Goal: Transaction & Acquisition: Book appointment/travel/reservation

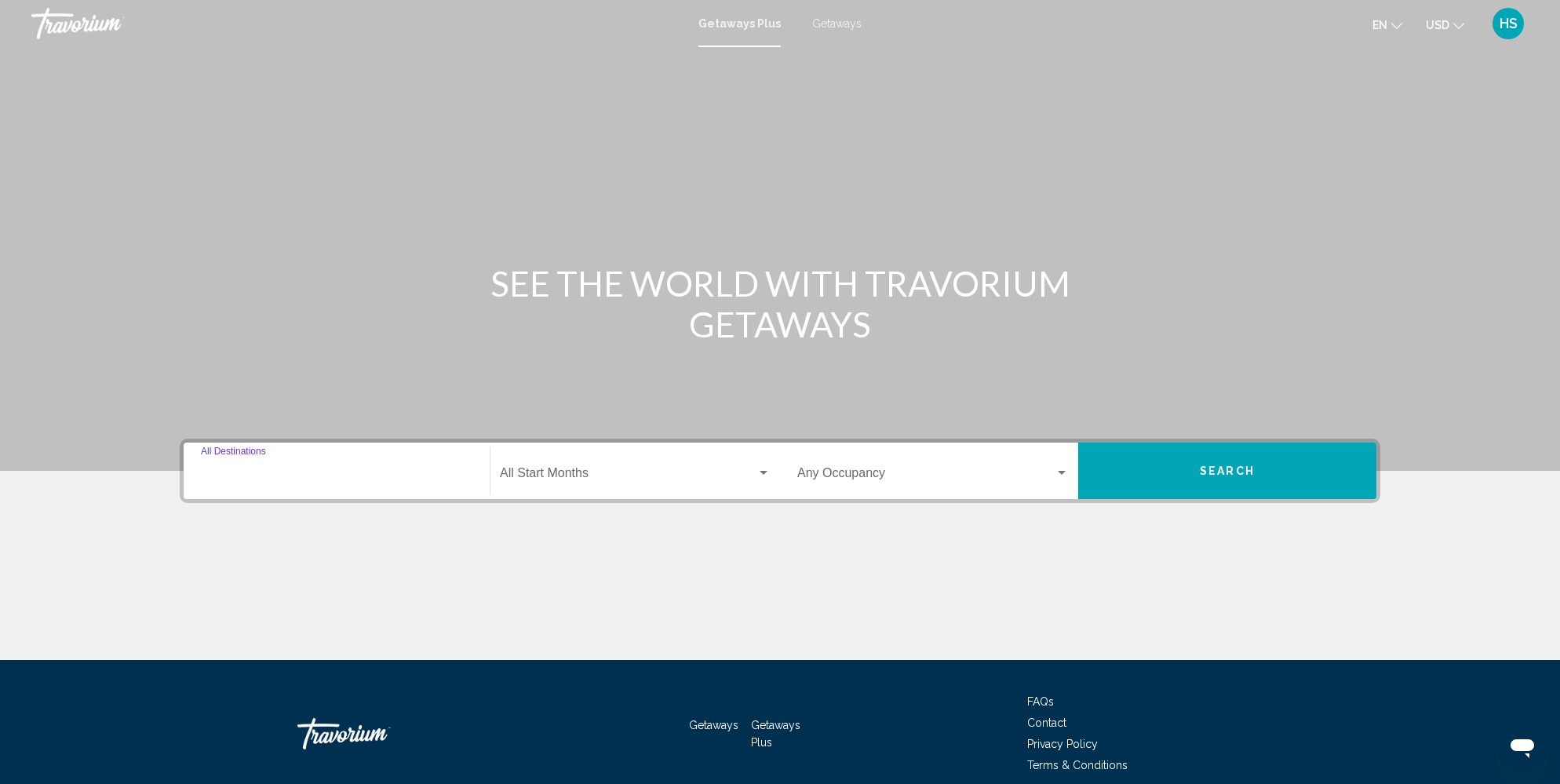
click at [406, 469] on input "Destination All Destinations" at bounding box center [336, 476] width 271 height 14
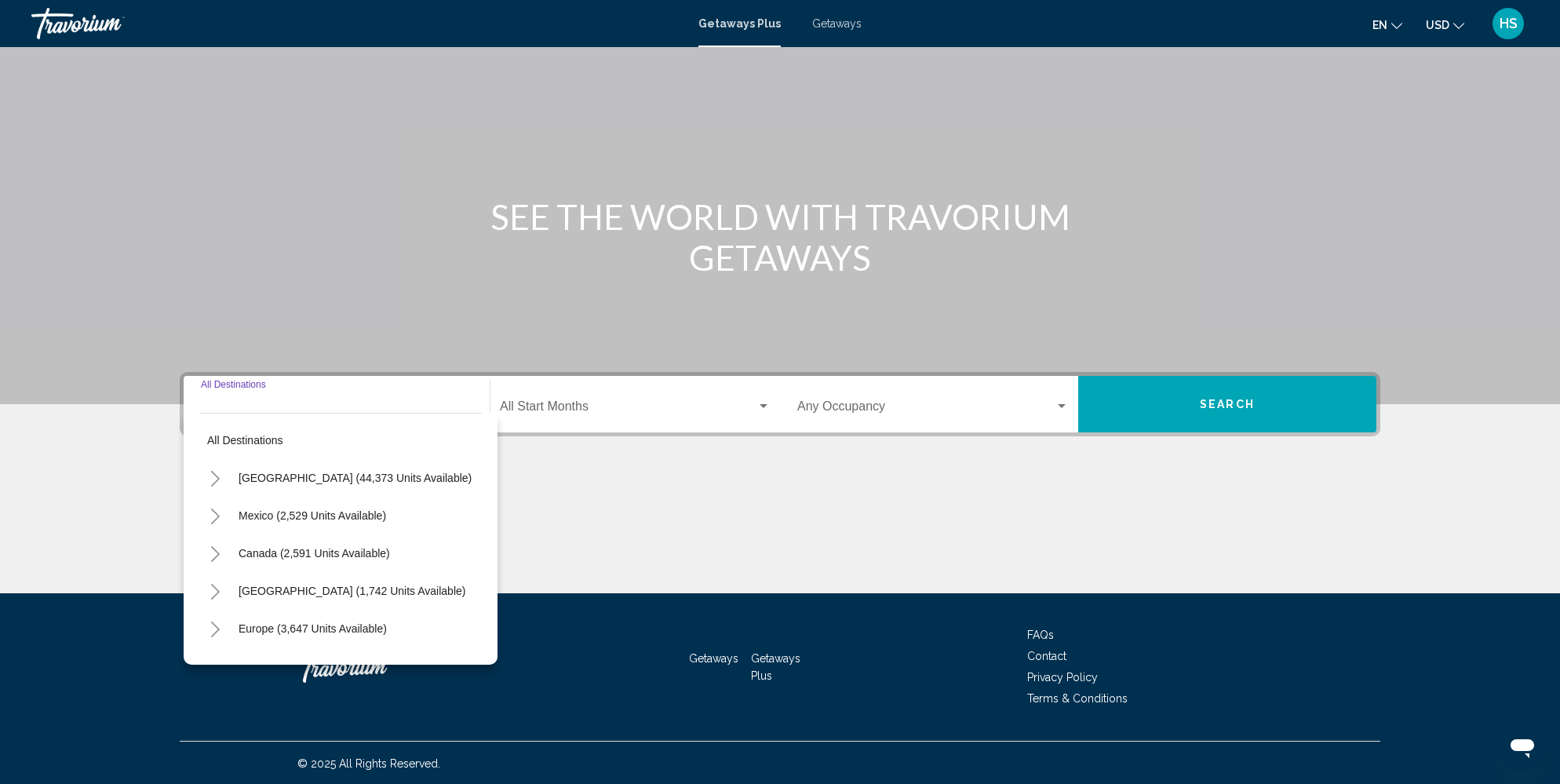
scroll to position [67, 0]
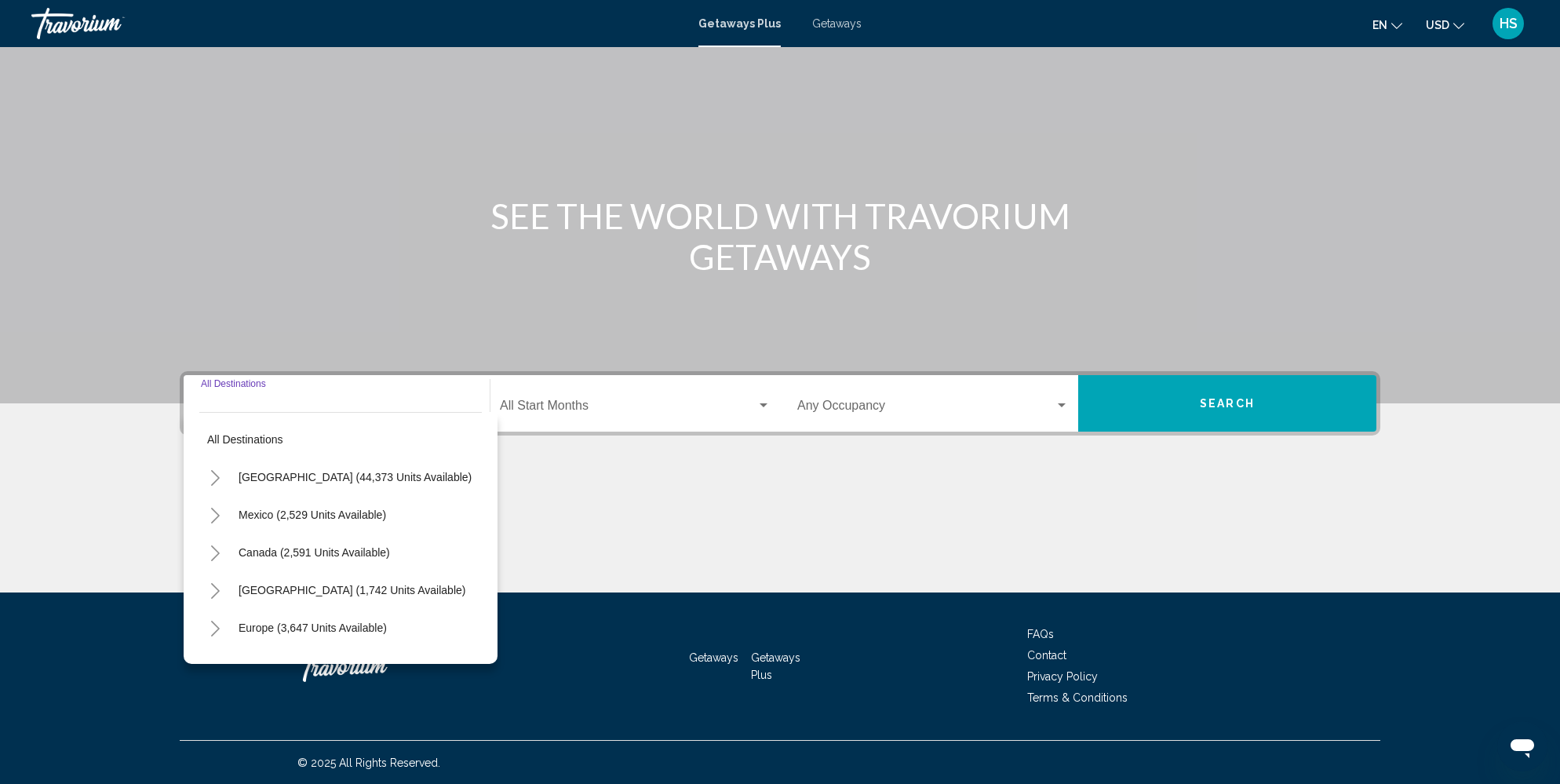
click at [219, 476] on icon "Toggle United States (44,373 units available)" at bounding box center [215, 478] width 12 height 16
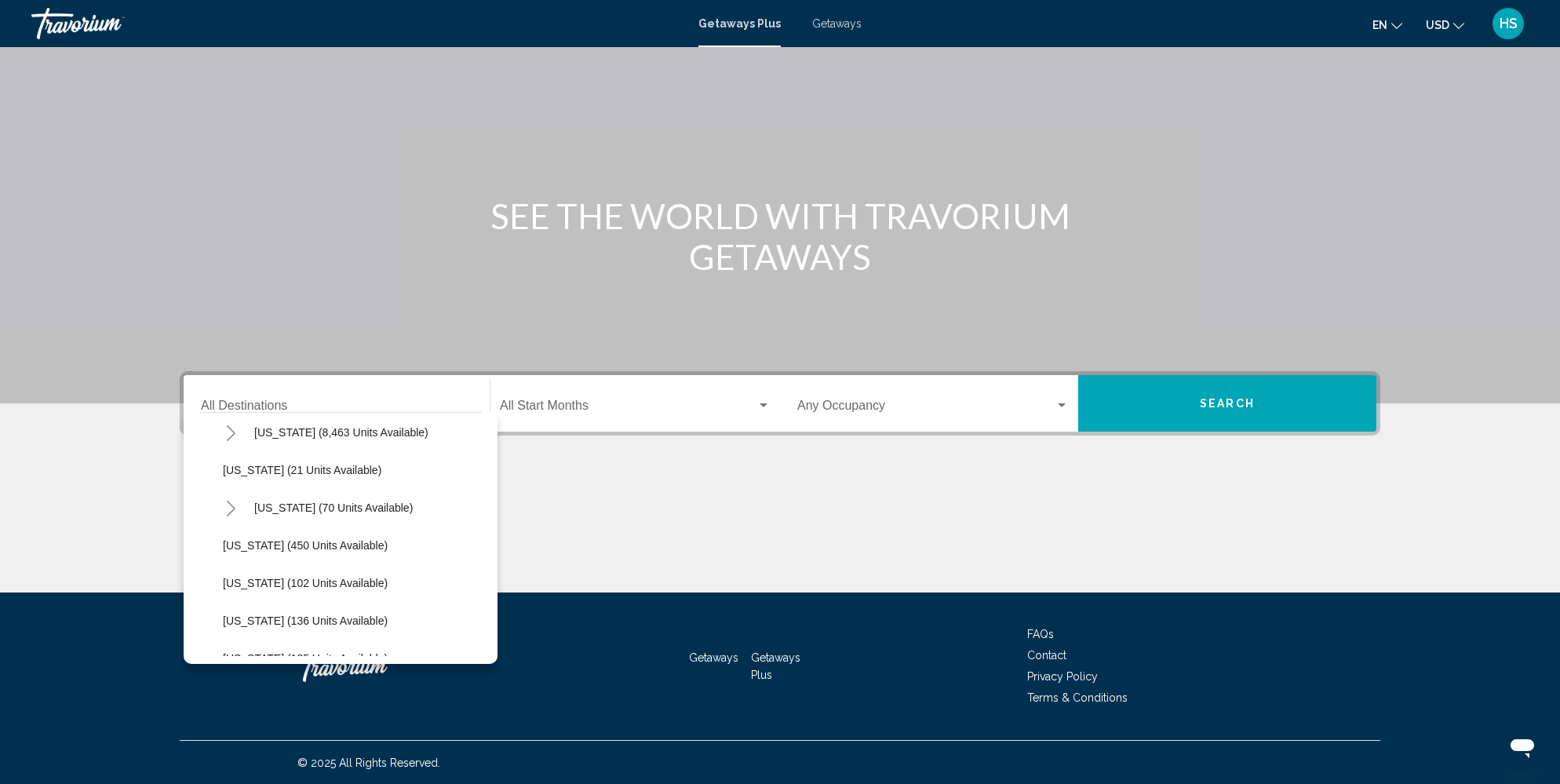
scroll to position [314, 0]
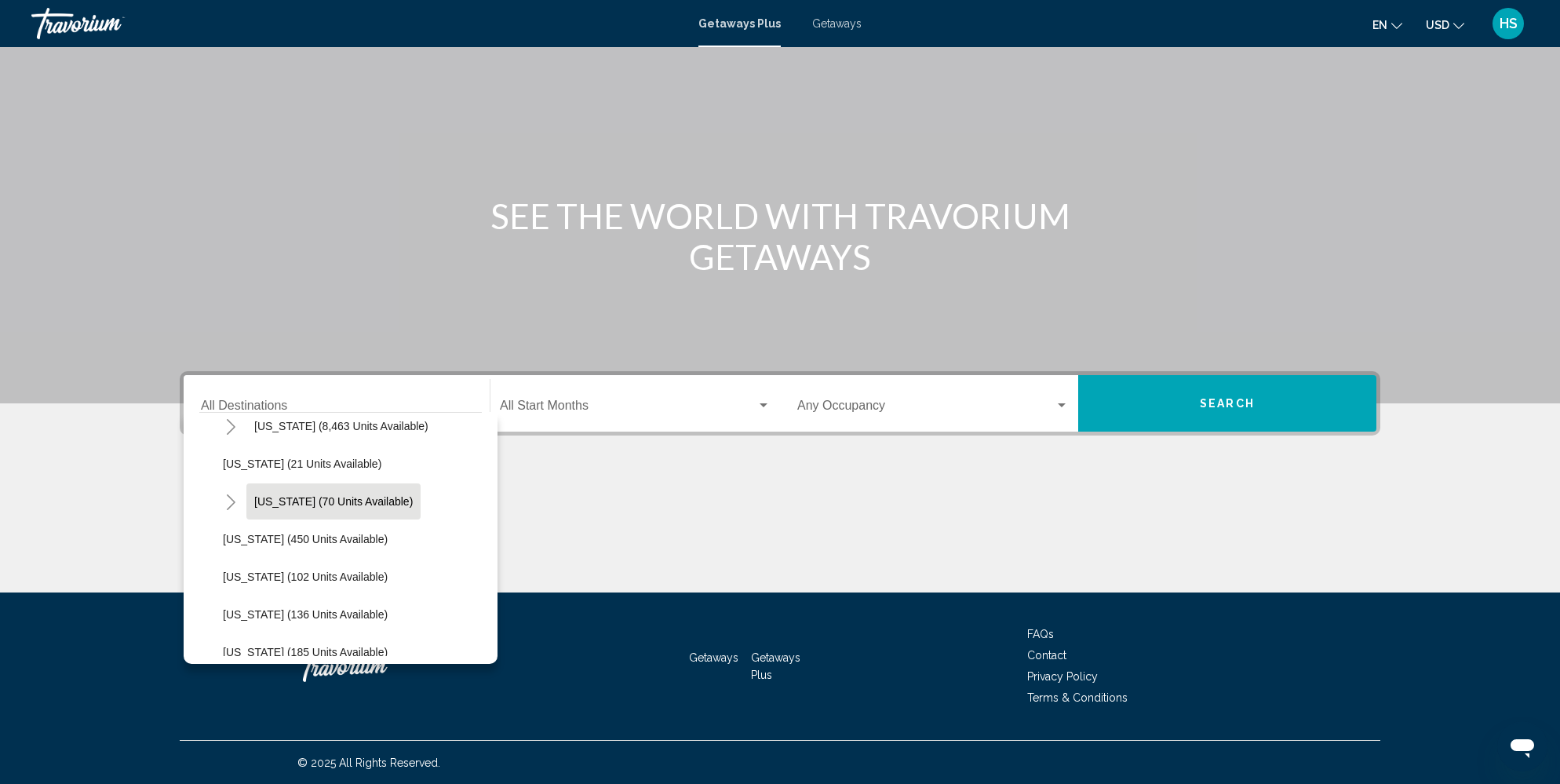
click at [362, 499] on span "[US_STATE] (70 units available)" at bounding box center [334, 502] width 158 height 13
type input "**********"
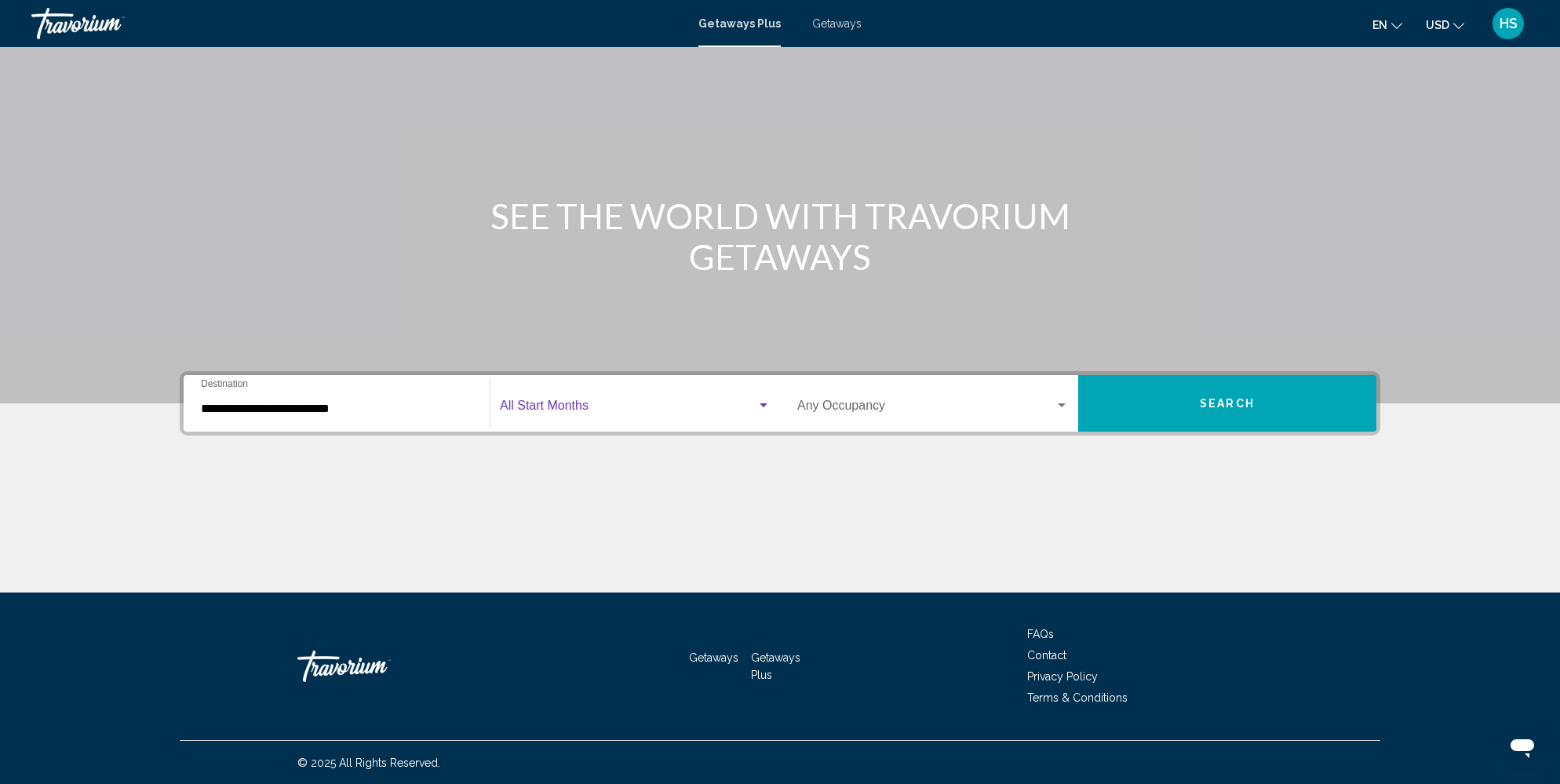
click at [573, 407] on span "Search widget" at bounding box center [628, 409] width 257 height 14
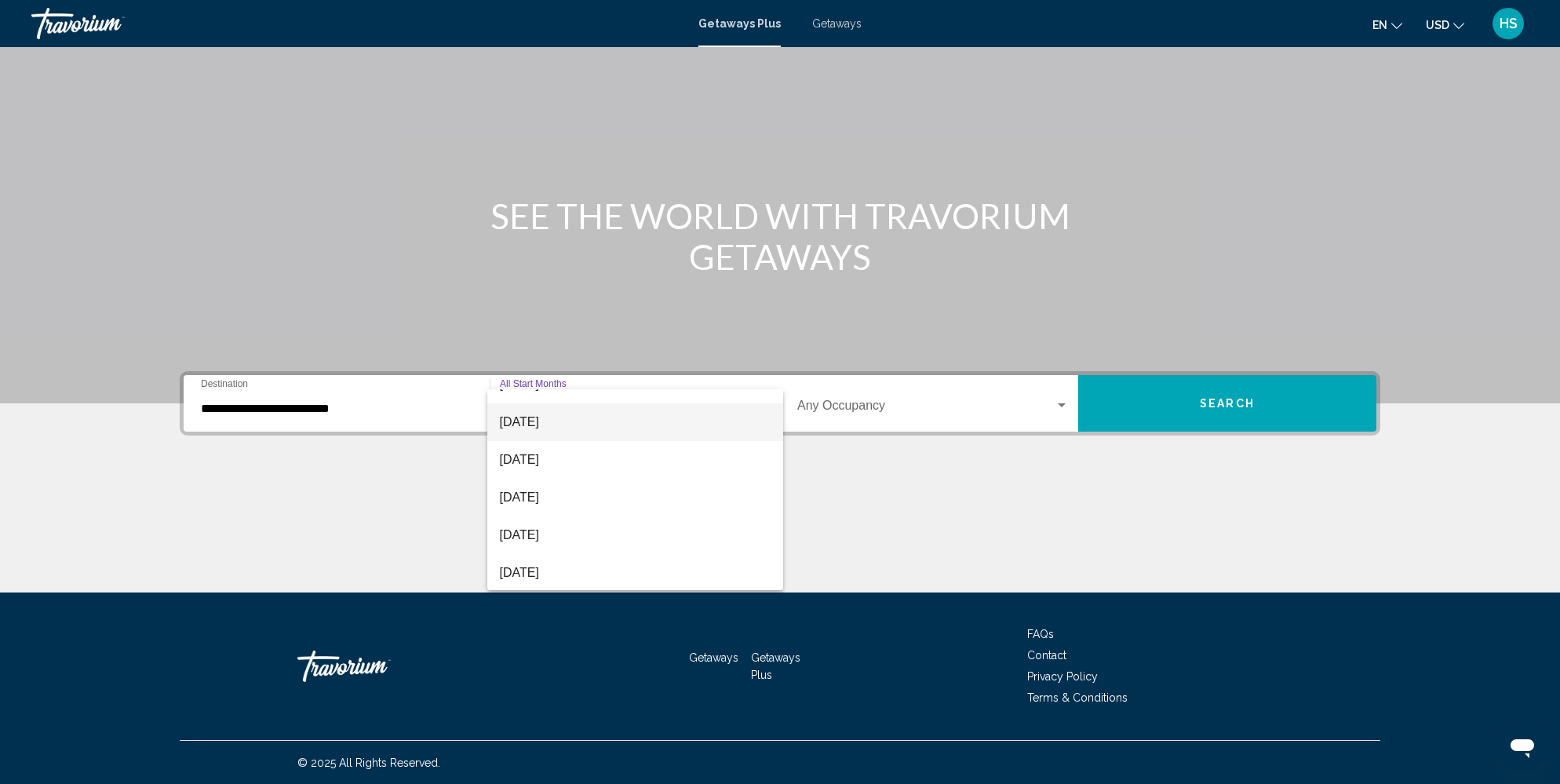
scroll to position [63, 0]
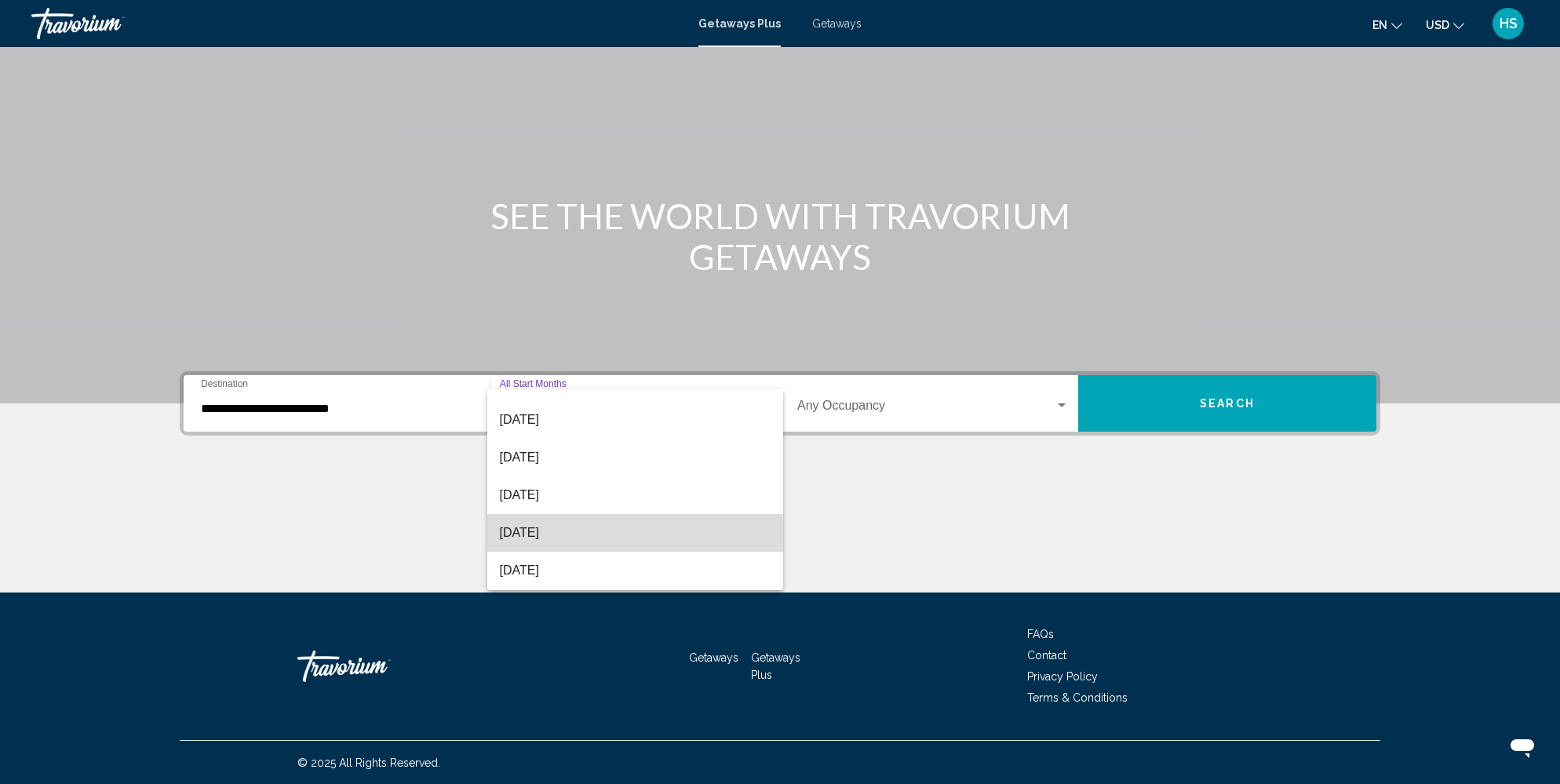
click at [585, 534] on span "[DATE]" at bounding box center [636, 532] width 271 height 38
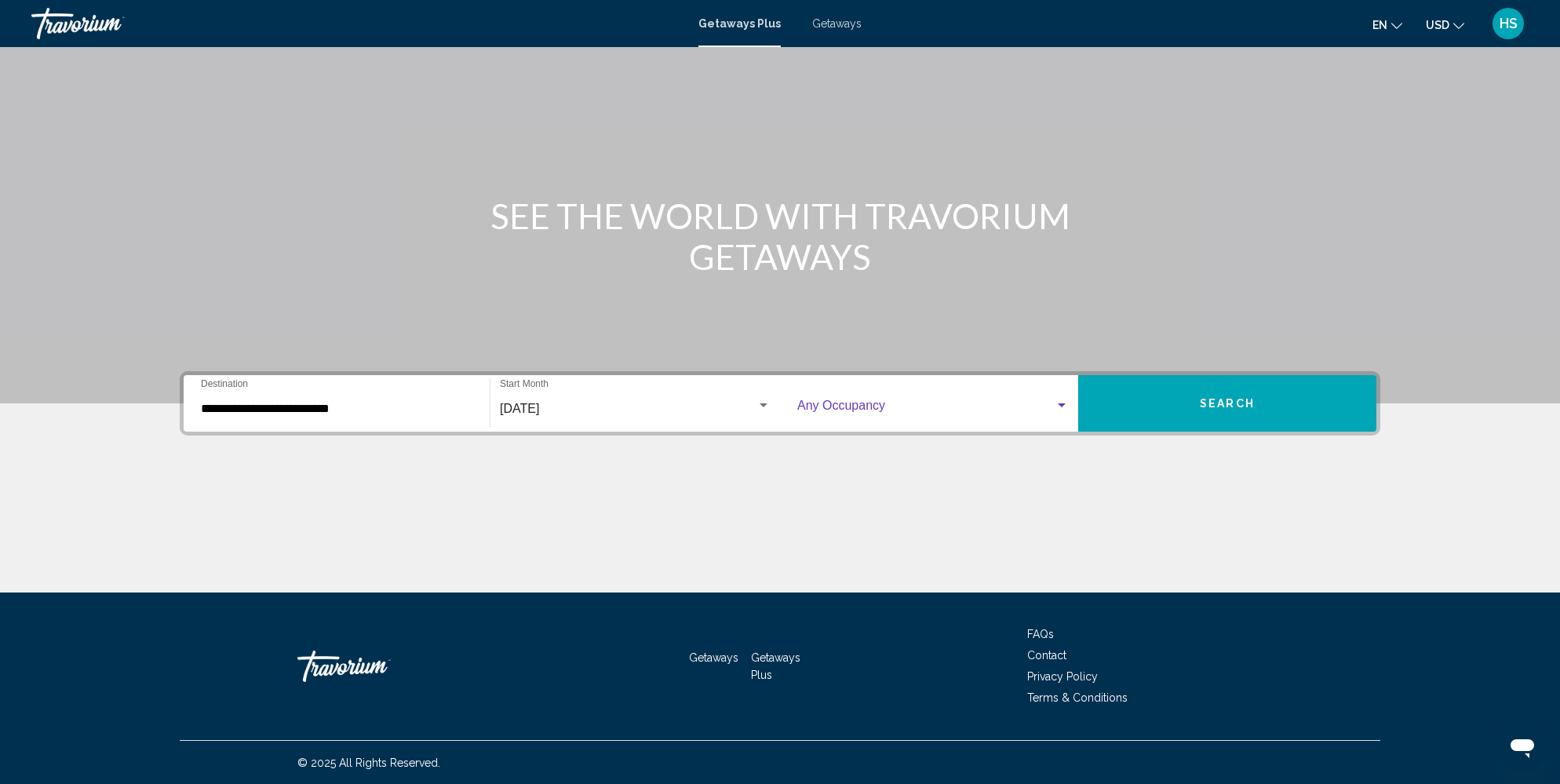
click at [1057, 405] on div "Search widget" at bounding box center [1062, 406] width 14 height 13
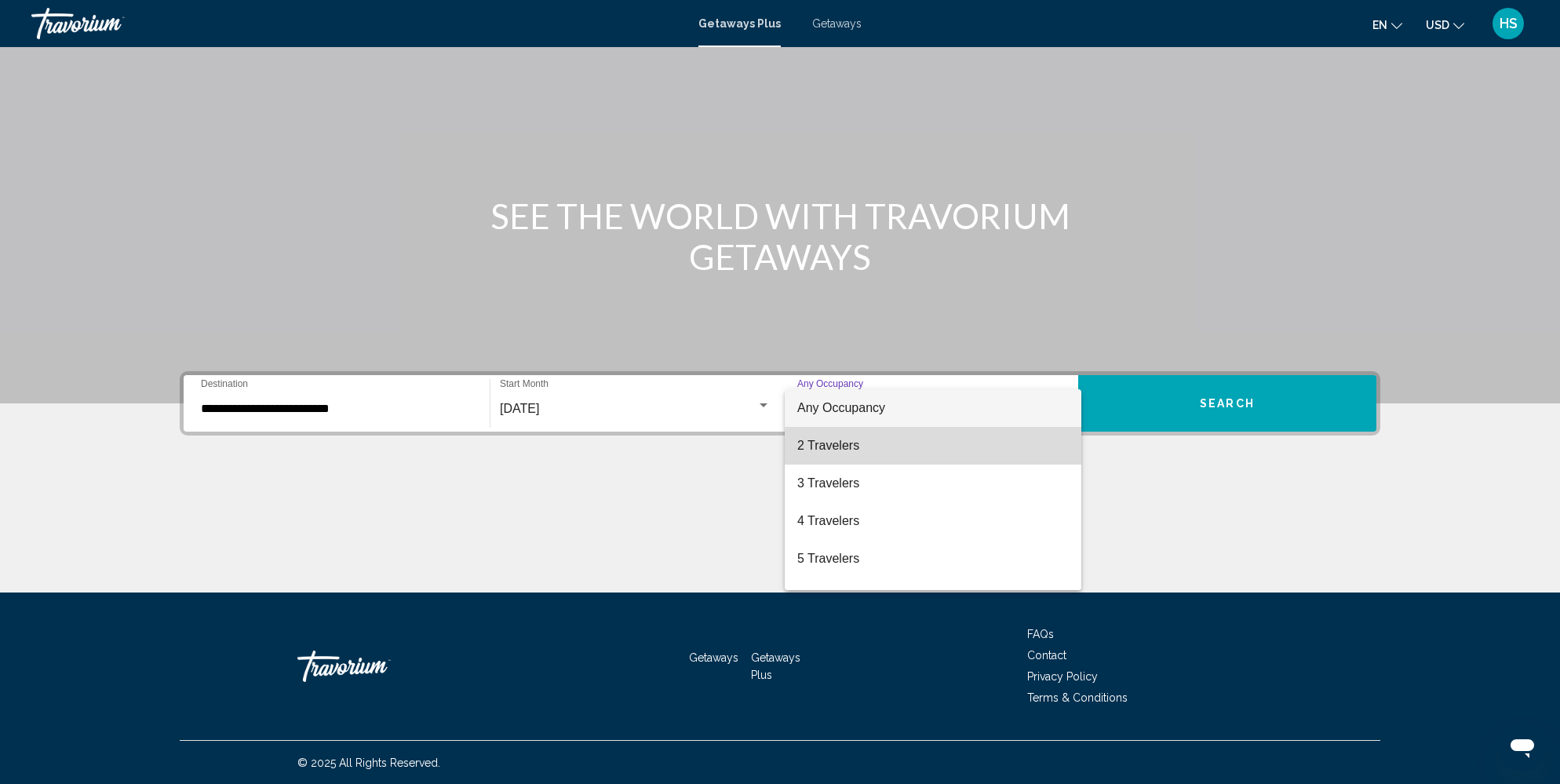
click at [972, 454] on span "2 Travelers" at bounding box center [932, 445] width 271 height 38
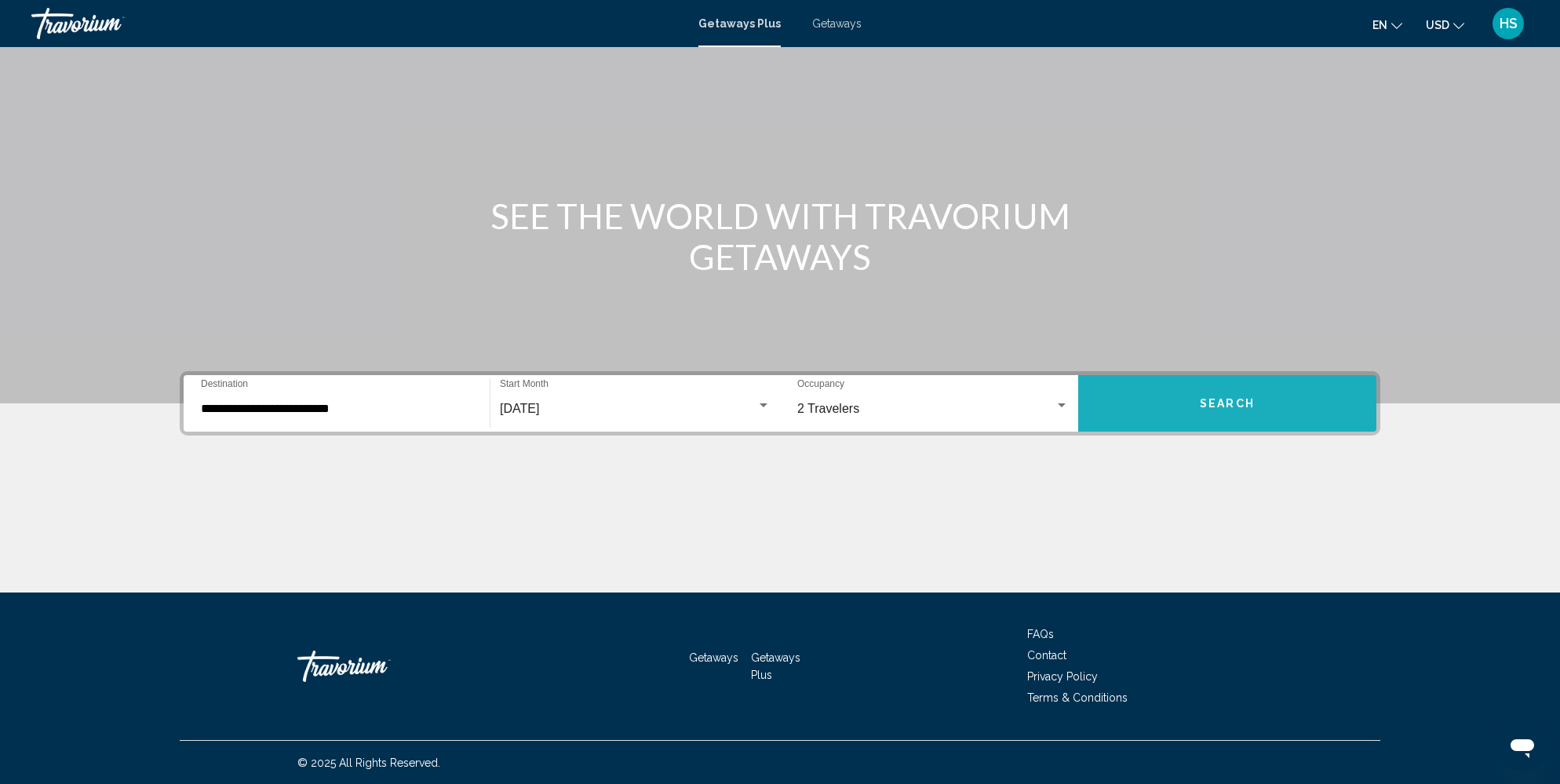
click at [1190, 402] on button "Search" at bounding box center [1227, 403] width 299 height 57
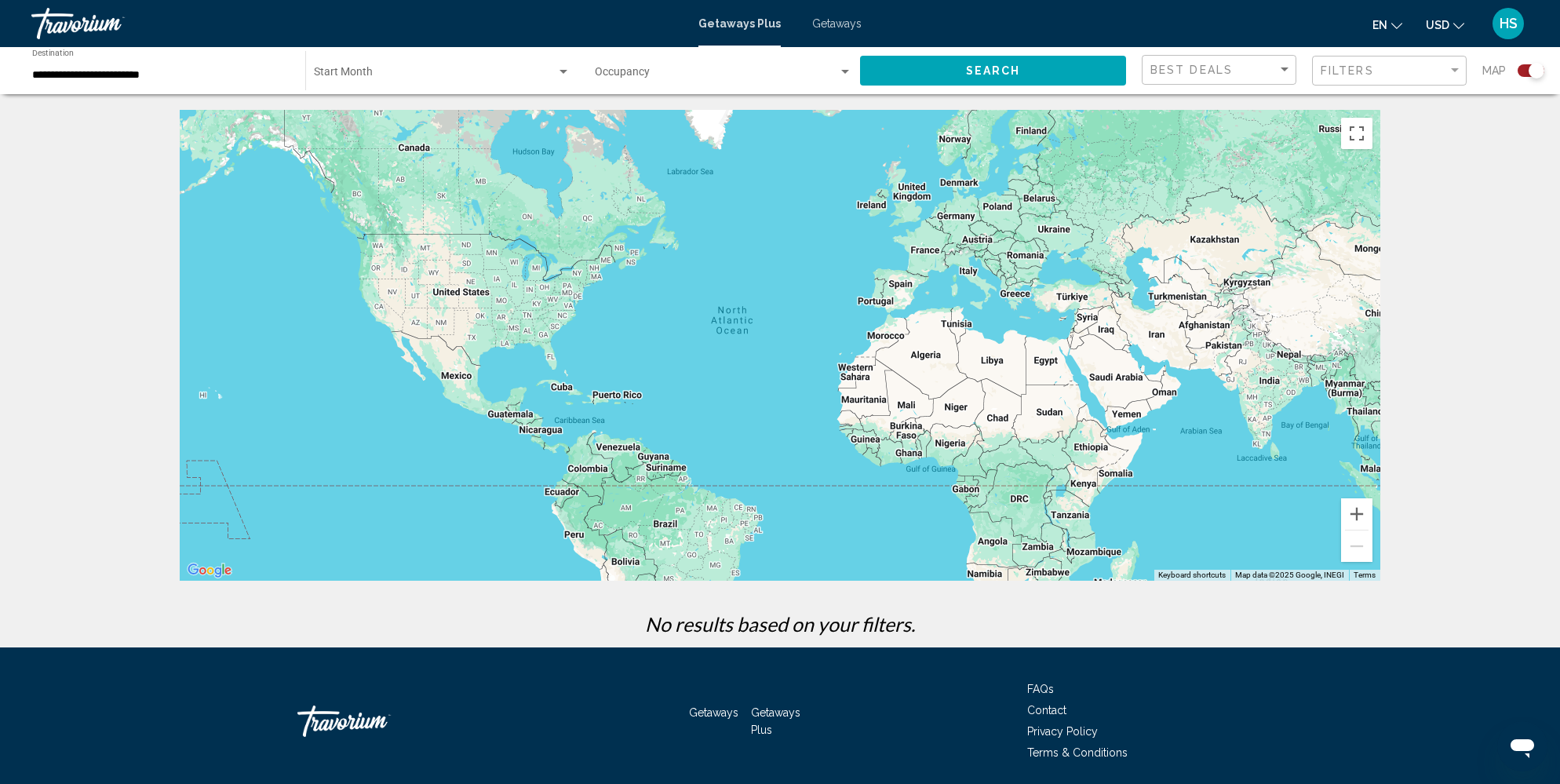
click at [466, 80] on span "Search widget" at bounding box center [435, 75] width 243 height 13
click at [466, 80] on span "All Start Months" at bounding box center [442, 75] width 257 height 33
click at [928, 69] on button "Search" at bounding box center [993, 70] width 266 height 29
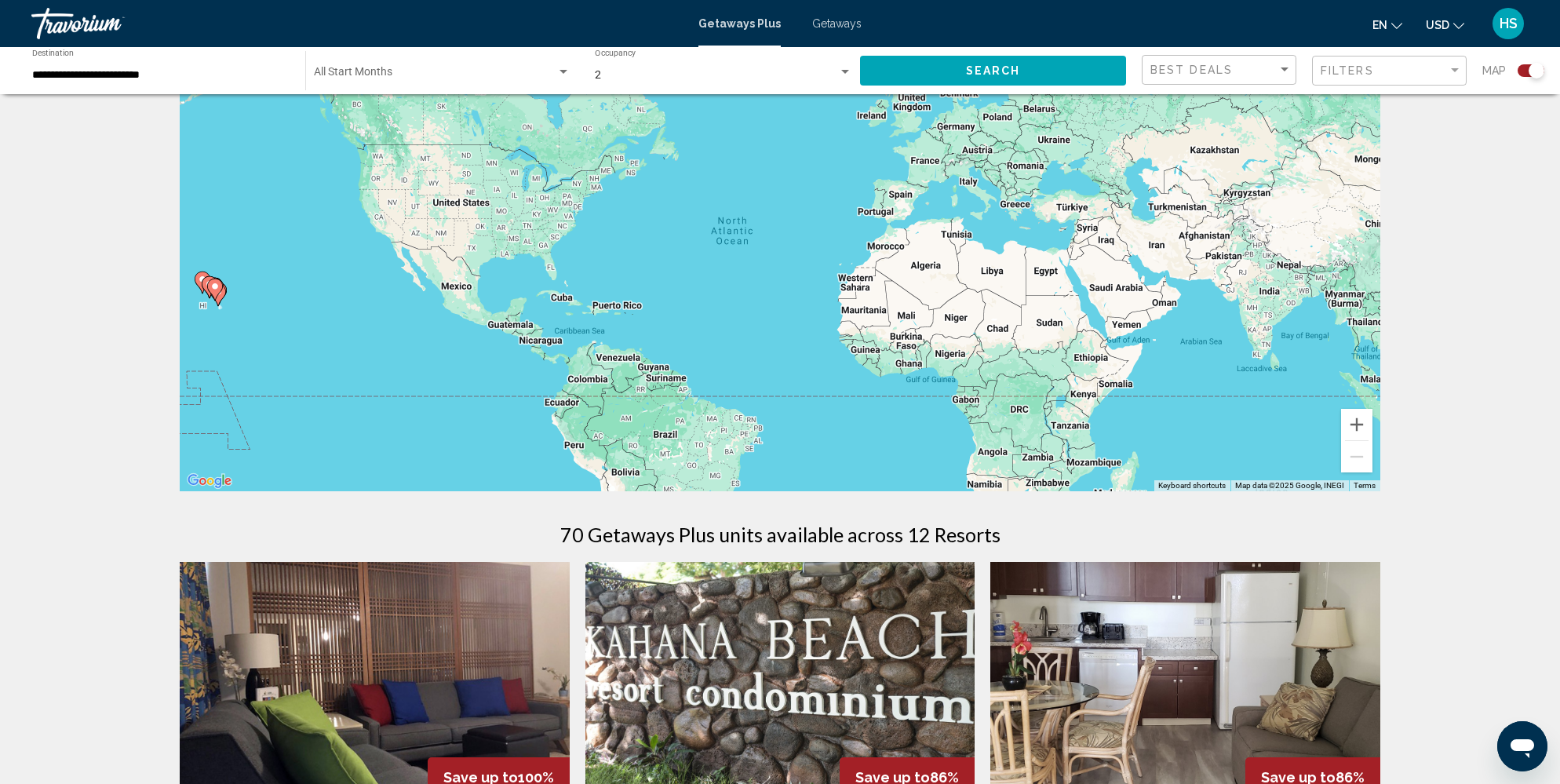
scroll to position [20, 0]
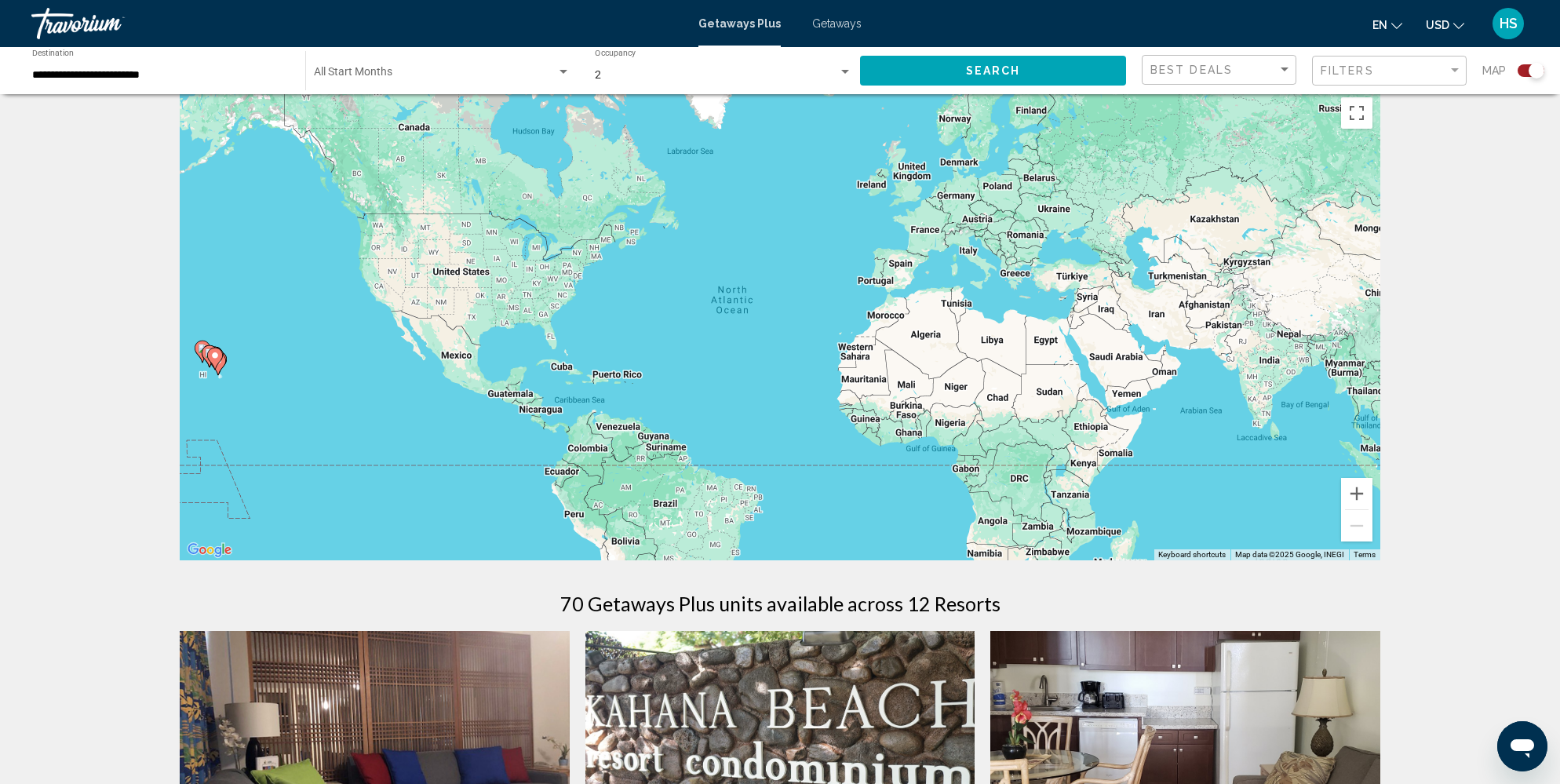
click at [432, 81] on div "Start Month All Start Months" at bounding box center [442, 71] width 257 height 43
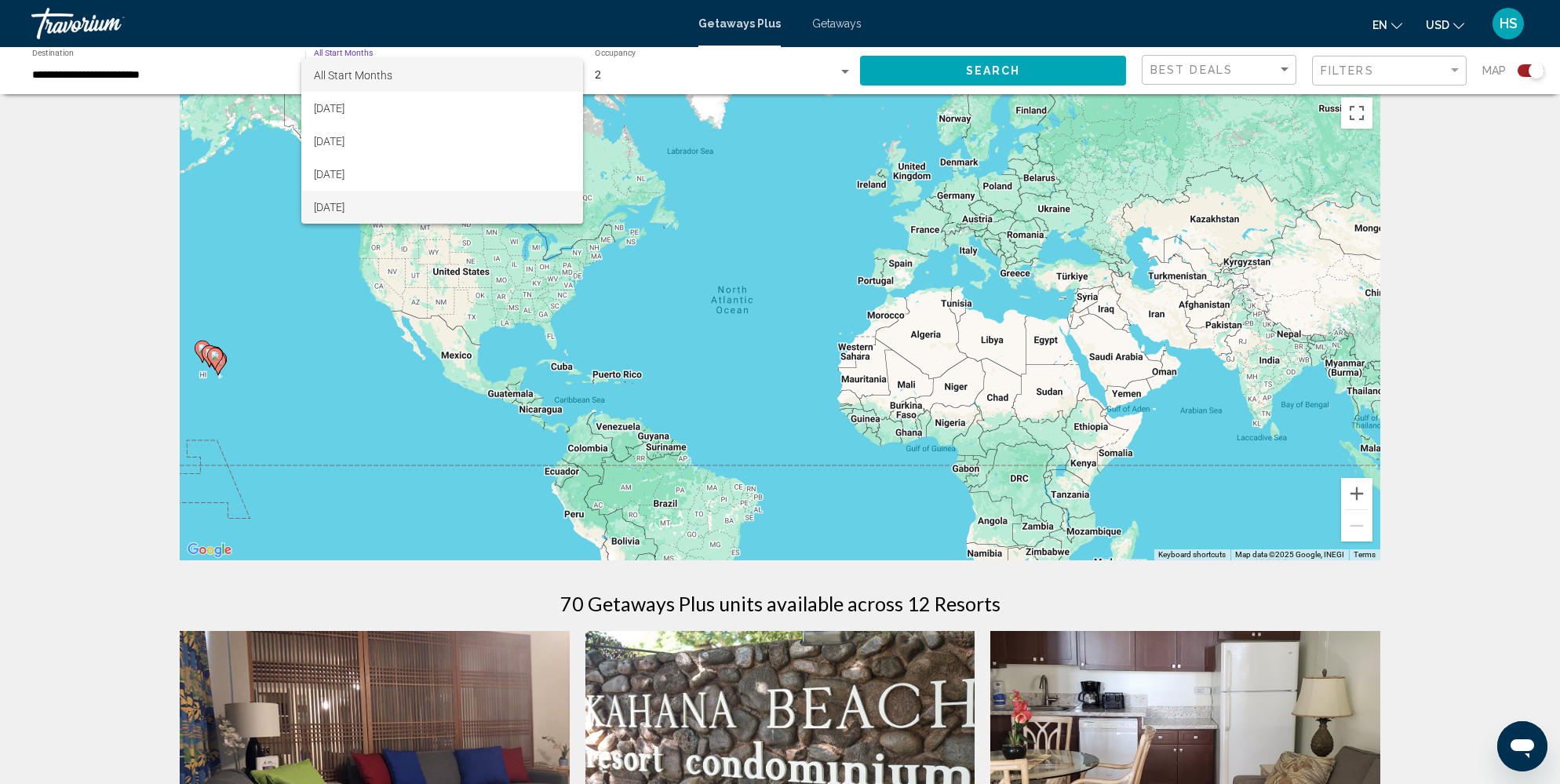
click at [397, 210] on span "[DATE]" at bounding box center [442, 206] width 257 height 33
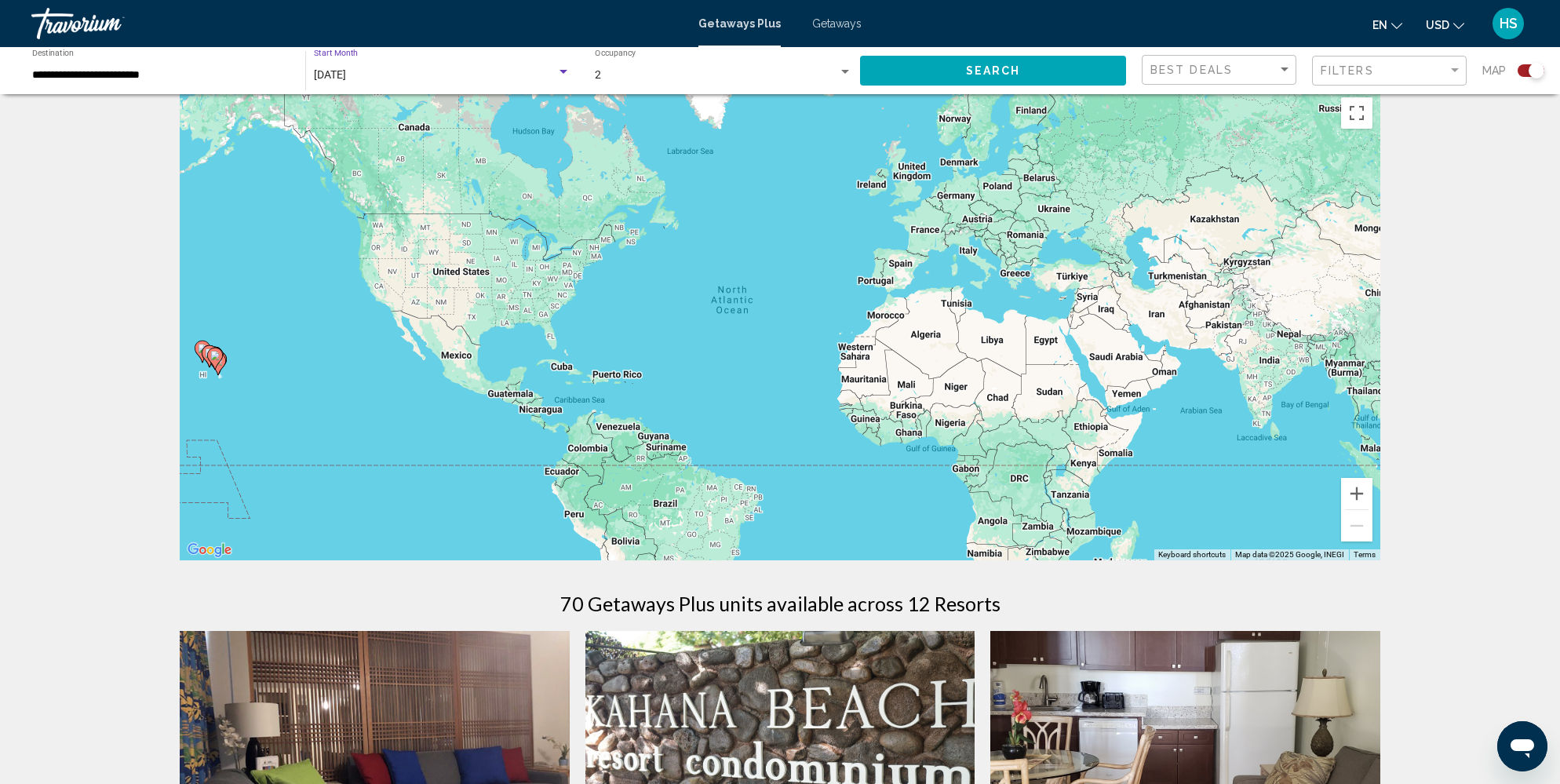
click at [952, 70] on button "Search" at bounding box center [993, 70] width 266 height 29
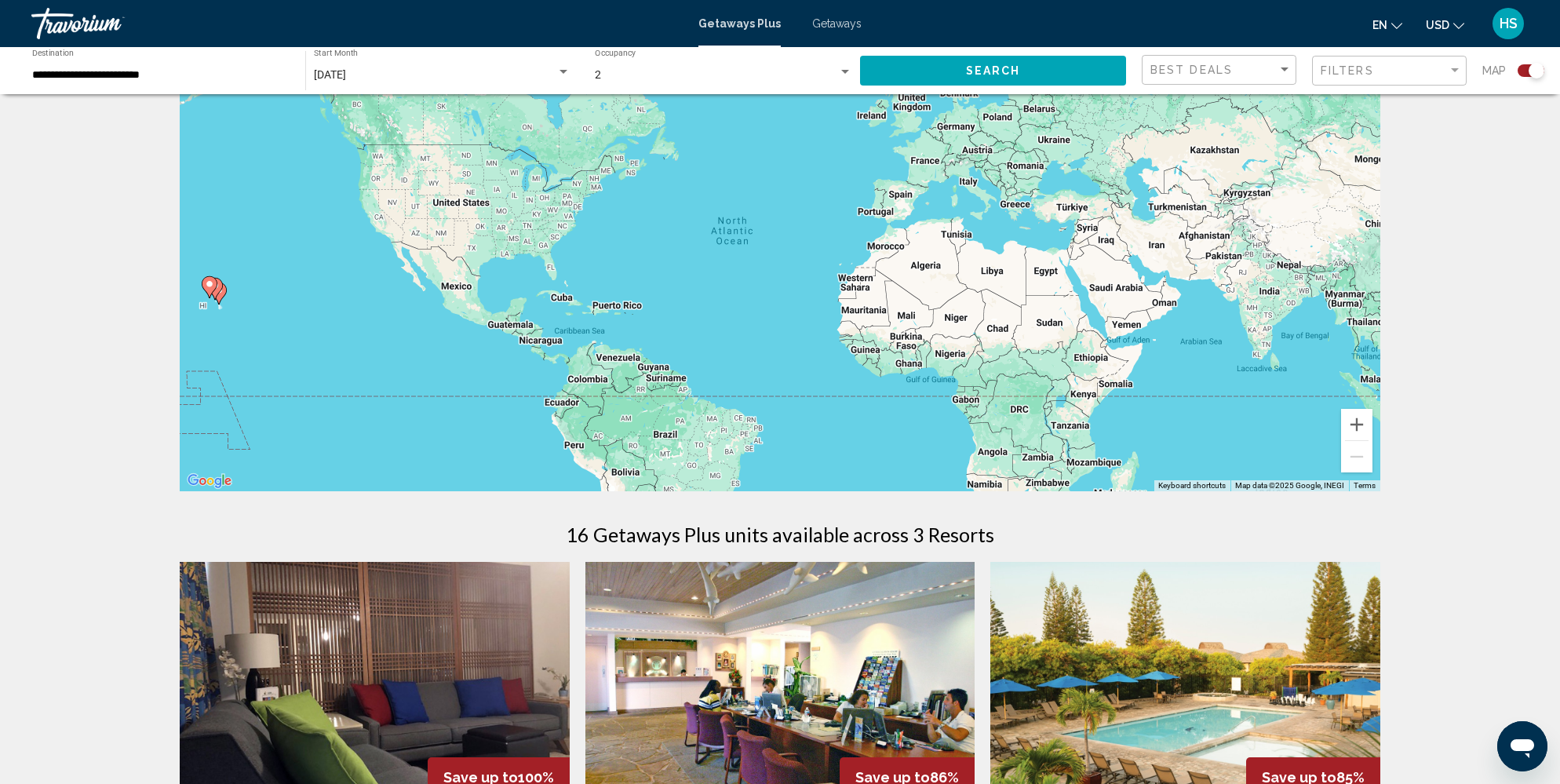
scroll to position [96, 0]
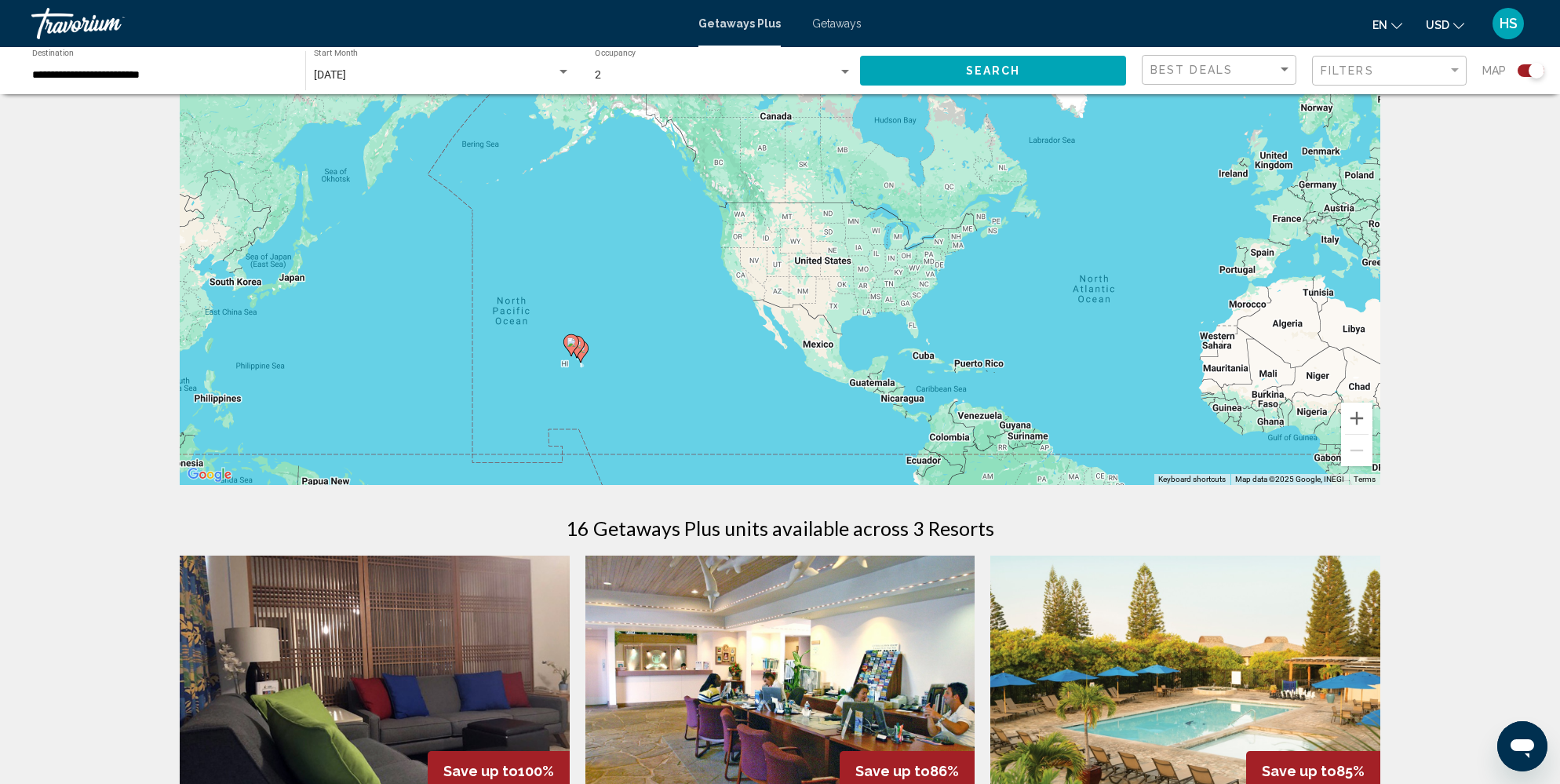
drag, startPoint x: 319, startPoint y: 348, endPoint x: 683, endPoint y: 413, distance: 369.8
click at [683, 413] on div "To activate drag with keyboard, press Alt + Enter. Once in keyboard drag state,…" at bounding box center [780, 250] width 1201 height 470
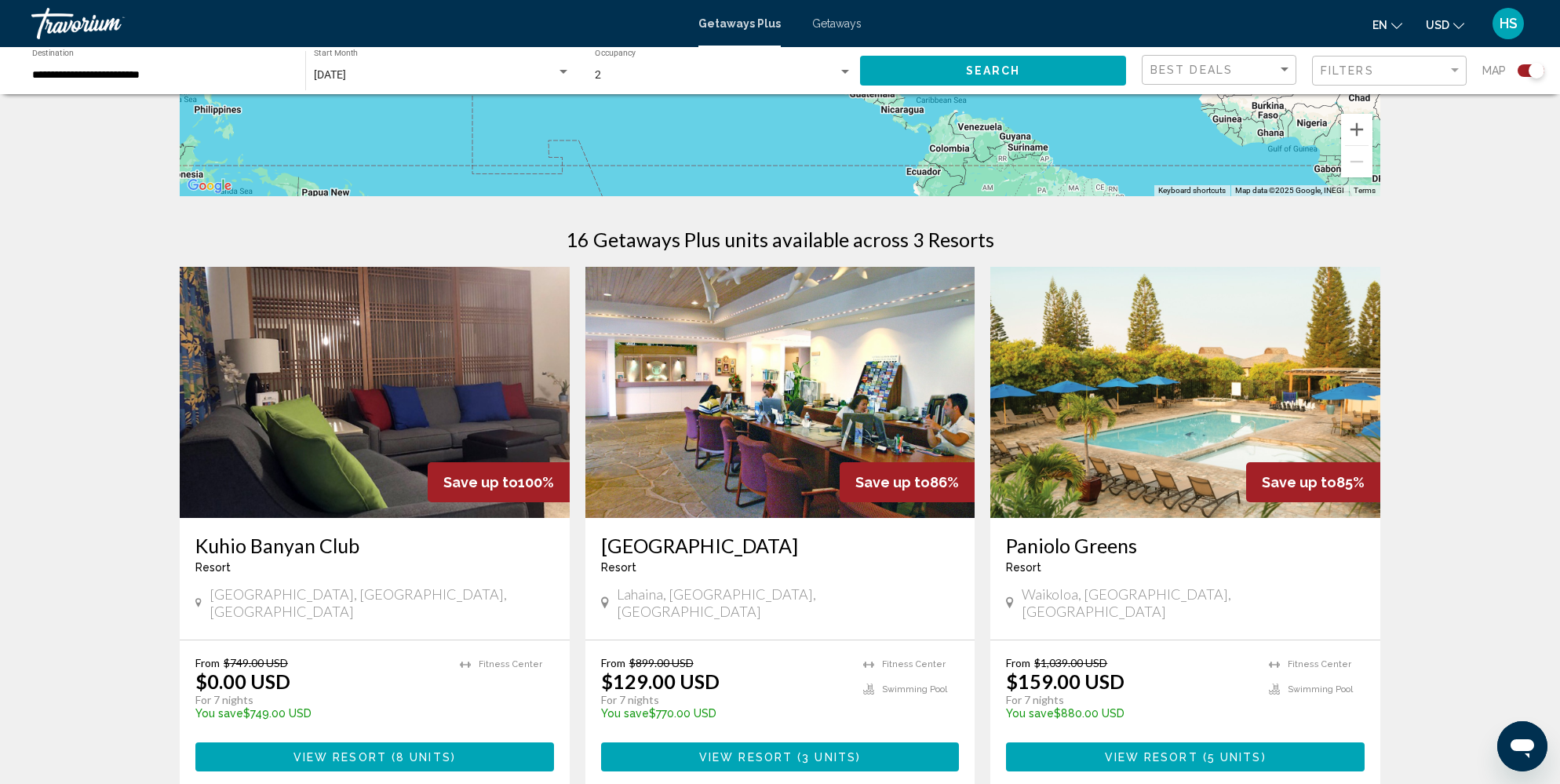
scroll to position [393, 0]
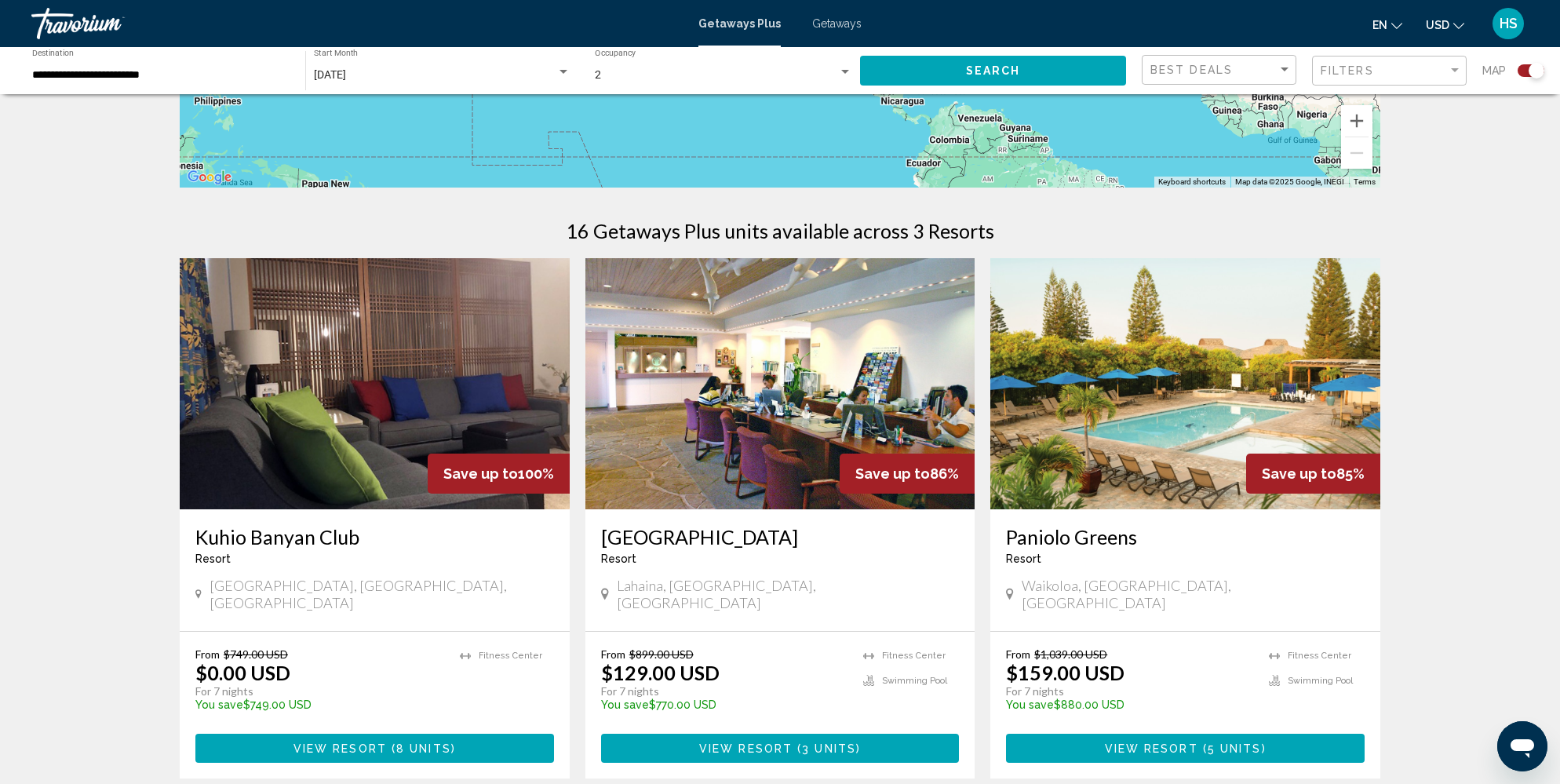
click at [439, 402] on img "Main content" at bounding box center [375, 384] width 390 height 251
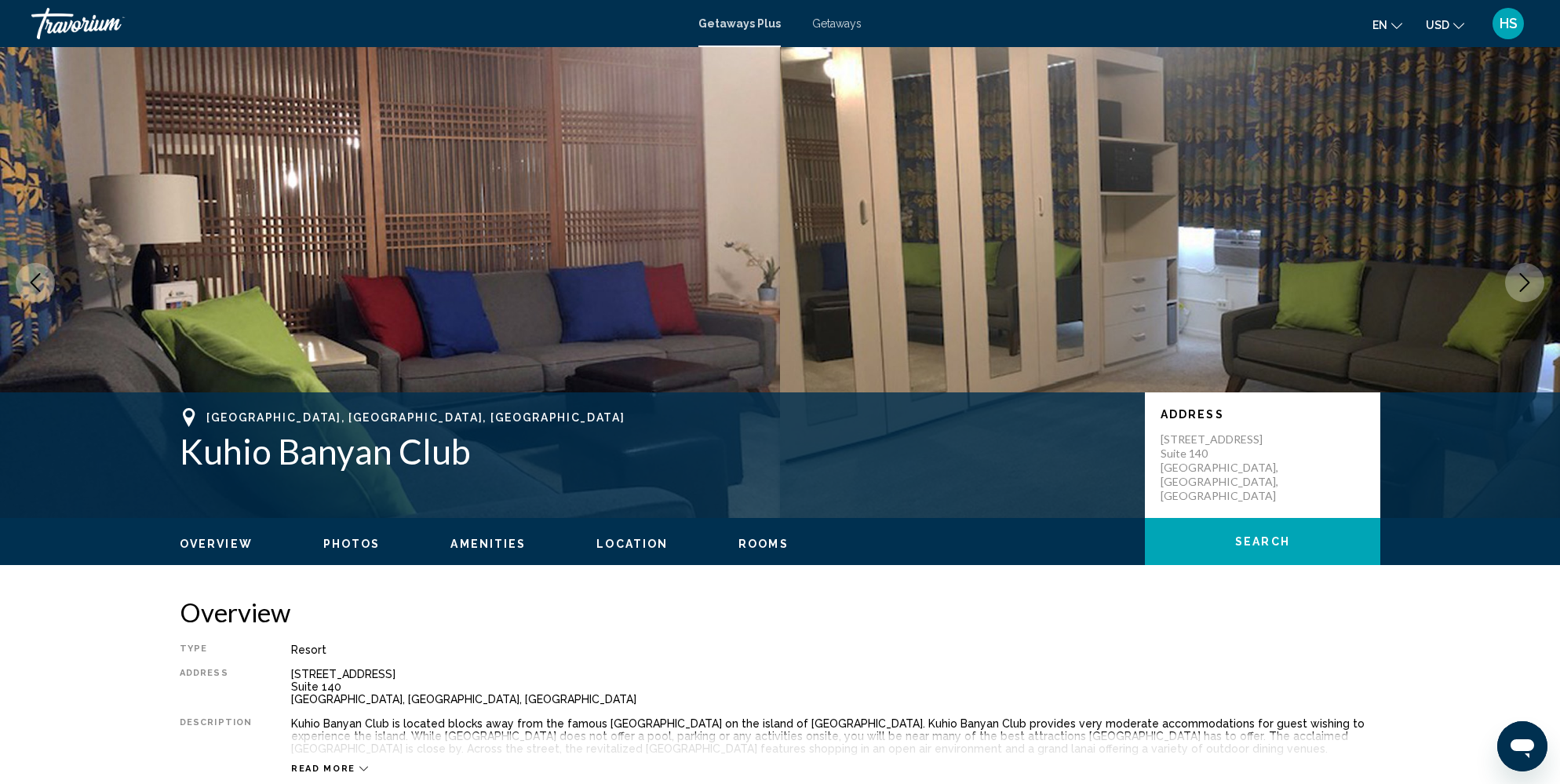
click at [1524, 289] on icon "Next image" at bounding box center [1525, 282] width 19 height 19
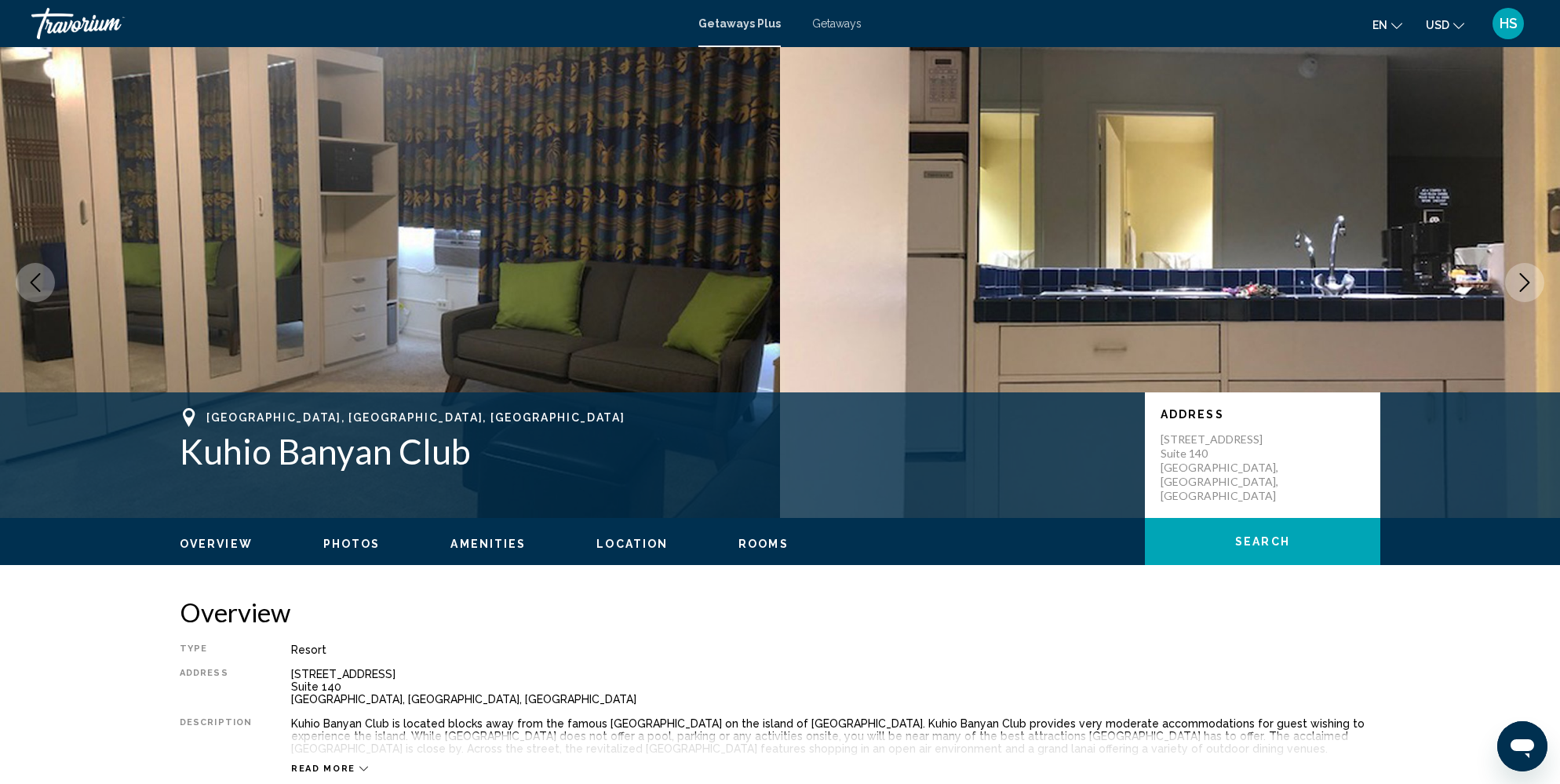
click at [1524, 289] on icon "Next image" at bounding box center [1525, 282] width 19 height 19
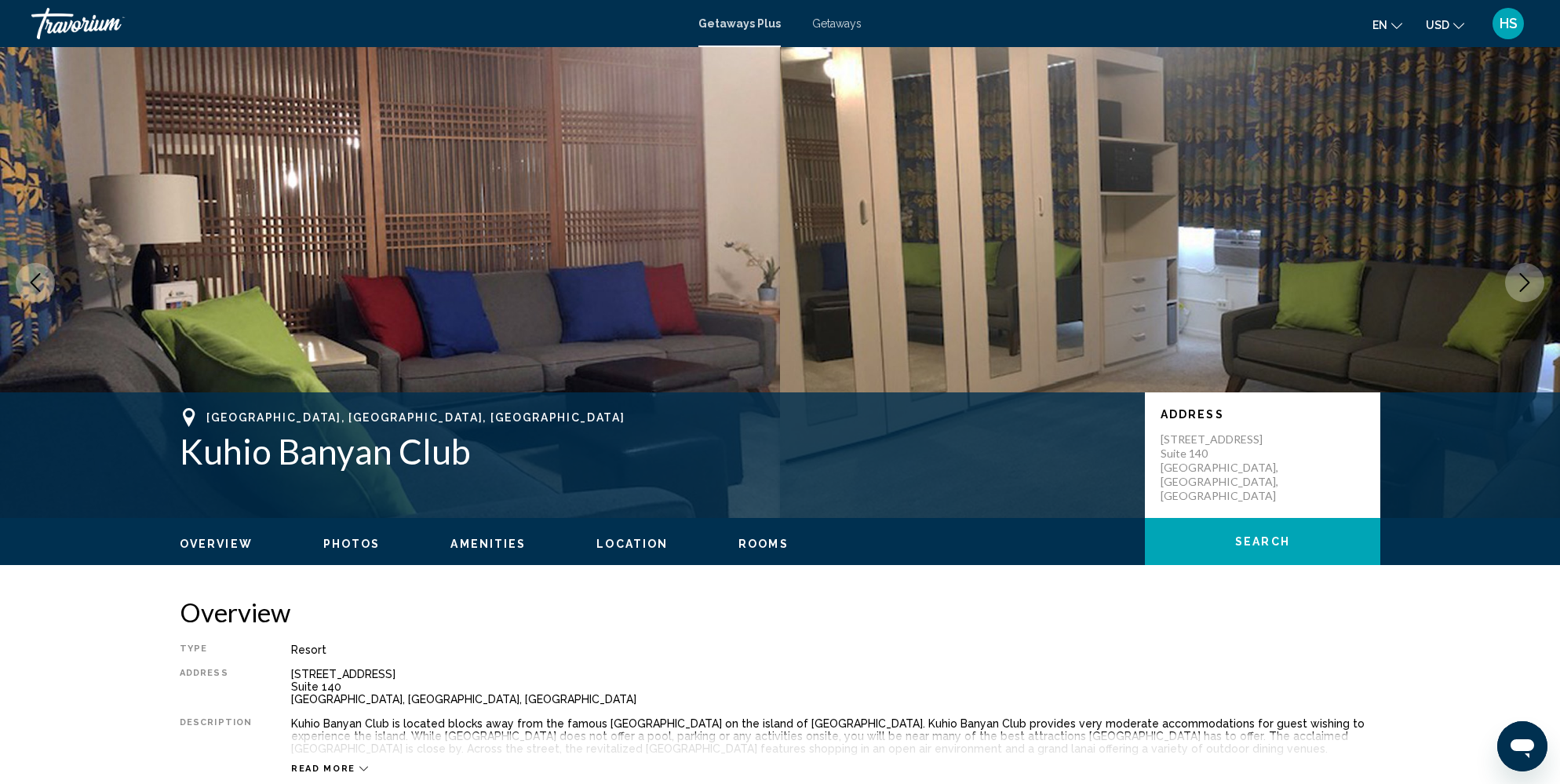
click at [1524, 289] on icon "Next image" at bounding box center [1525, 282] width 19 height 19
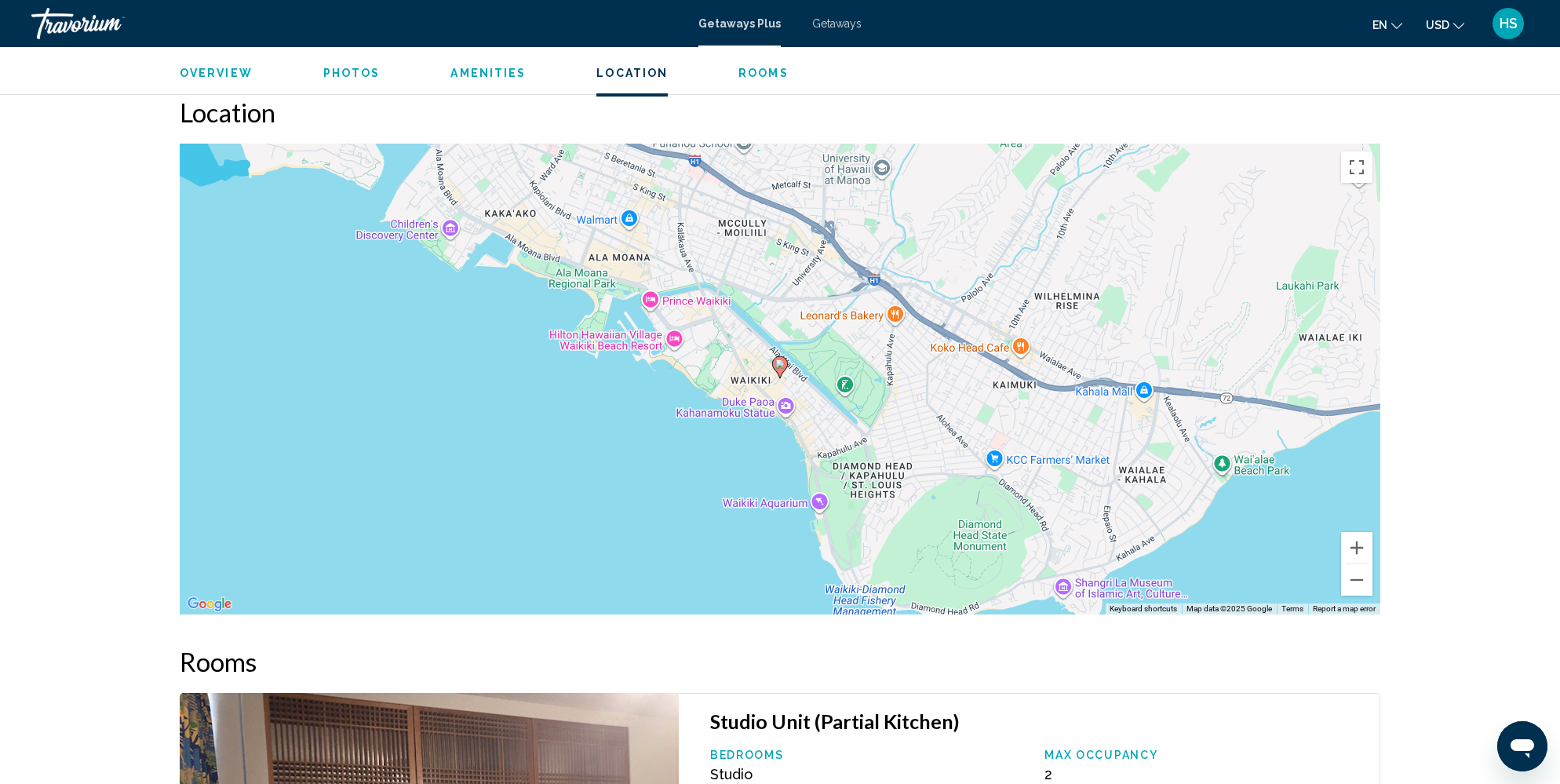
scroll to position [1971, 0]
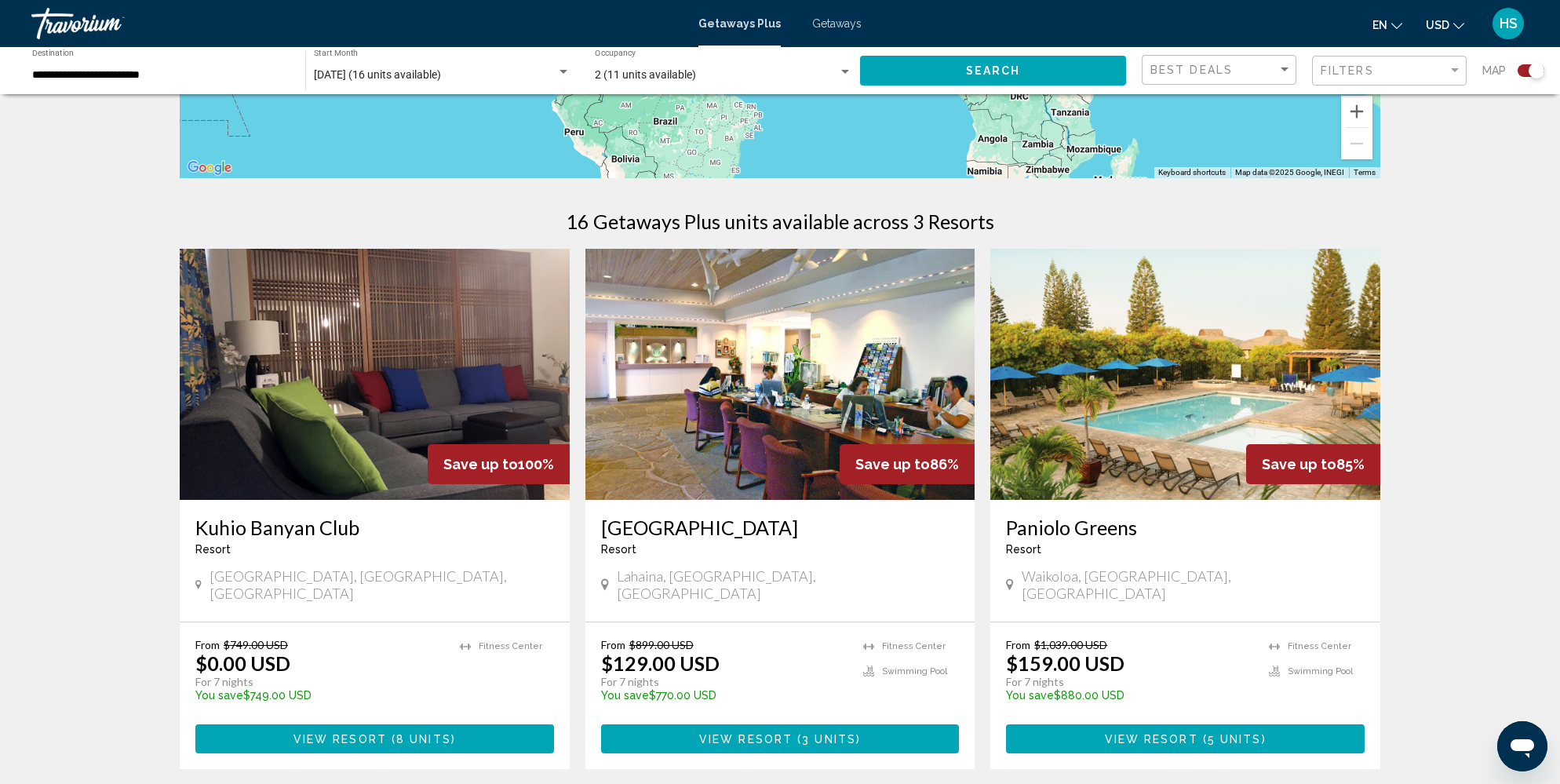
scroll to position [409, 0]
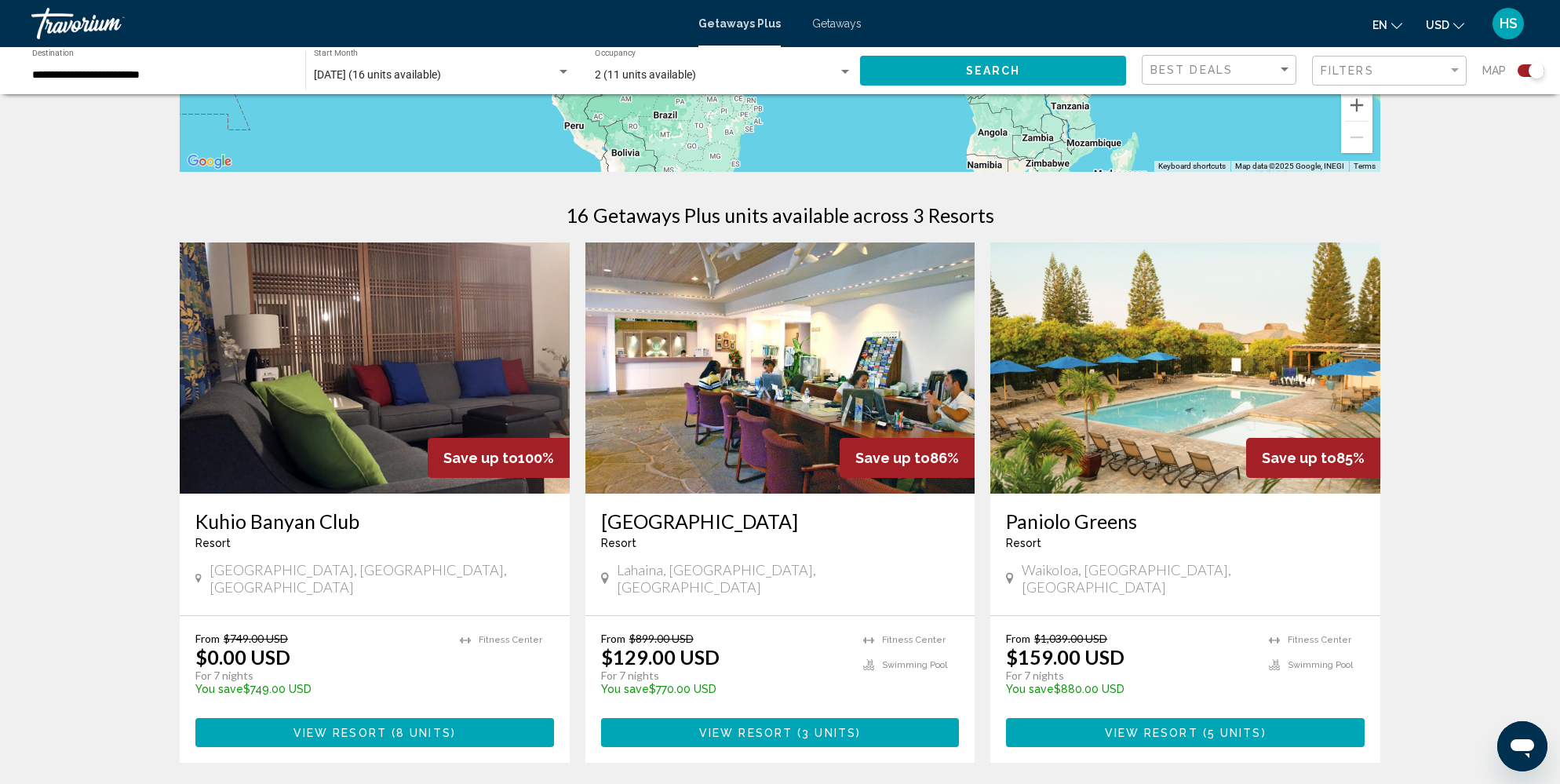
click at [820, 374] on img "Main content" at bounding box center [780, 368] width 390 height 251
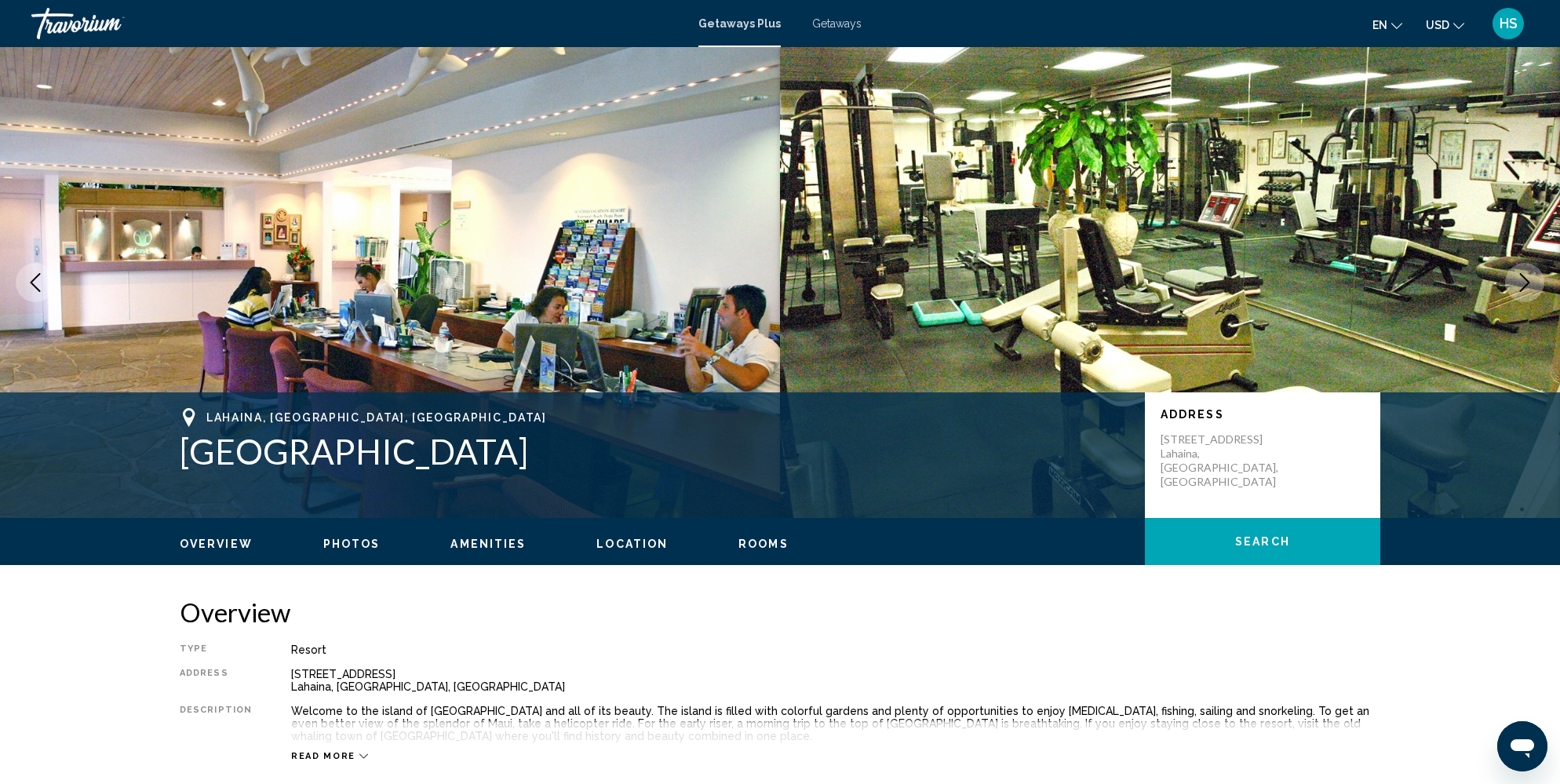
click at [1527, 281] on icon "Next image" at bounding box center [1525, 282] width 10 height 19
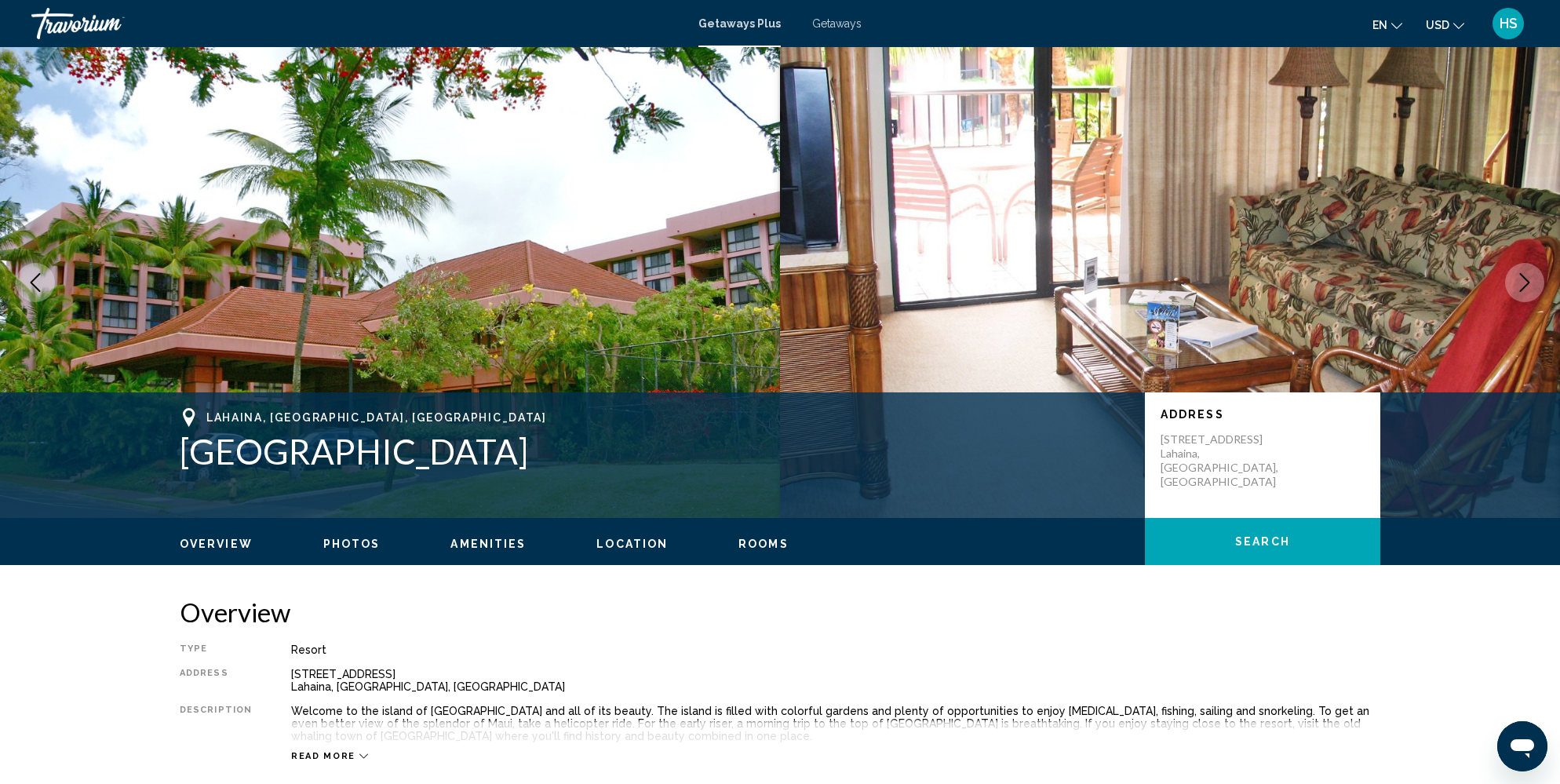
click at [1527, 281] on icon "Next image" at bounding box center [1525, 282] width 10 height 19
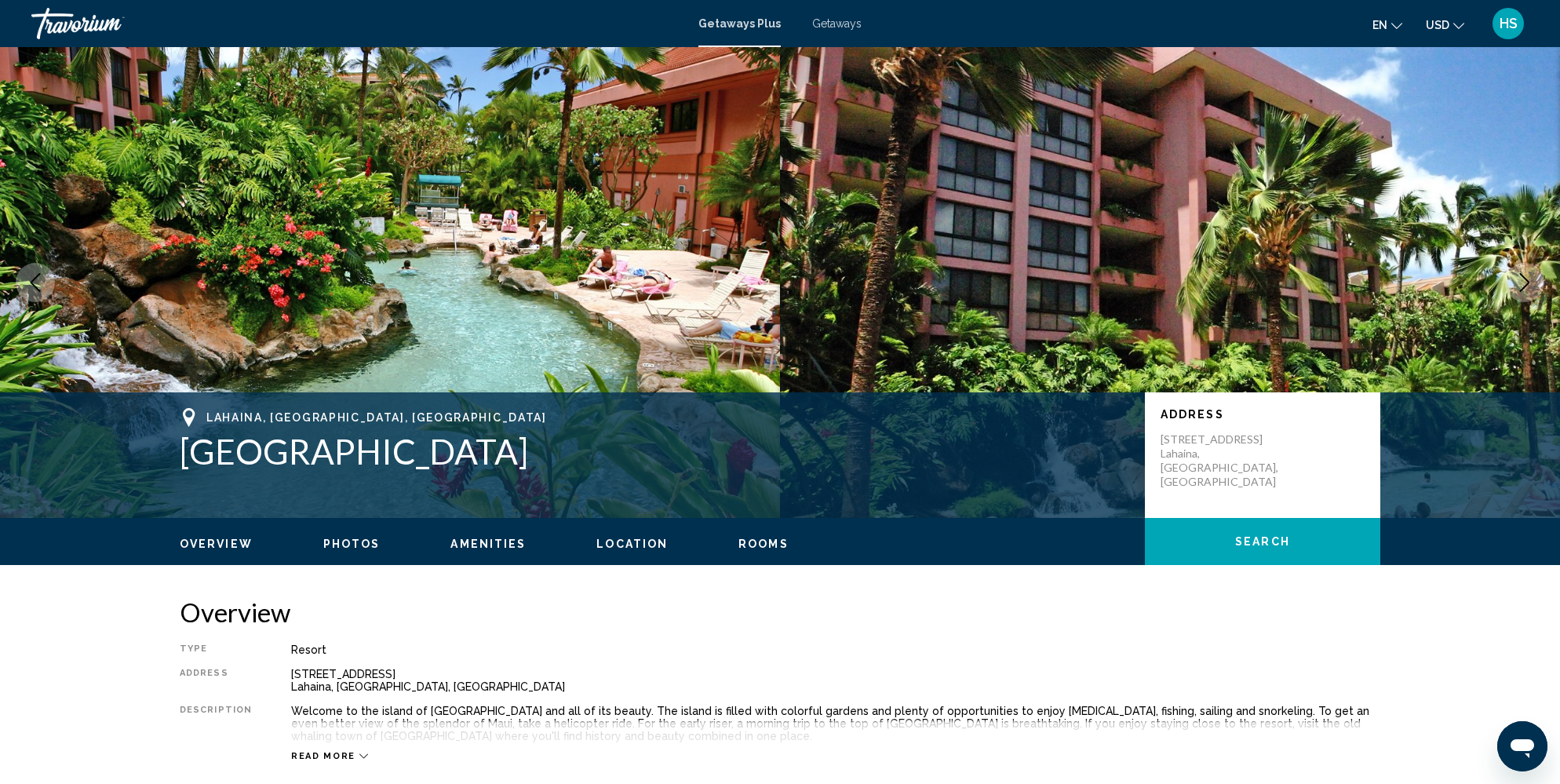
click at [1527, 281] on icon "Next image" at bounding box center [1525, 282] width 10 height 19
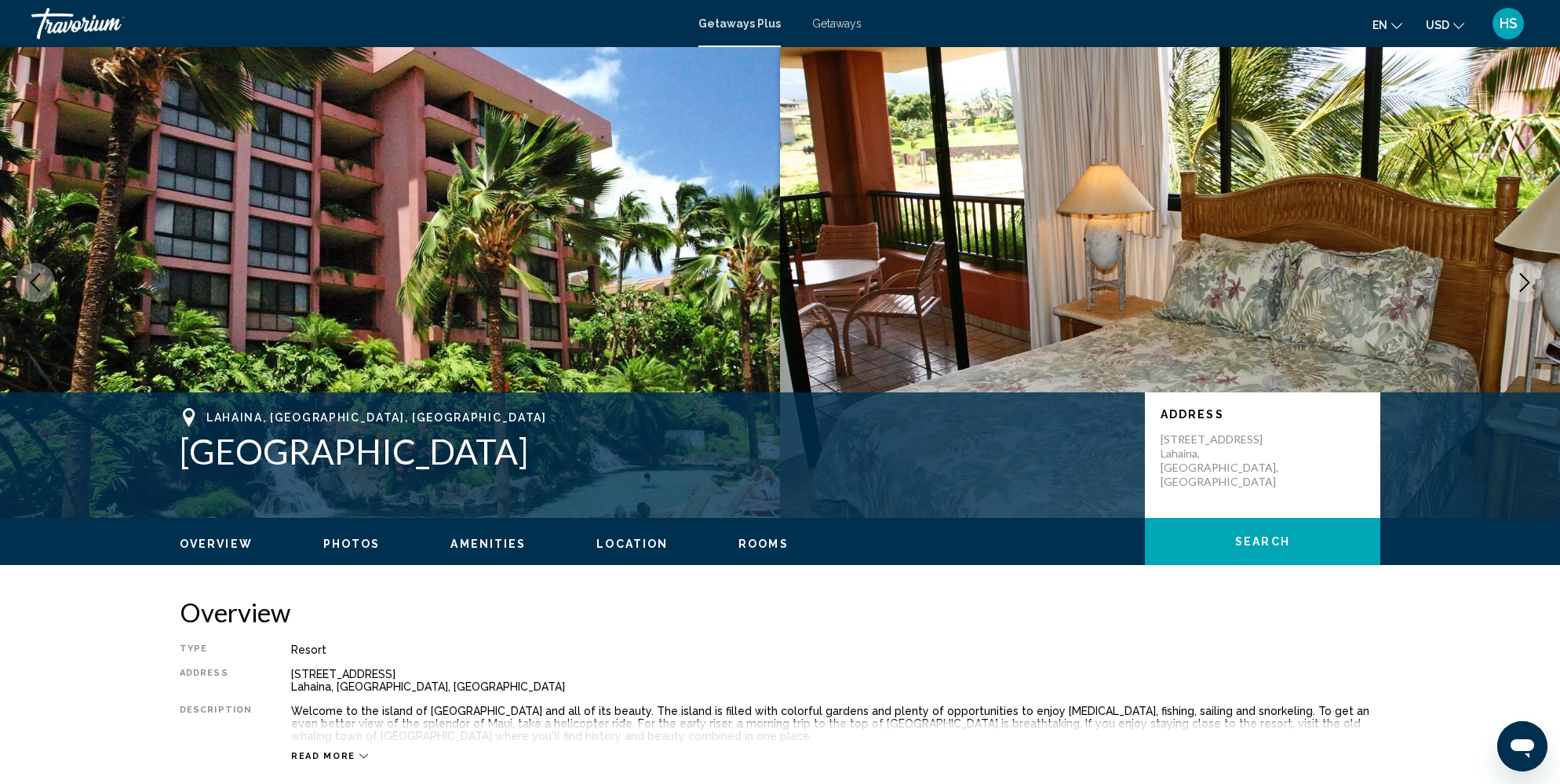
click at [1527, 281] on icon "Next image" at bounding box center [1525, 282] width 10 height 19
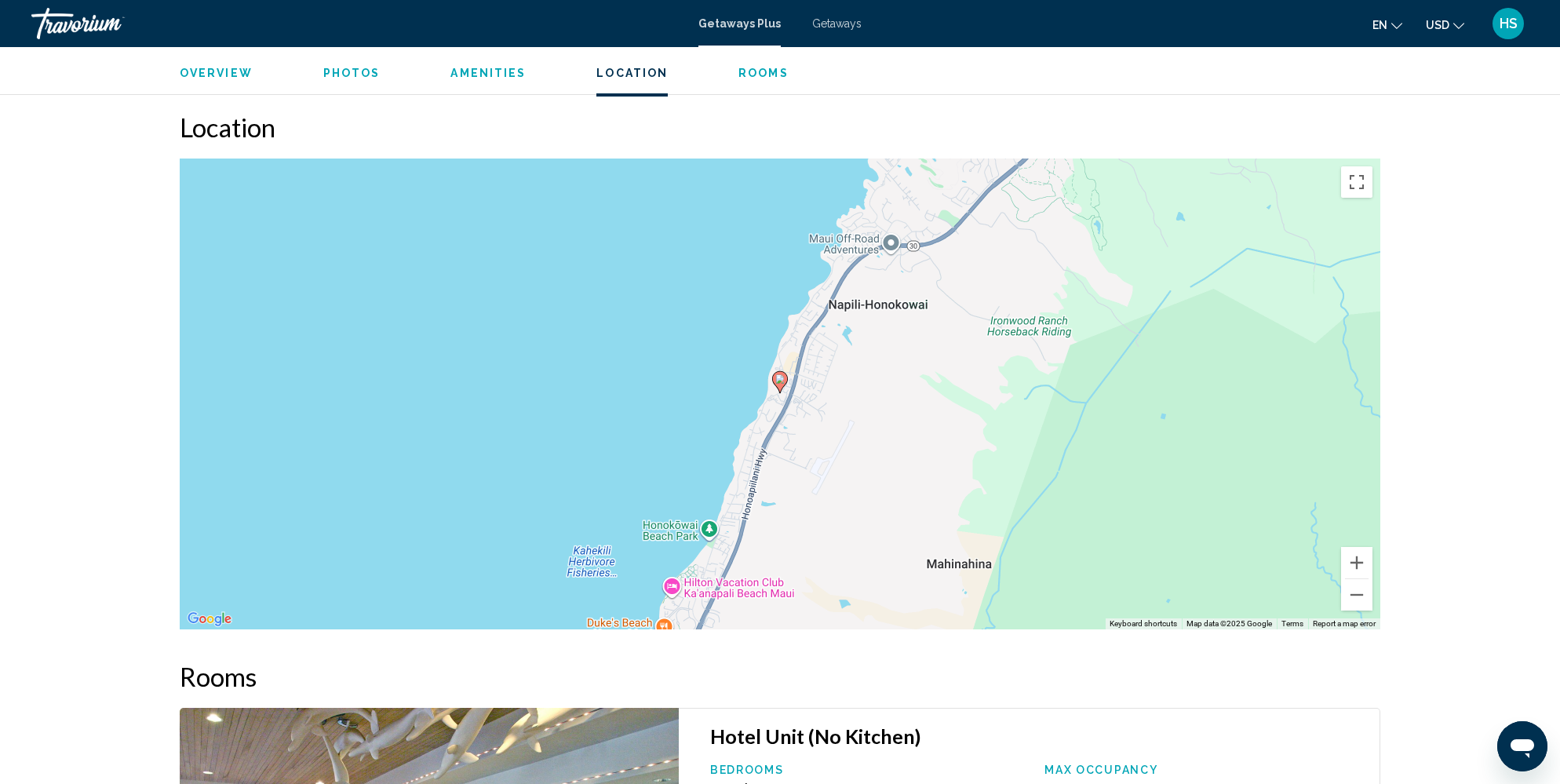
scroll to position [2050, 0]
click at [1358, 593] on button "Zoom out" at bounding box center [1357, 595] width 31 height 31
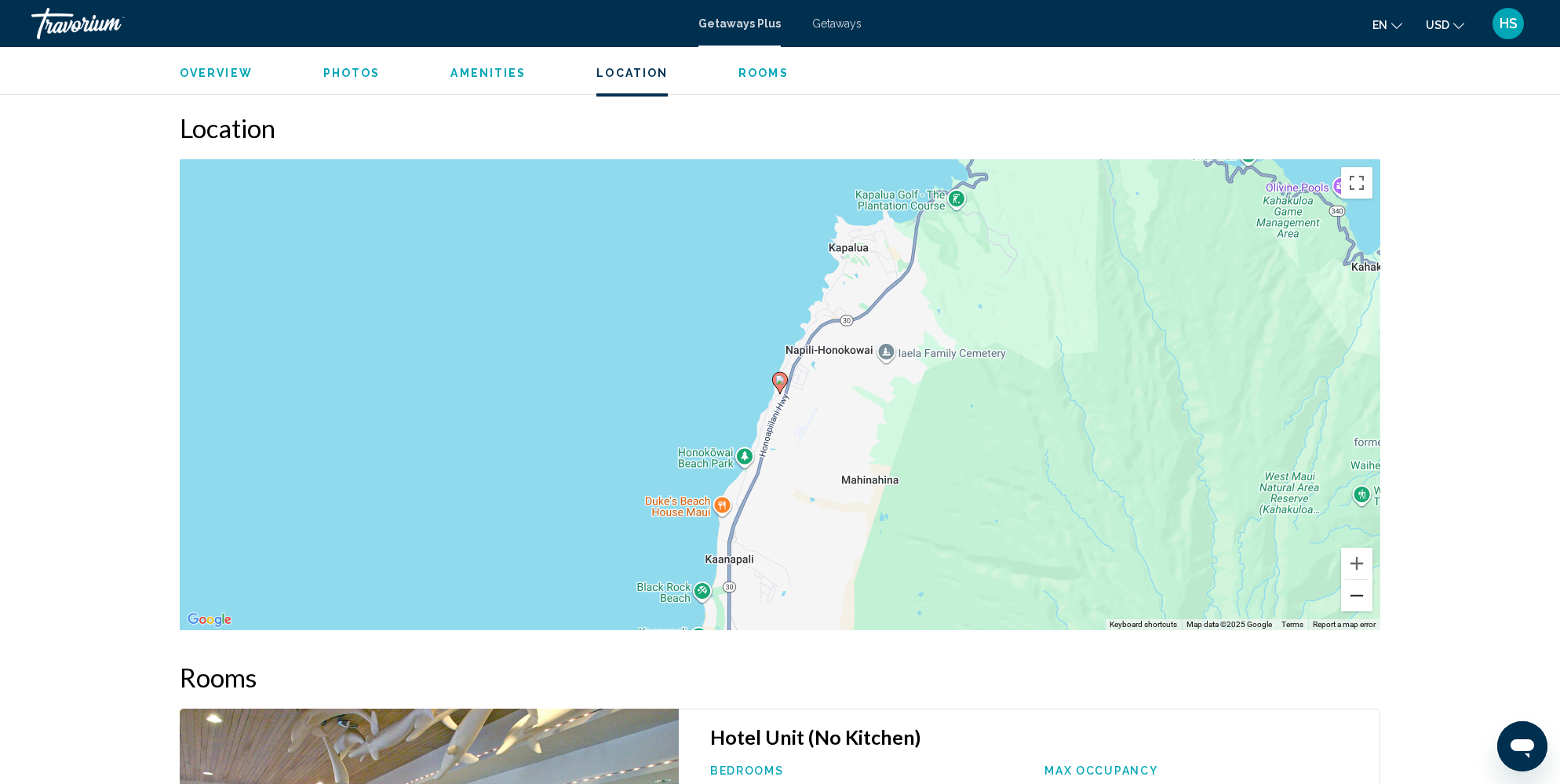
click at [1358, 593] on button "Zoom out" at bounding box center [1357, 595] width 31 height 31
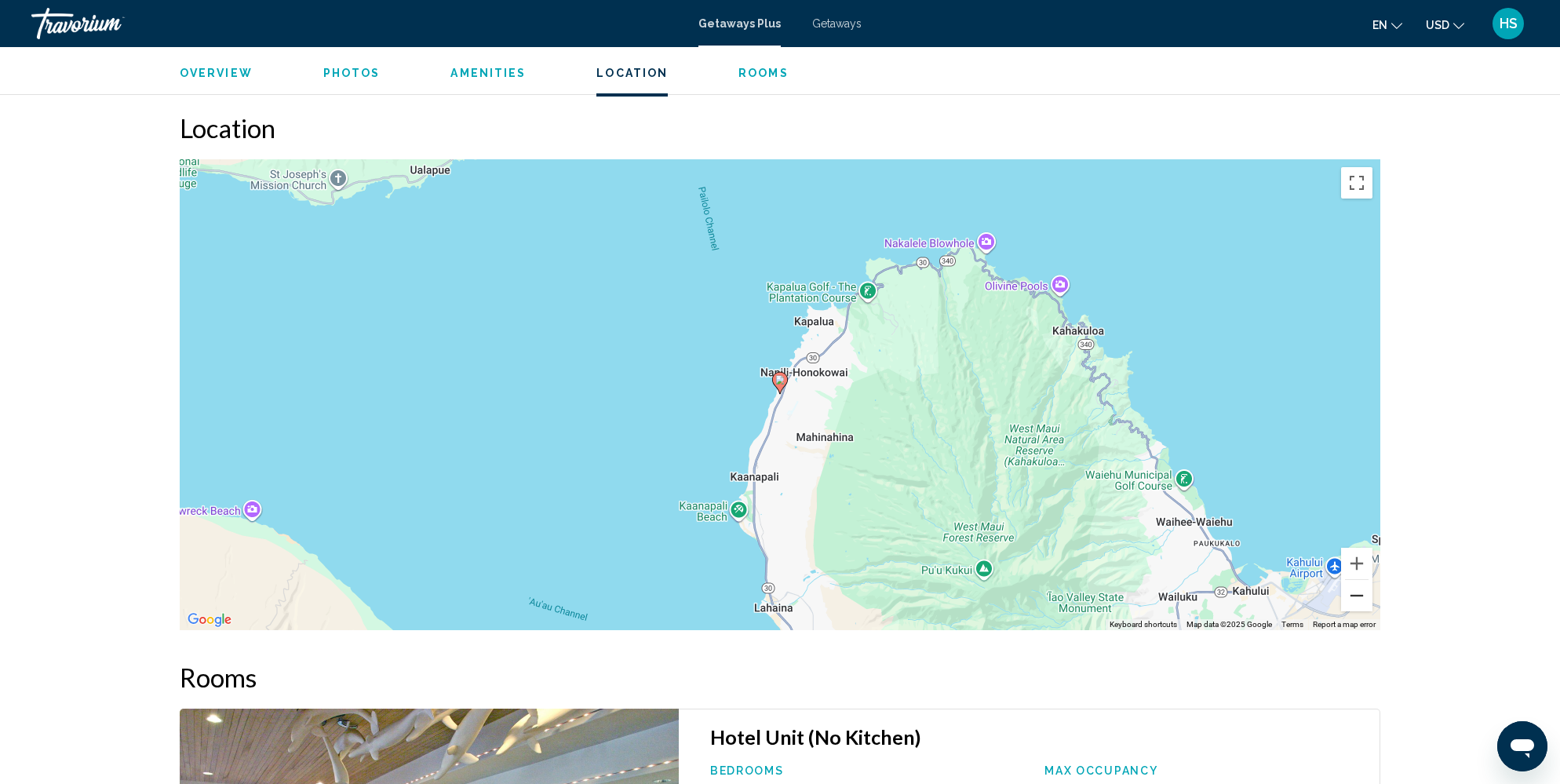
click at [1358, 593] on button "Zoom out" at bounding box center [1357, 595] width 31 height 31
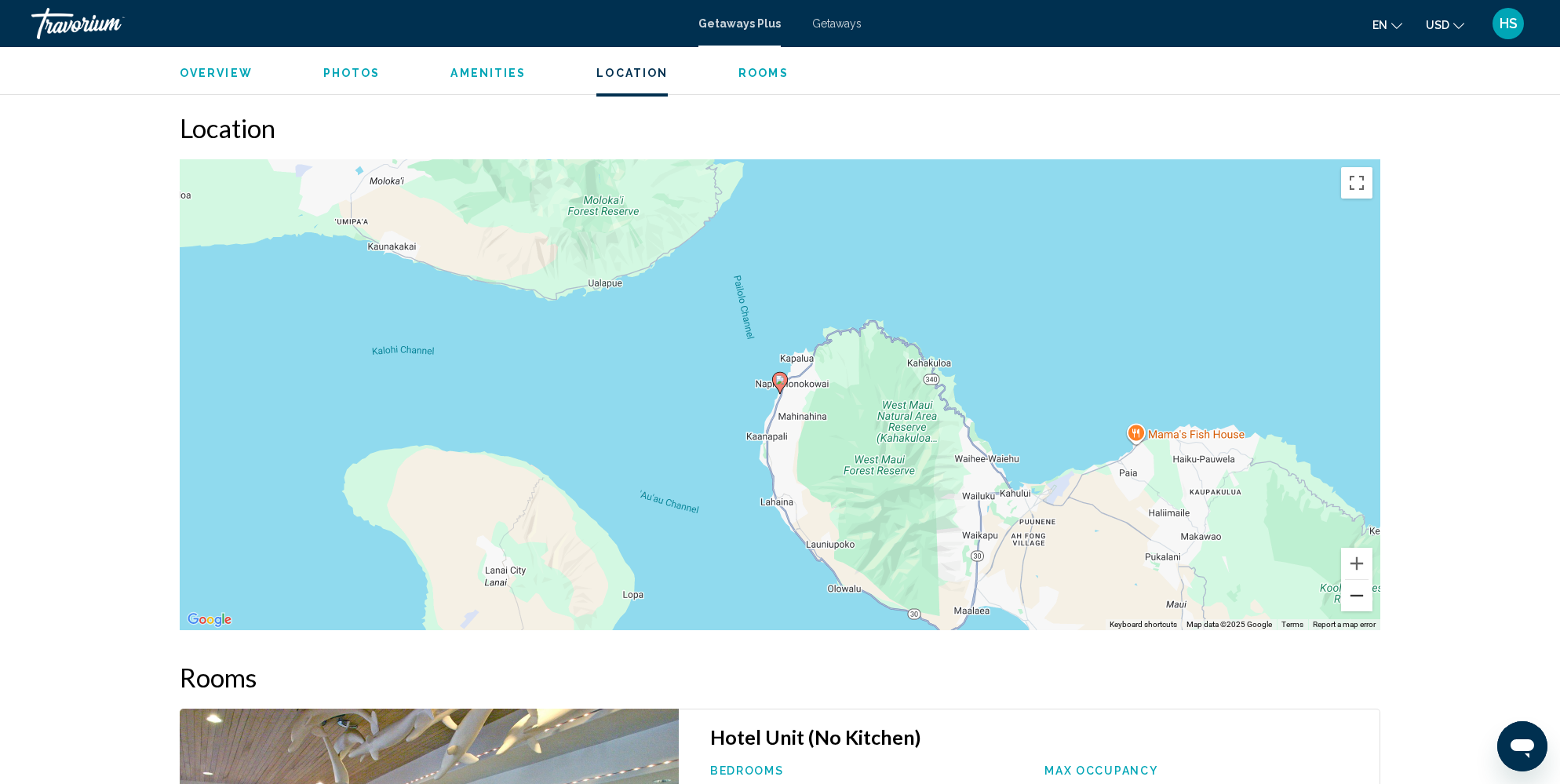
click at [1358, 593] on button "Zoom out" at bounding box center [1357, 595] width 31 height 31
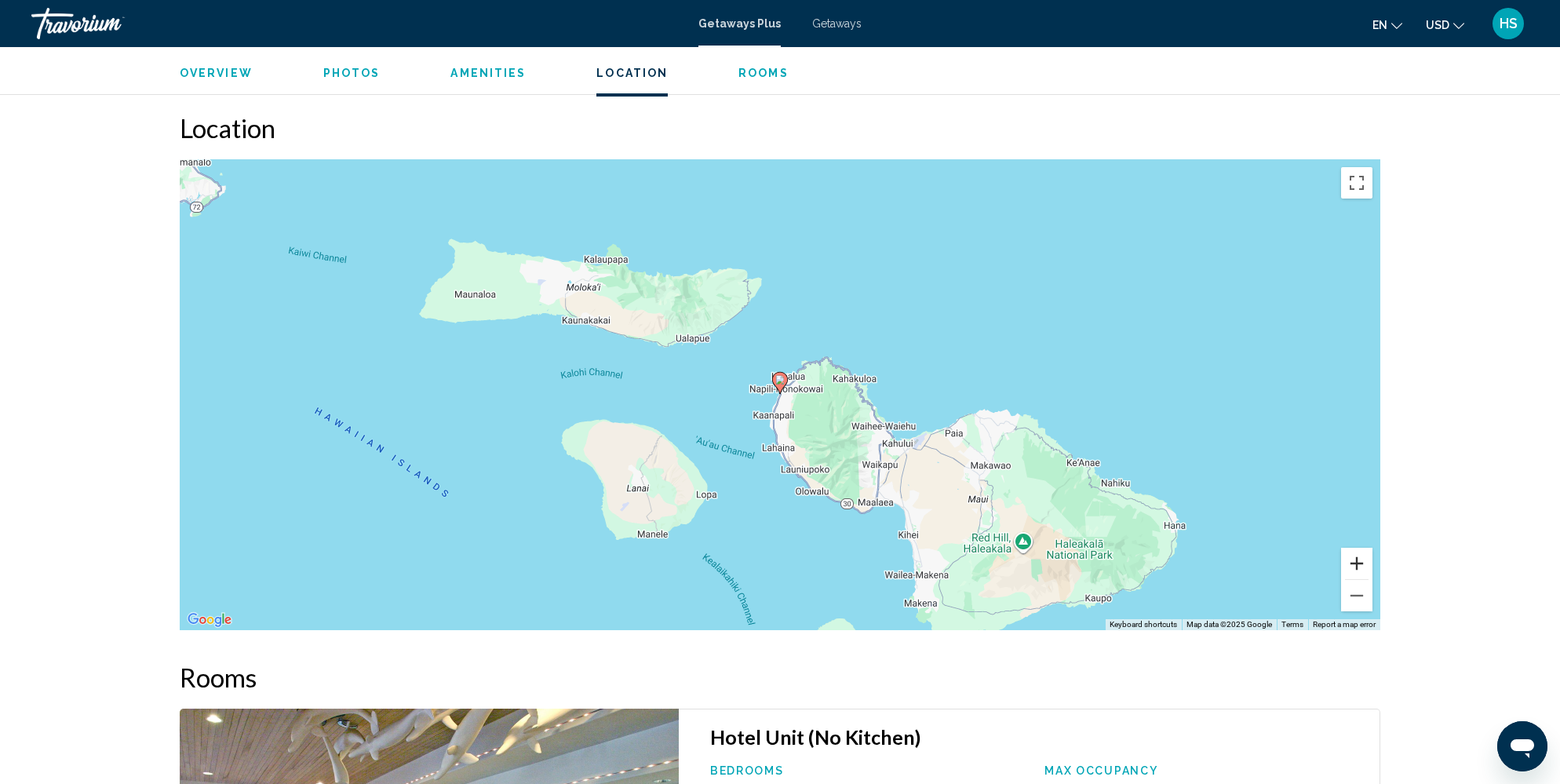
click at [1363, 566] on button "Zoom in" at bounding box center [1357, 562] width 31 height 31
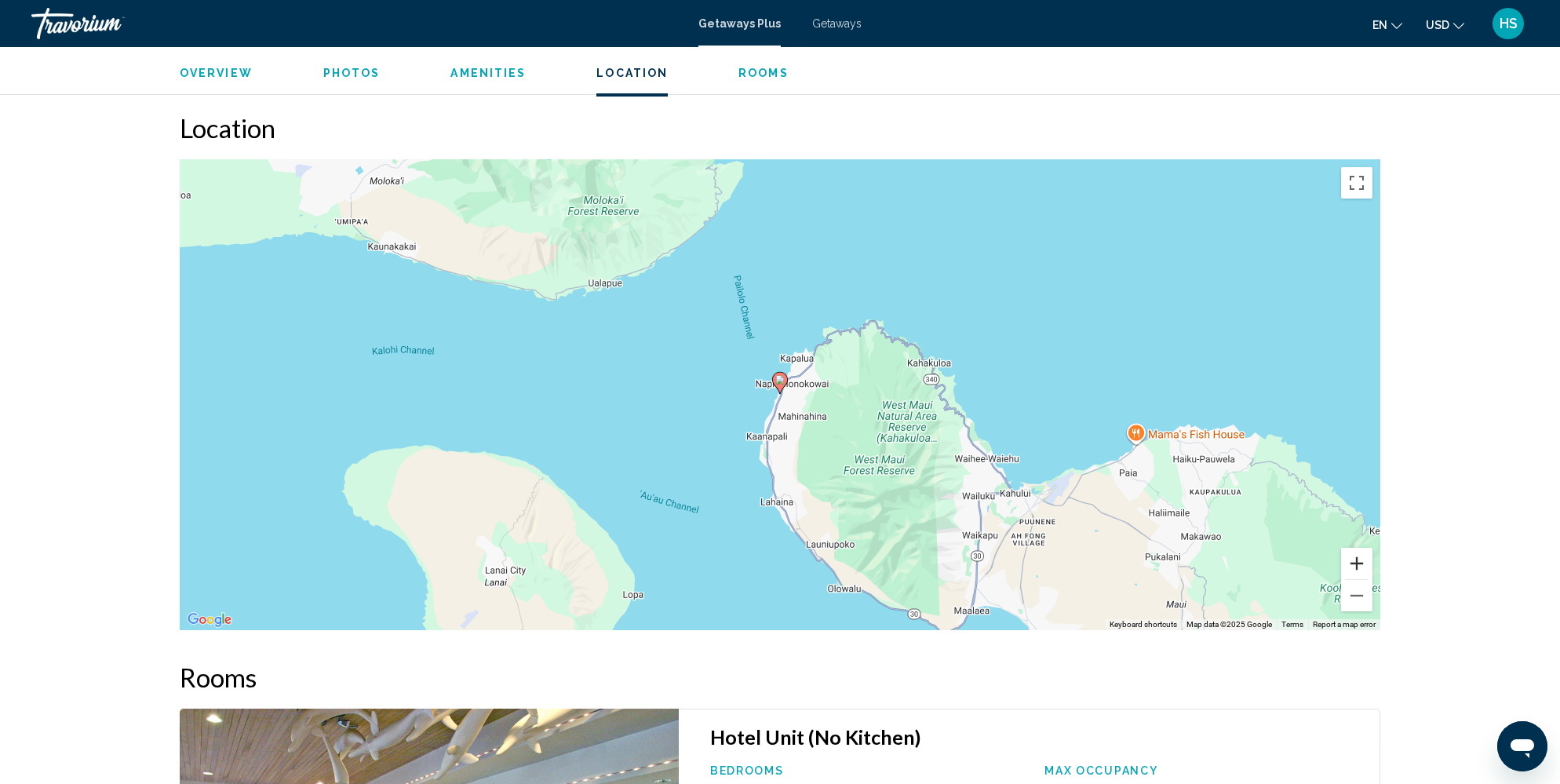
click at [1363, 566] on button "Zoom in" at bounding box center [1357, 562] width 31 height 31
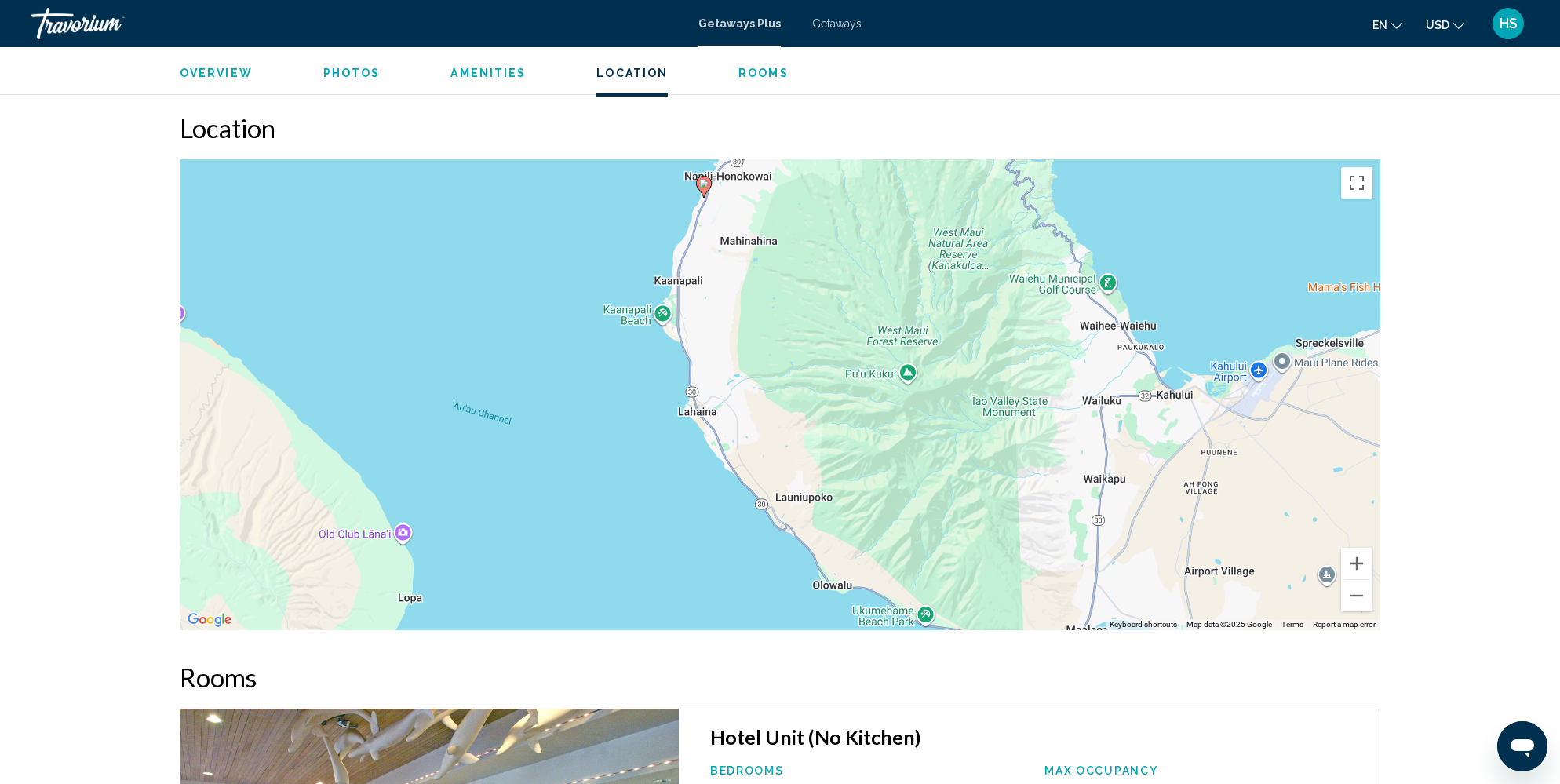
drag, startPoint x: 1260, startPoint y: 486, endPoint x: 1181, endPoint y: 291, distance: 210.4
click at [1181, 290] on div "To activate drag with keyboard, press Alt + Enter. Once in keyboard drag state,…" at bounding box center [780, 394] width 1201 height 470
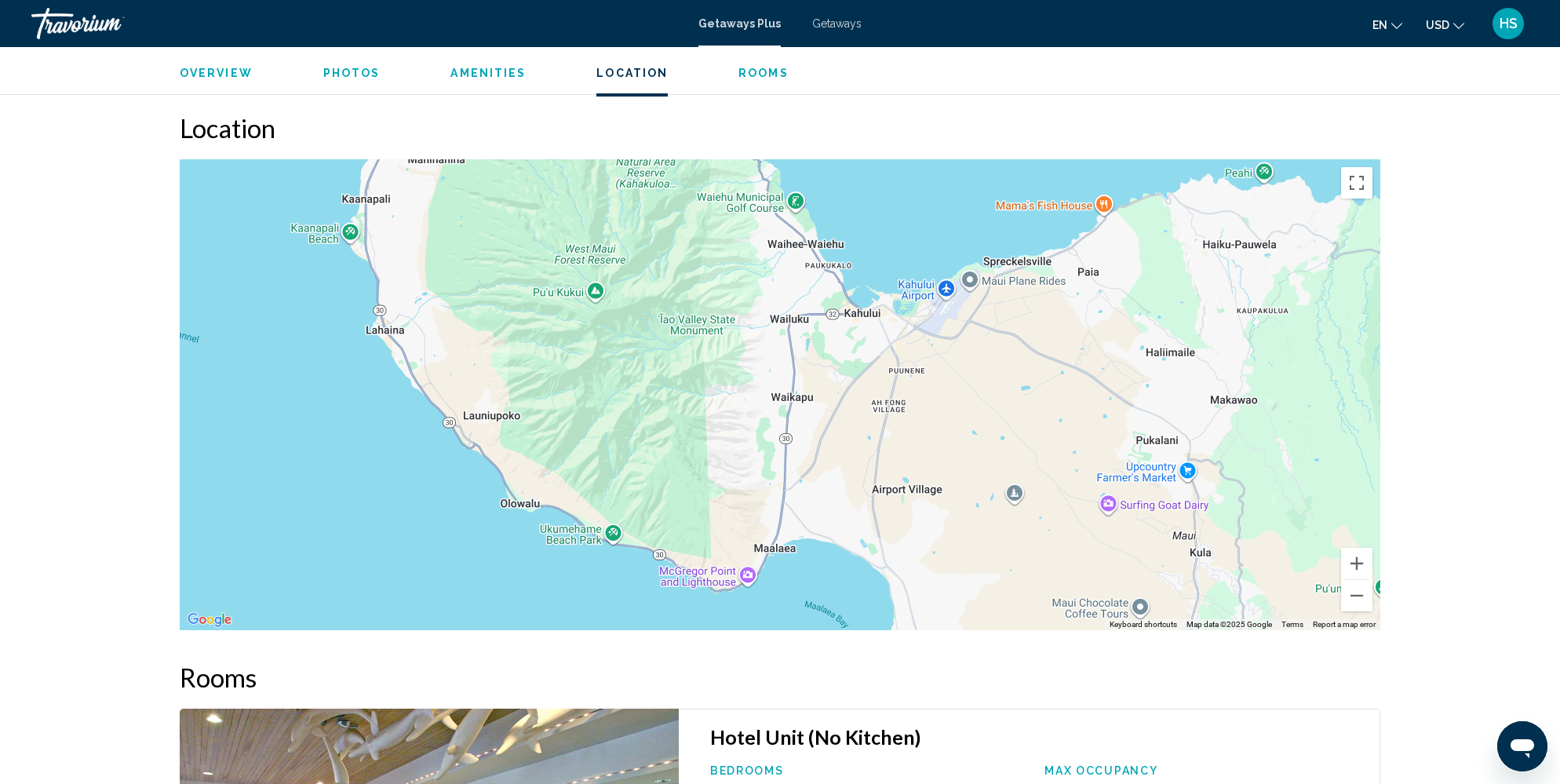
drag, startPoint x: 1254, startPoint y: 534, endPoint x: 941, endPoint y: 455, distance: 322.8
click at [940, 454] on div "To activate drag with keyboard, press Alt + Enter. Once in keyboard drag state,…" at bounding box center [780, 394] width 1201 height 470
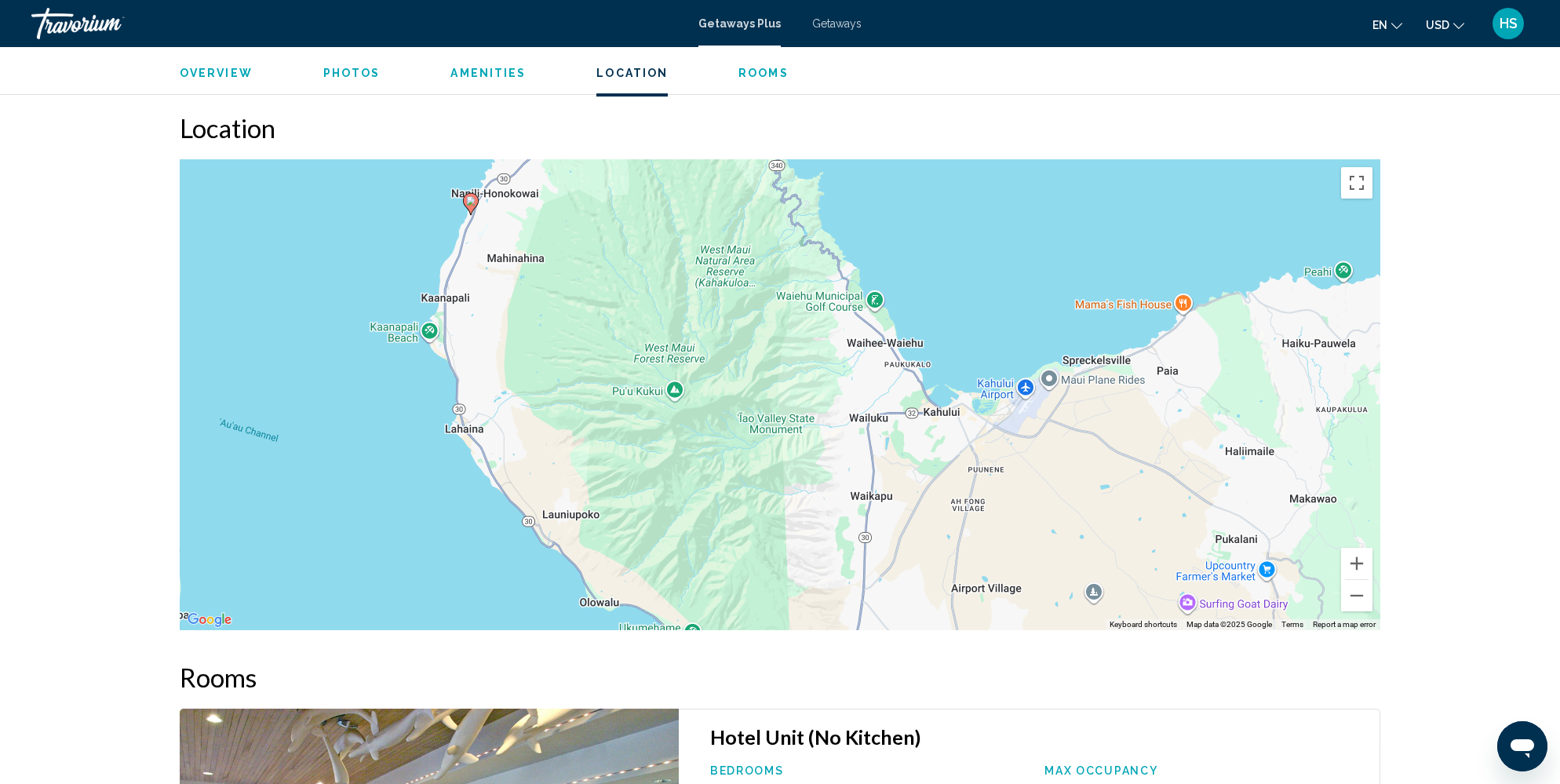
drag, startPoint x: 1065, startPoint y: 553, endPoint x: 1164, endPoint y: 726, distance: 199.3
click at [1164, 725] on div "Overview Type Resort All-Inclusive No All-Inclusive Address [STREET_ADDRESS] De…" at bounding box center [780, 53] width 1217 height 3013
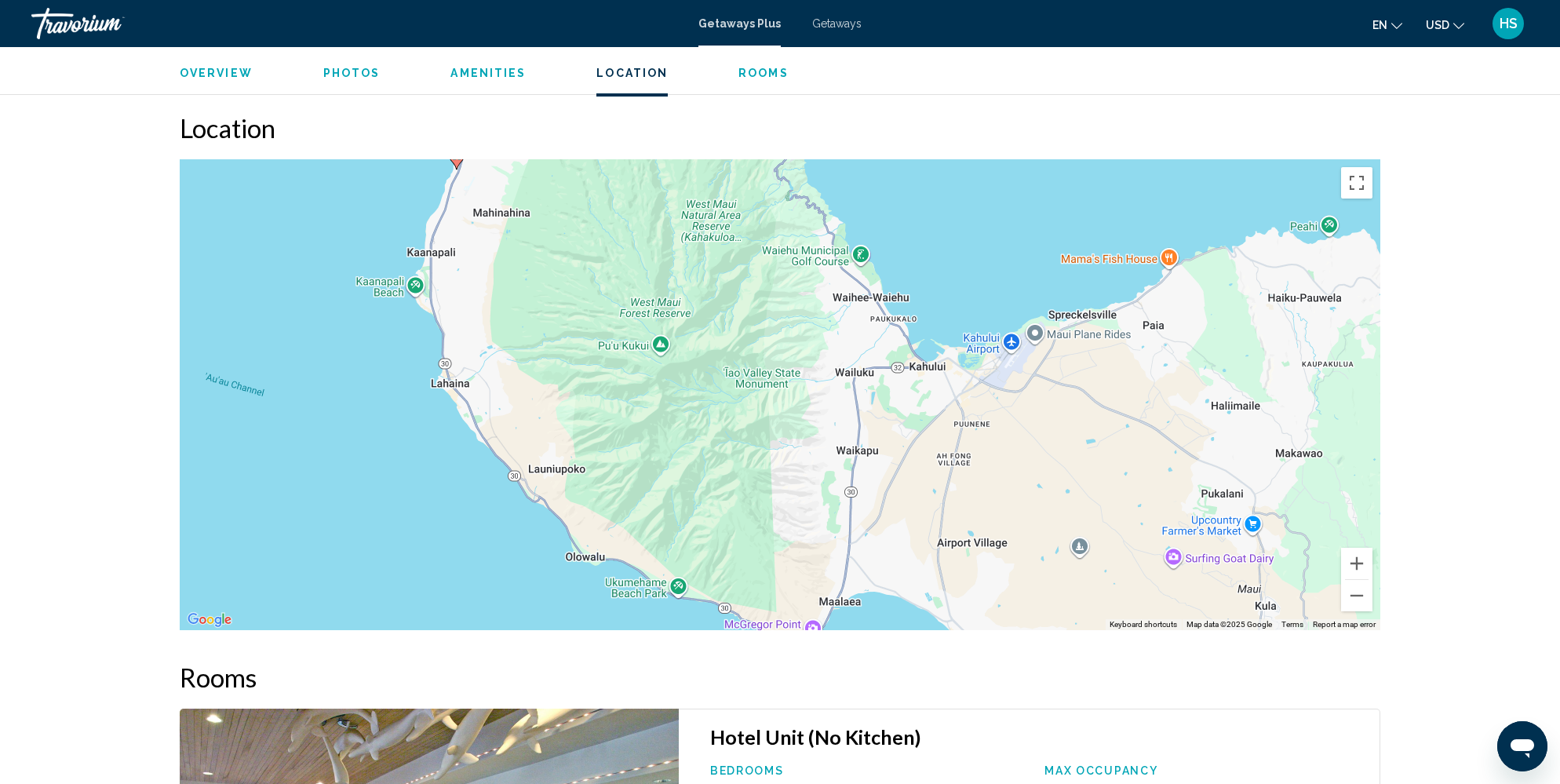
drag, startPoint x: 996, startPoint y: 330, endPoint x: 954, endPoint y: 196, distance: 140.4
click at [954, 196] on div "To activate drag with keyboard, press Alt + Enter. Once in keyboard drag state,…" at bounding box center [780, 394] width 1201 height 470
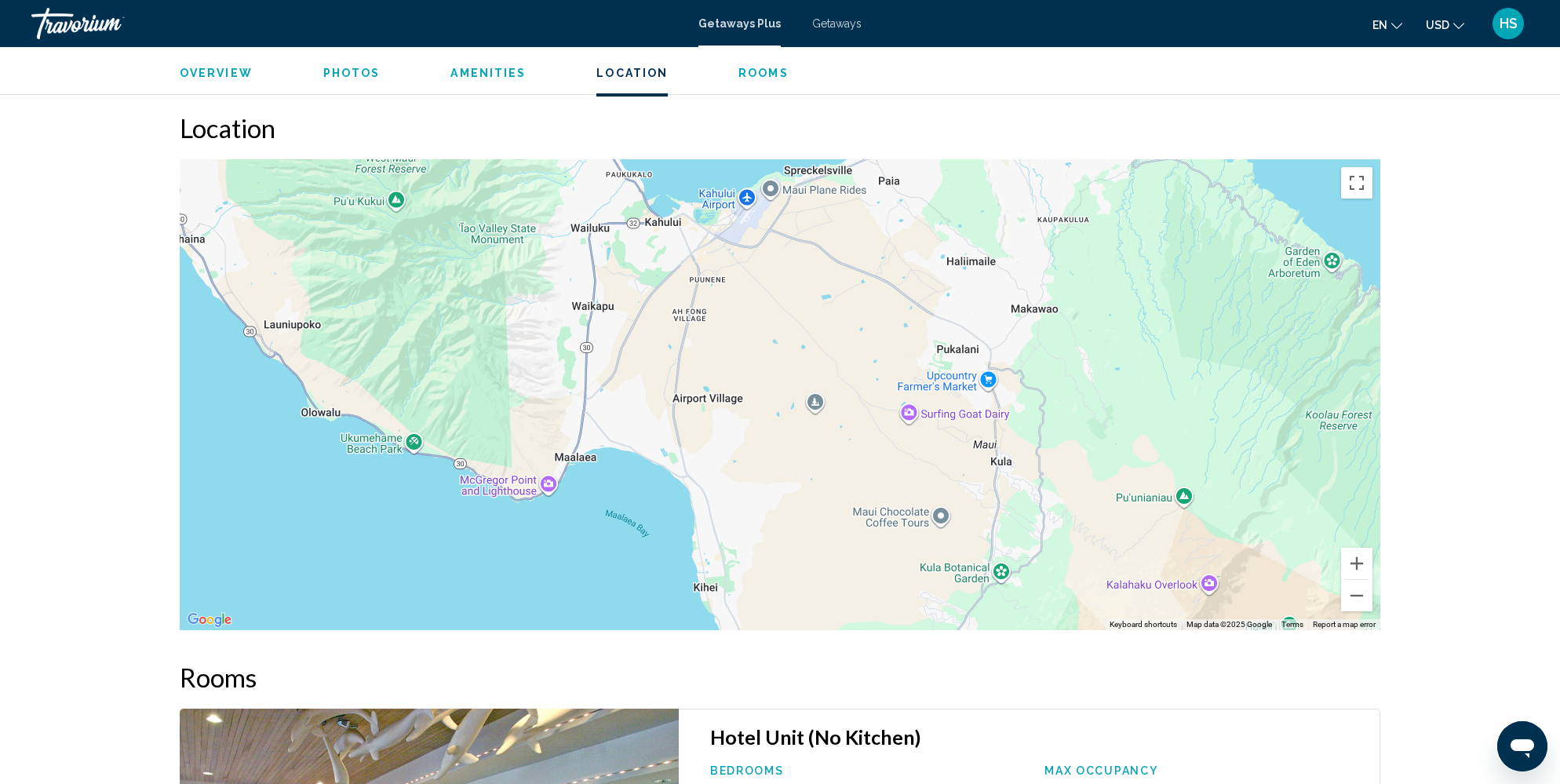
drag, startPoint x: 1081, startPoint y: 490, endPoint x: 808, endPoint y: 346, distance: 308.7
click at [808, 346] on div "To activate drag with keyboard, press Alt + Enter. Once in keyboard drag state,…" at bounding box center [780, 394] width 1201 height 470
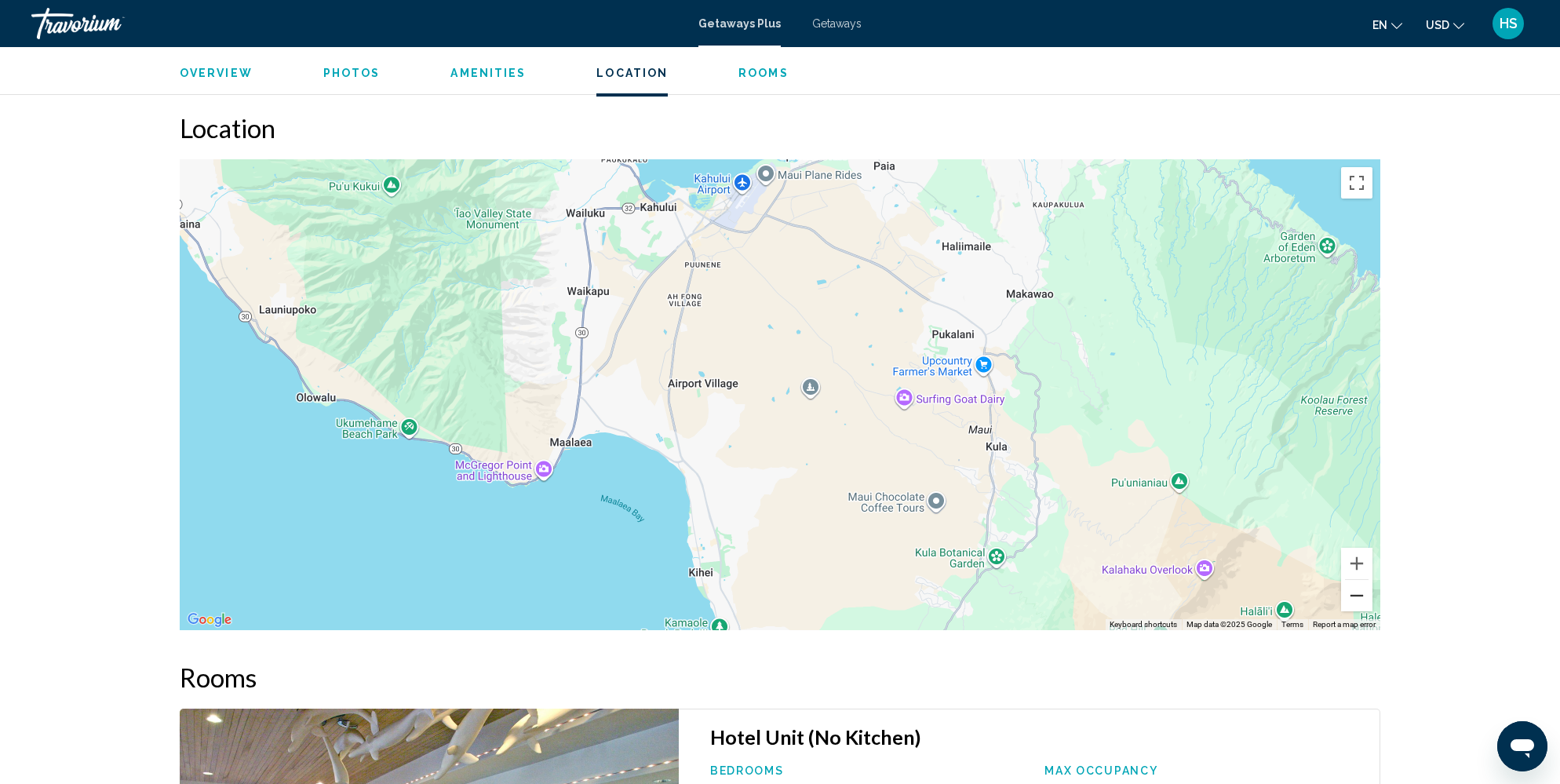
click at [1357, 601] on button "Zoom out" at bounding box center [1357, 595] width 31 height 31
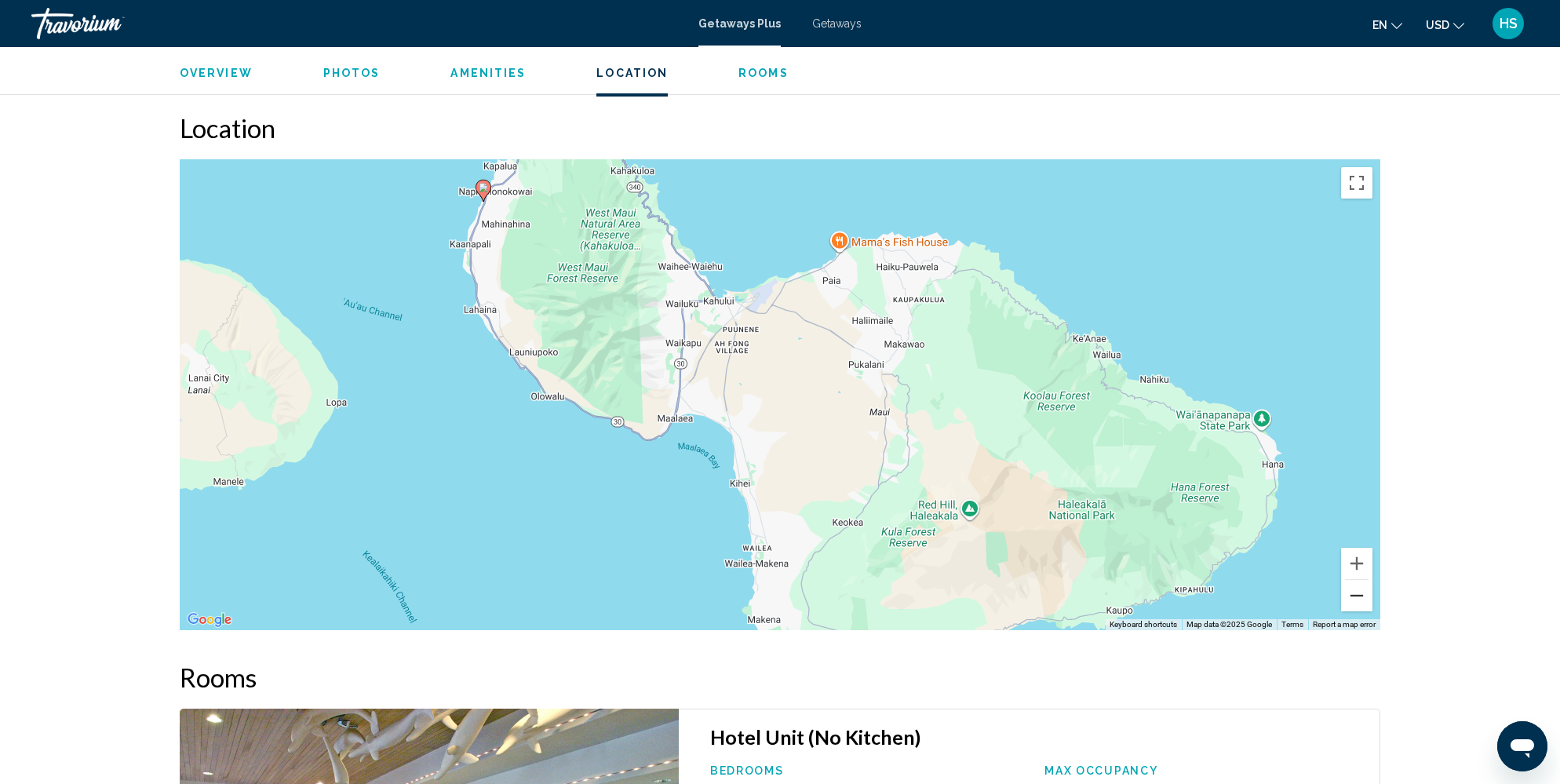
click at [1357, 601] on button "Zoom out" at bounding box center [1357, 595] width 31 height 31
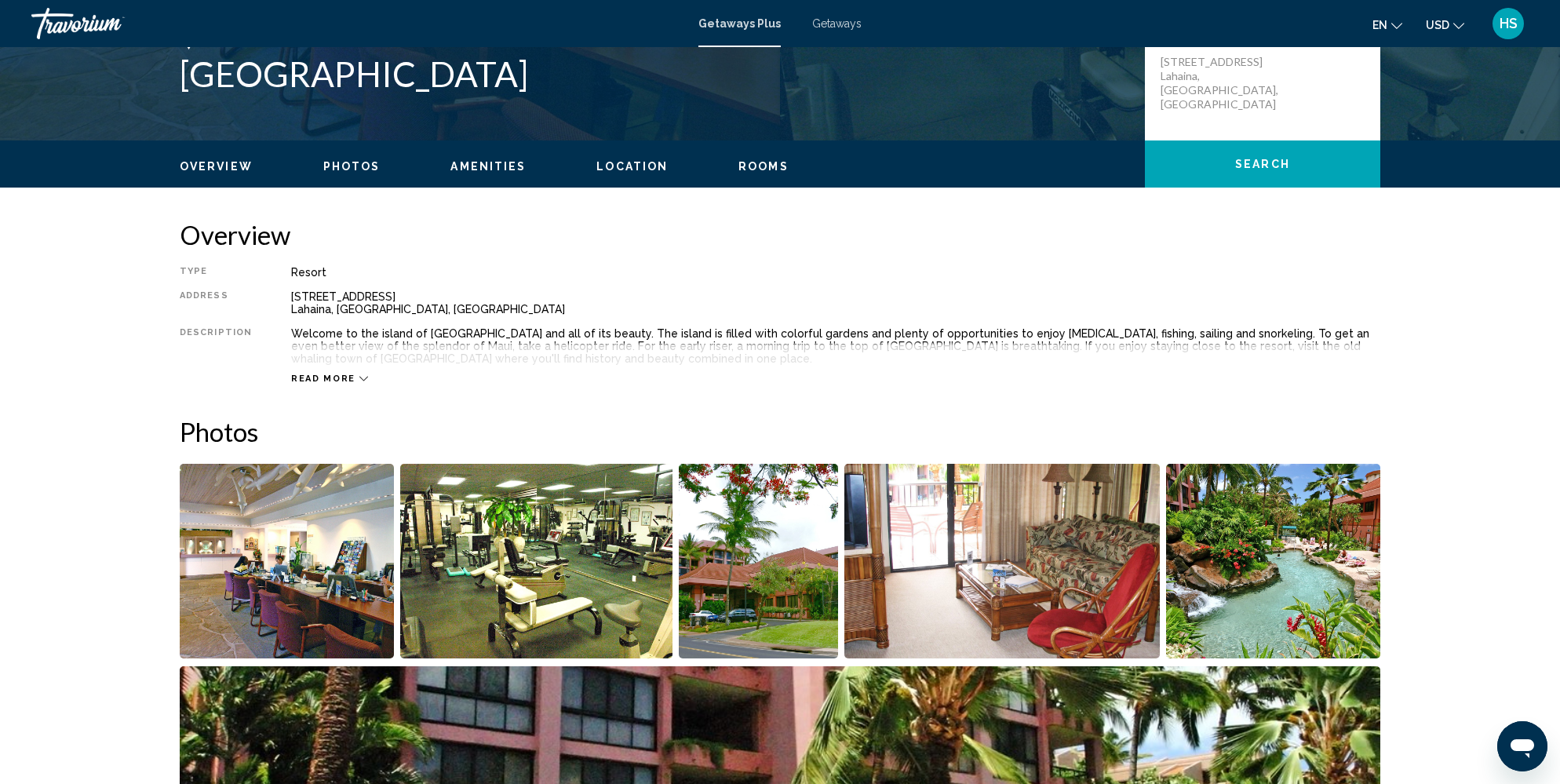
scroll to position [340, 0]
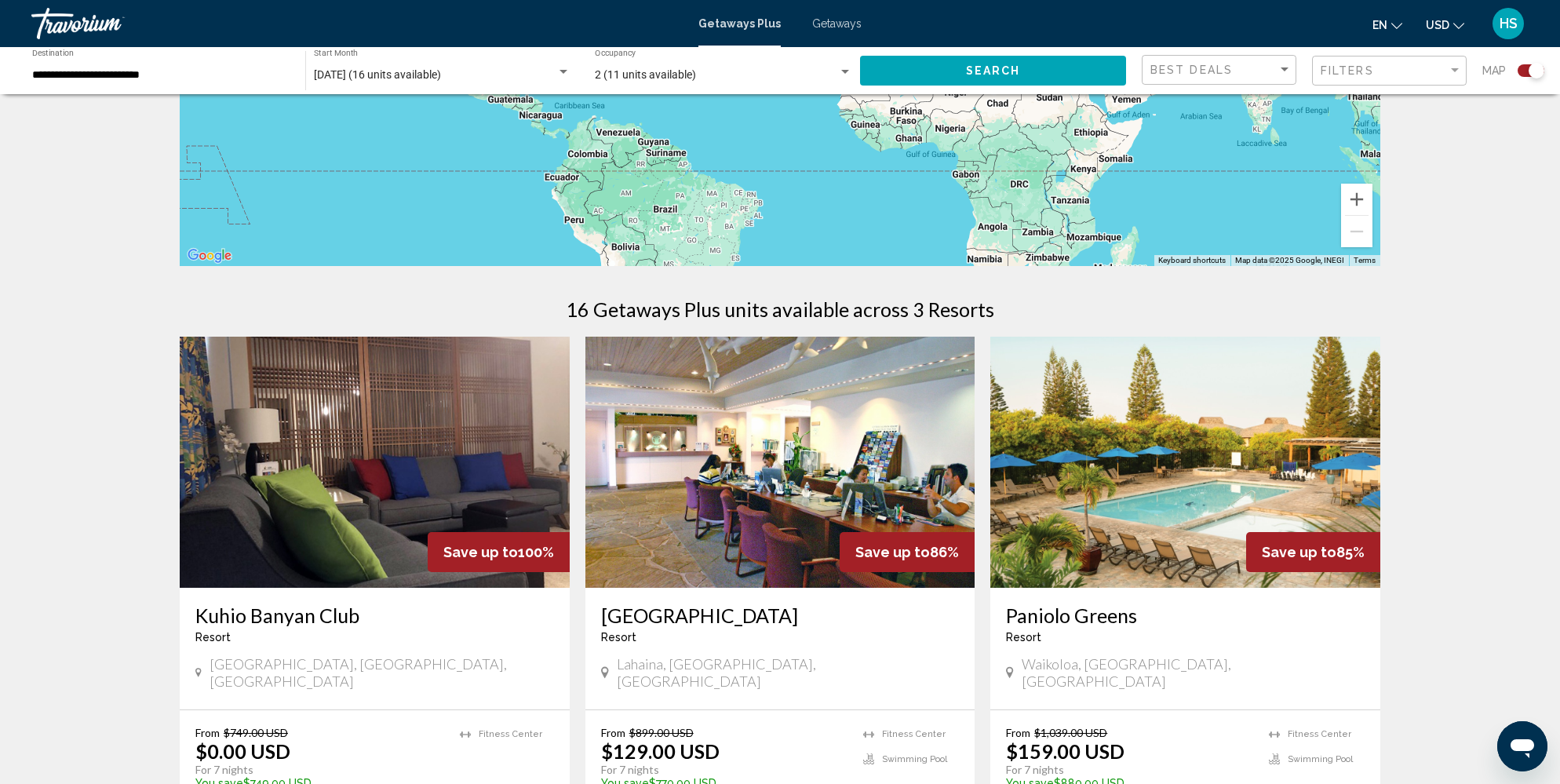
scroll to position [340, 0]
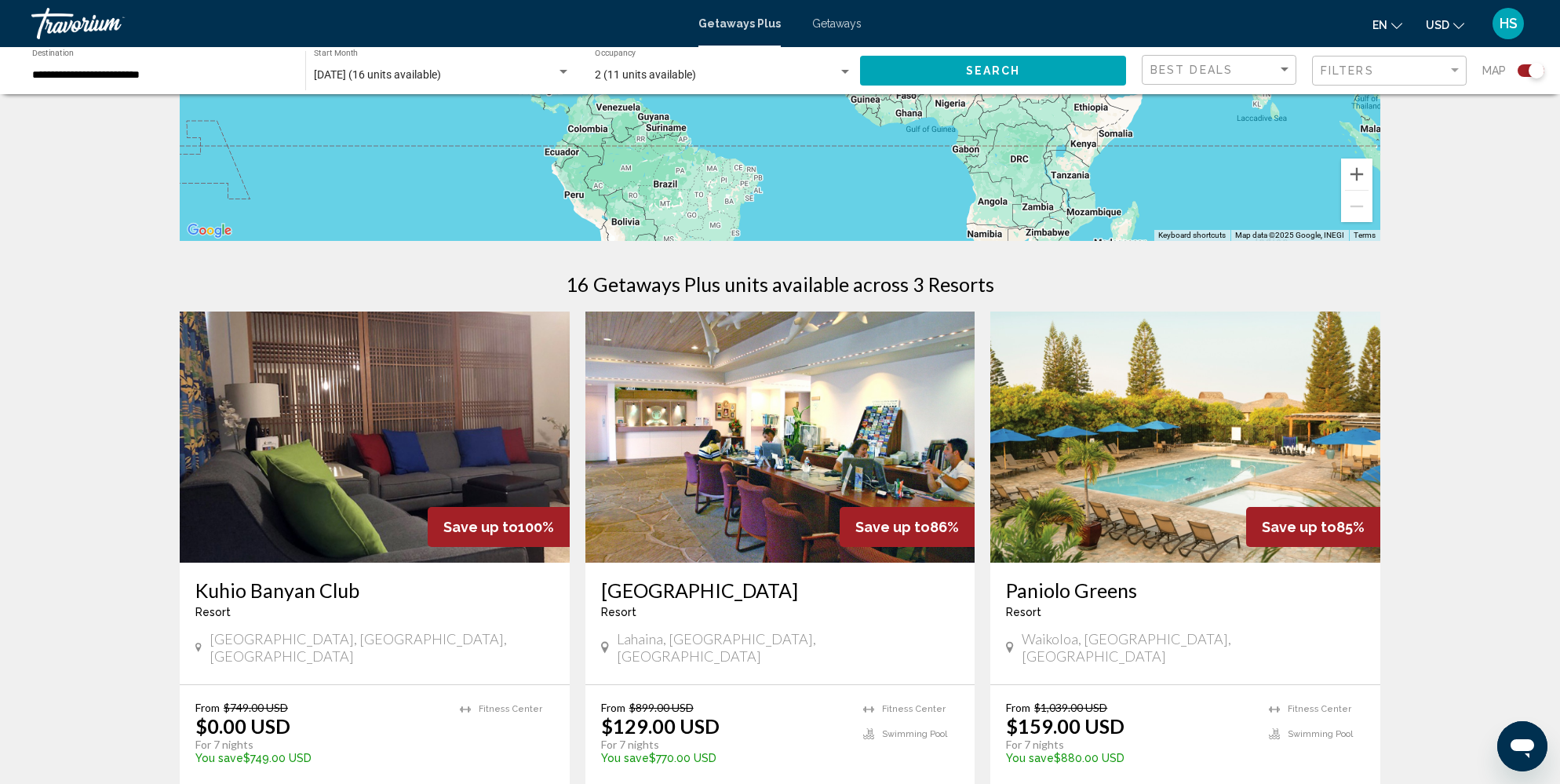
click at [1220, 430] on img "Main content" at bounding box center [1185, 437] width 390 height 251
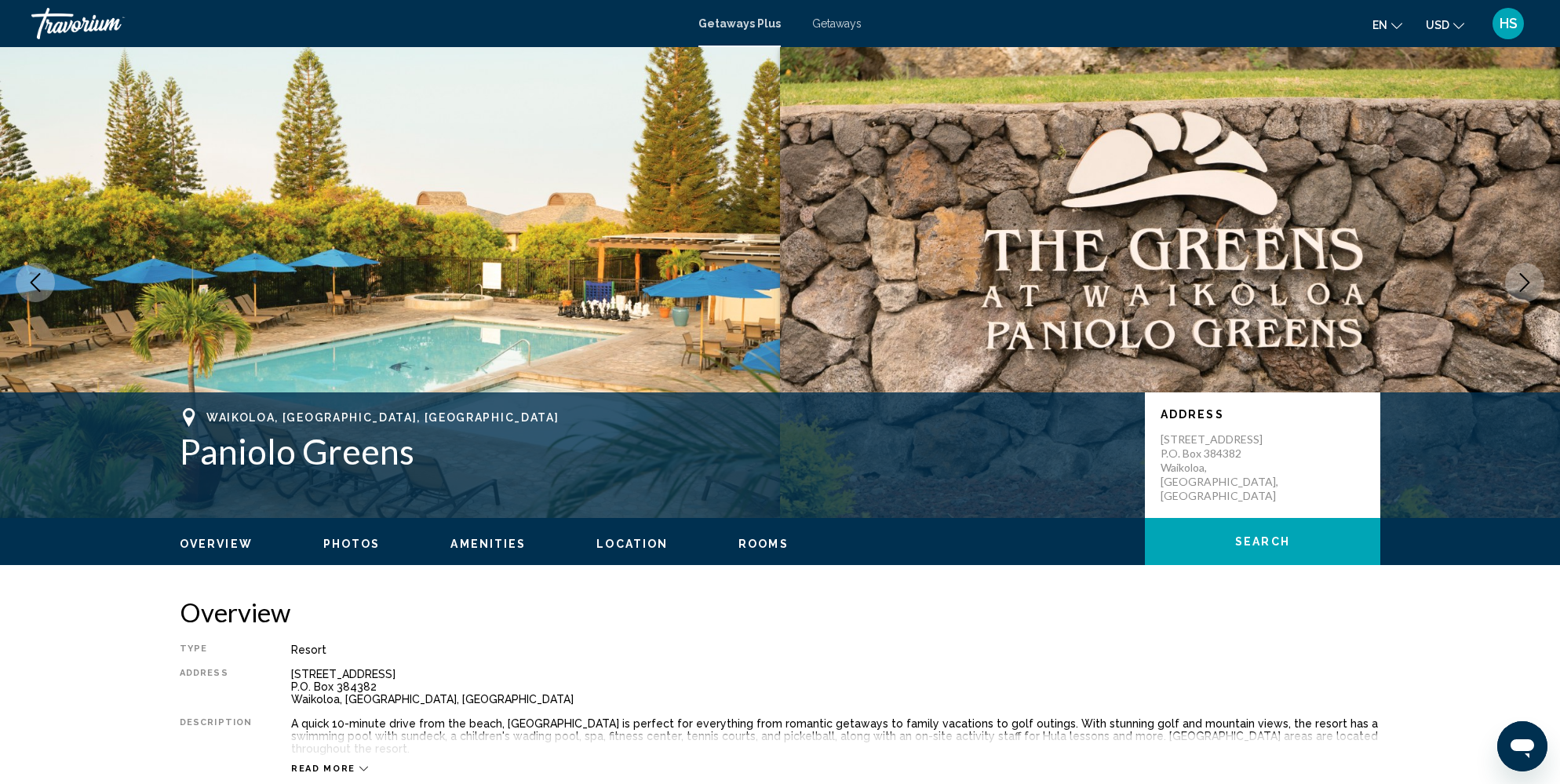
click at [1531, 280] on icon "Next image" at bounding box center [1525, 282] width 19 height 19
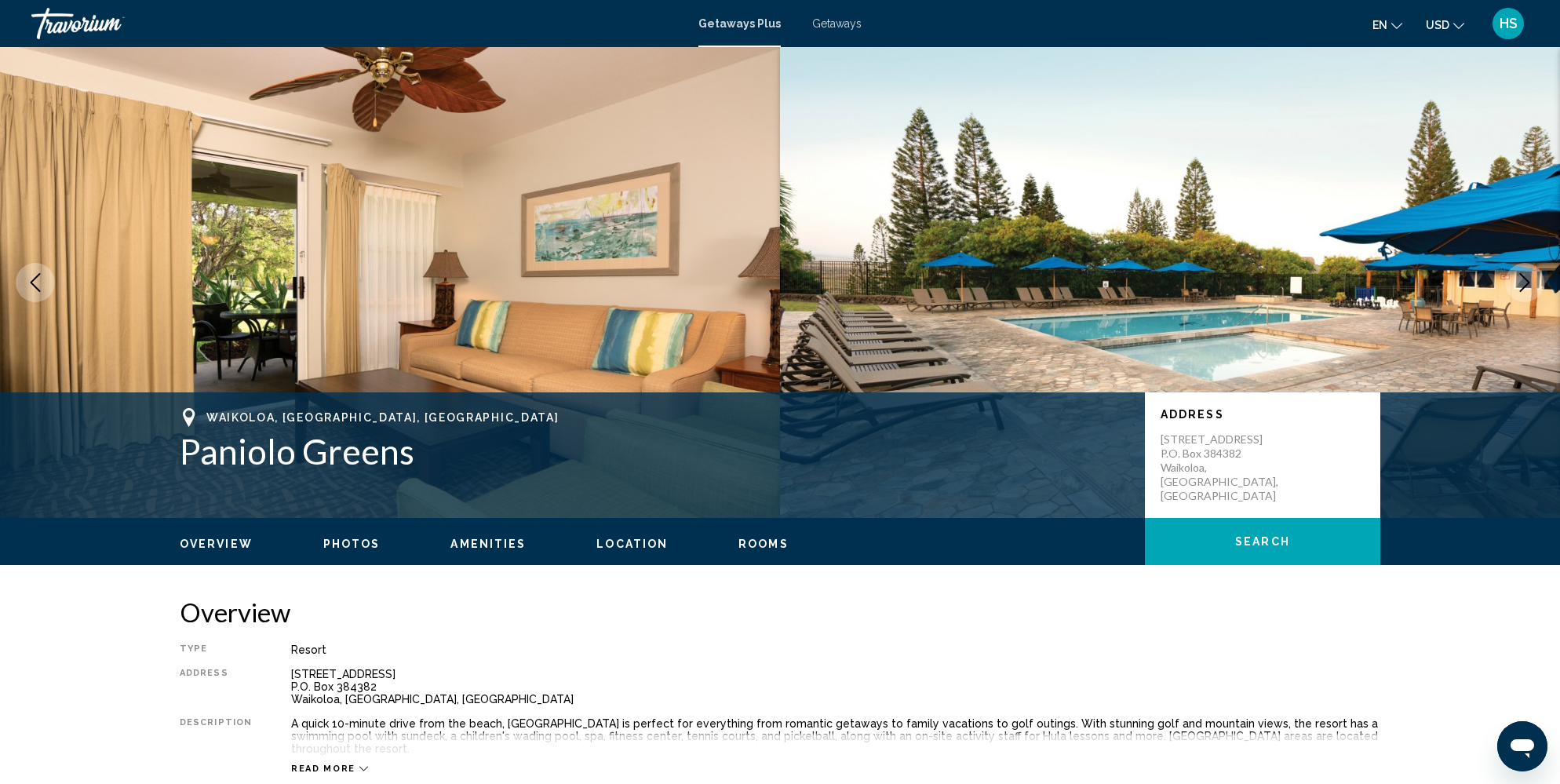
click at [1531, 280] on icon "Next image" at bounding box center [1525, 282] width 19 height 19
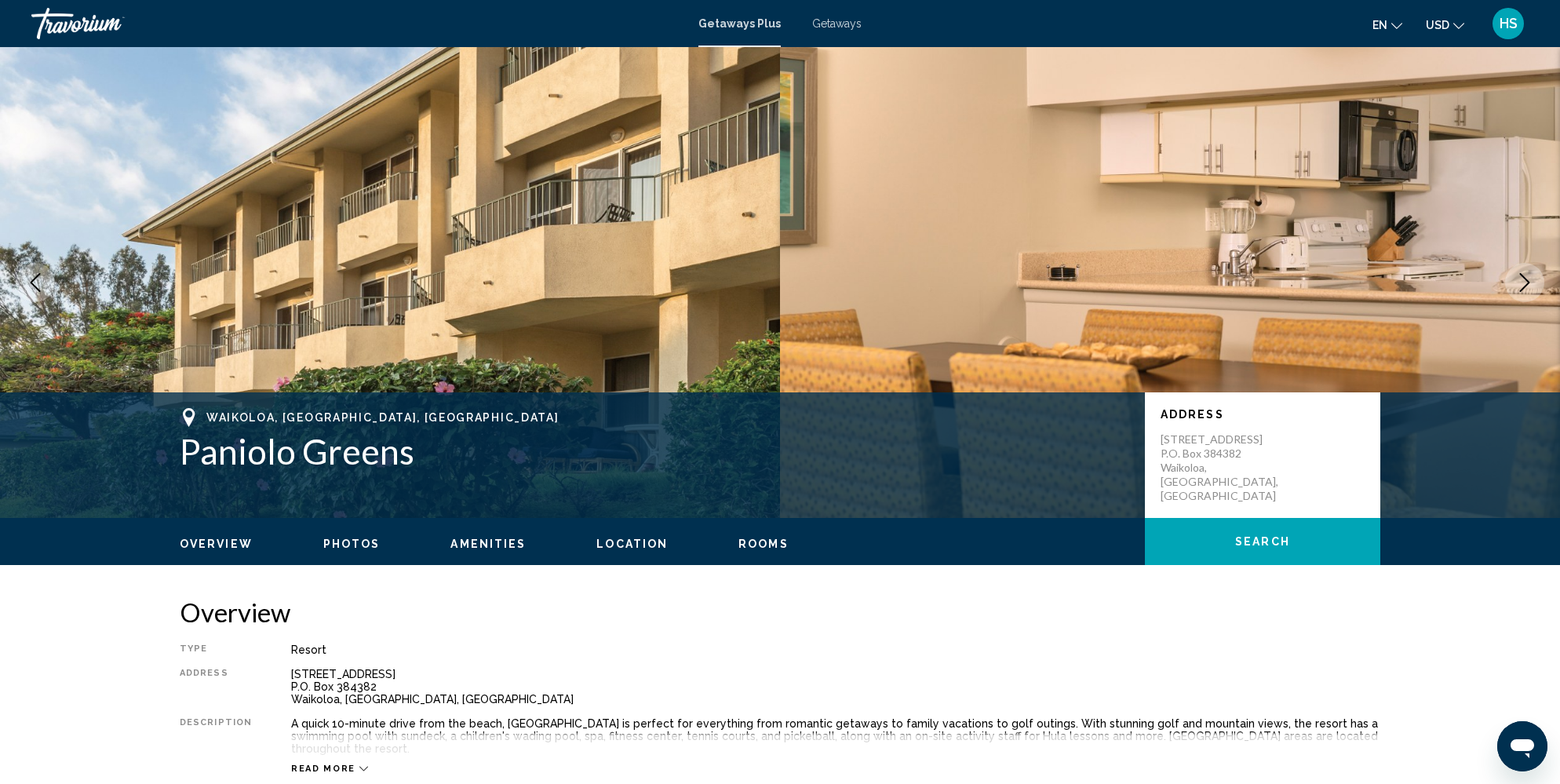
click at [1531, 280] on icon "Next image" at bounding box center [1525, 282] width 19 height 19
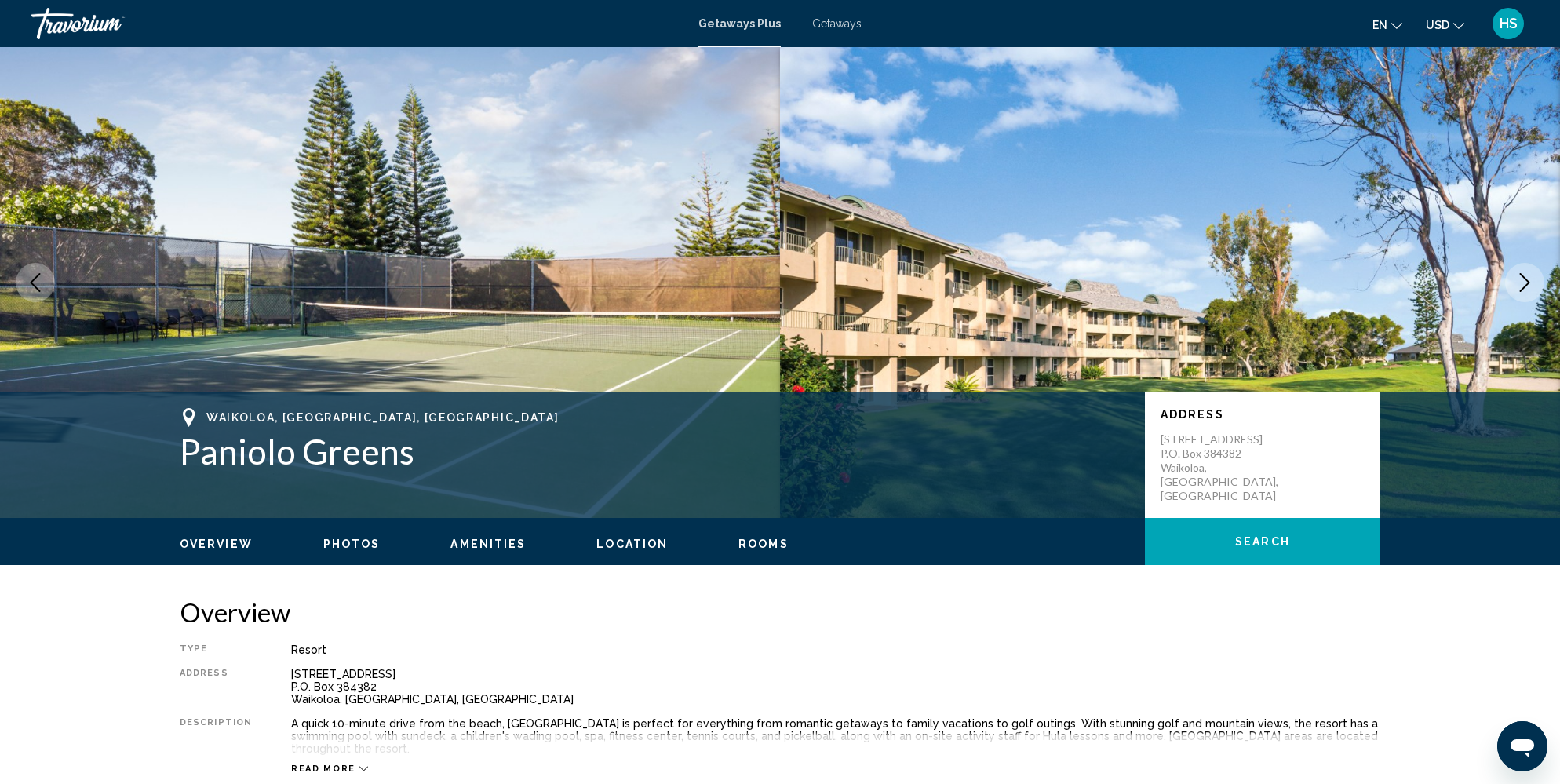
click at [1531, 280] on icon "Next image" at bounding box center [1525, 282] width 19 height 19
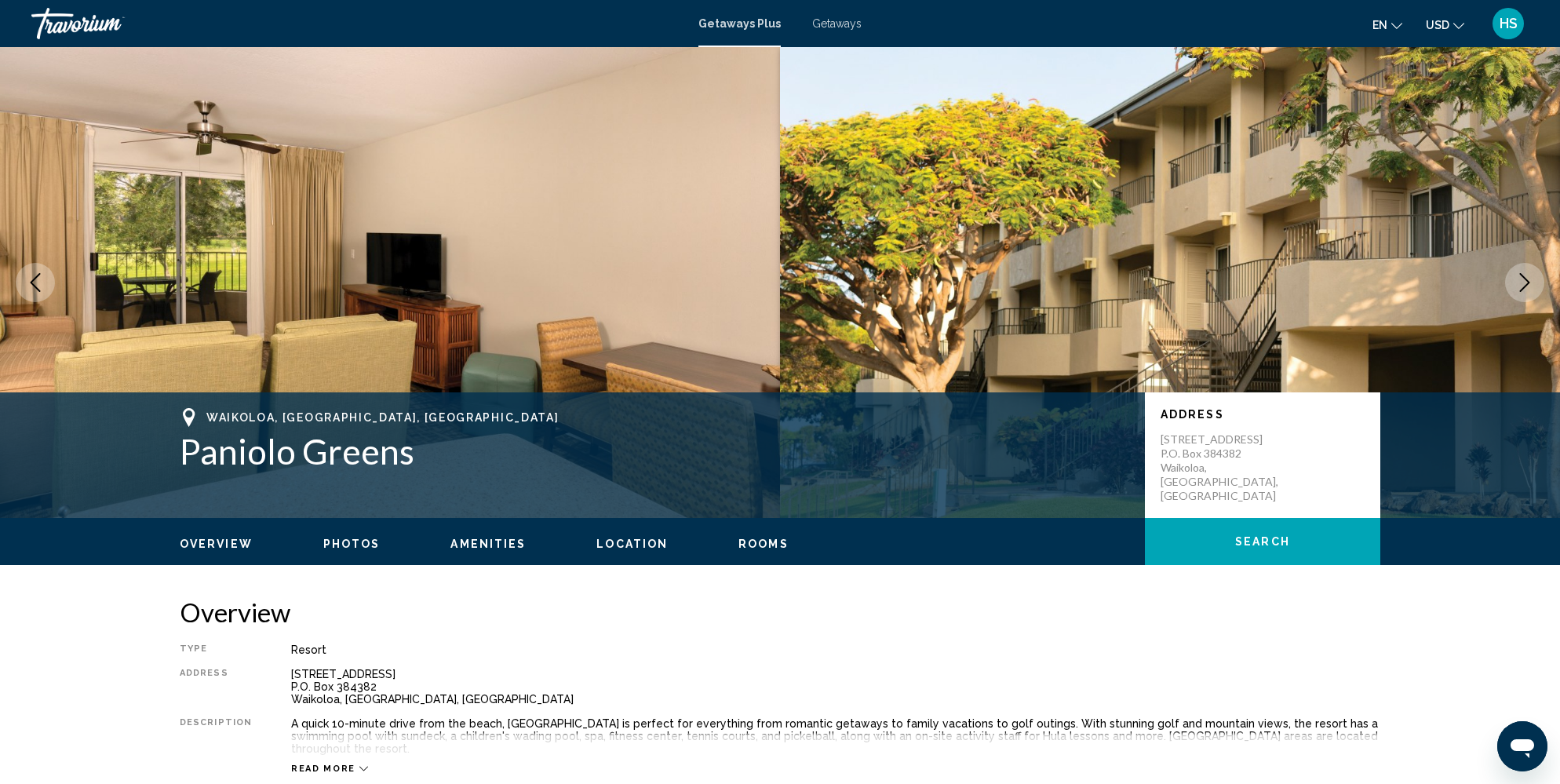
click at [1531, 280] on icon "Next image" at bounding box center [1525, 282] width 19 height 19
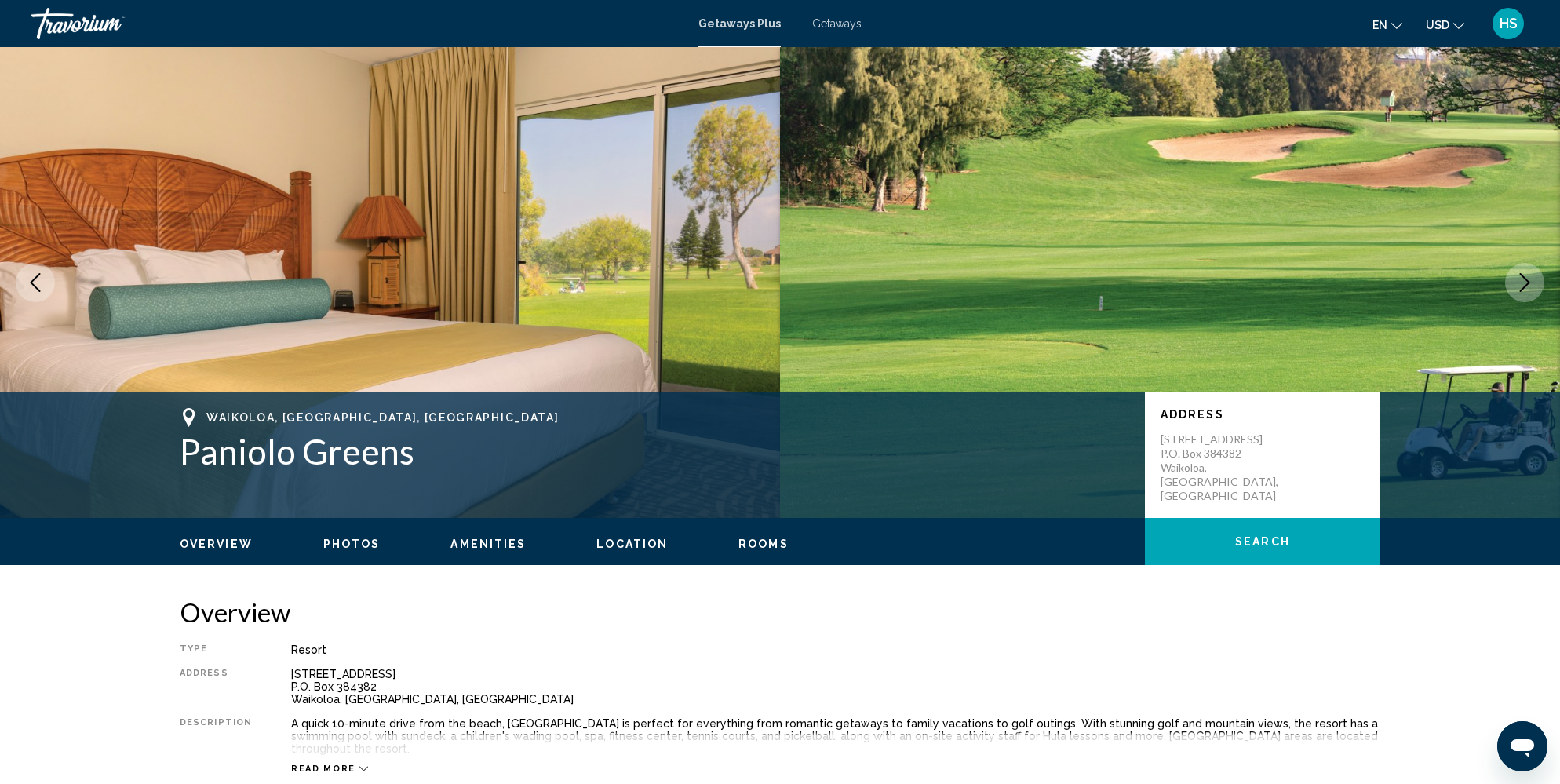
click at [1531, 280] on icon "Next image" at bounding box center [1525, 282] width 19 height 19
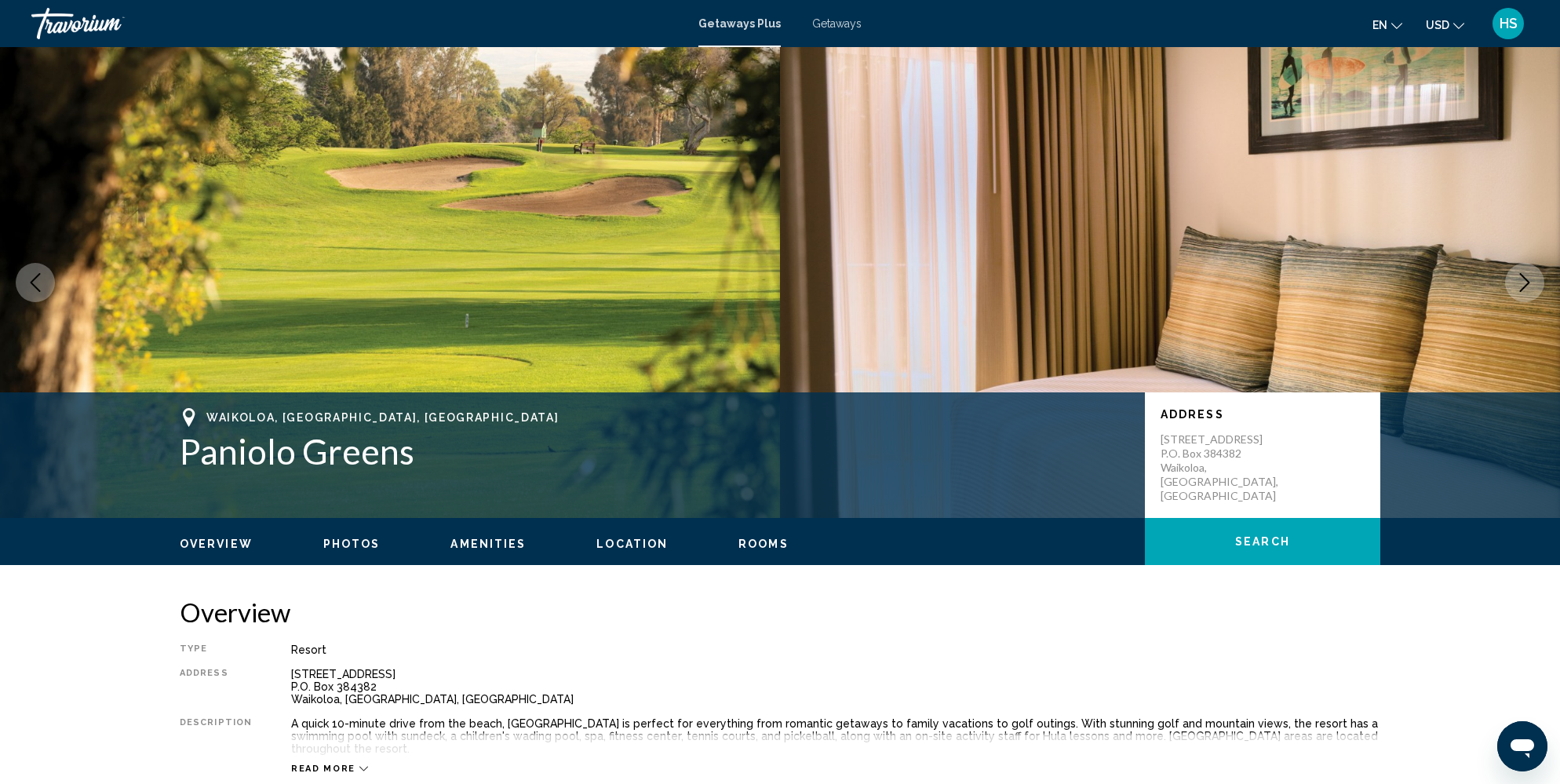
click at [1531, 280] on icon "Next image" at bounding box center [1525, 282] width 19 height 19
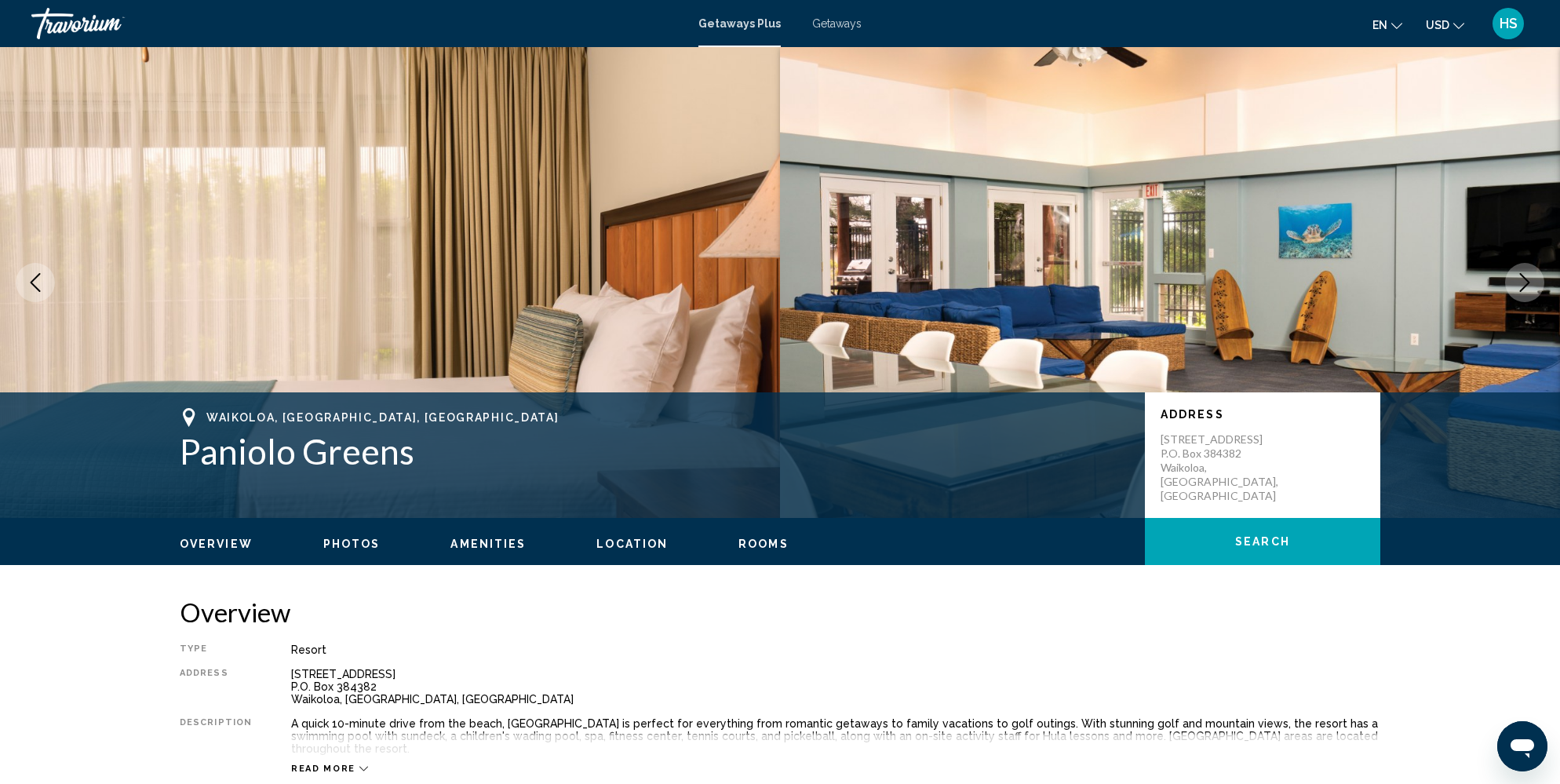
click at [1531, 280] on icon "Next image" at bounding box center [1525, 282] width 19 height 19
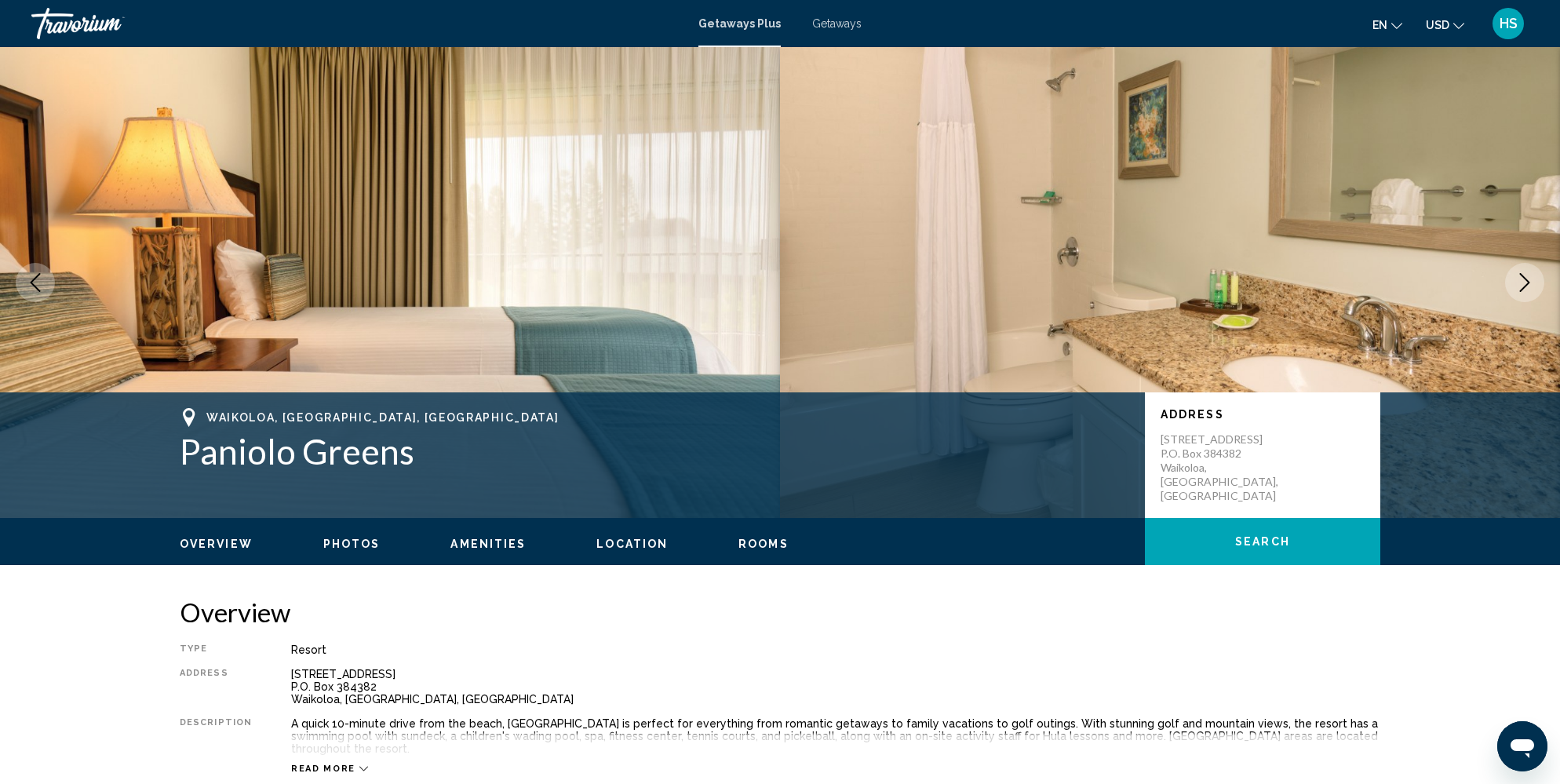
click at [1531, 280] on icon "Next image" at bounding box center [1525, 282] width 19 height 19
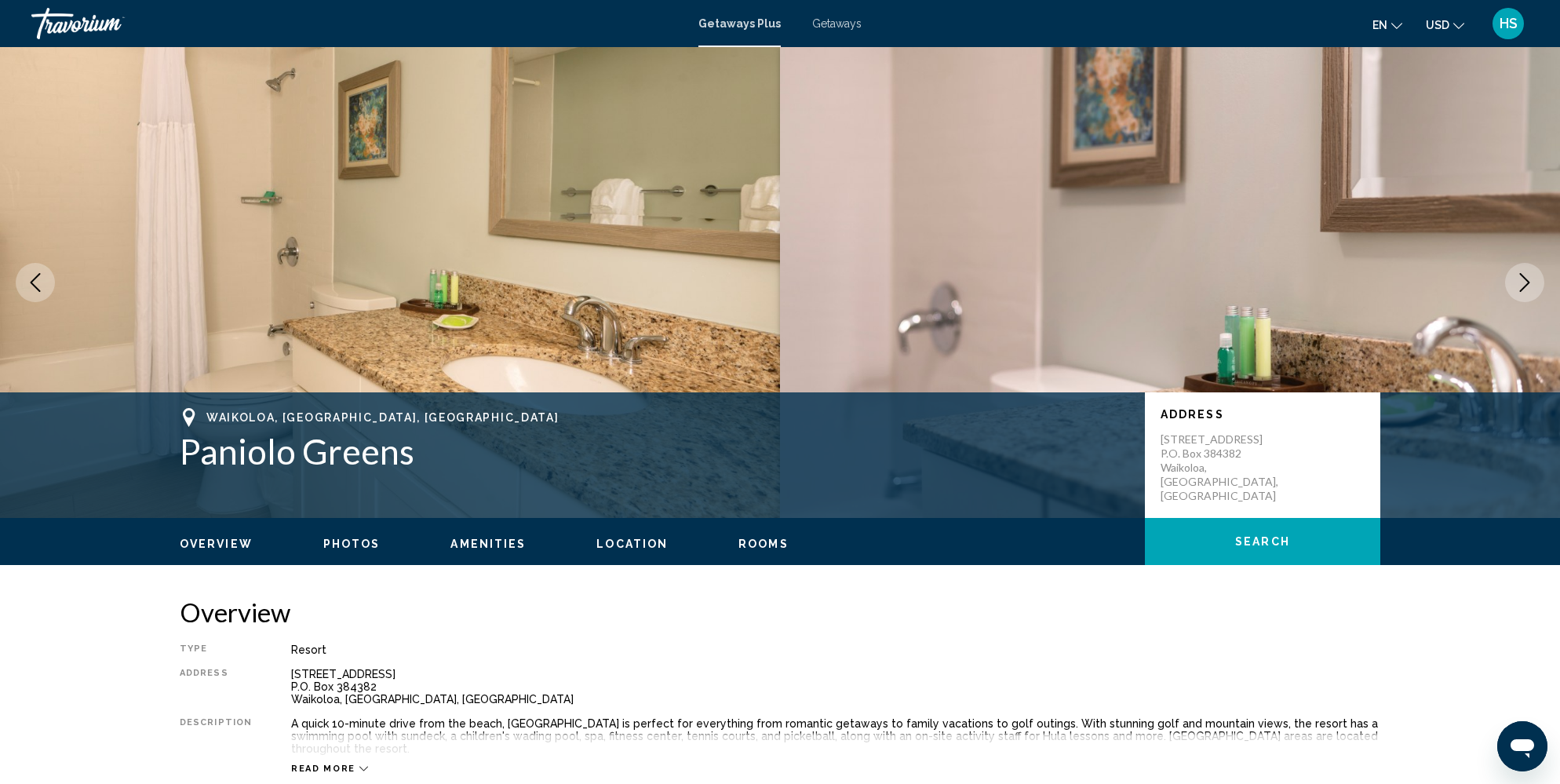
click at [1531, 280] on icon "Next image" at bounding box center [1525, 282] width 19 height 19
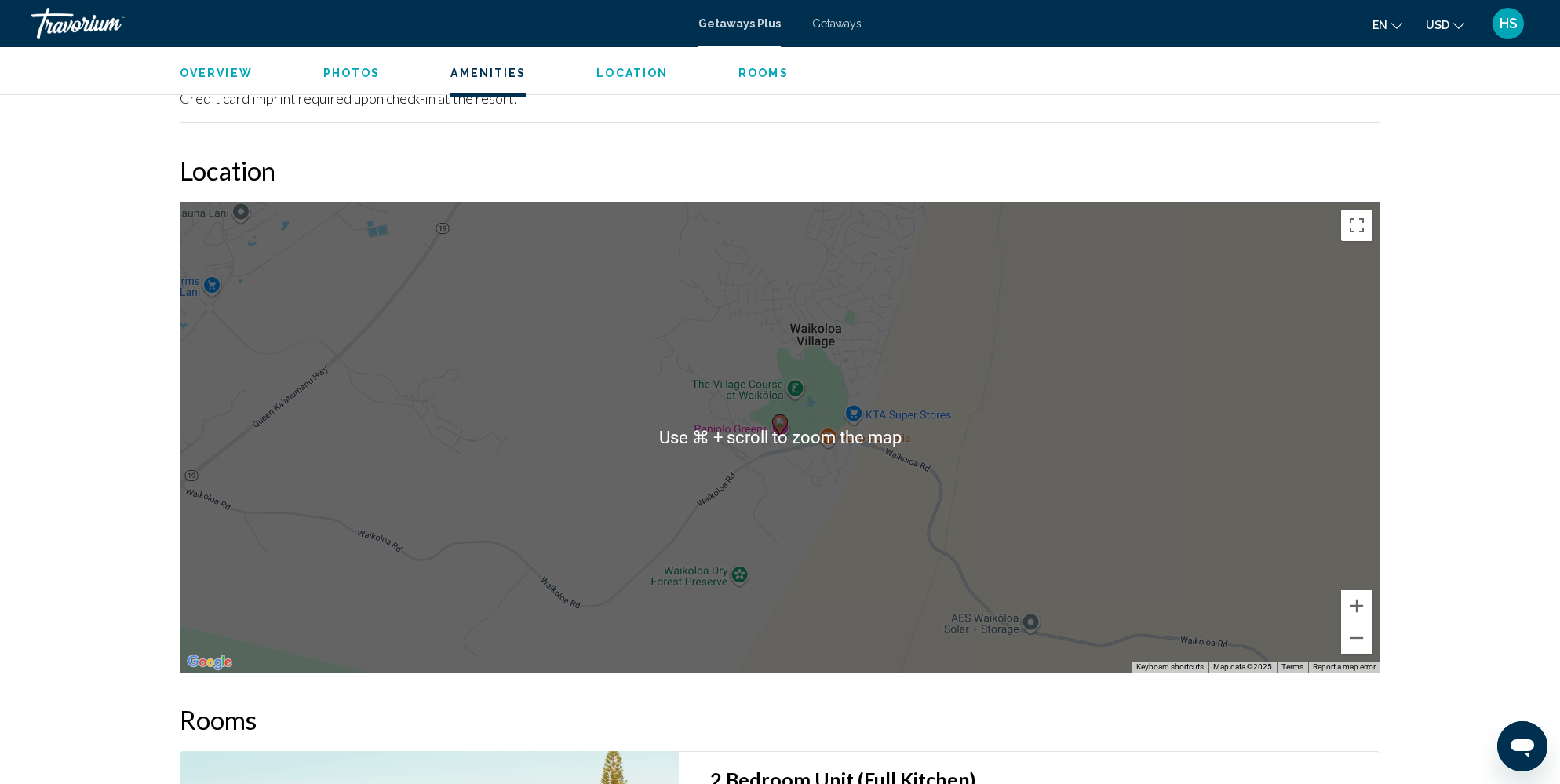
scroll to position [2220, 0]
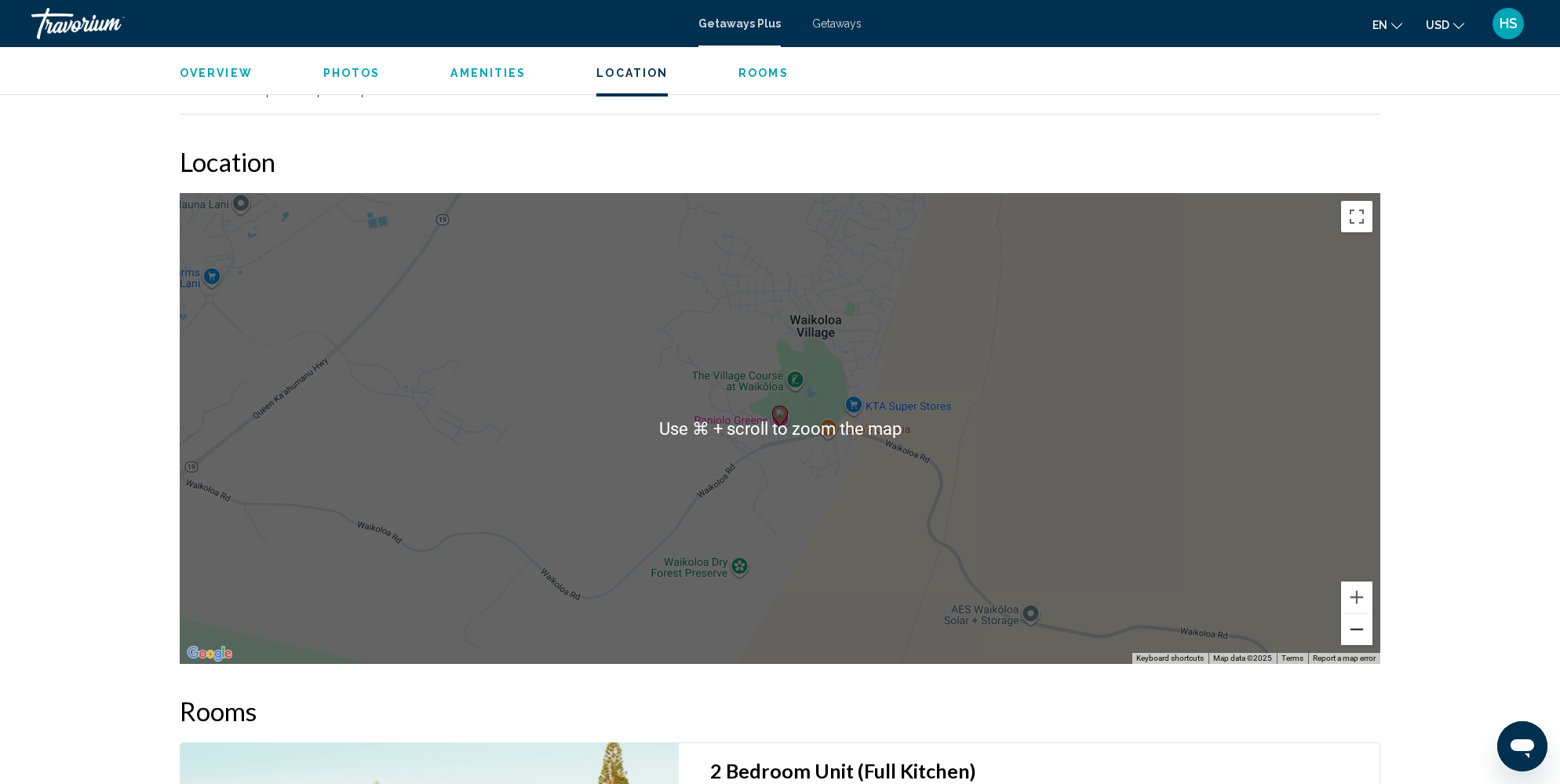
click at [1363, 614] on button "Zoom out" at bounding box center [1357, 629] width 31 height 31
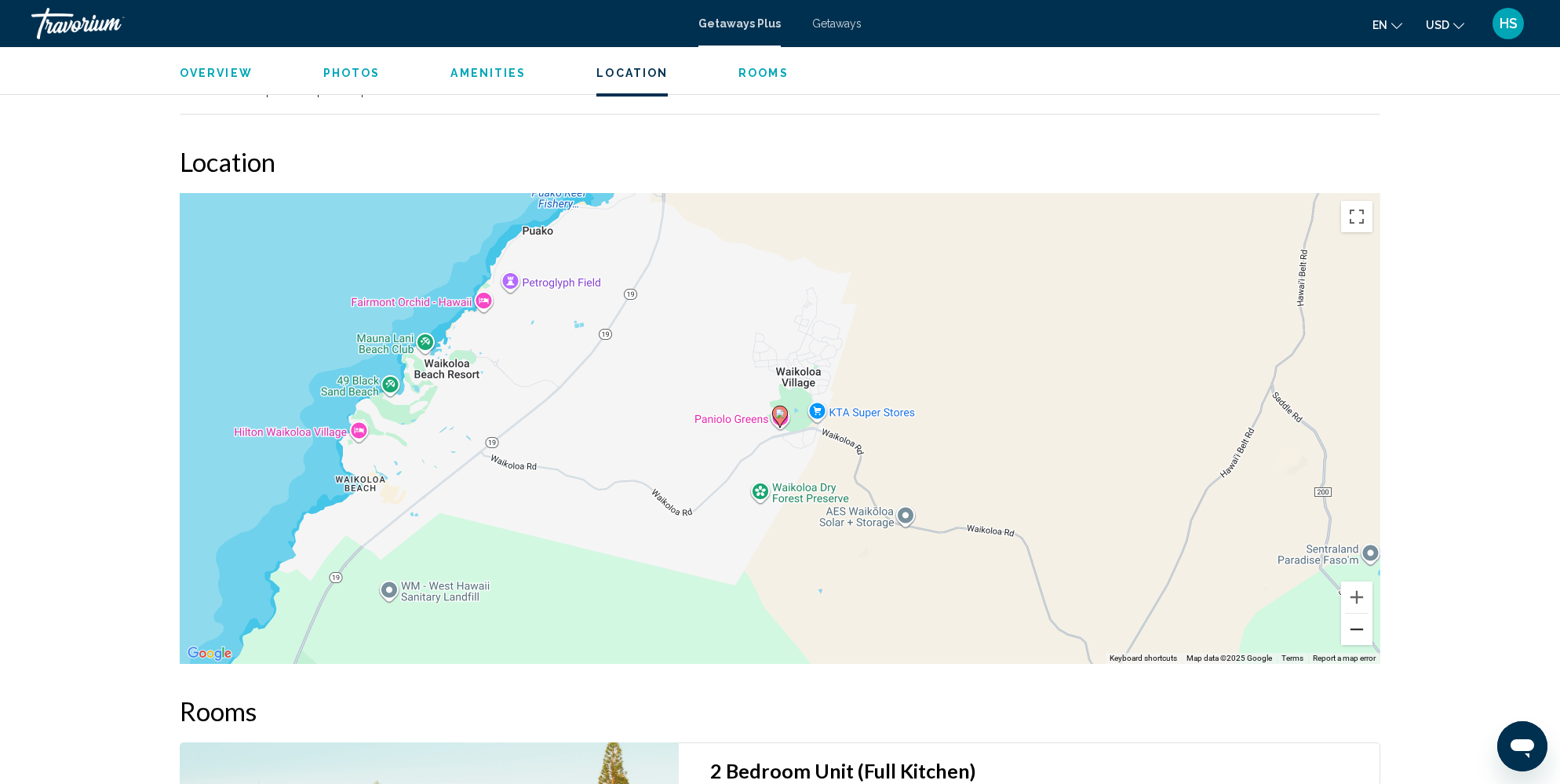
click at [1363, 614] on button "Zoom out" at bounding box center [1357, 629] width 31 height 31
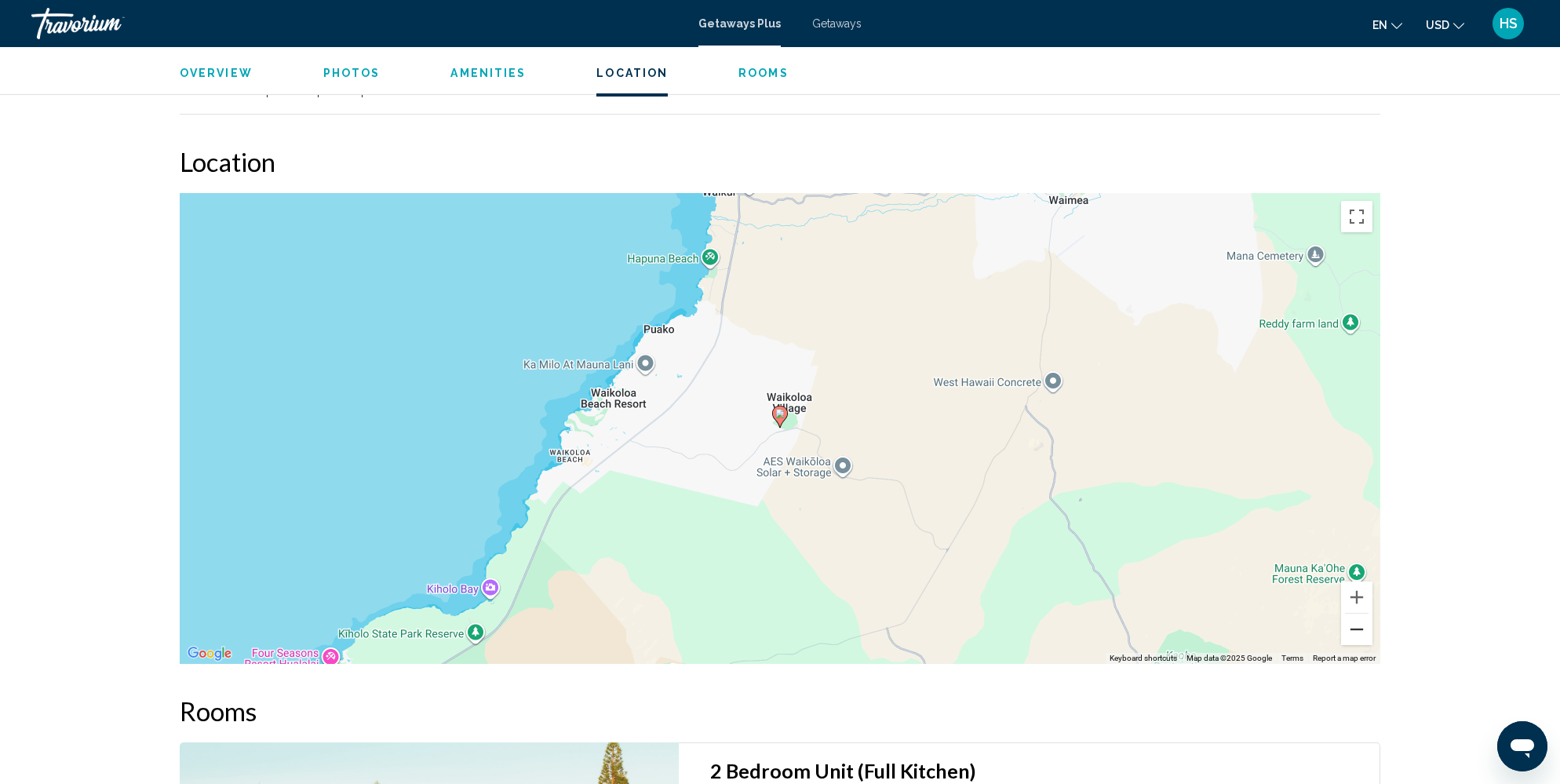
click at [1363, 614] on button "Zoom out" at bounding box center [1357, 629] width 31 height 31
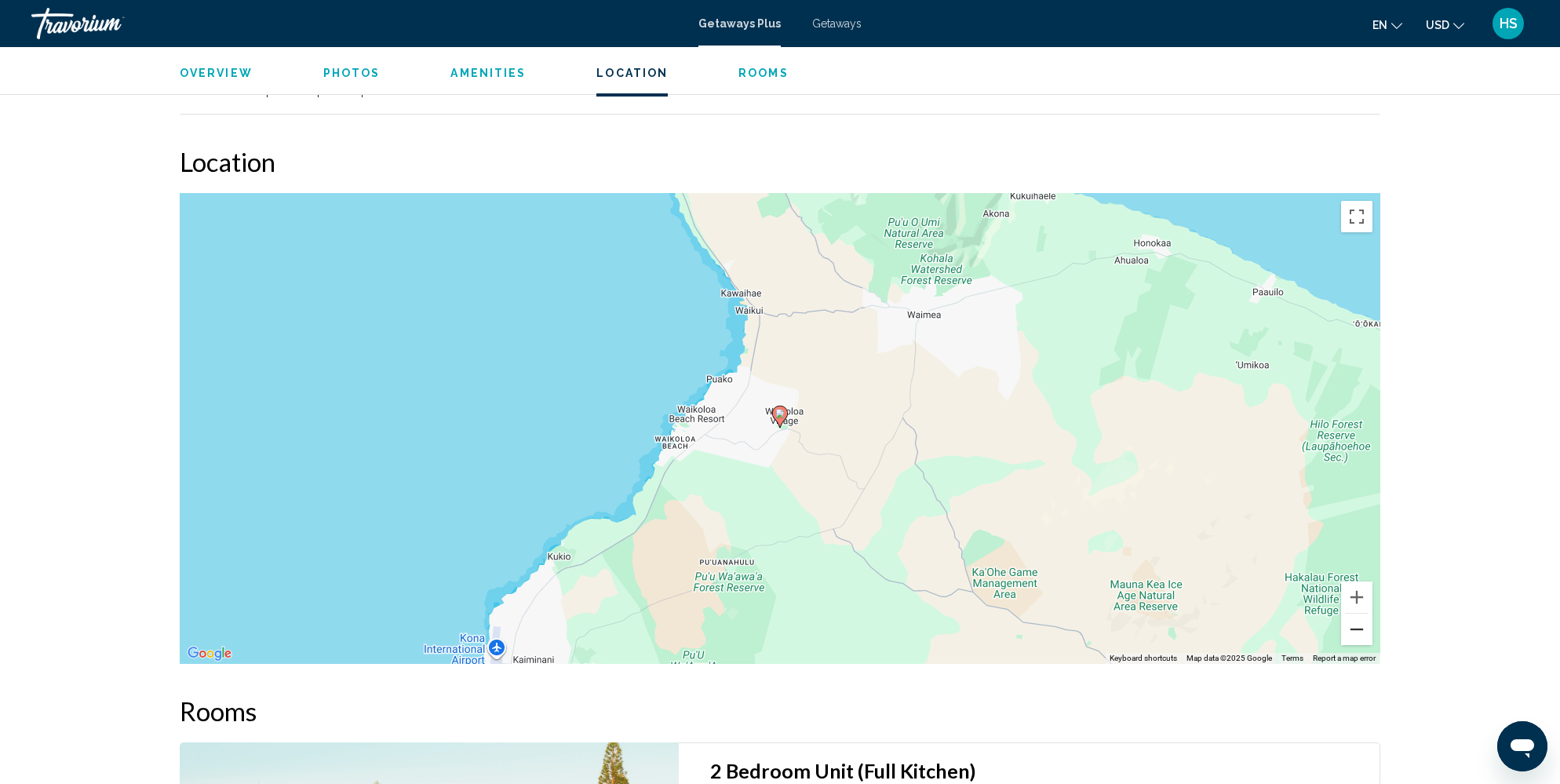
click at [1363, 614] on button "Zoom out" at bounding box center [1357, 629] width 31 height 31
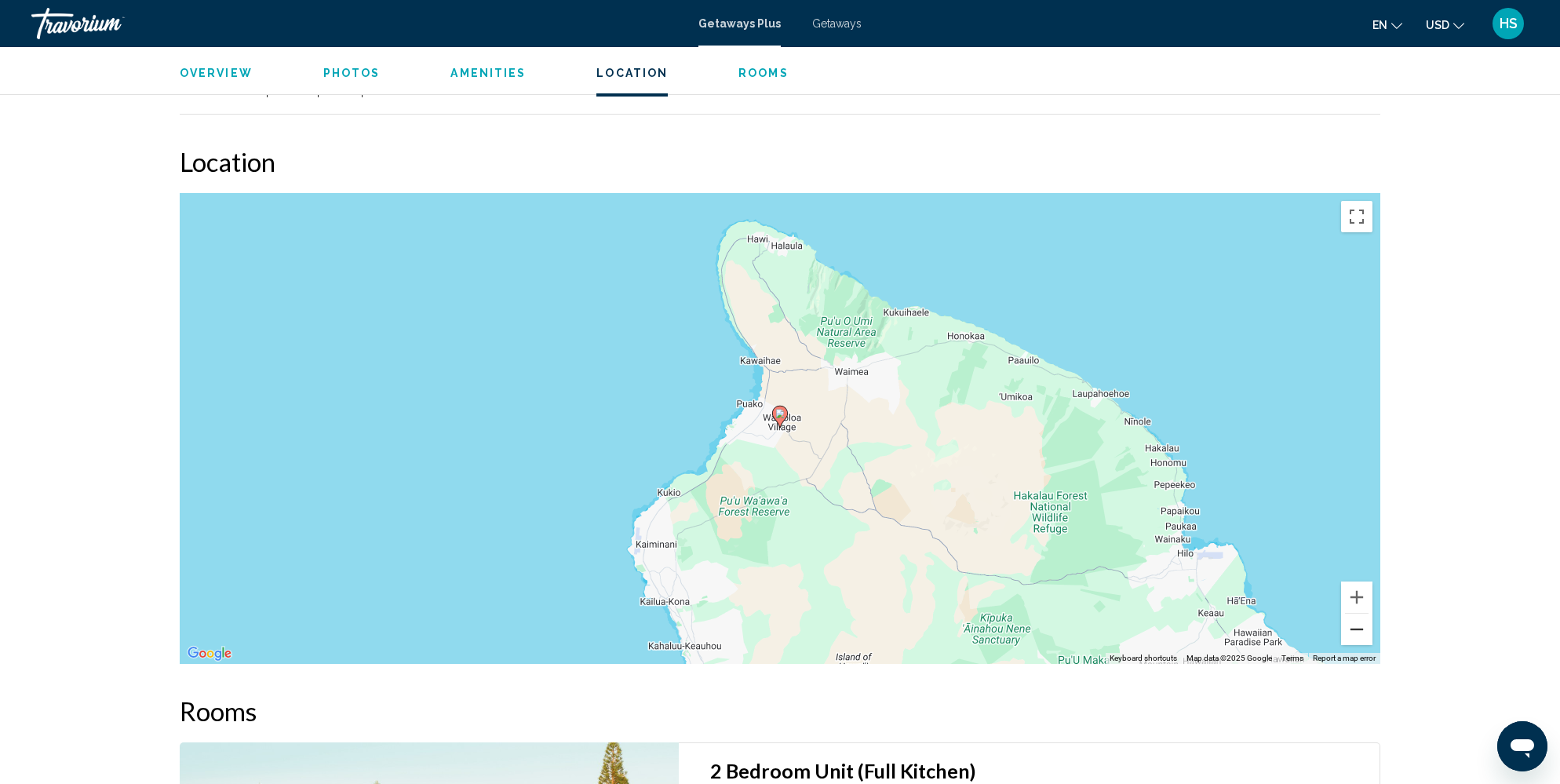
click at [1363, 614] on button "Zoom out" at bounding box center [1357, 629] width 31 height 31
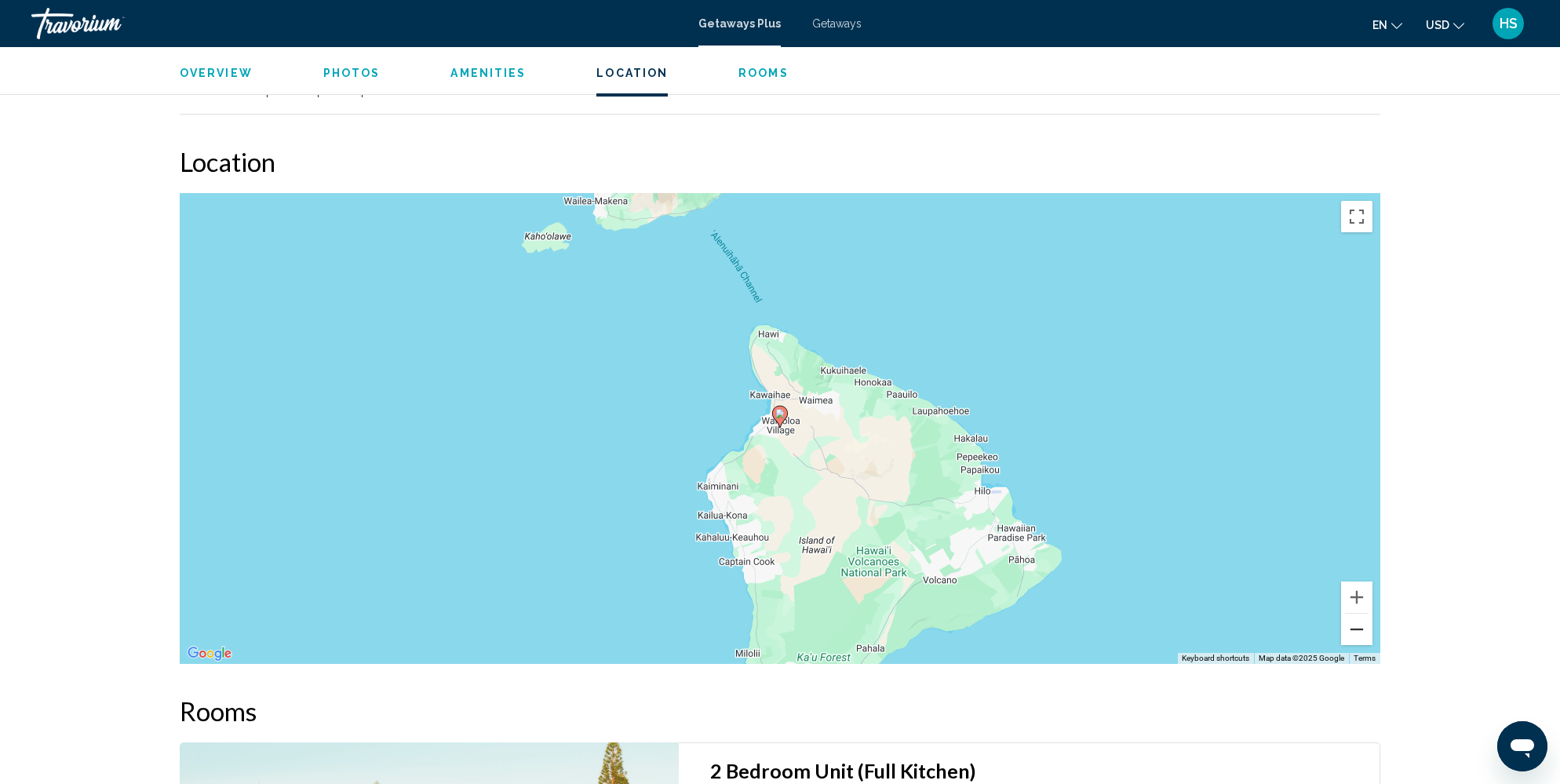
click at [1363, 614] on button "Zoom out" at bounding box center [1357, 629] width 31 height 31
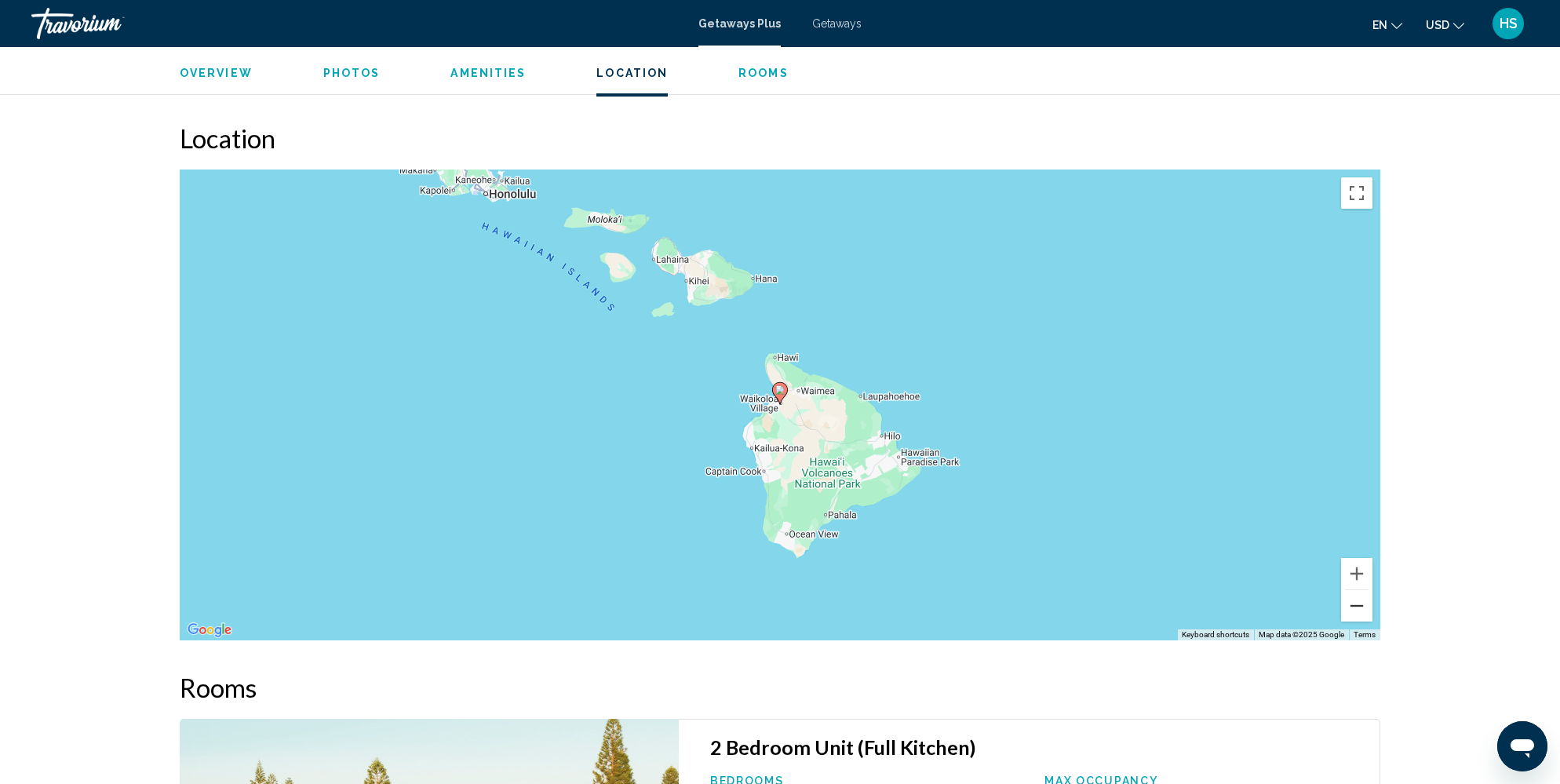
scroll to position [2242, 0]
click at [1352, 559] on button "Zoom in" at bounding box center [1357, 574] width 31 height 31
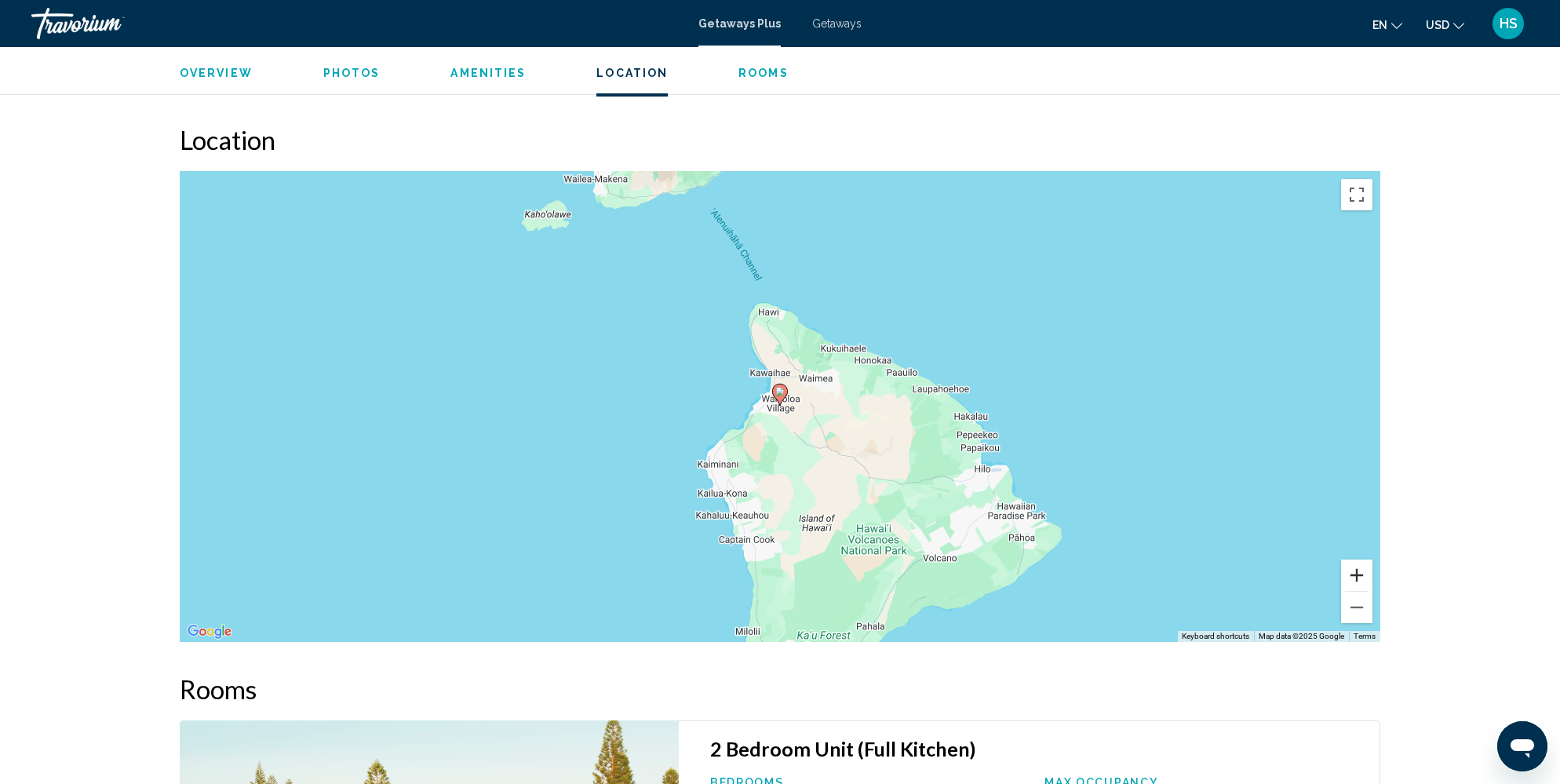
click at [1352, 559] on button "Zoom in" at bounding box center [1357, 574] width 31 height 31
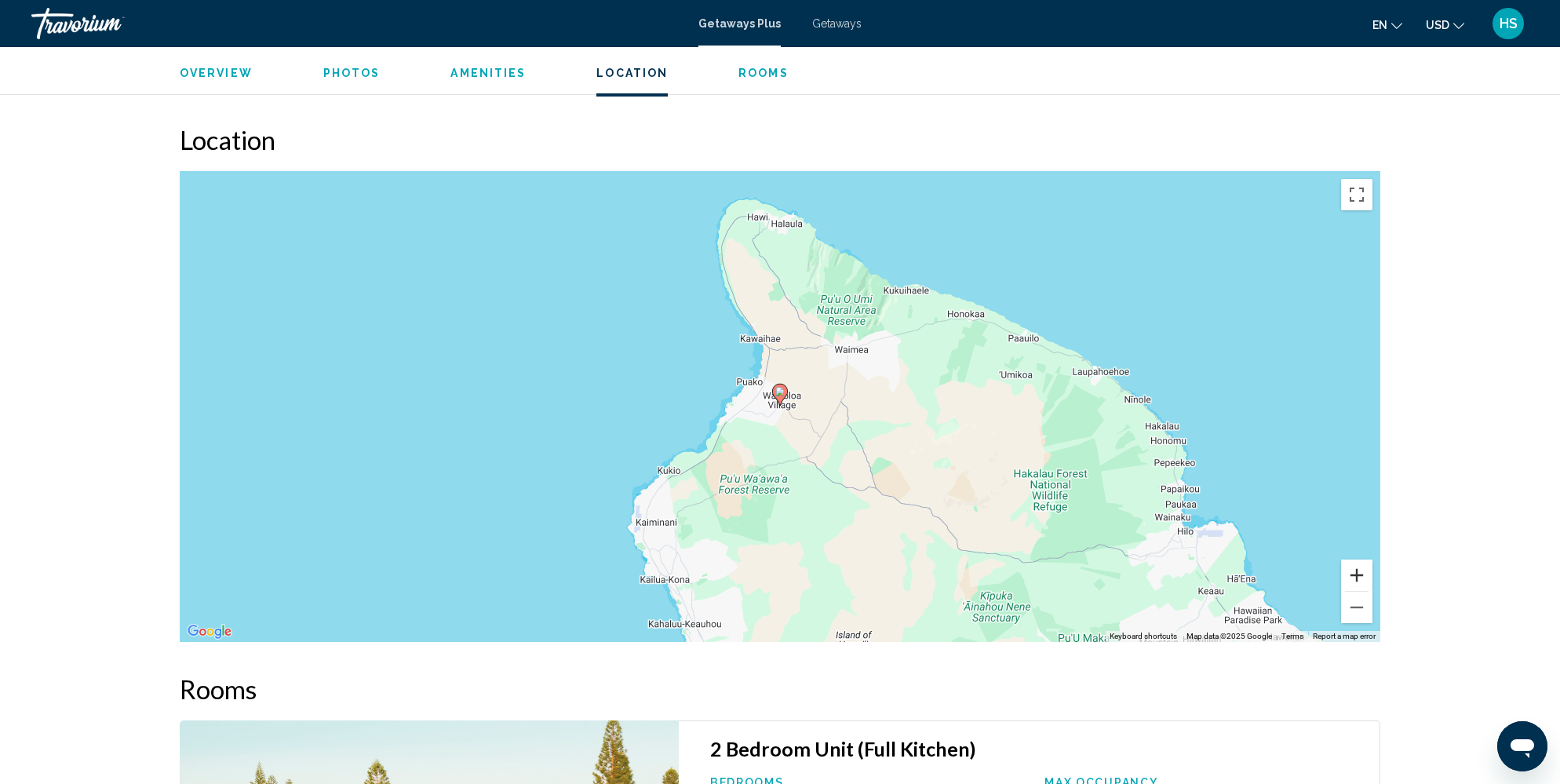
click at [1352, 559] on button "Zoom in" at bounding box center [1357, 574] width 31 height 31
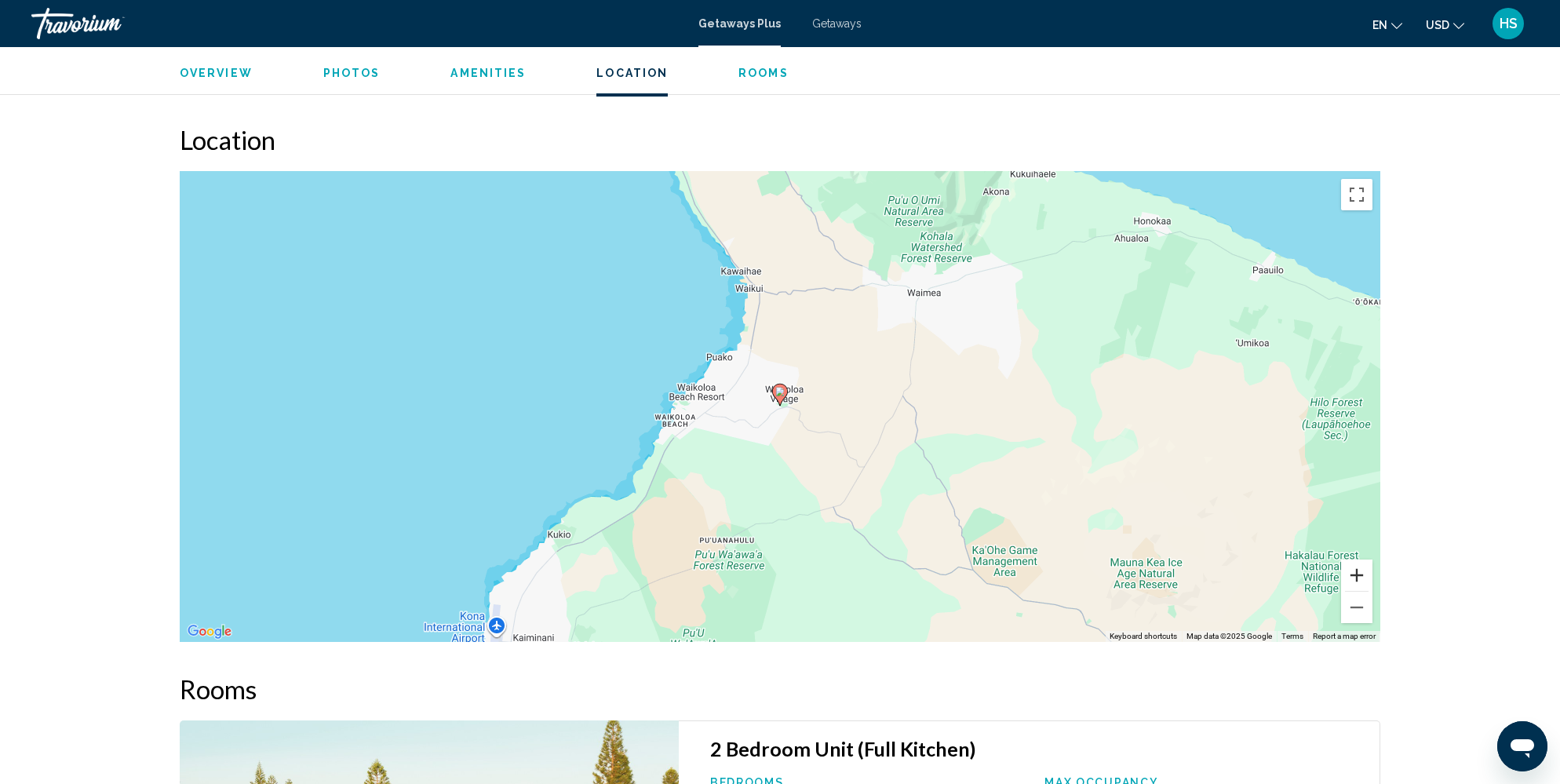
click at [1352, 559] on button "Zoom in" at bounding box center [1357, 574] width 31 height 31
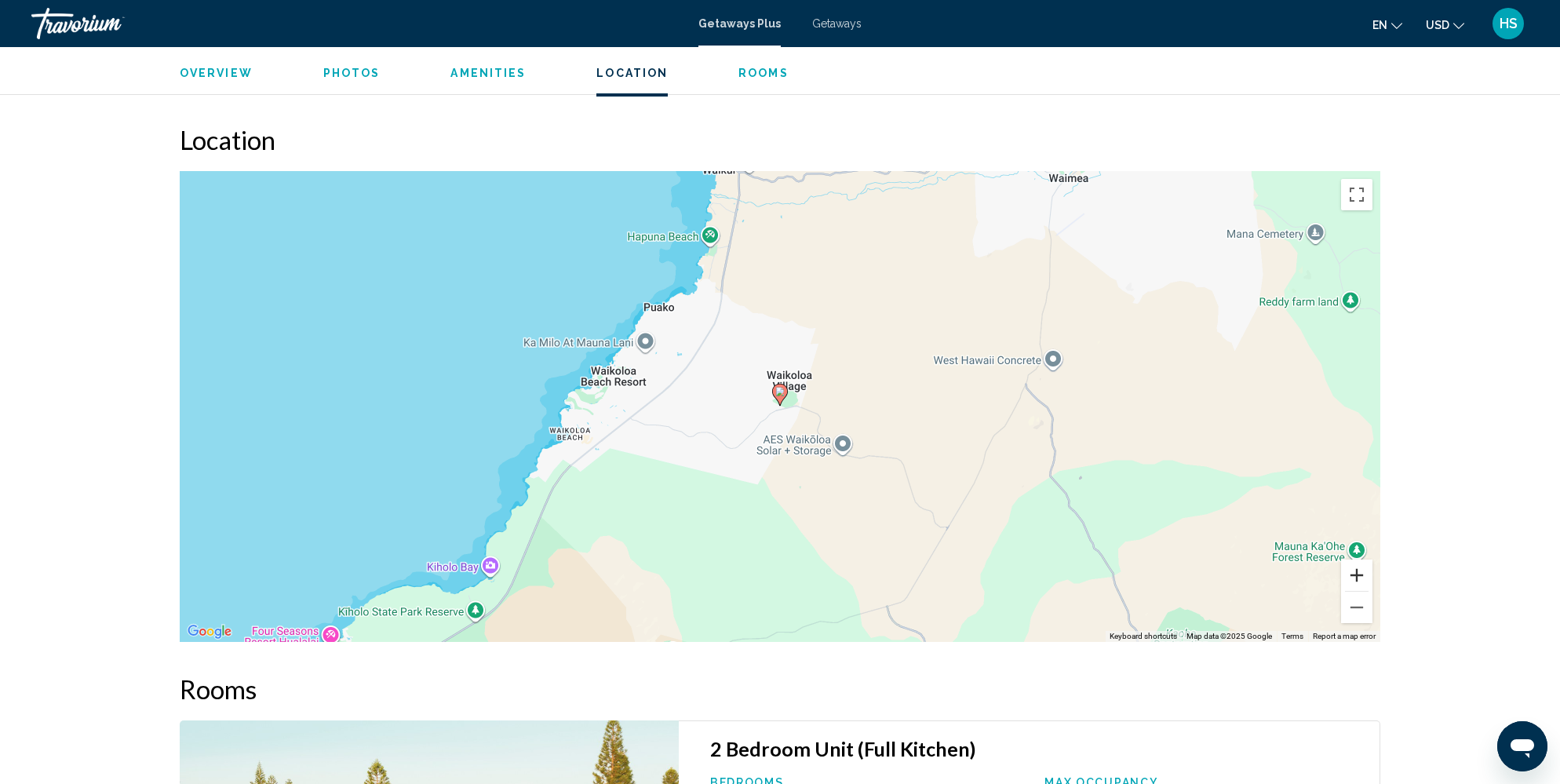
click at [1366, 559] on button "Zoom in" at bounding box center [1357, 574] width 31 height 31
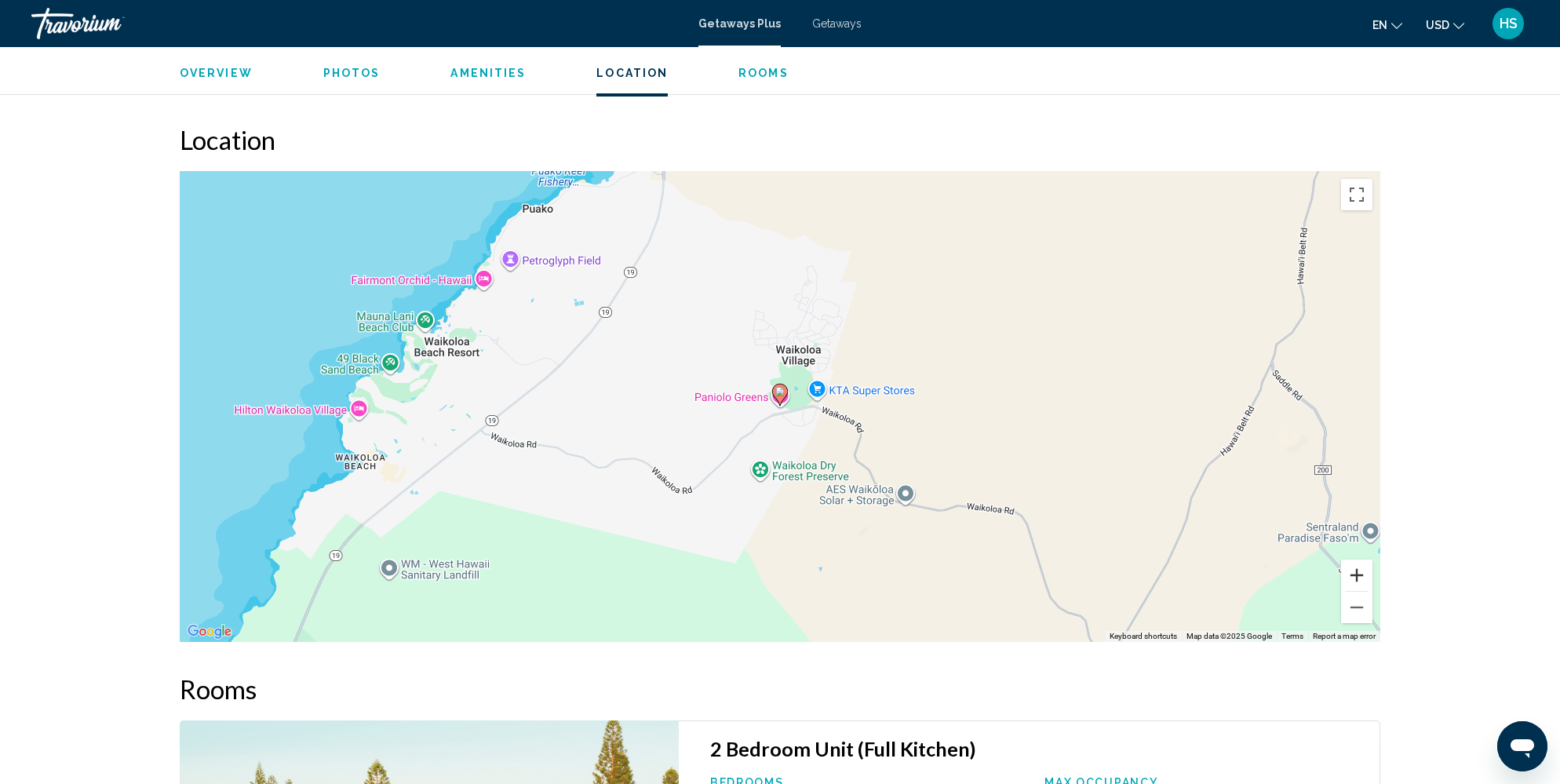
click at [1366, 559] on button "Zoom in" at bounding box center [1357, 574] width 31 height 31
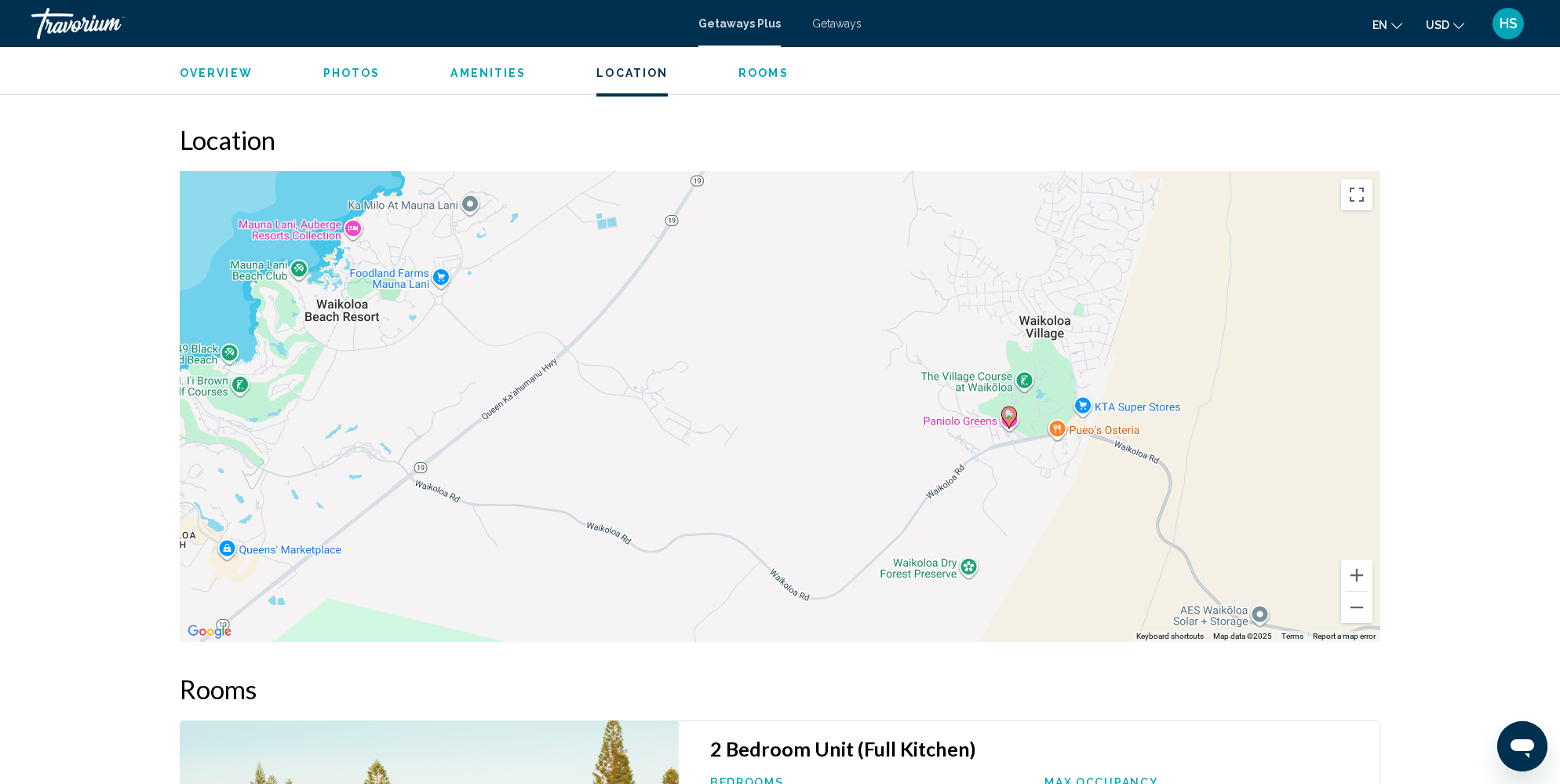
drag, startPoint x: 692, startPoint y: 399, endPoint x: 922, endPoint y: 422, distance: 231.1
click at [922, 422] on div "To activate drag with keyboard, press Alt + Enter. Once in keyboard drag state,…" at bounding box center [780, 406] width 1201 height 470
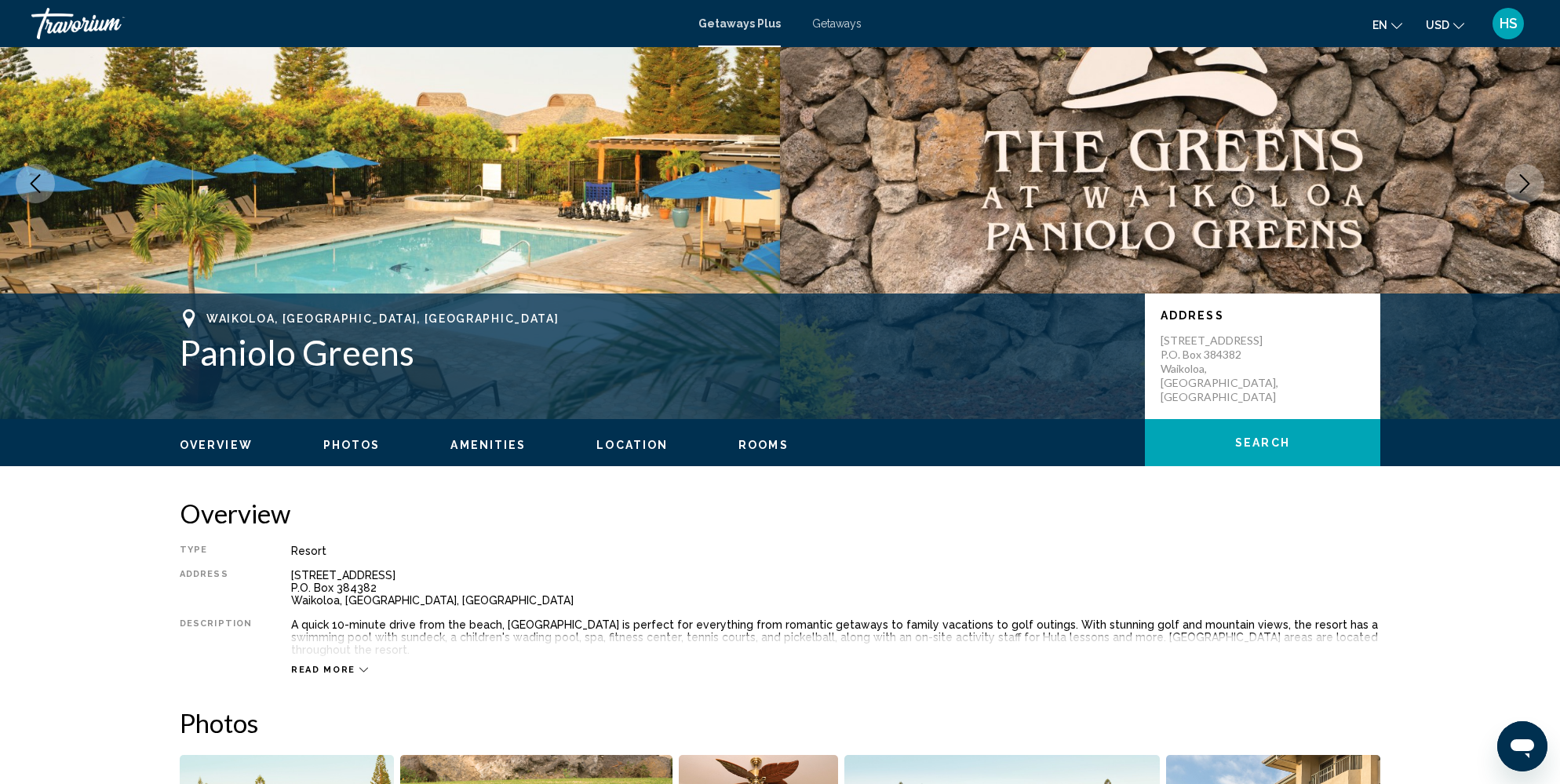
scroll to position [0, 0]
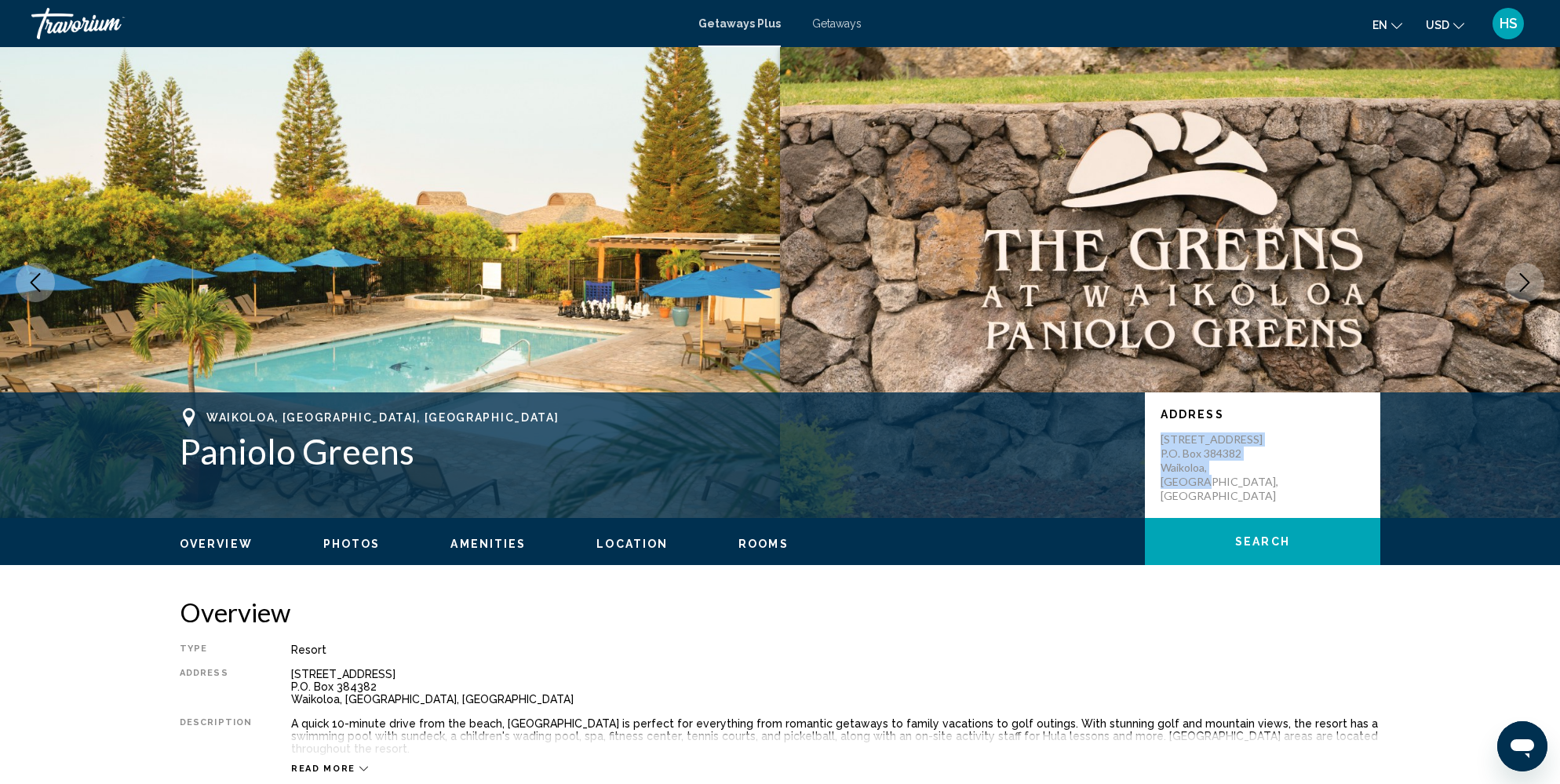
drag, startPoint x: 1261, startPoint y: 472, endPoint x: 1158, endPoint y: 442, distance: 107.3
click at [1158, 442] on div "Address [STREET_ADDRESS] Box 384382 [GEOGRAPHIC_DATA], [GEOGRAPHIC_DATA], [GEOG…" at bounding box center [1263, 454] width 235 height 126
copy p "[STREET_ADDRESS] P.O. Box 384382 [GEOGRAPHIC_DATA], [GEOGRAPHIC_DATA], [GEOGRAP…"
click at [846, 22] on span "Getaways" at bounding box center [837, 24] width 50 height 13
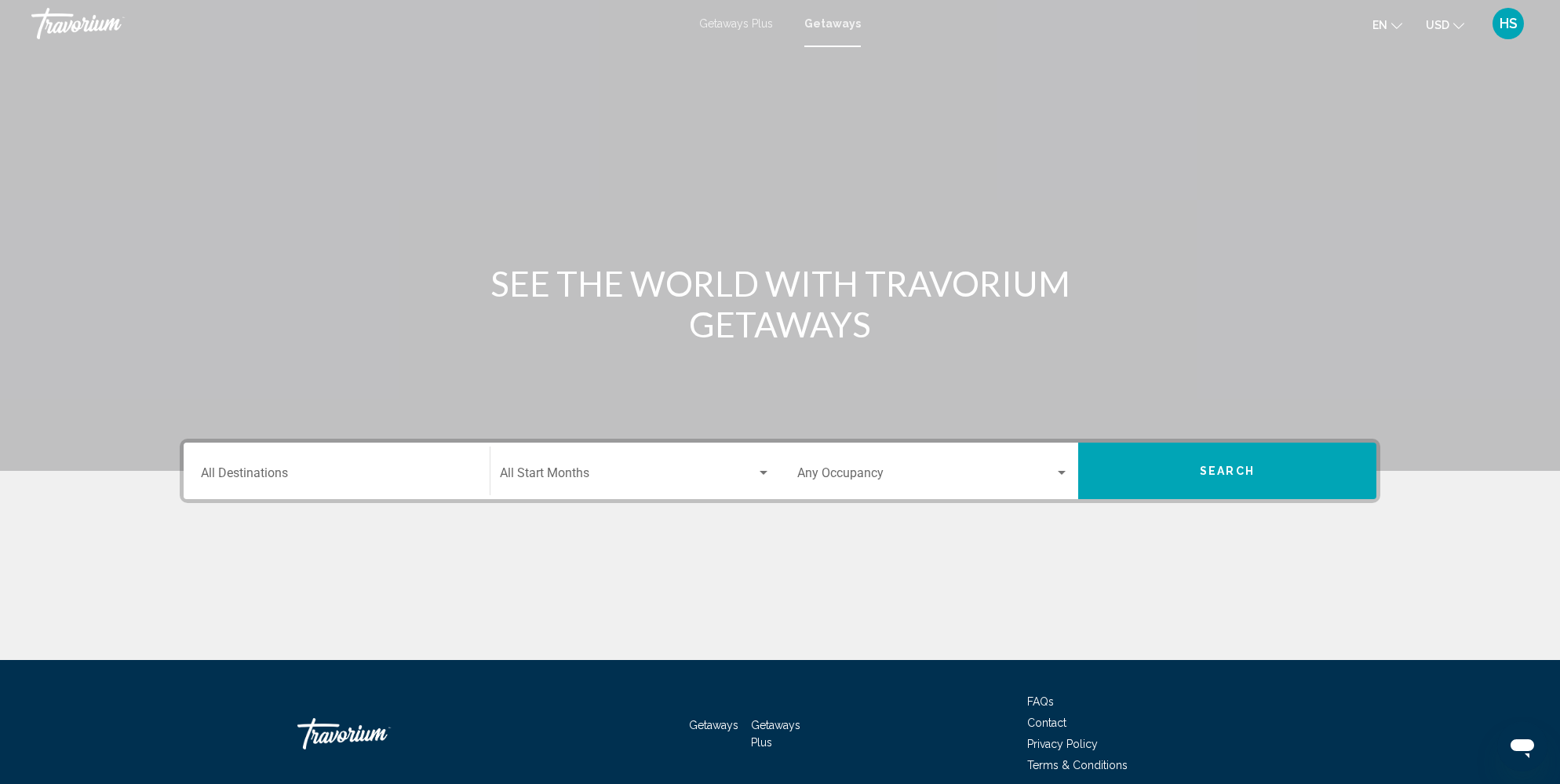
click at [309, 466] on div "Destination All Destinations" at bounding box center [336, 471] width 271 height 50
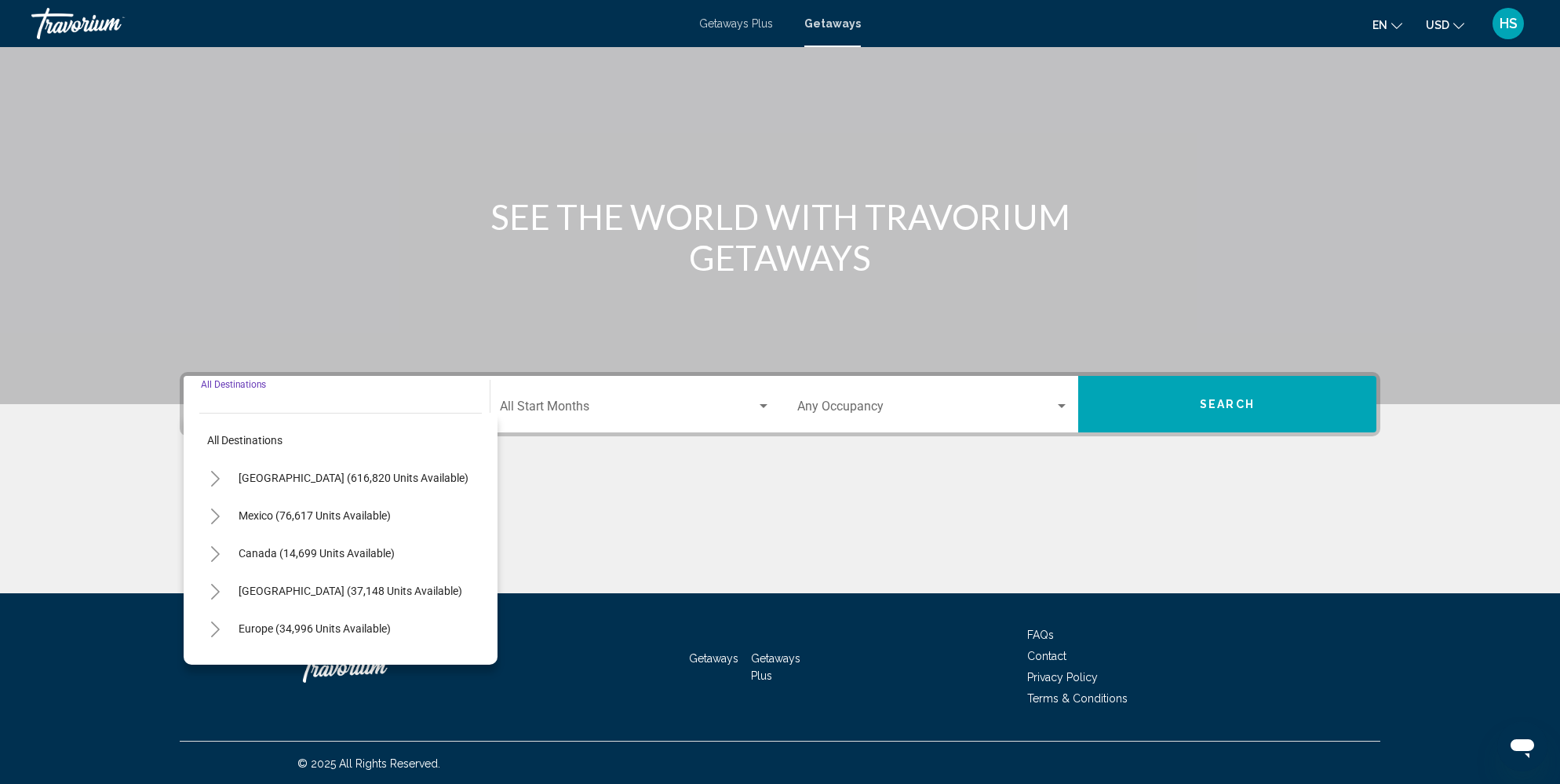
scroll to position [67, 0]
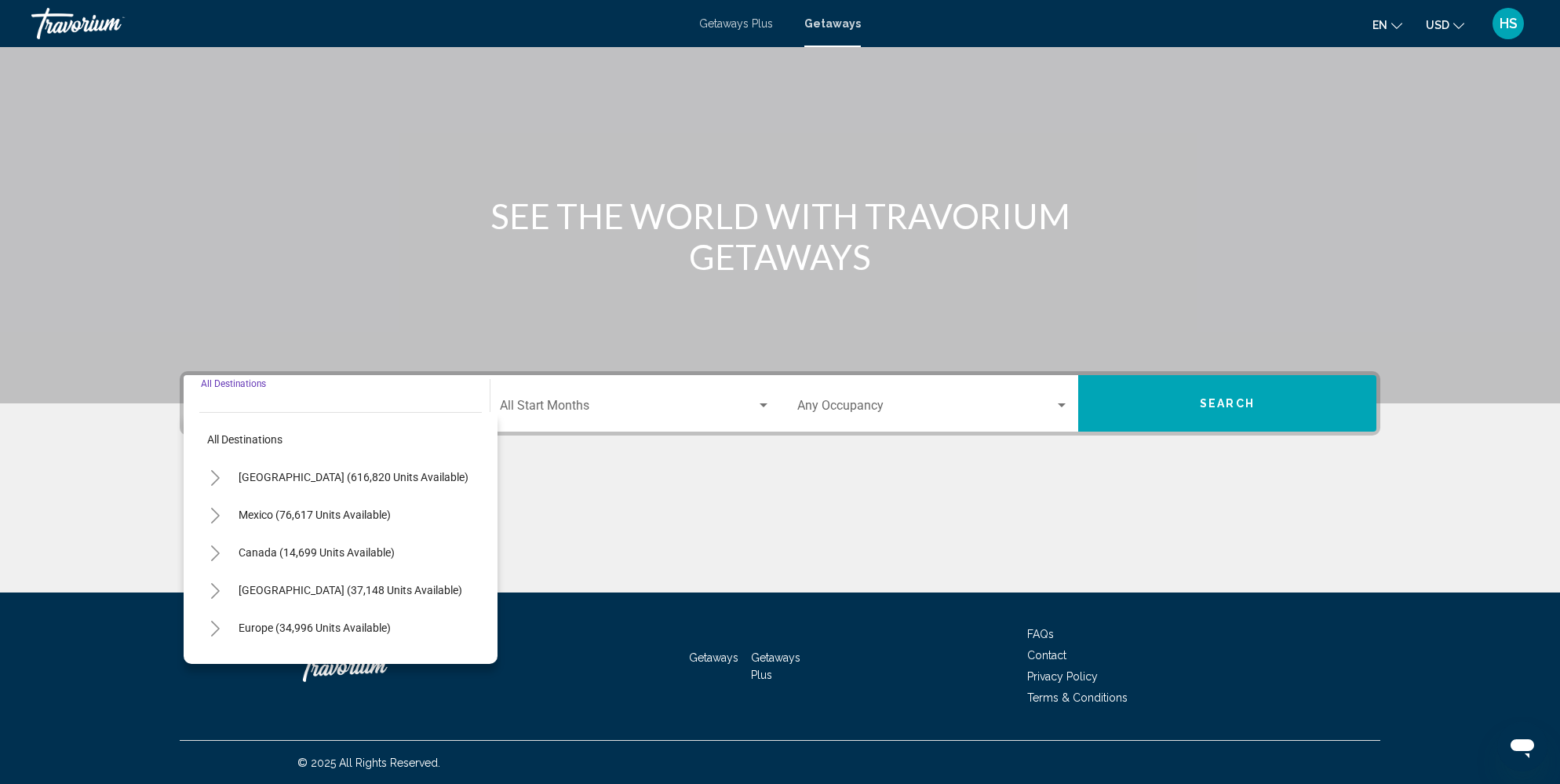
click at [210, 474] on icon "Toggle United States (616,820 units available)" at bounding box center [215, 478] width 12 height 16
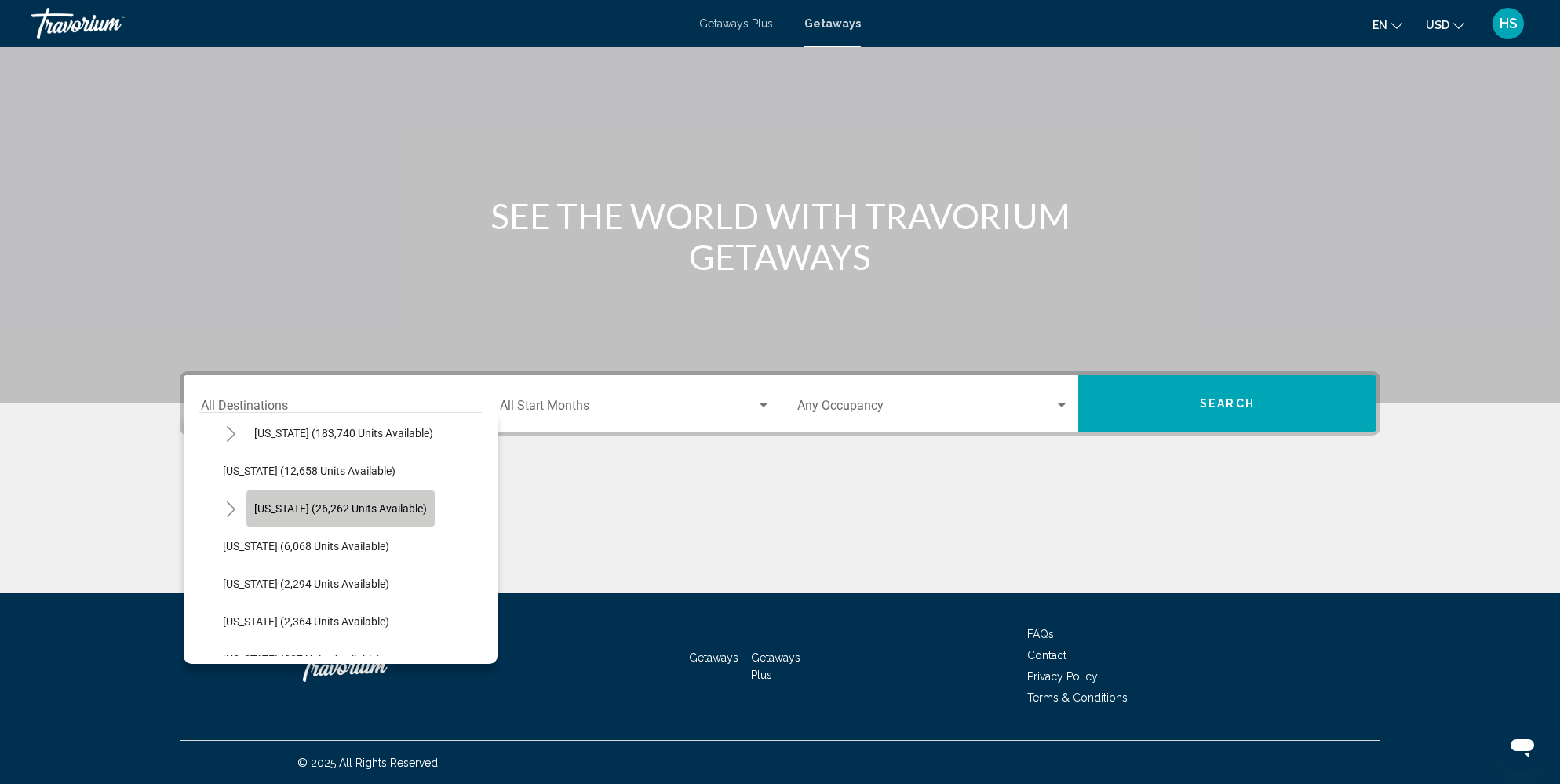
click at [346, 498] on button "[US_STATE] (26,262 units available)" at bounding box center [340, 508] width 188 height 36
type input "**********"
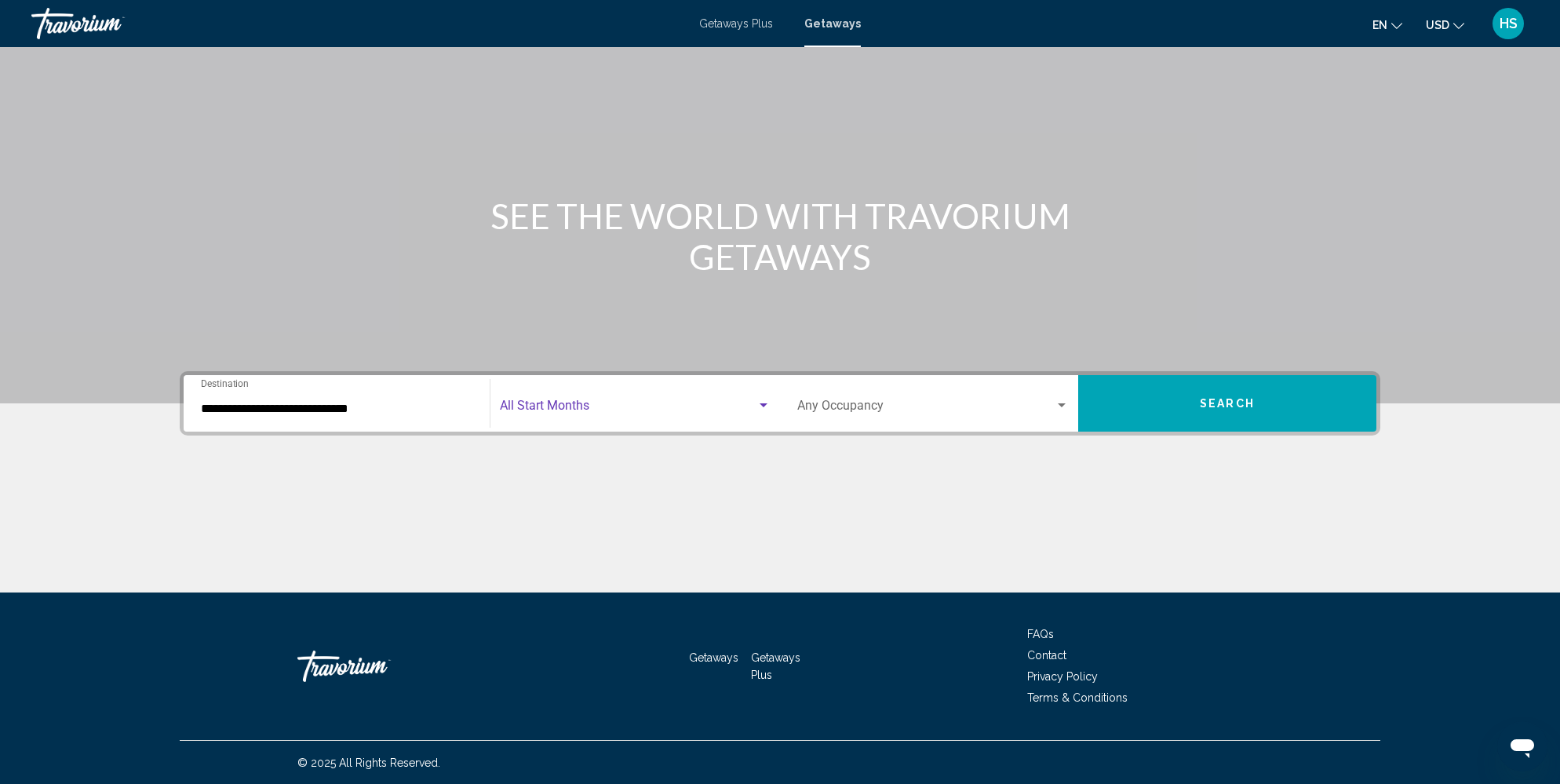
click at [636, 402] on span "Search widget" at bounding box center [628, 409] width 257 height 14
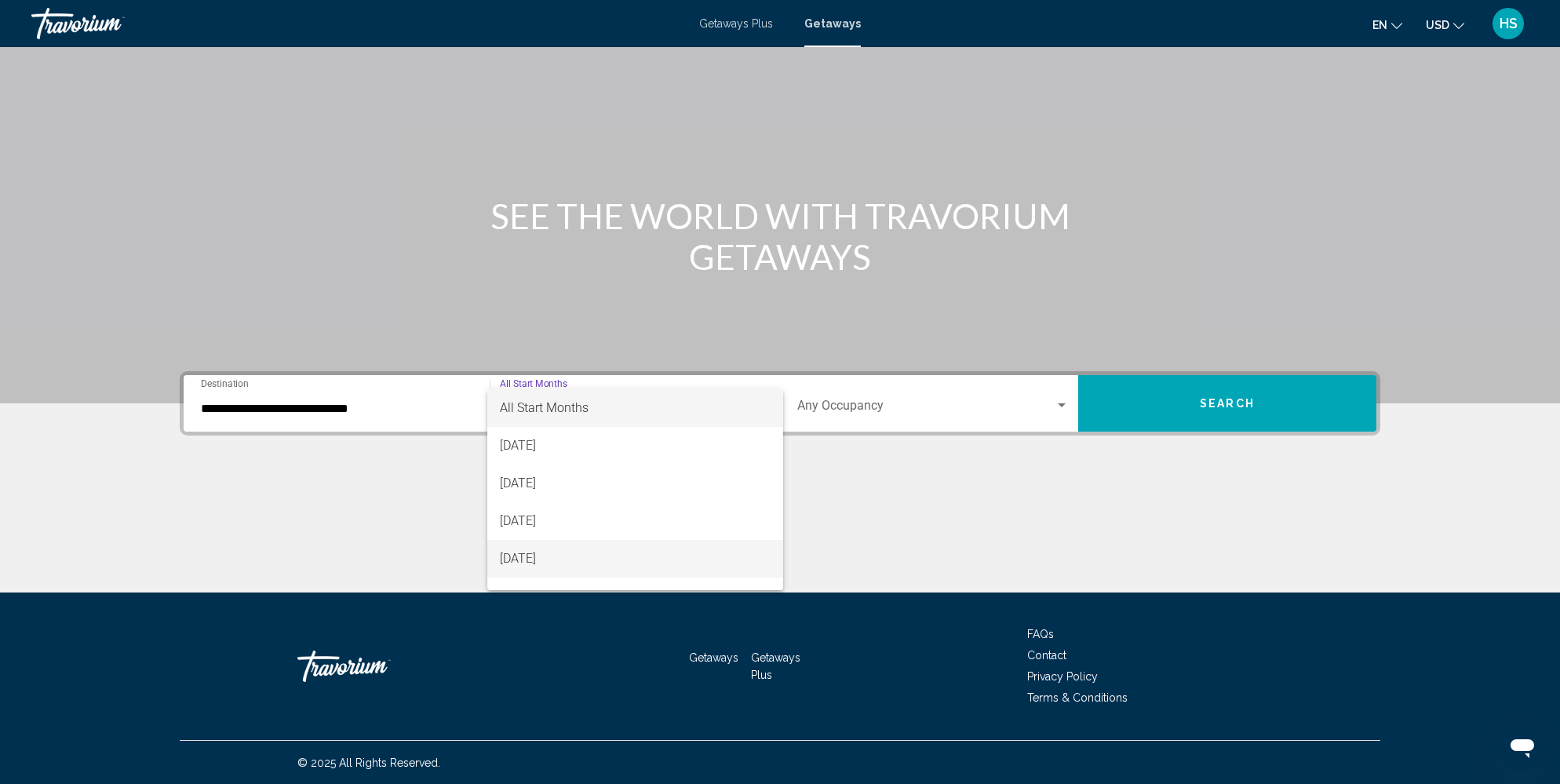
click at [594, 550] on span "[DATE]" at bounding box center [636, 558] width 271 height 38
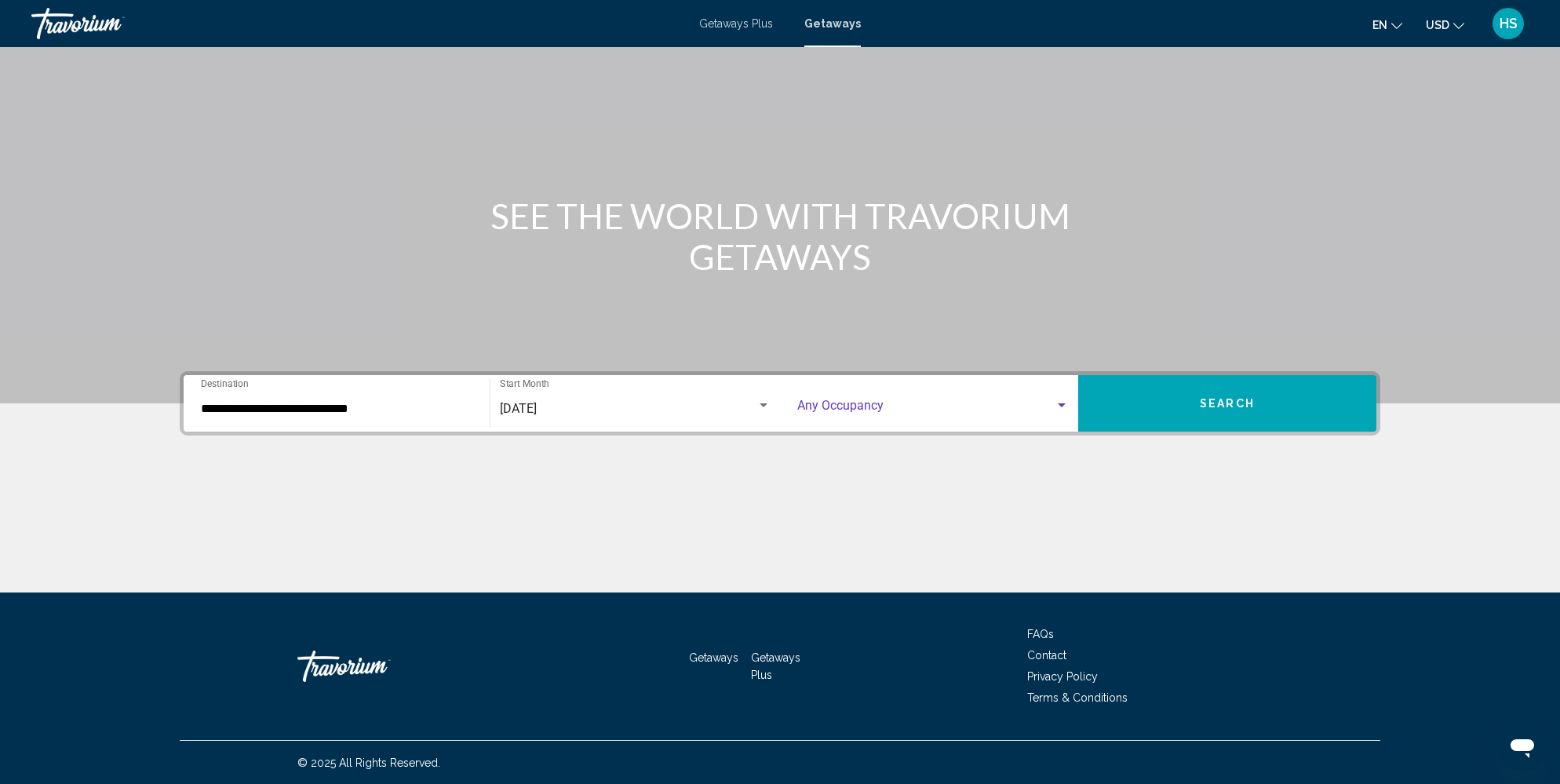
click at [982, 403] on span "Search widget" at bounding box center [926, 409] width 258 height 14
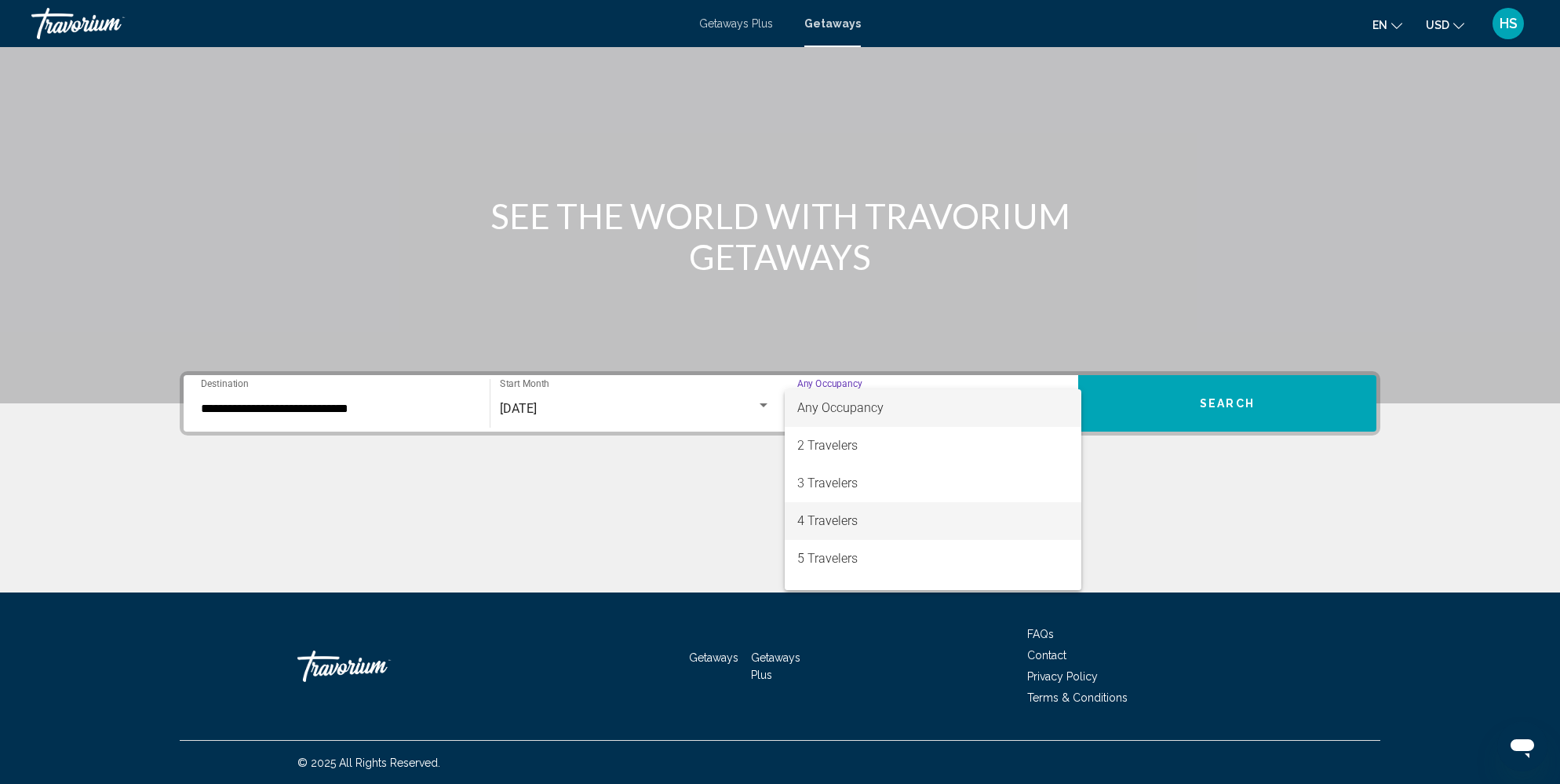
click at [915, 526] on span "4 Travelers" at bounding box center [932, 521] width 271 height 38
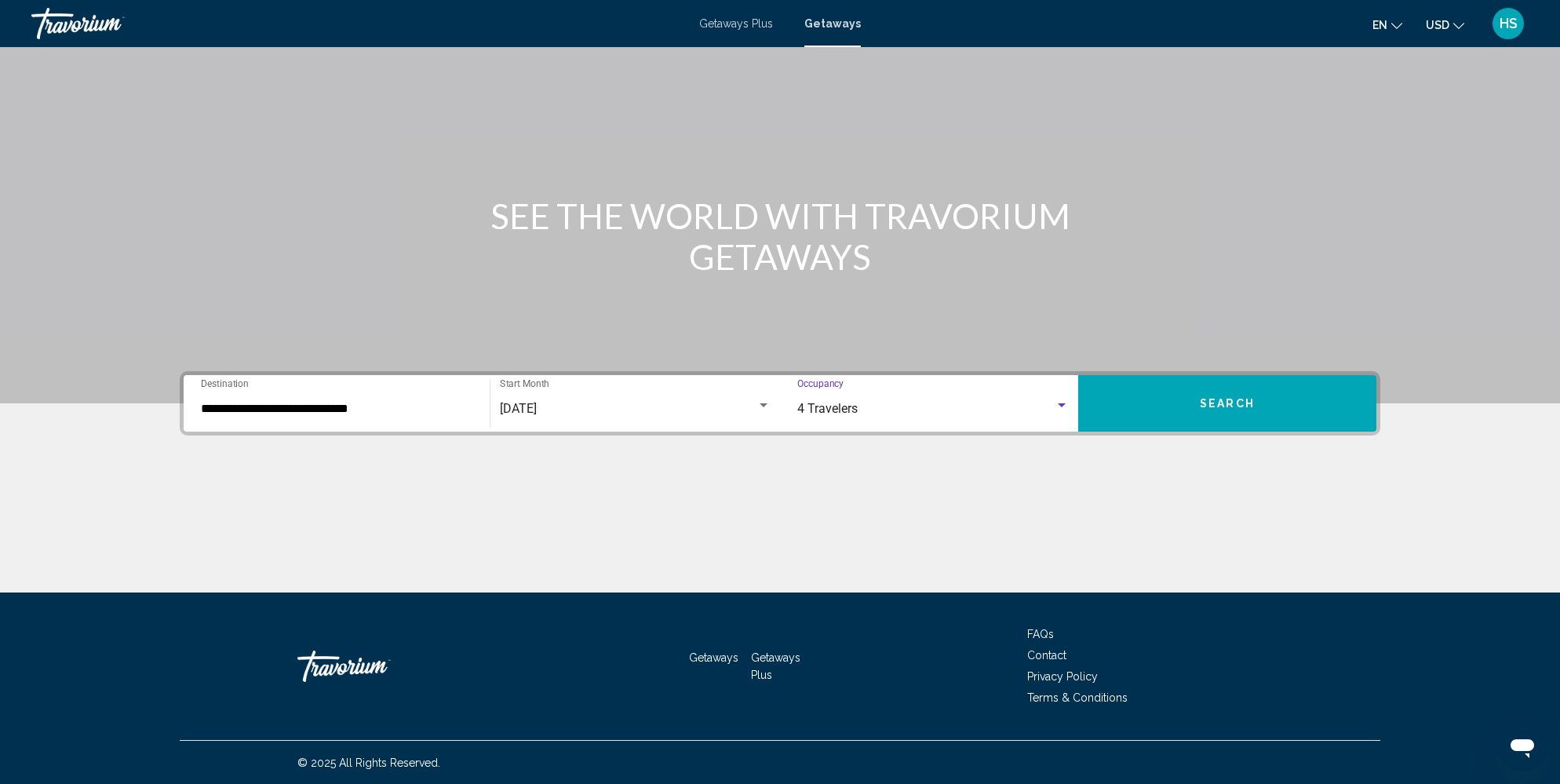
click at [1302, 396] on button "Search" at bounding box center [1227, 403] width 299 height 57
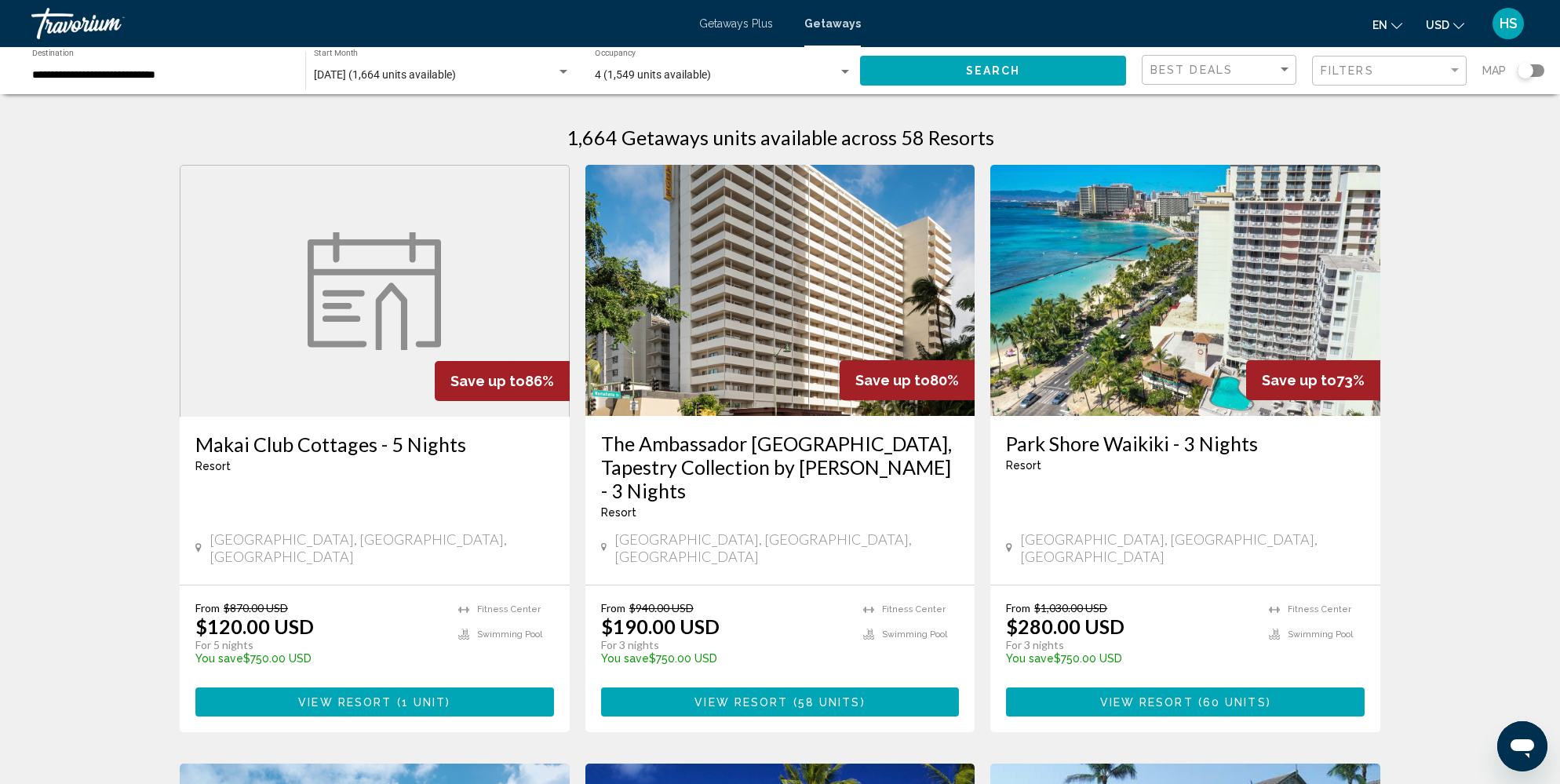
click at [1538, 71] on div "Search widget" at bounding box center [1530, 70] width 26 height 13
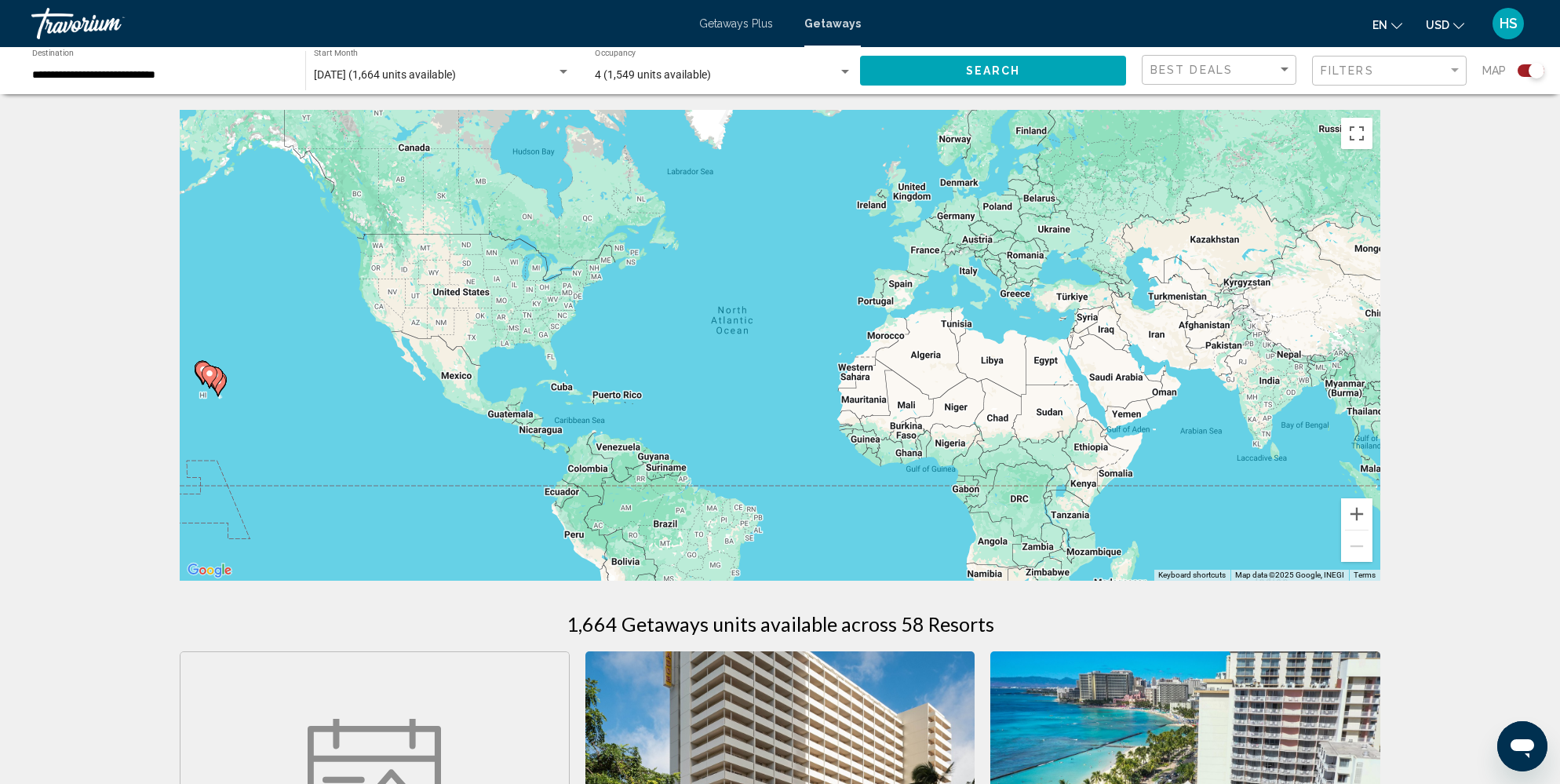
click at [1522, 72] on div "Search widget" at bounding box center [1530, 70] width 26 height 13
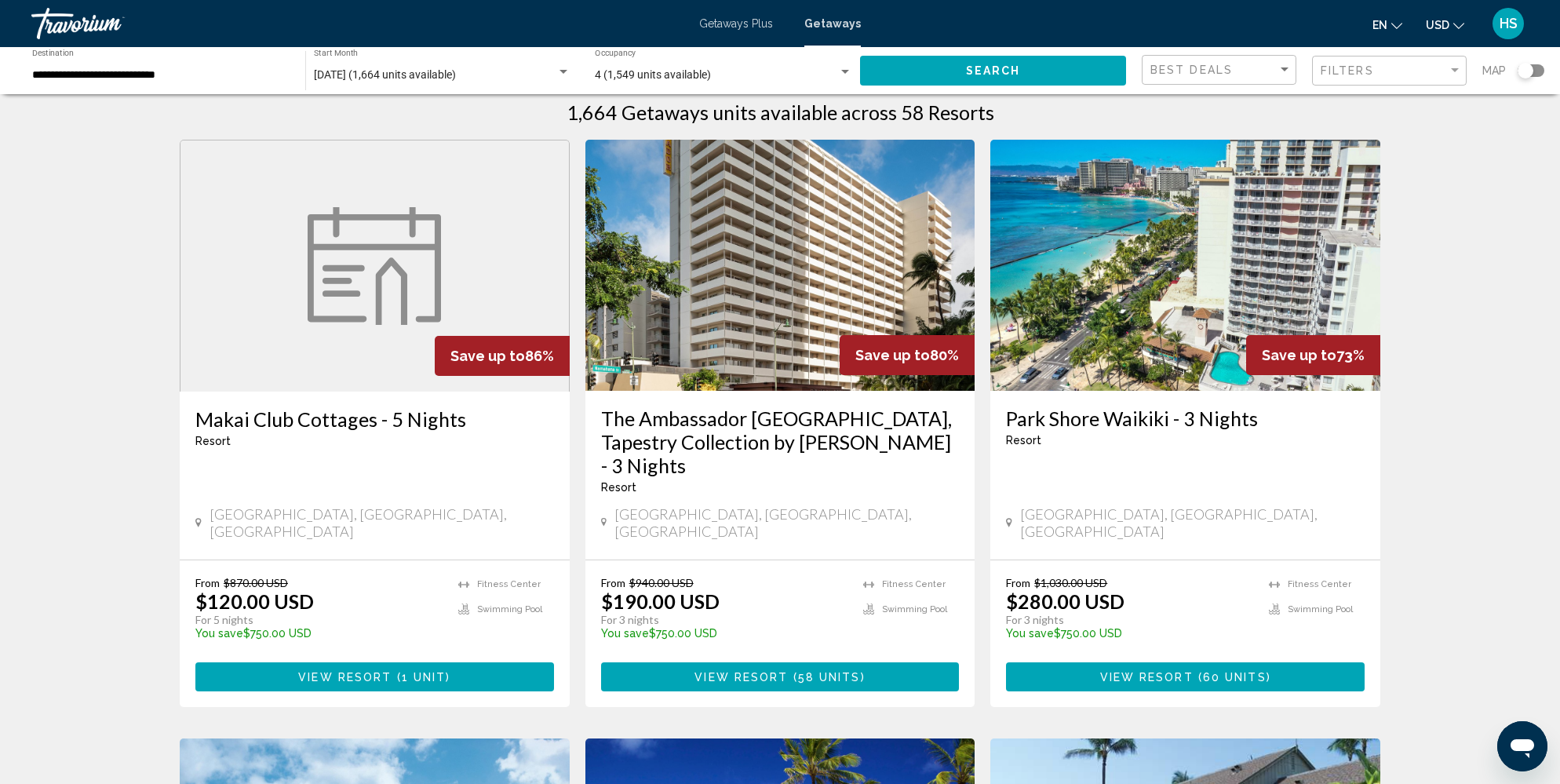
scroll to position [22, 0]
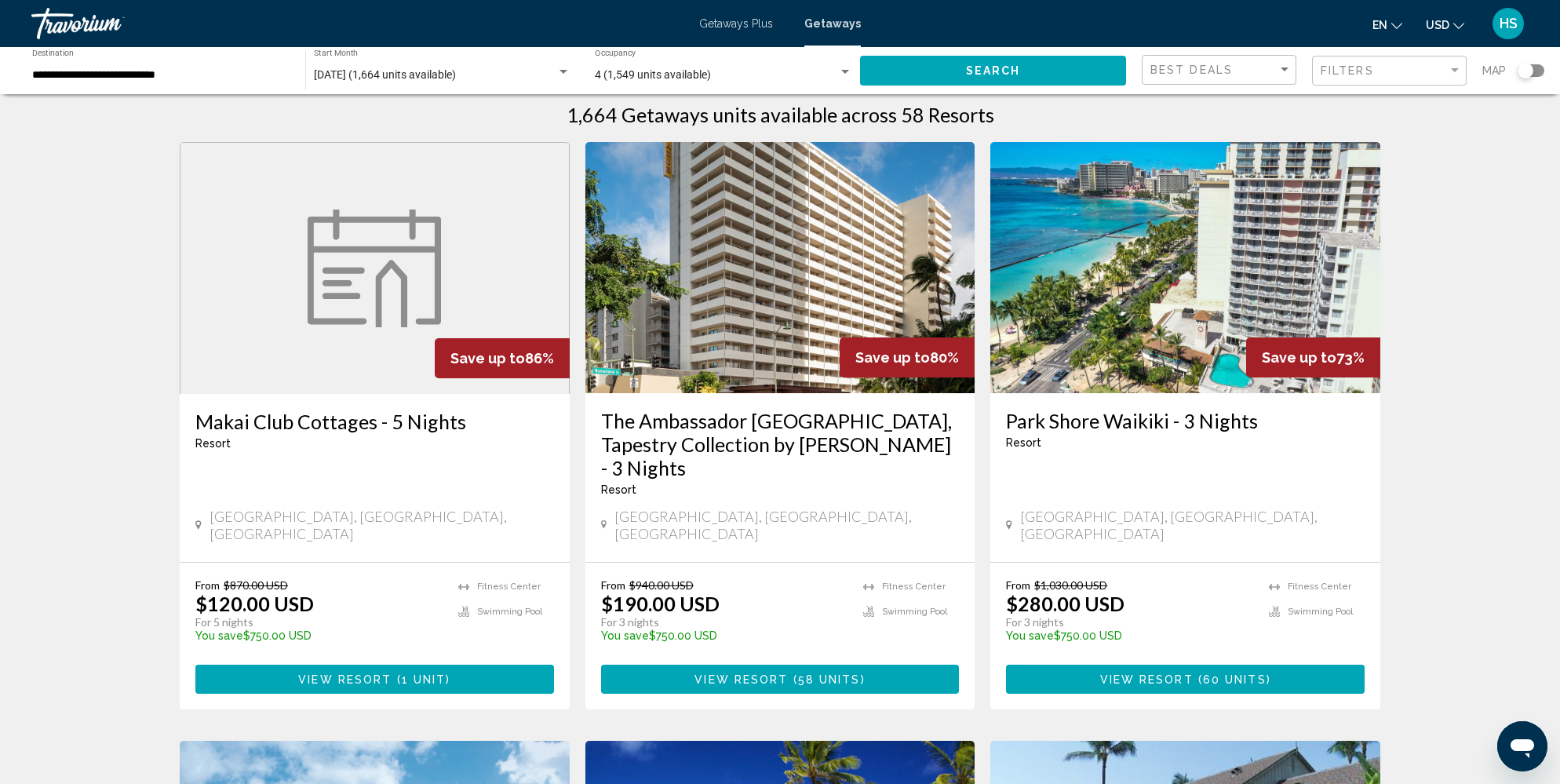
click at [1224, 290] on img "Main content" at bounding box center [1185, 267] width 390 height 251
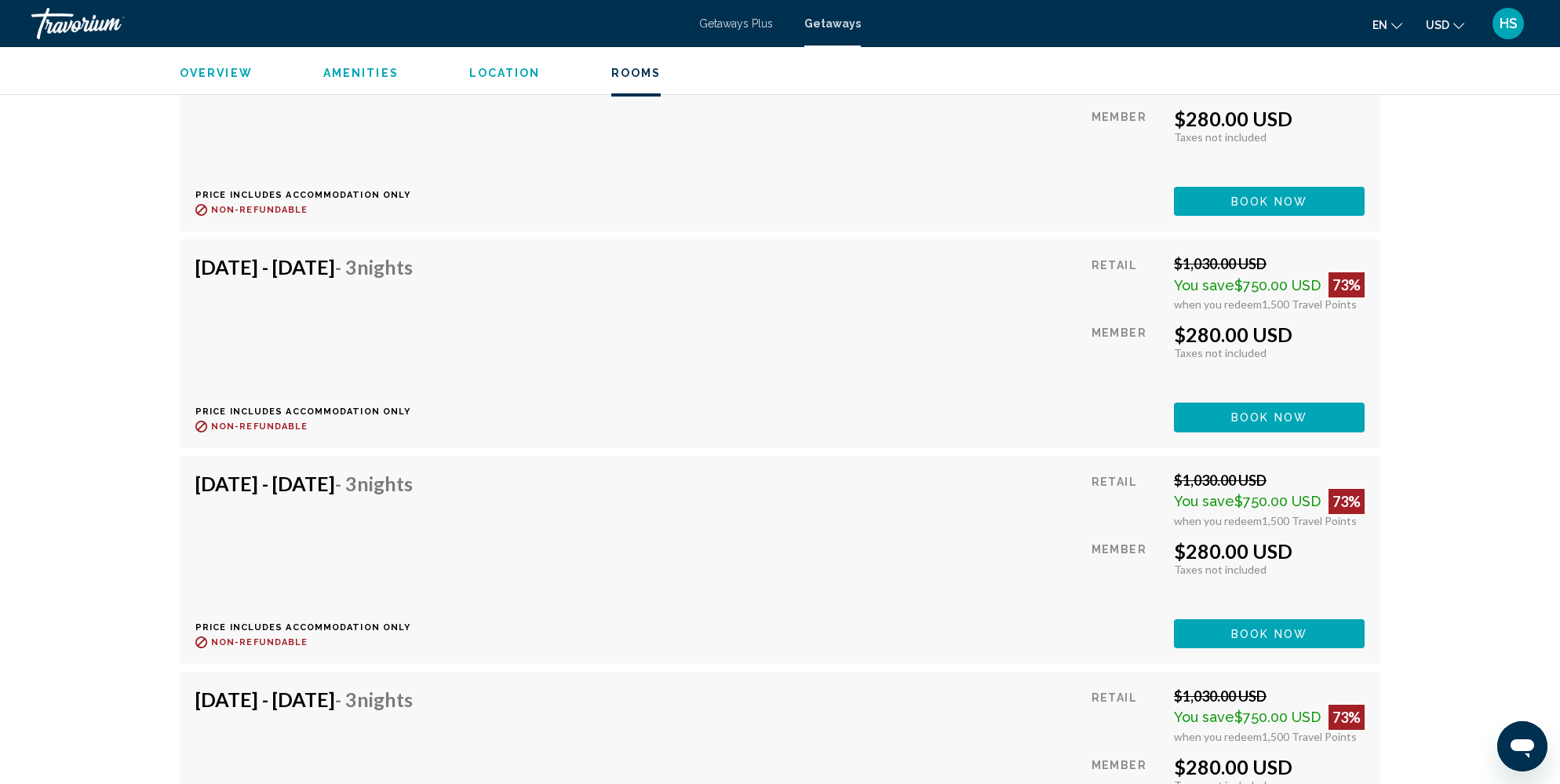
scroll to position [3242, 0]
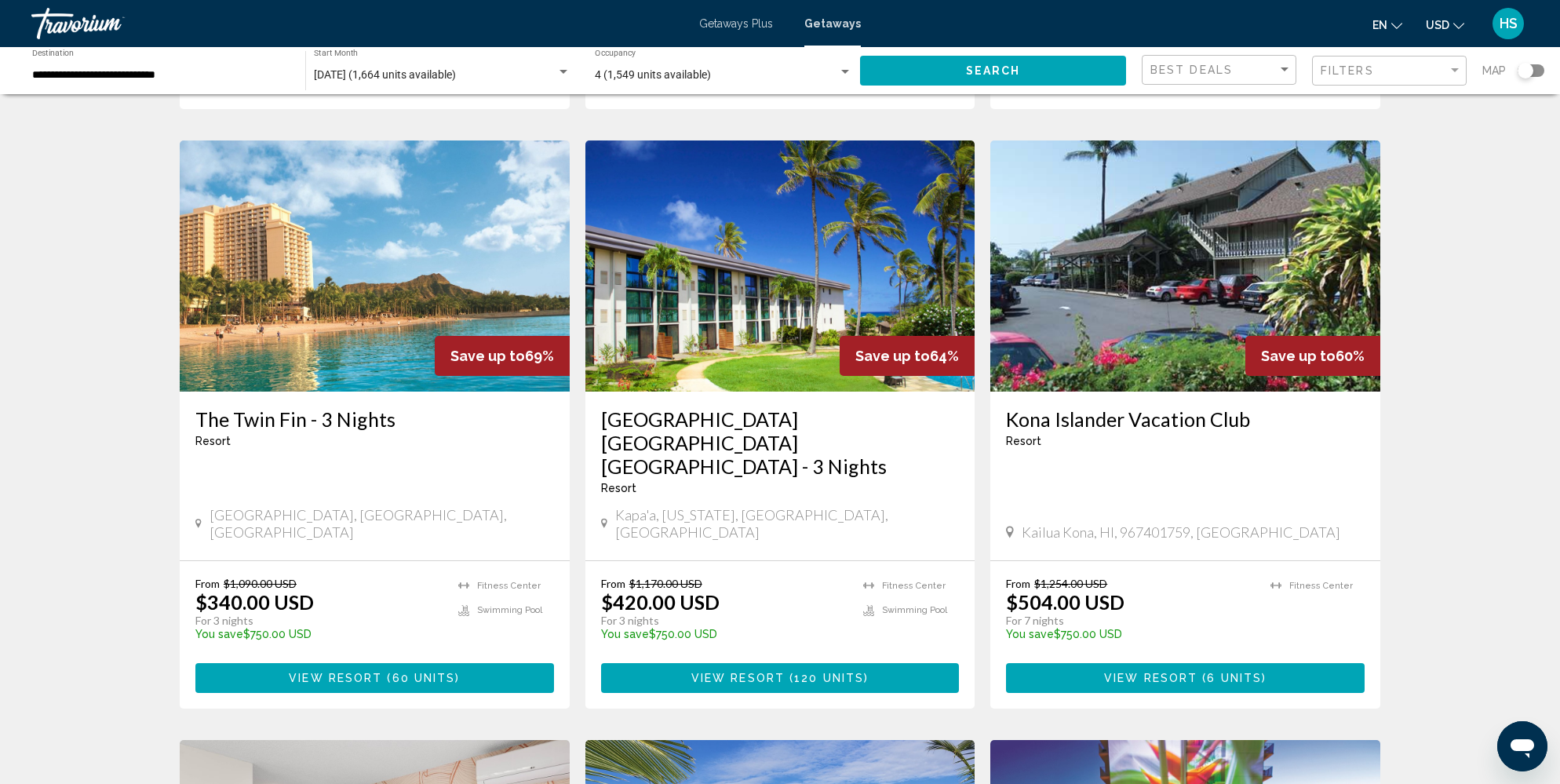
scroll to position [622, 0]
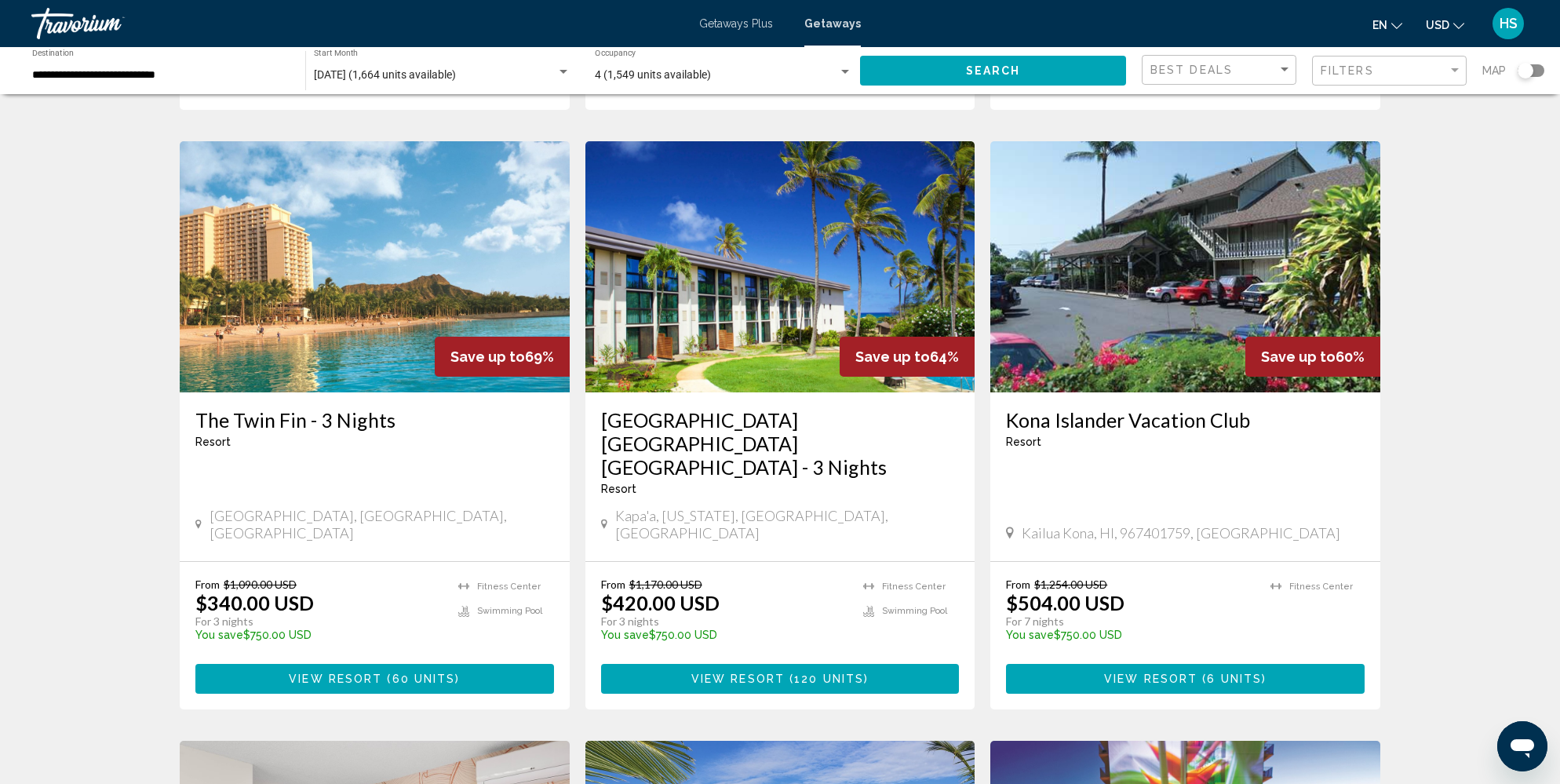
click at [1149, 306] on img "Main content" at bounding box center [1185, 266] width 390 height 251
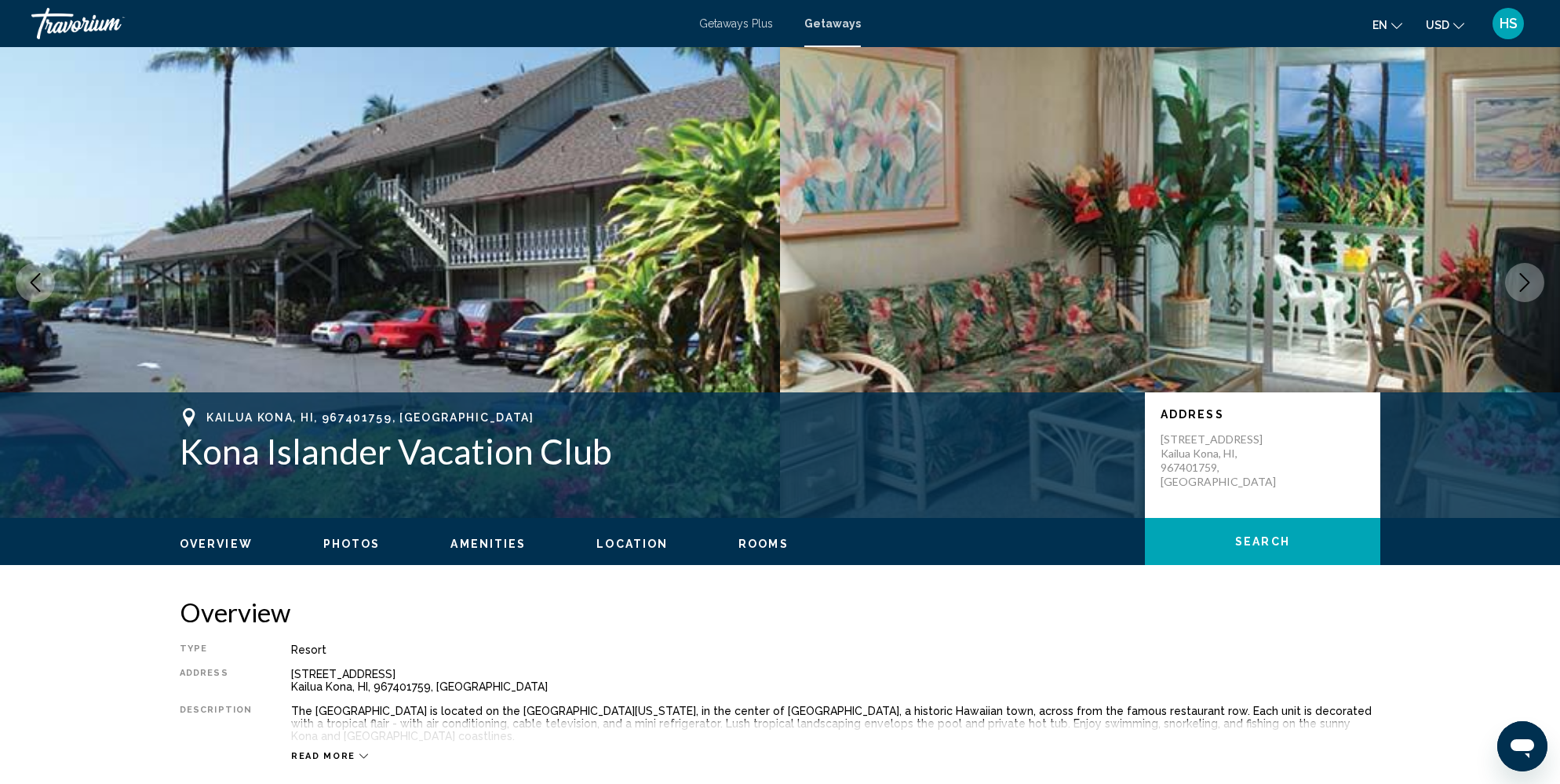
click at [1530, 282] on icon "Next image" at bounding box center [1525, 282] width 10 height 19
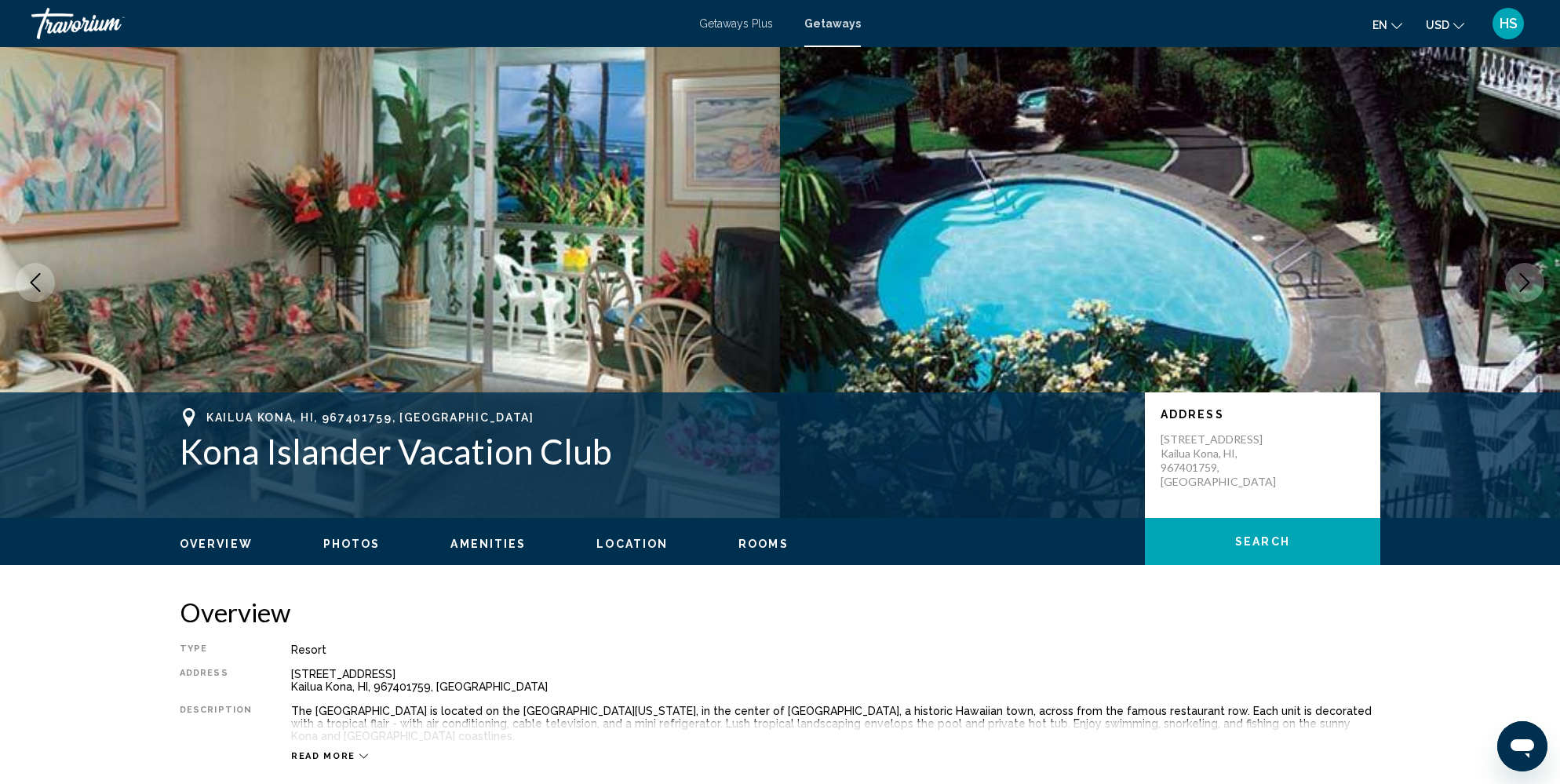
click at [1530, 282] on icon "Next image" at bounding box center [1525, 282] width 10 height 19
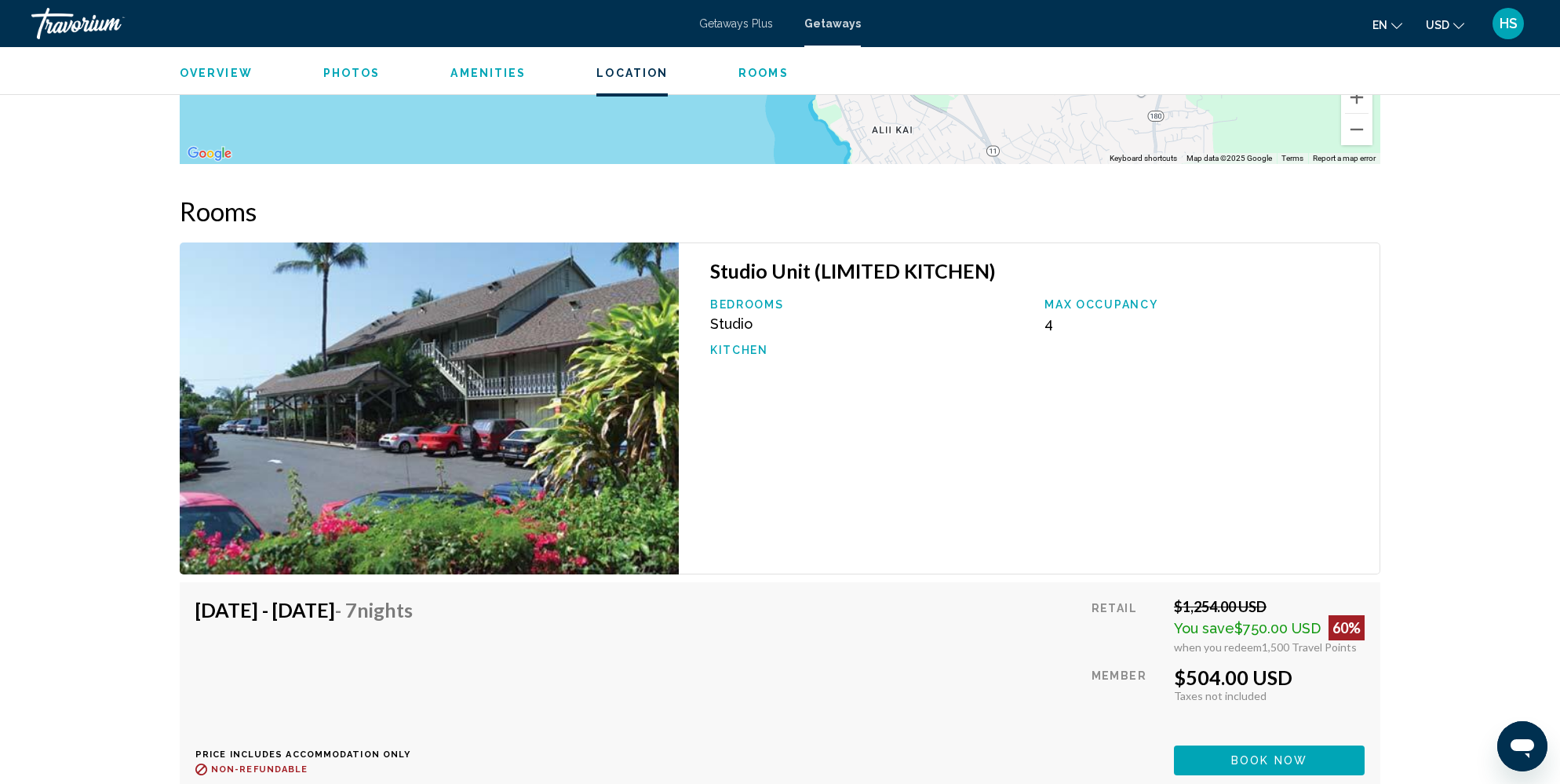
scroll to position [2035, 0]
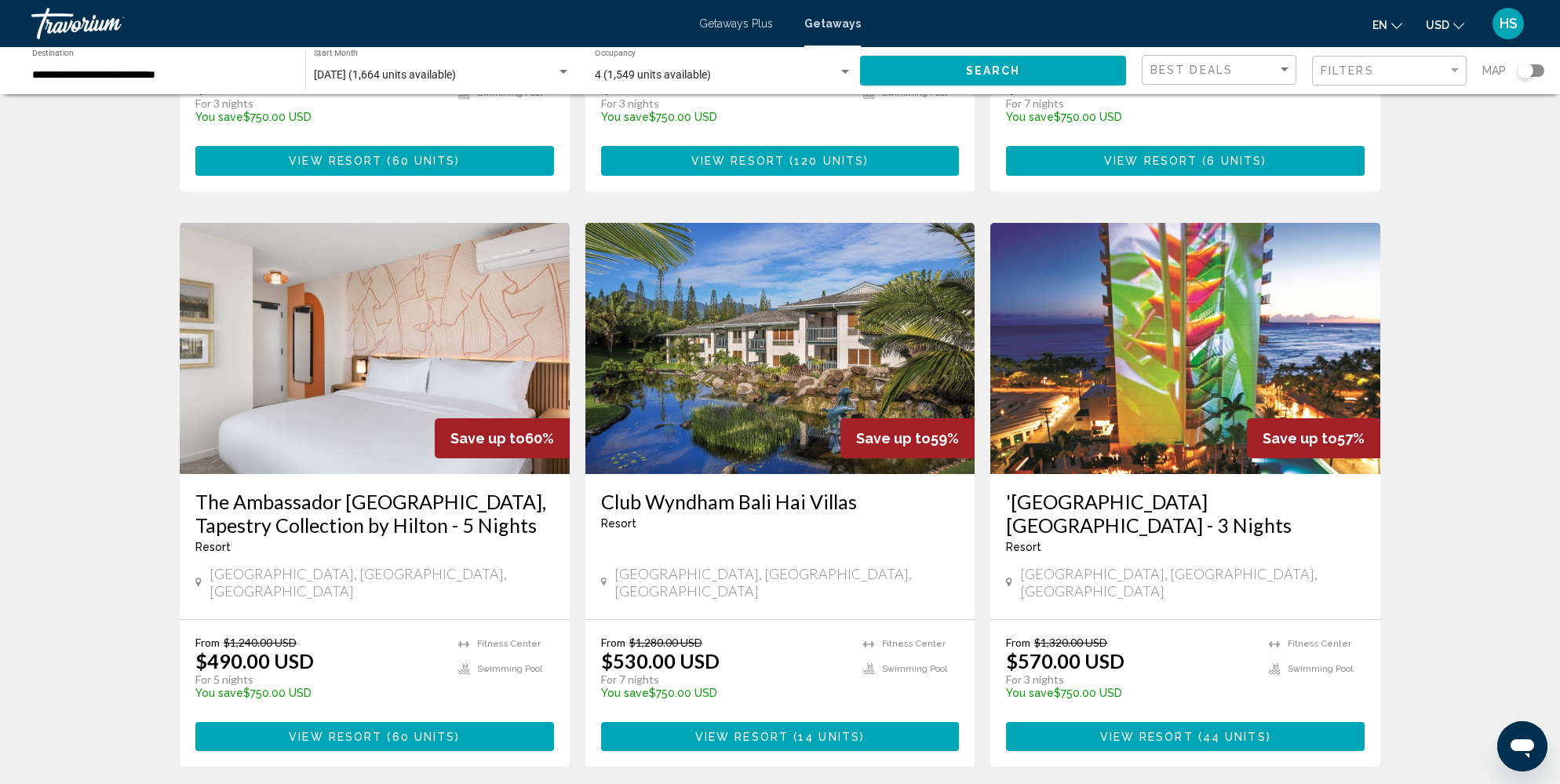
scroll to position [1138, 0]
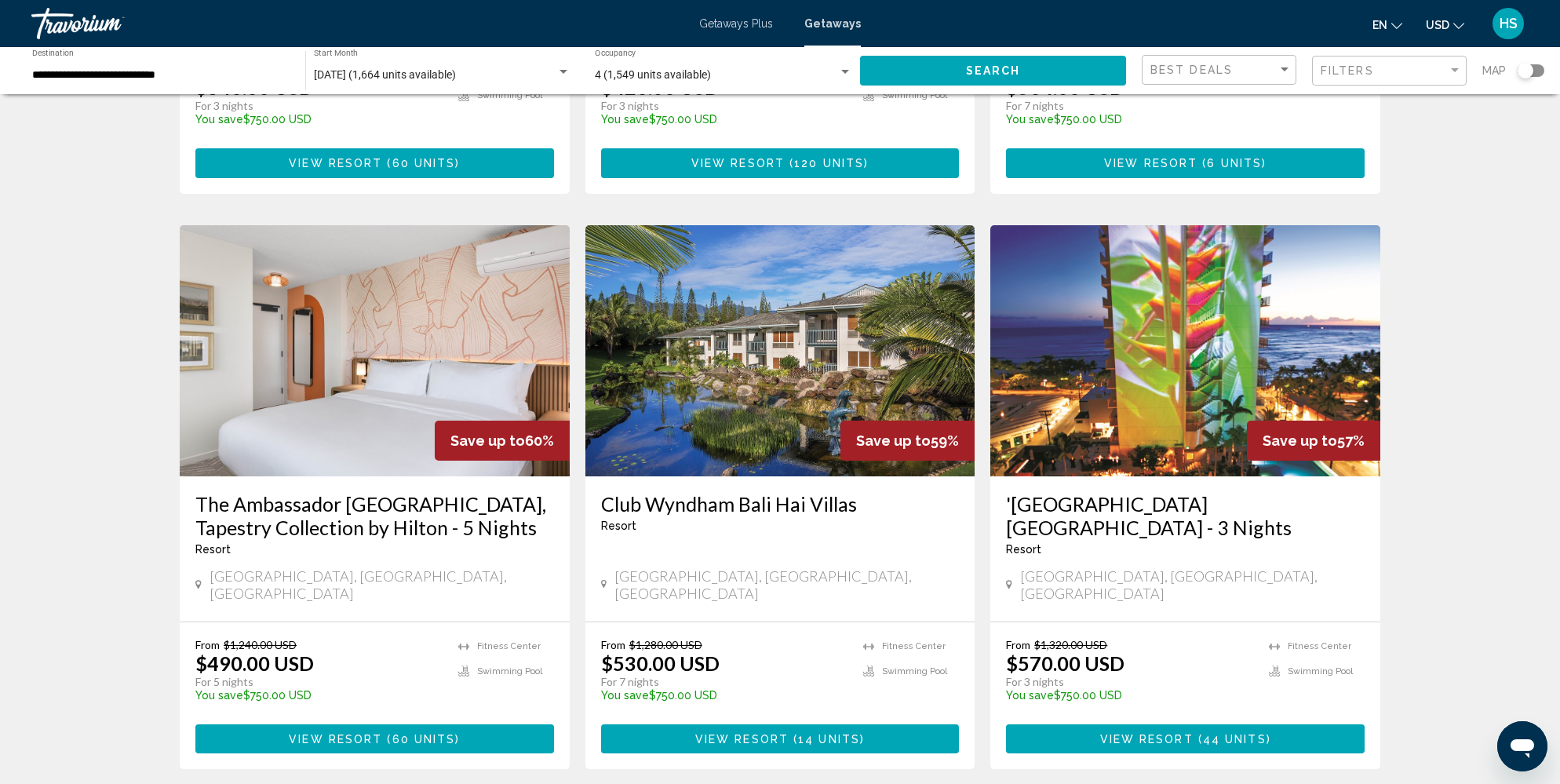
click at [784, 317] on img "Main content" at bounding box center [780, 350] width 390 height 251
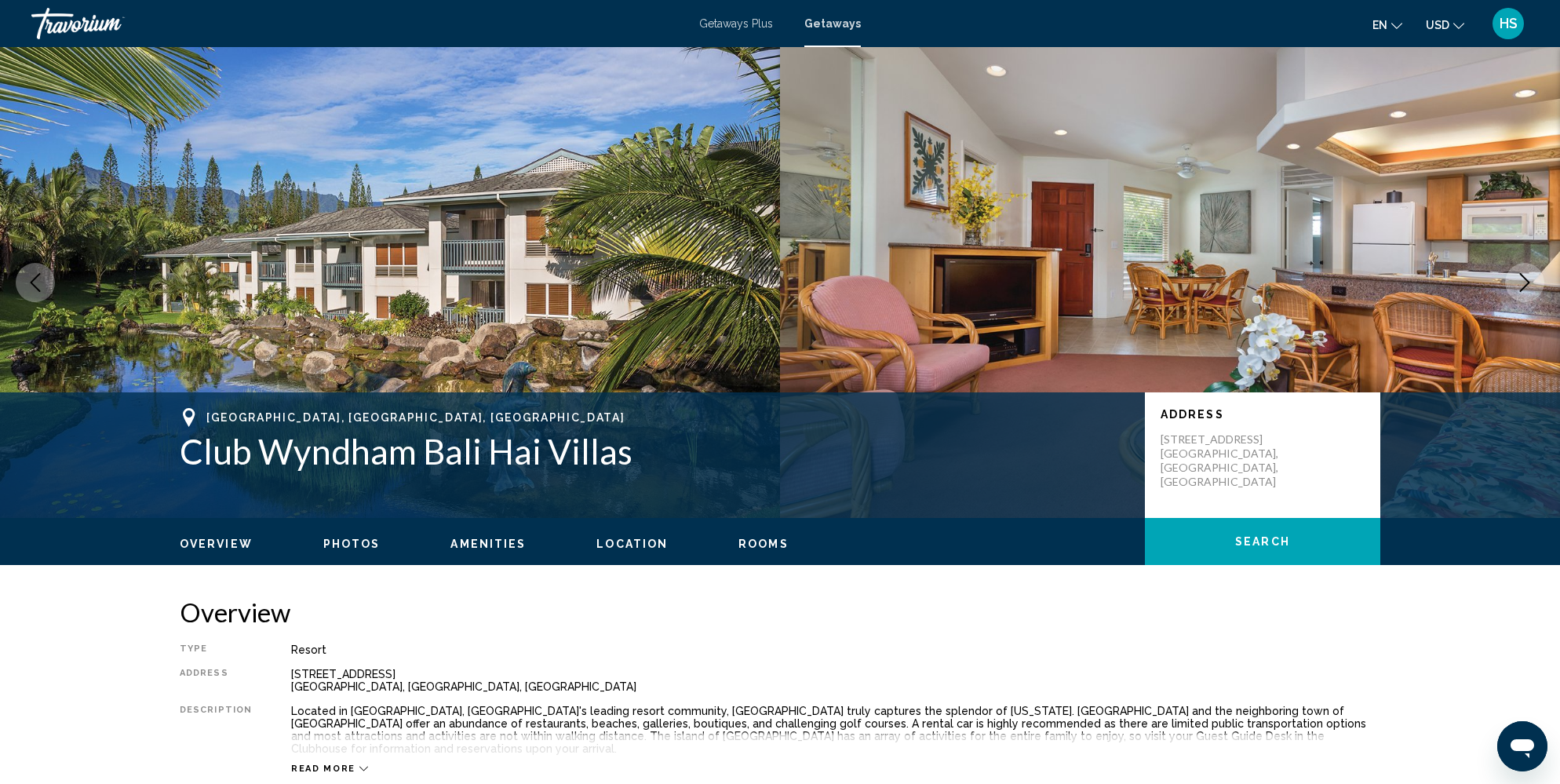
click at [1524, 283] on icon "Next image" at bounding box center [1525, 282] width 19 height 19
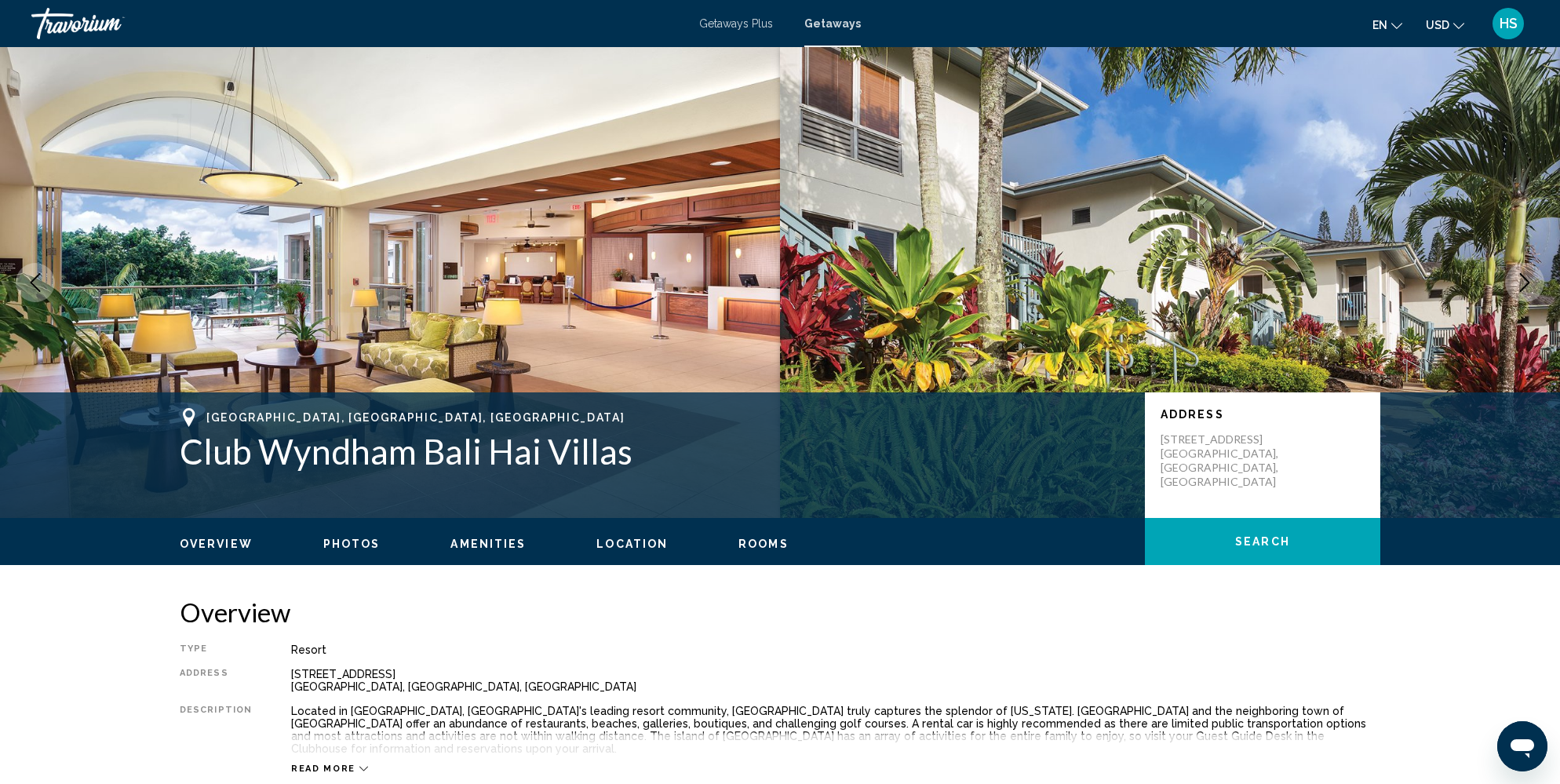
click at [1524, 283] on icon "Next image" at bounding box center [1525, 282] width 19 height 19
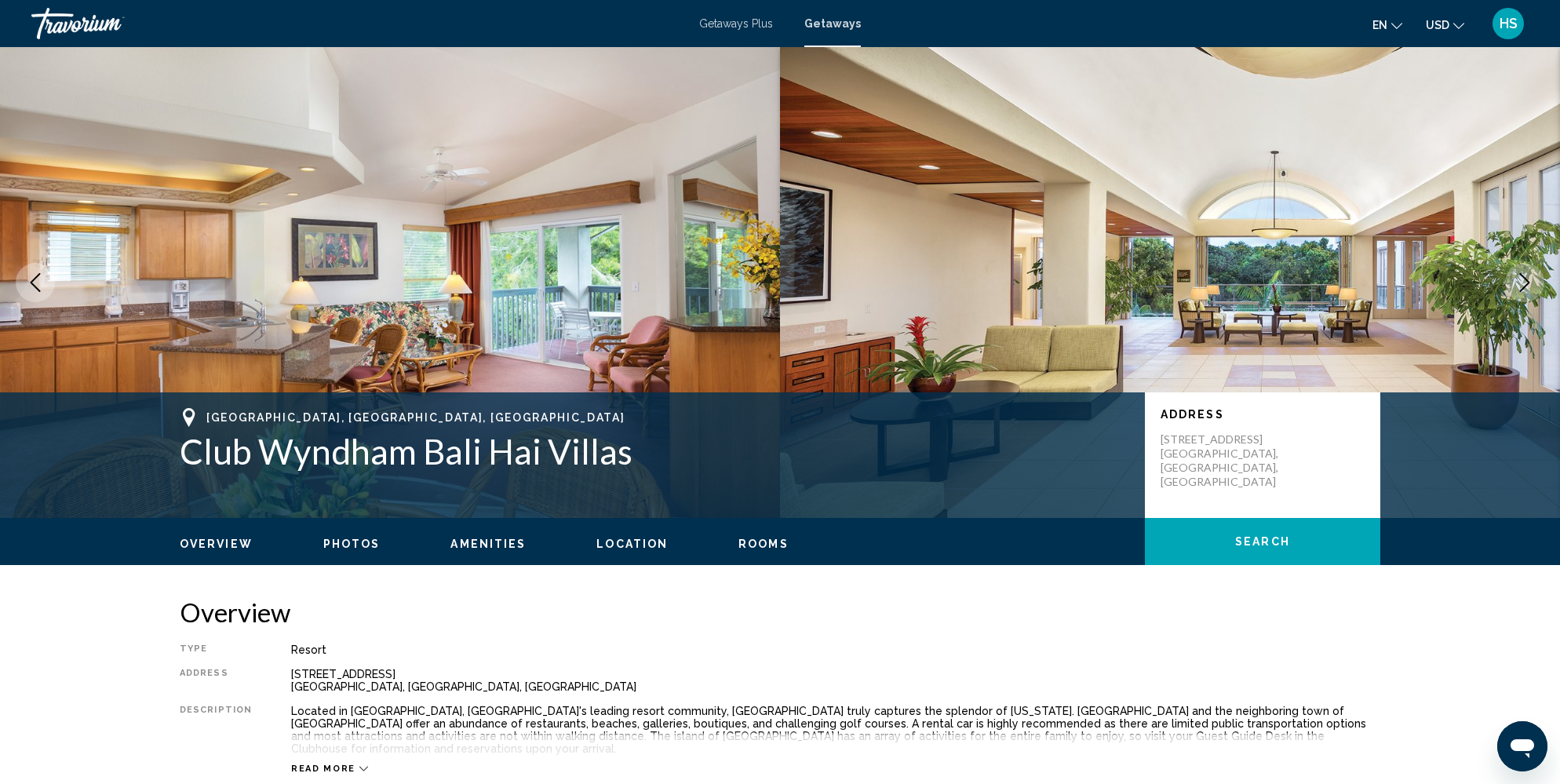
click at [1524, 283] on icon "Next image" at bounding box center [1525, 282] width 19 height 19
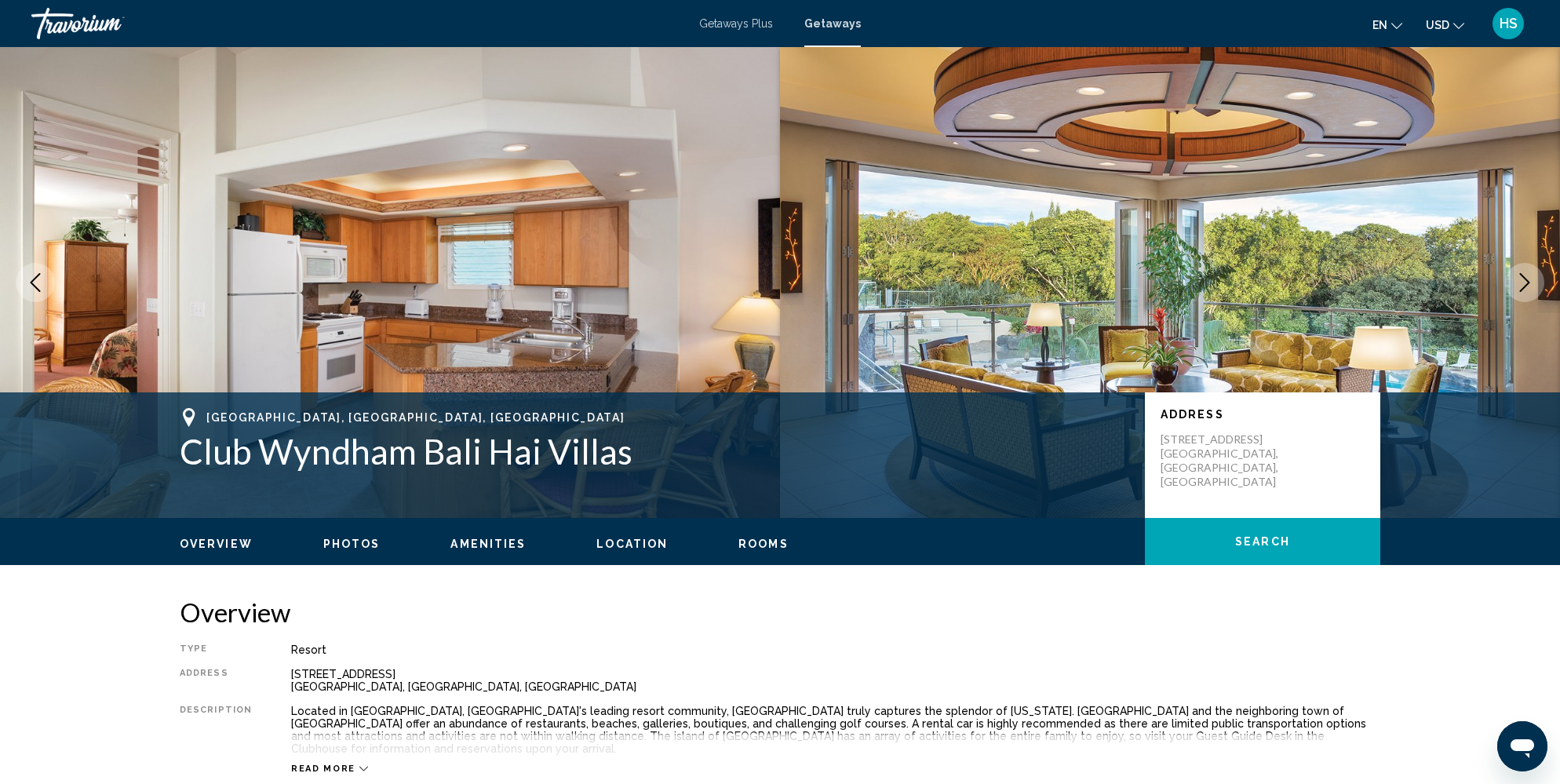
click at [1524, 283] on icon "Next image" at bounding box center [1525, 282] width 19 height 19
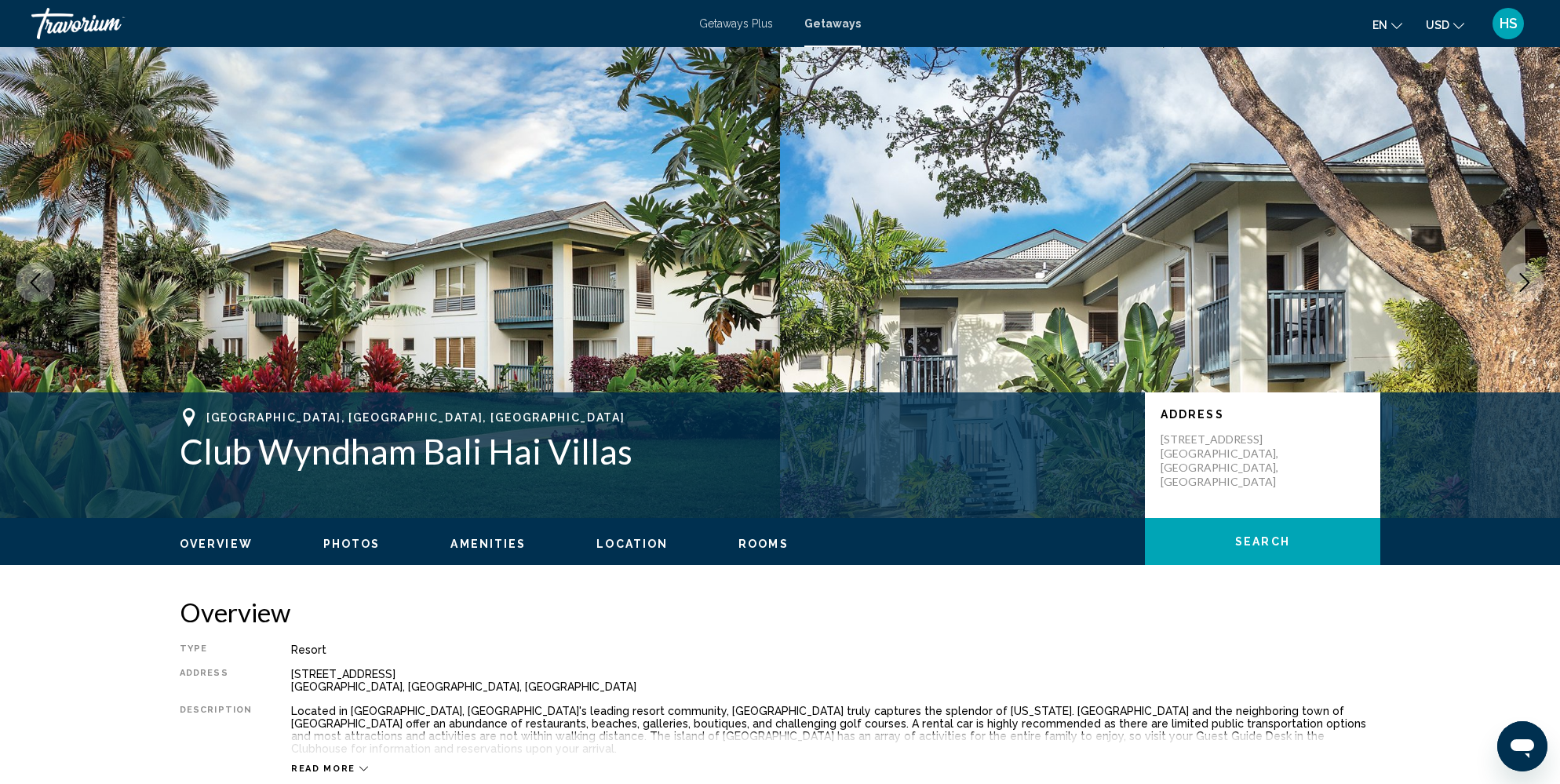
click at [1524, 283] on icon "Next image" at bounding box center [1525, 282] width 19 height 19
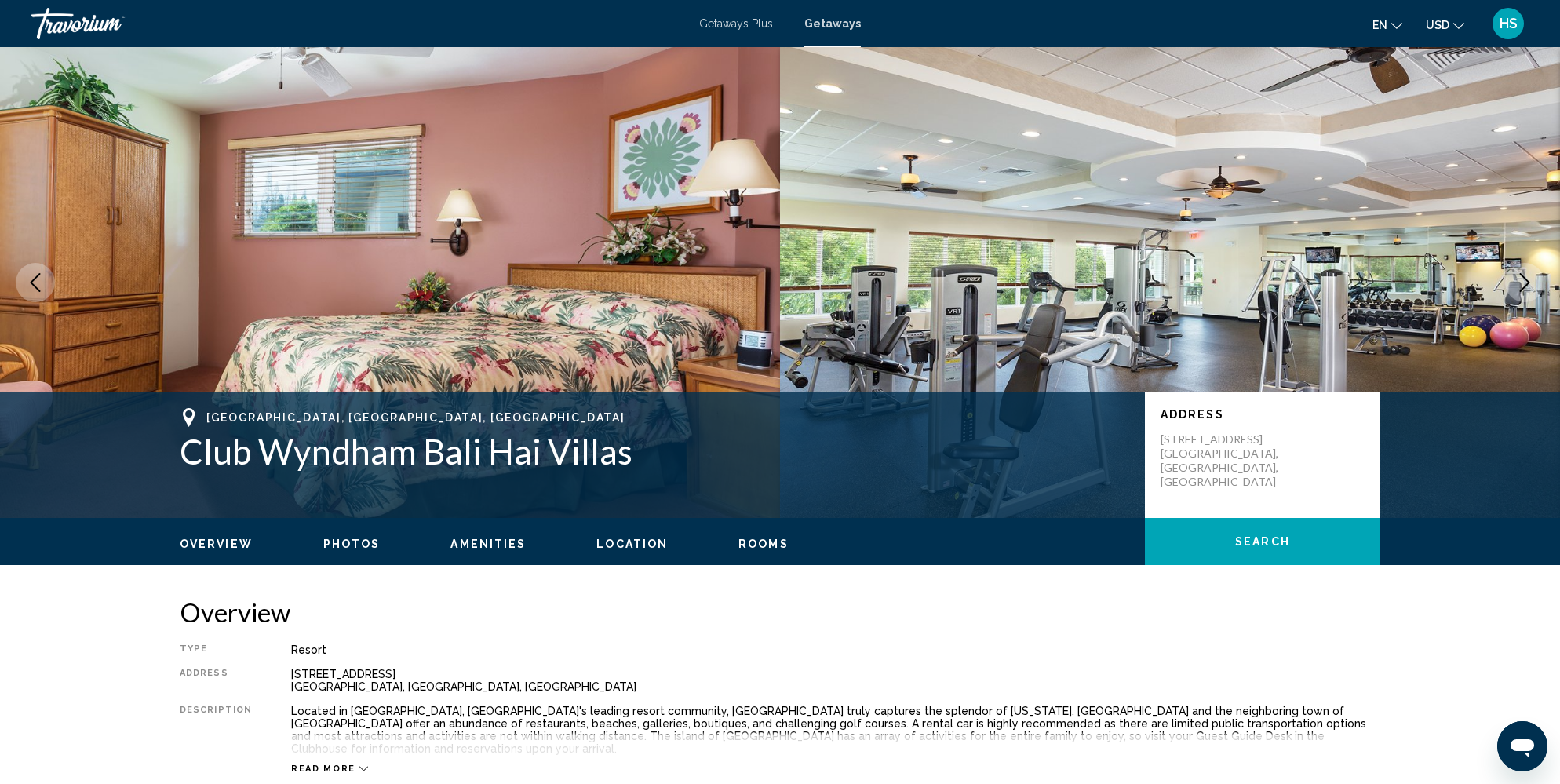
click at [1524, 283] on icon "Next image" at bounding box center [1525, 282] width 19 height 19
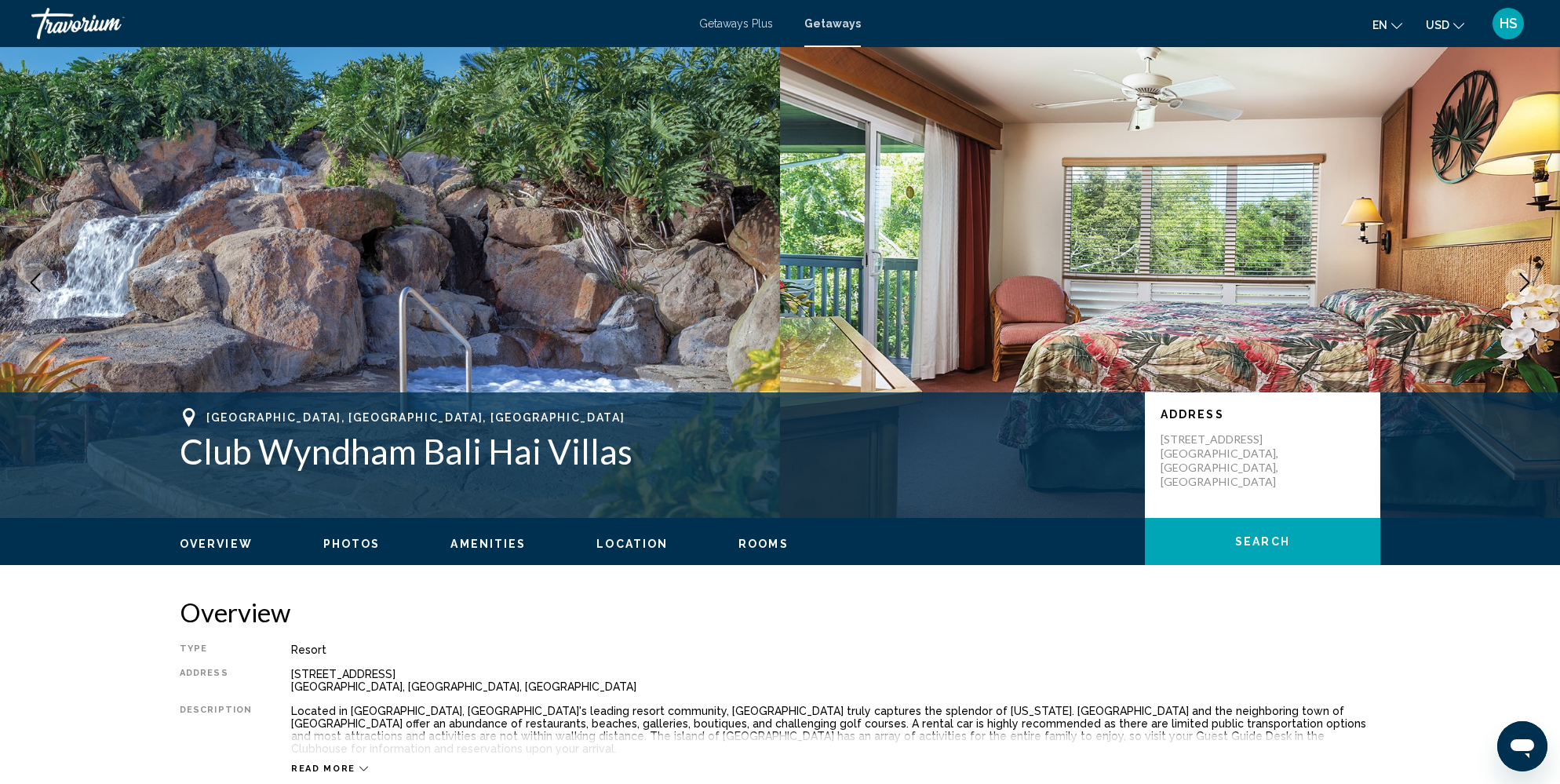
click at [1524, 283] on icon "Next image" at bounding box center [1525, 282] width 19 height 19
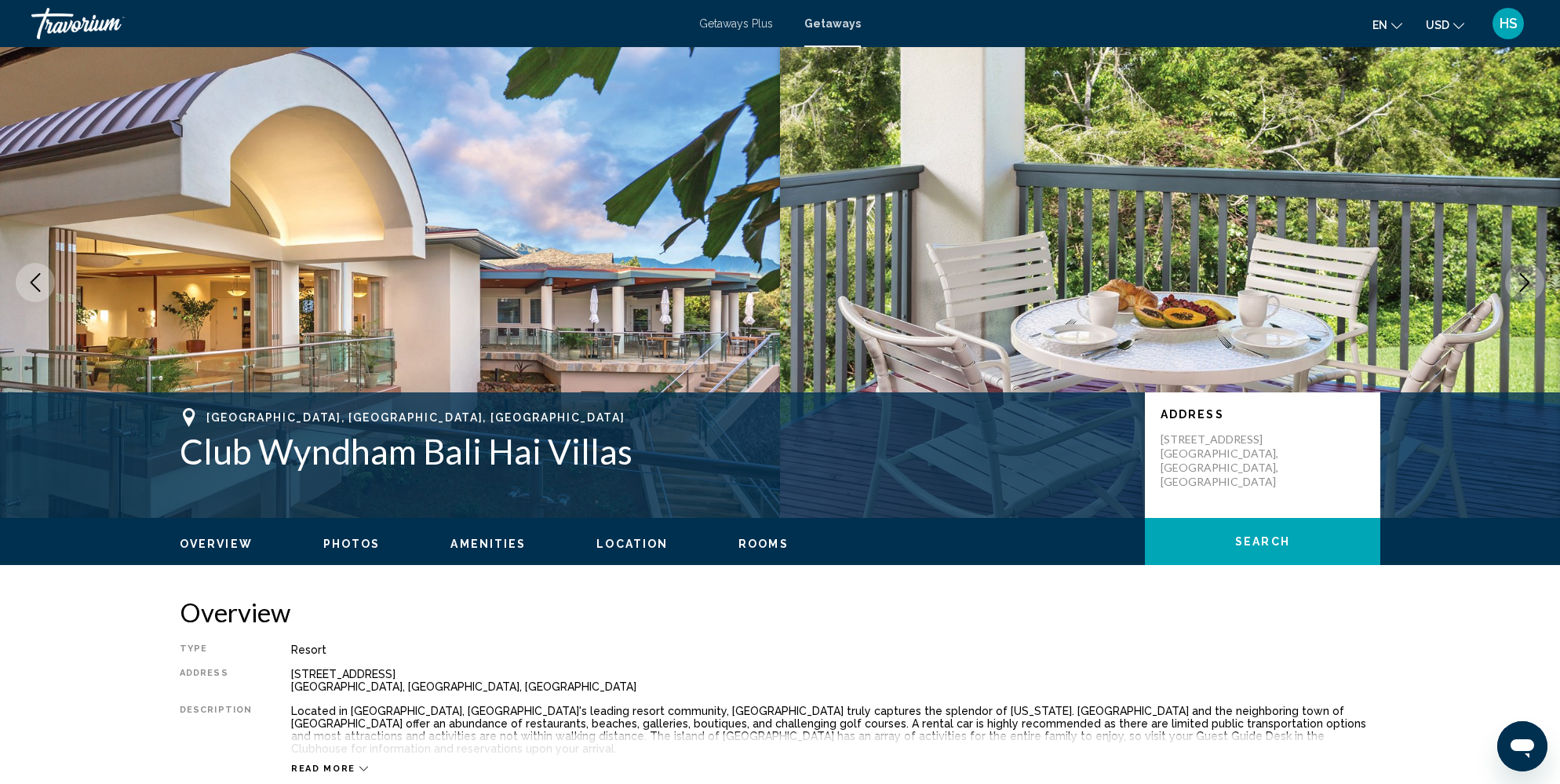
click at [1524, 283] on icon "Next image" at bounding box center [1525, 282] width 19 height 19
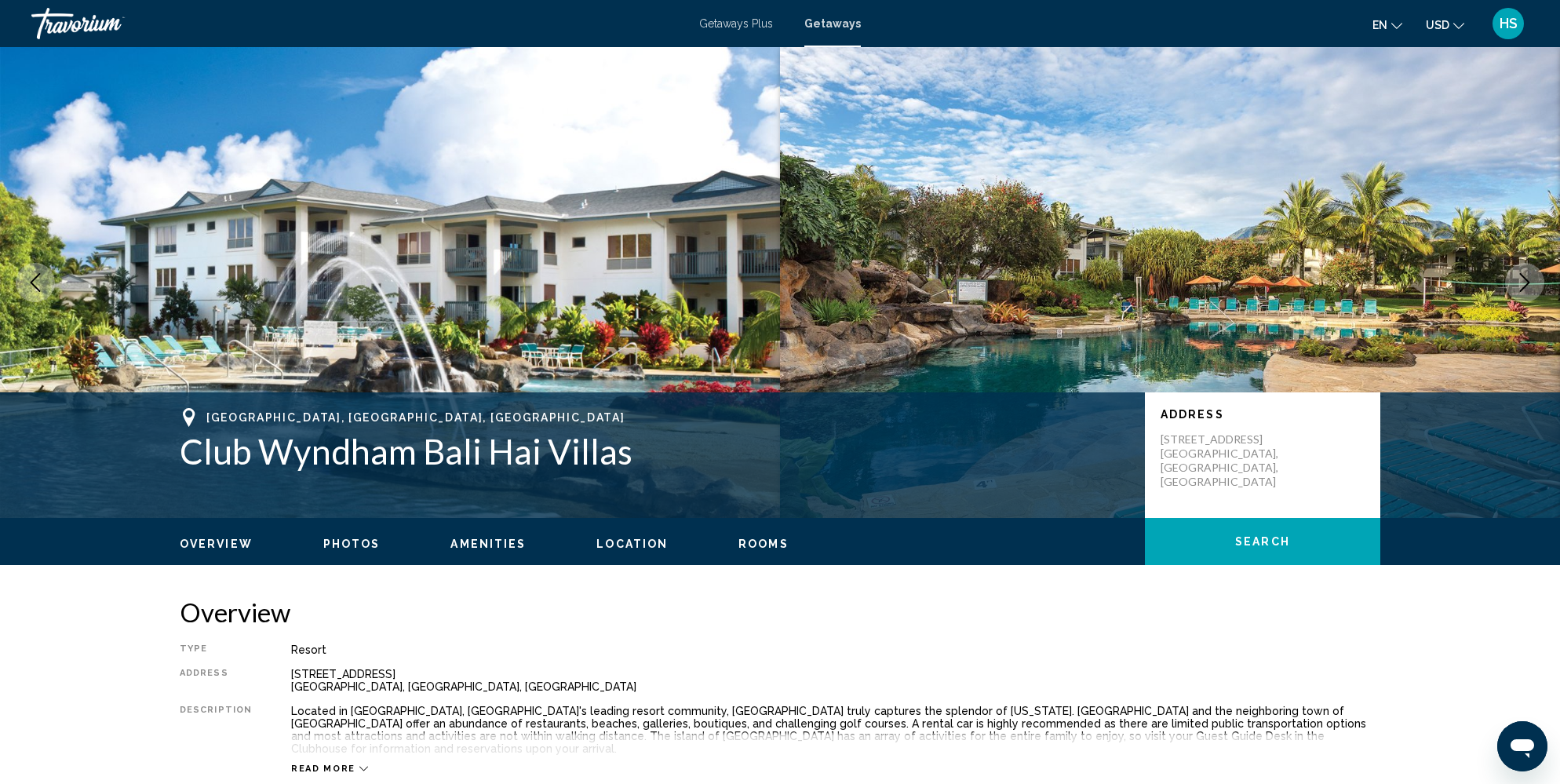
click at [1524, 283] on icon "Next image" at bounding box center [1525, 282] width 19 height 19
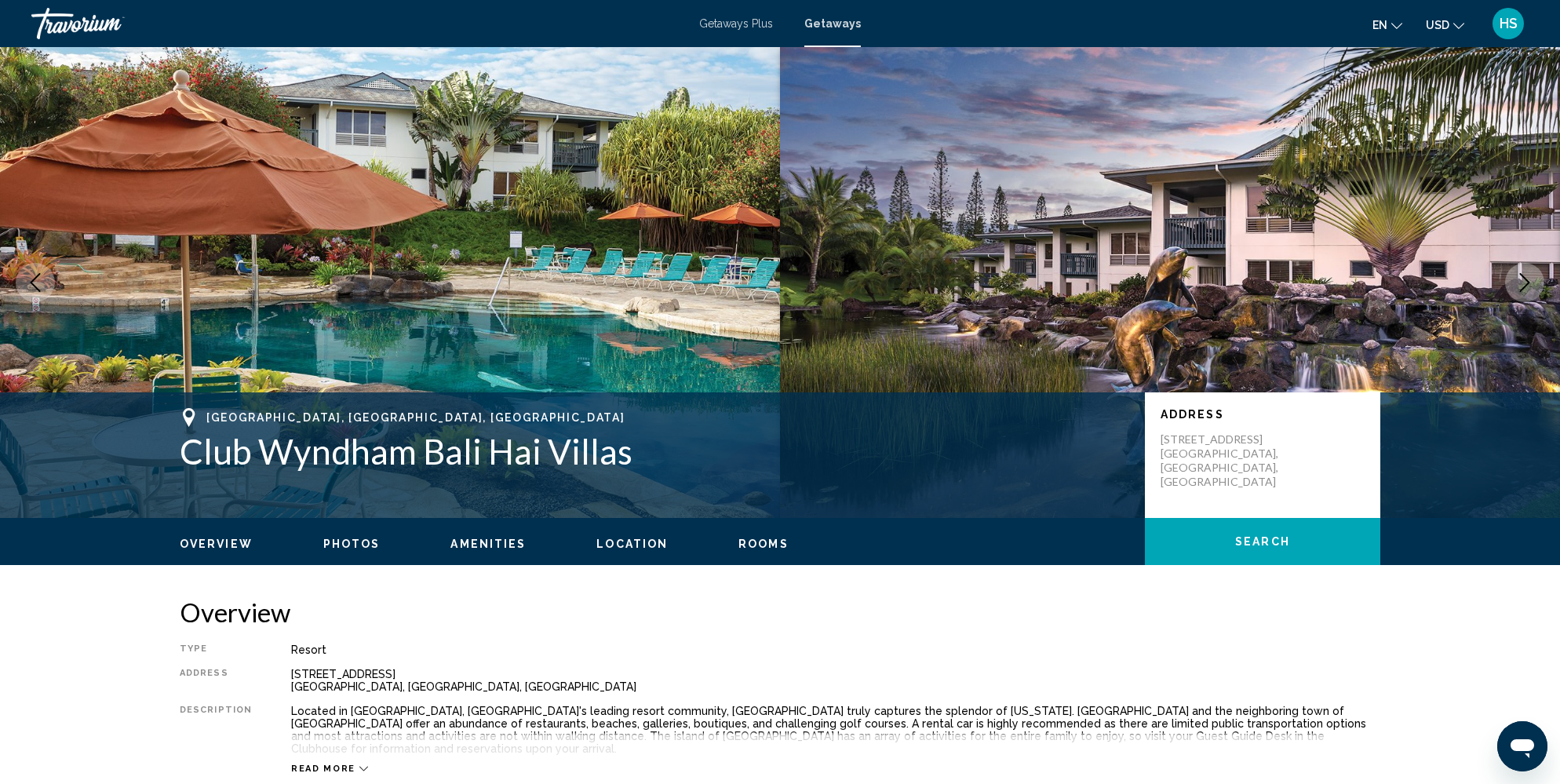
click at [1524, 283] on icon "Next image" at bounding box center [1525, 282] width 19 height 19
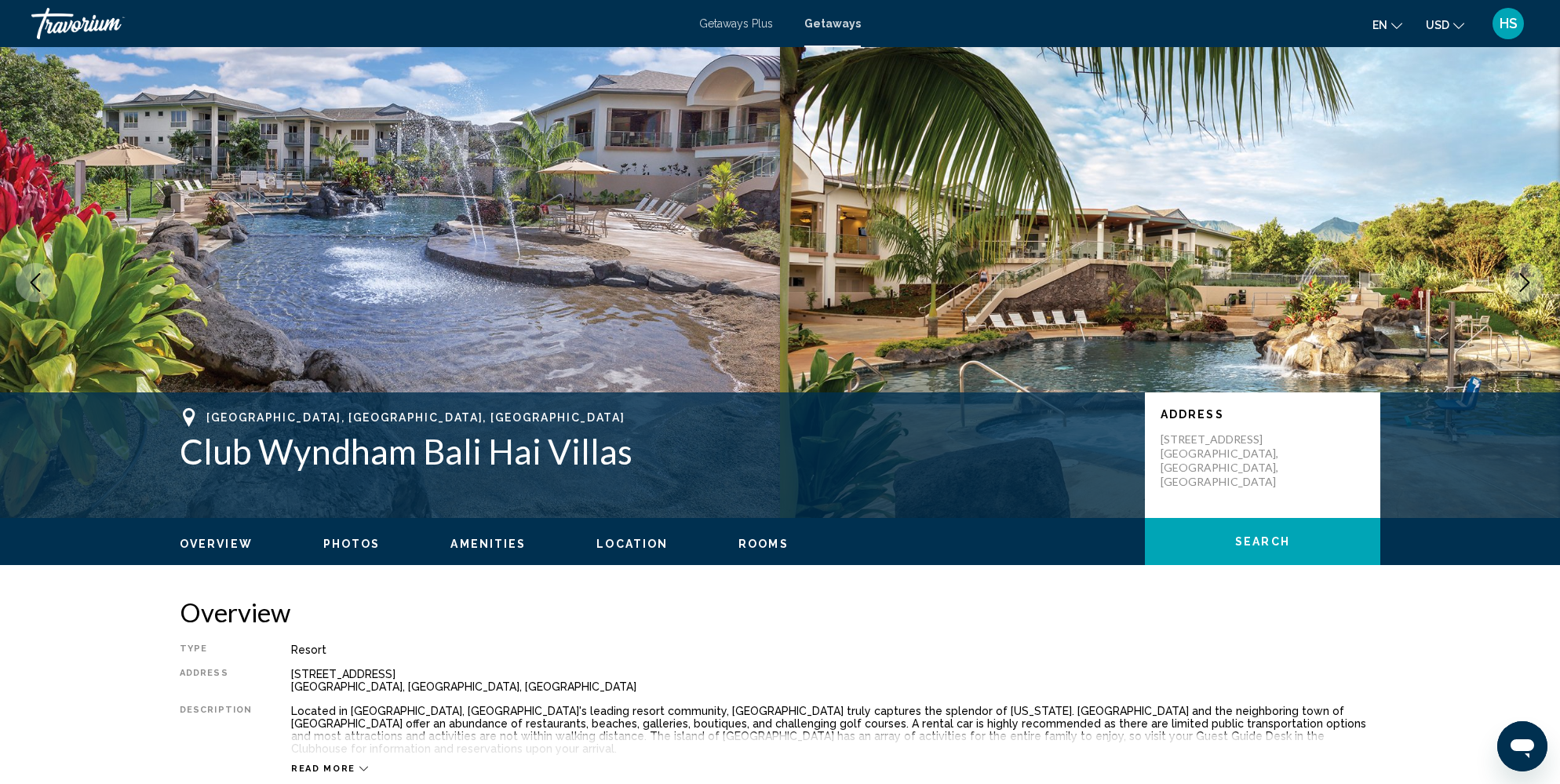
click at [1524, 283] on icon "Next image" at bounding box center [1525, 282] width 19 height 19
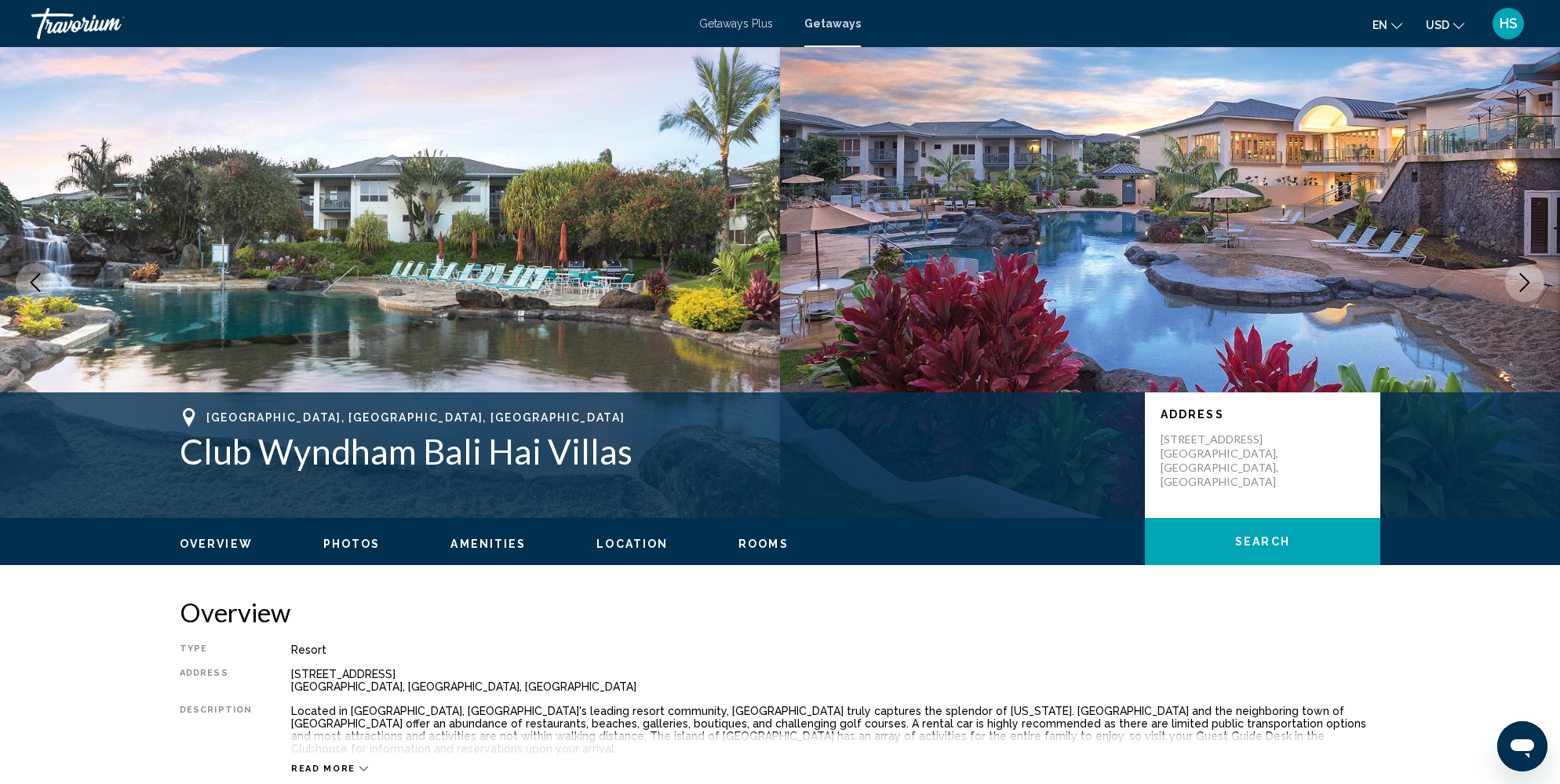
click at [1524, 283] on icon "Next image" at bounding box center [1525, 282] width 19 height 19
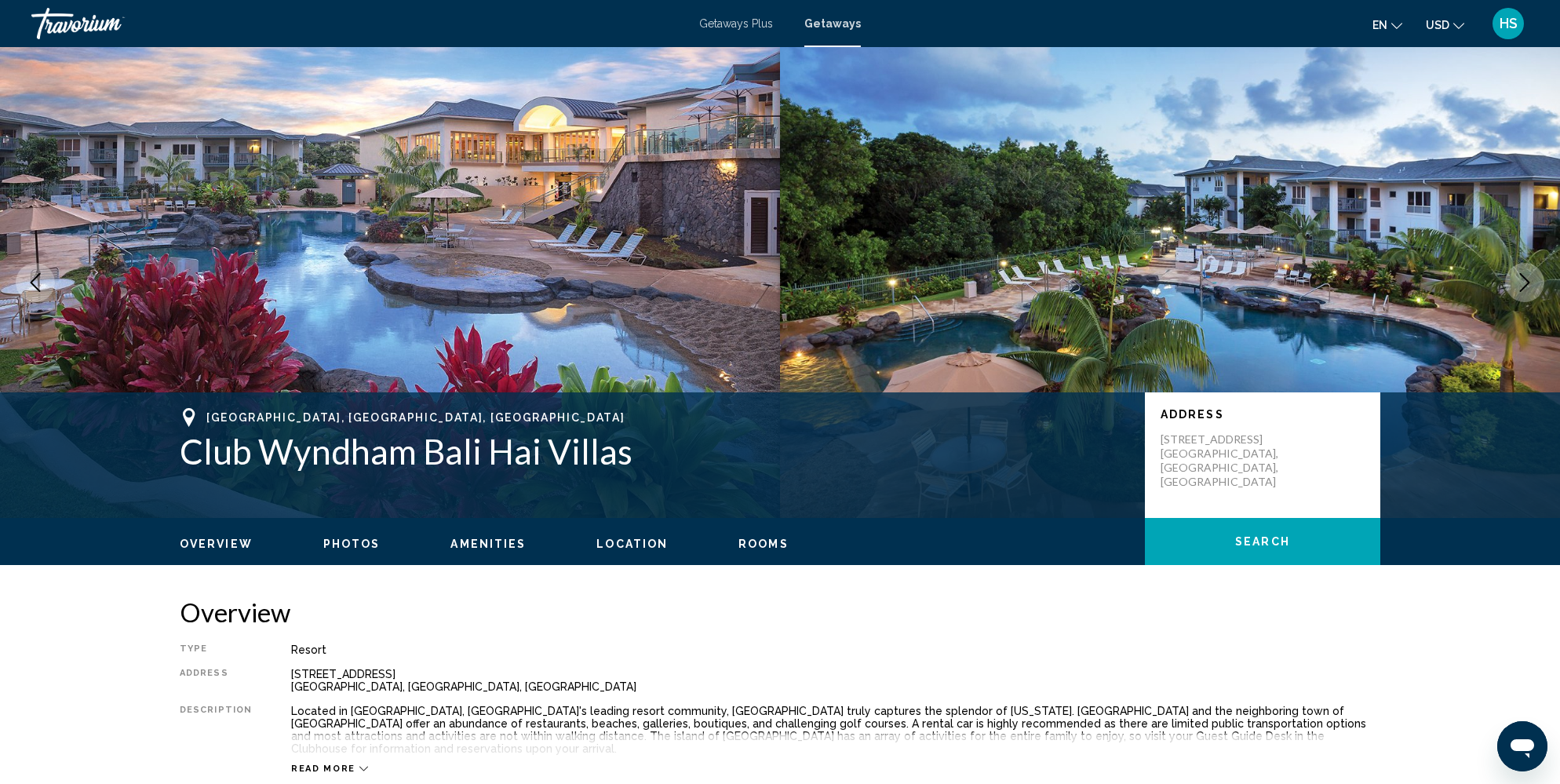
click at [1524, 283] on icon "Next image" at bounding box center [1525, 282] width 19 height 19
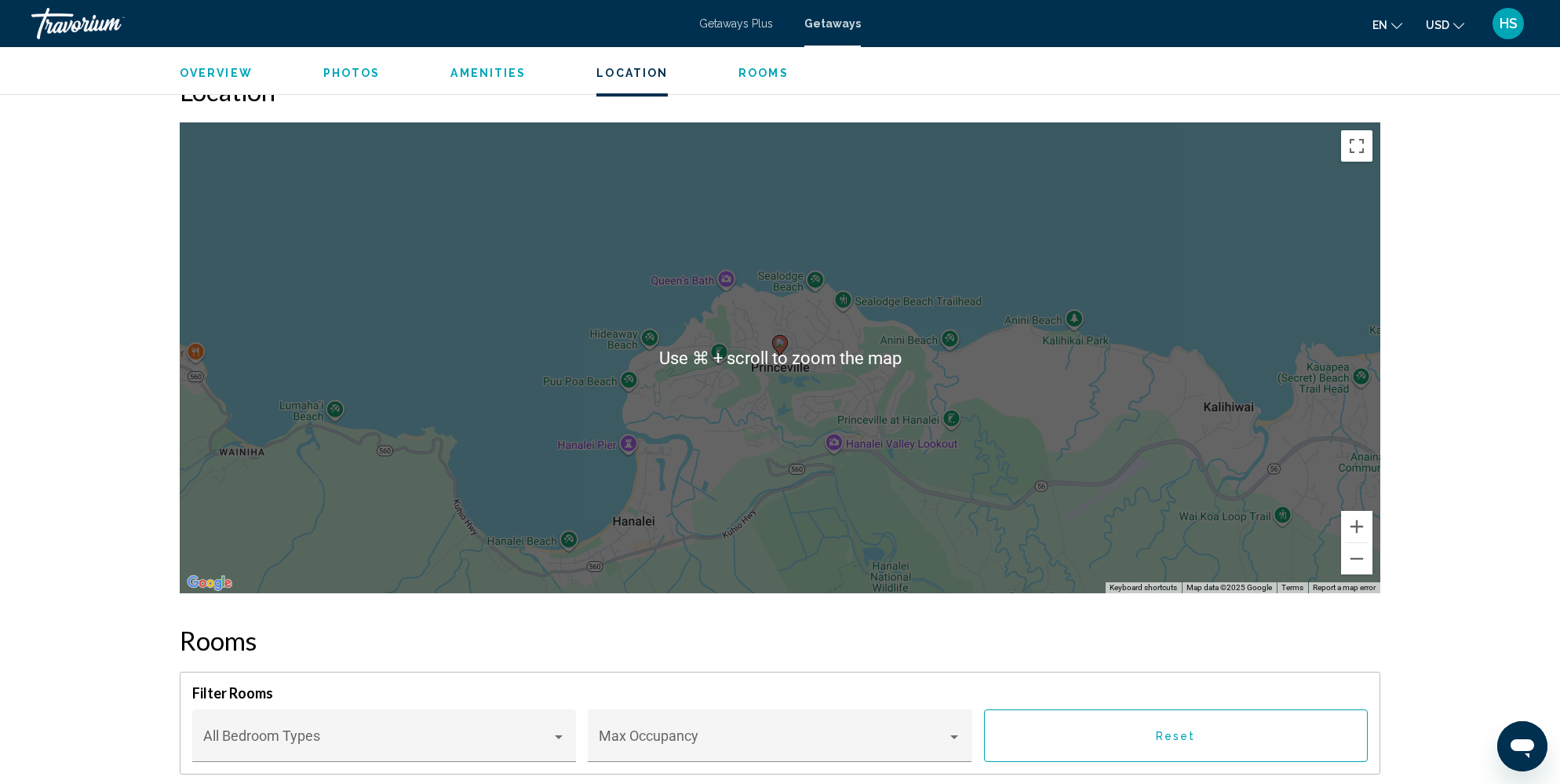
scroll to position [2604, 0]
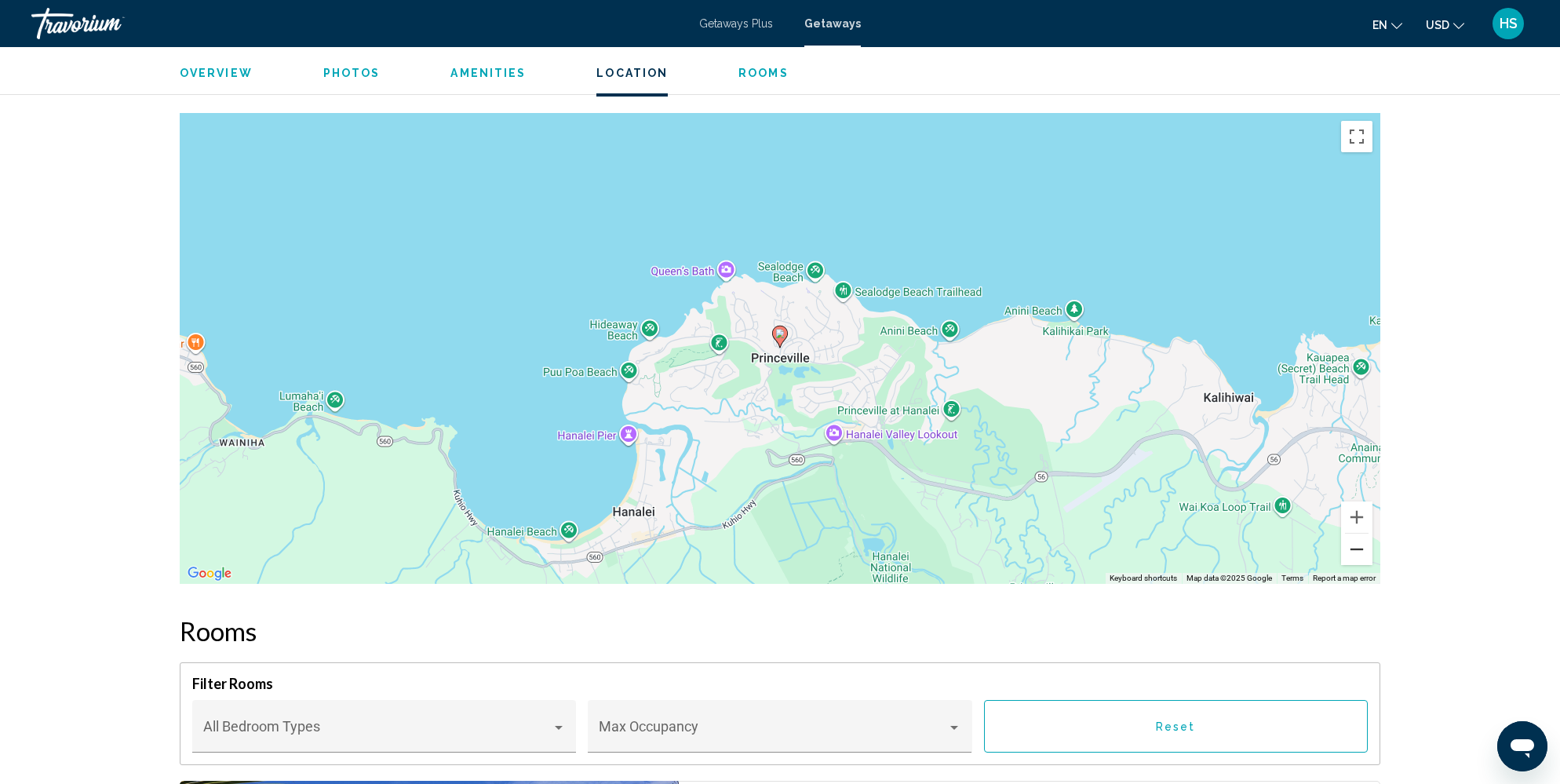
click at [1353, 534] on button "Zoom out" at bounding box center [1357, 549] width 31 height 31
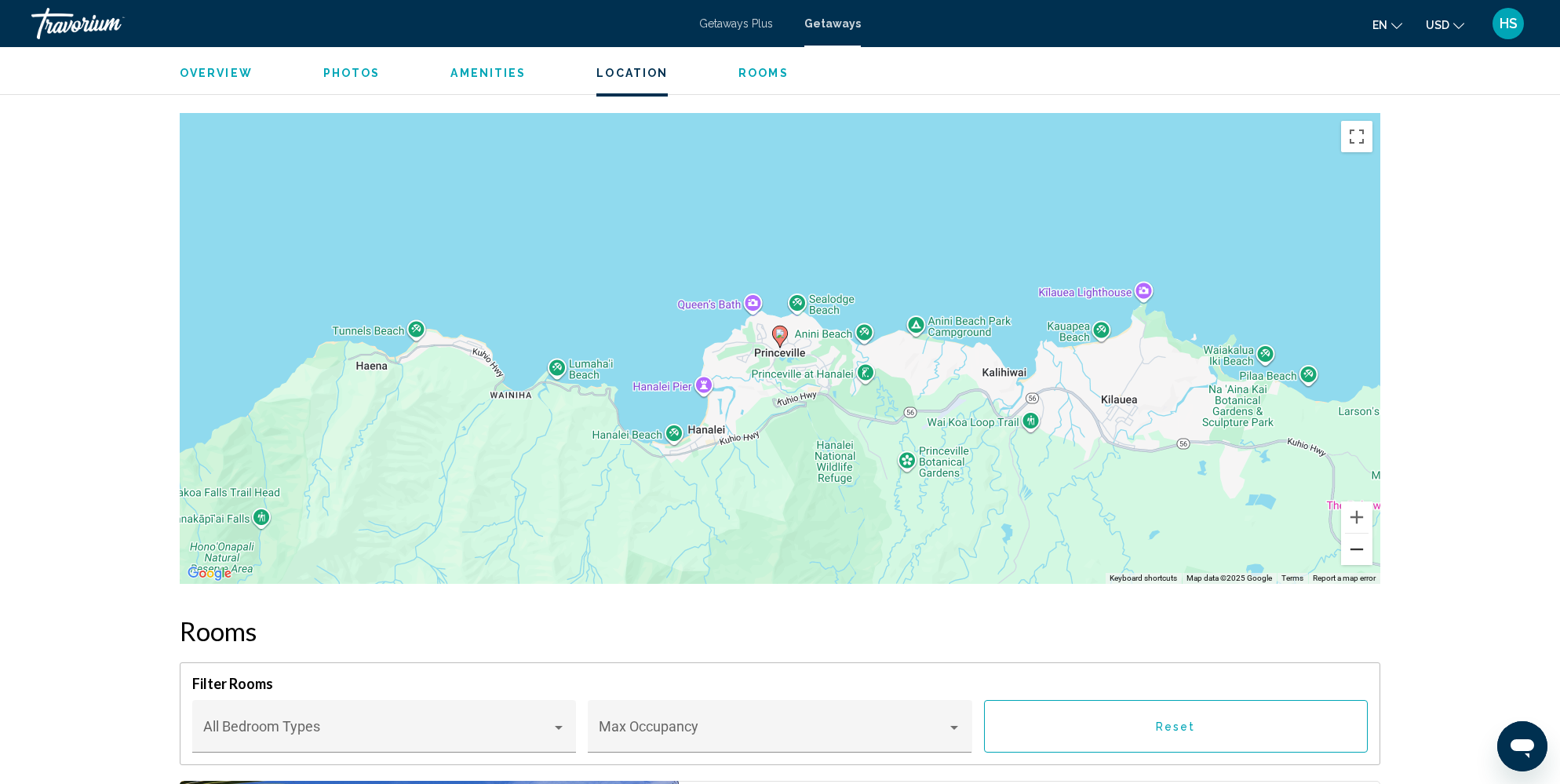
click at [1353, 534] on button "Zoom out" at bounding box center [1357, 549] width 31 height 31
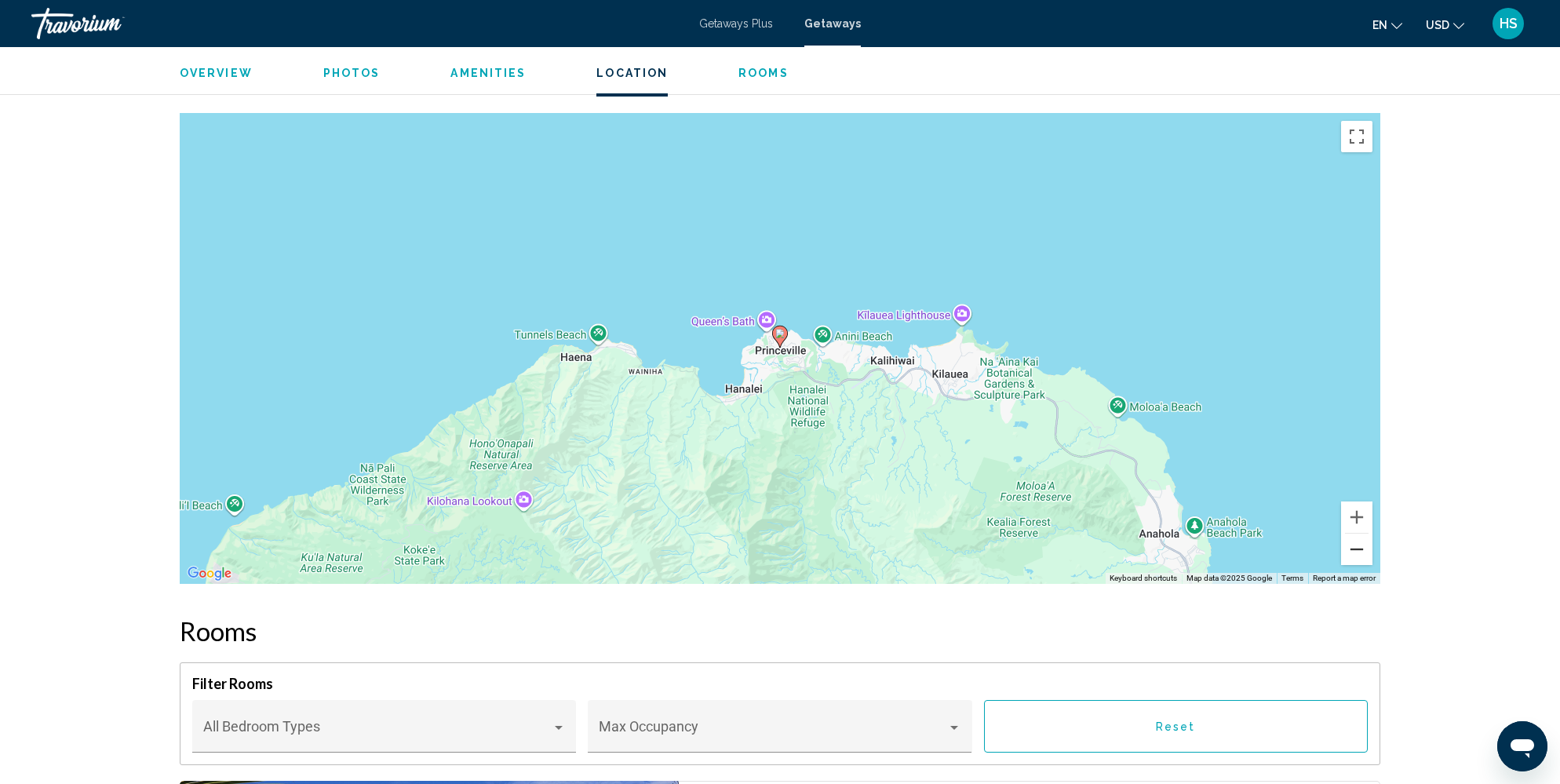
click at [1353, 534] on button "Zoom out" at bounding box center [1357, 549] width 31 height 31
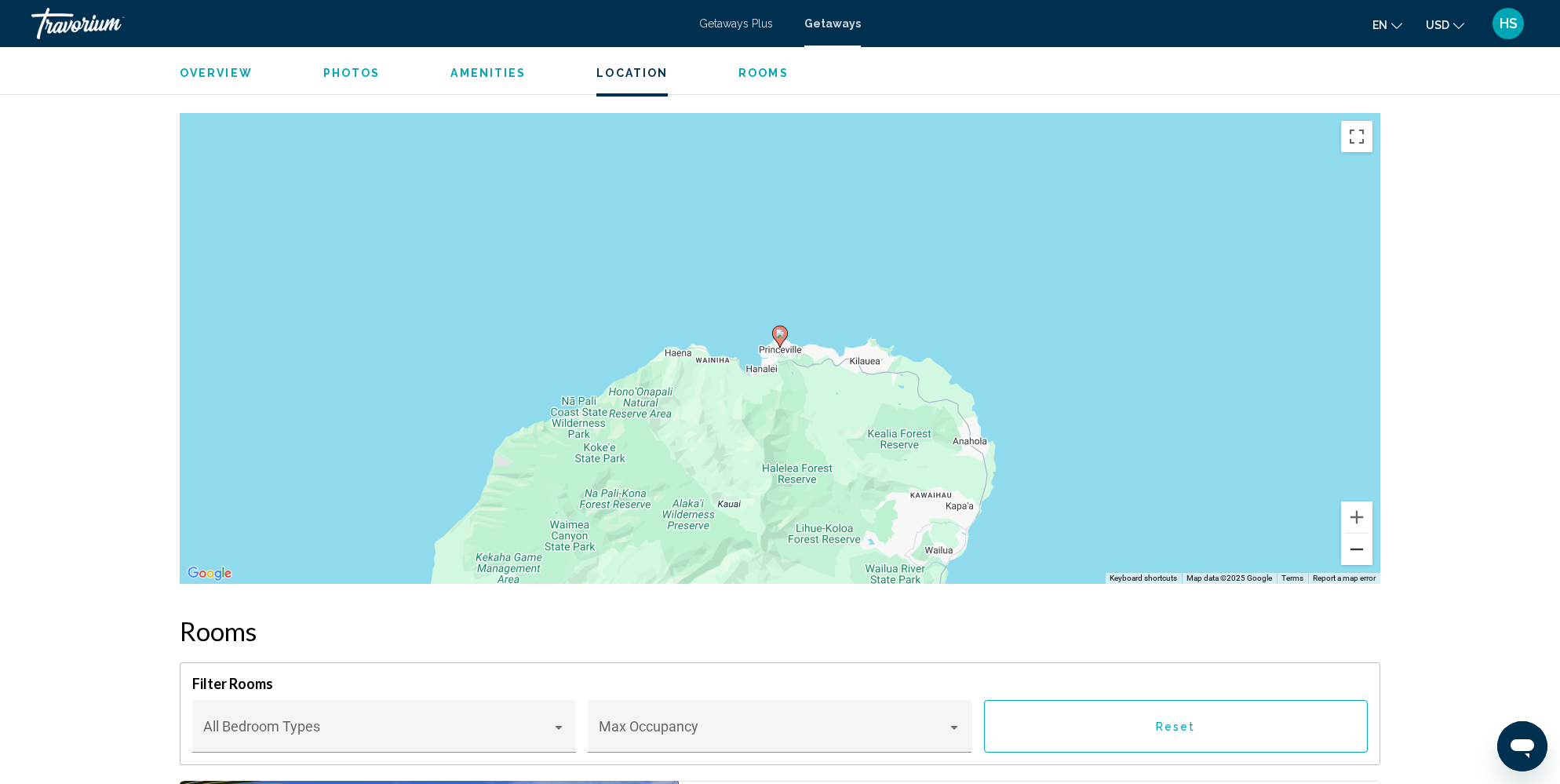
click at [1353, 534] on button "Zoom out" at bounding box center [1357, 549] width 31 height 31
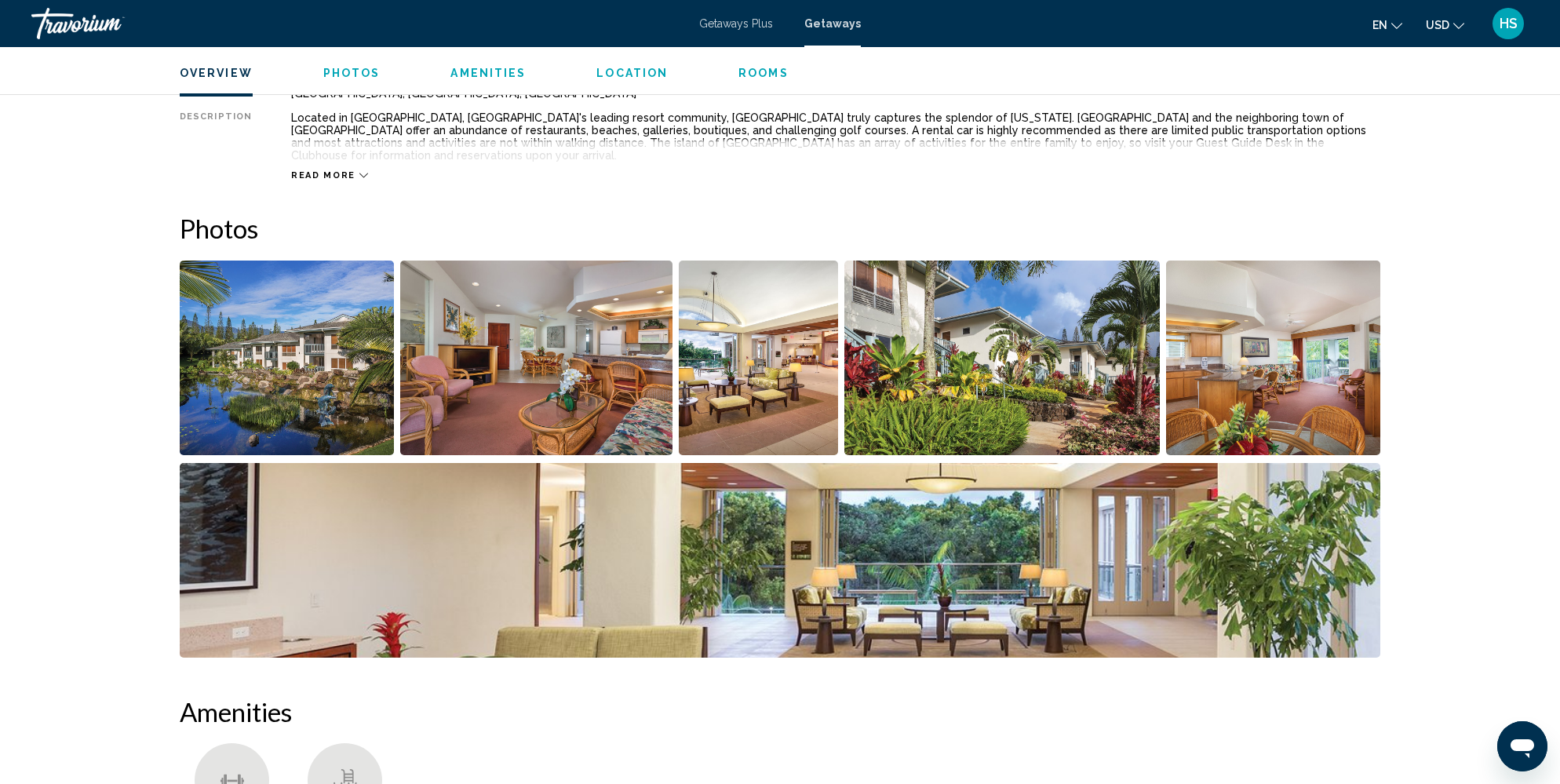
scroll to position [591, 0]
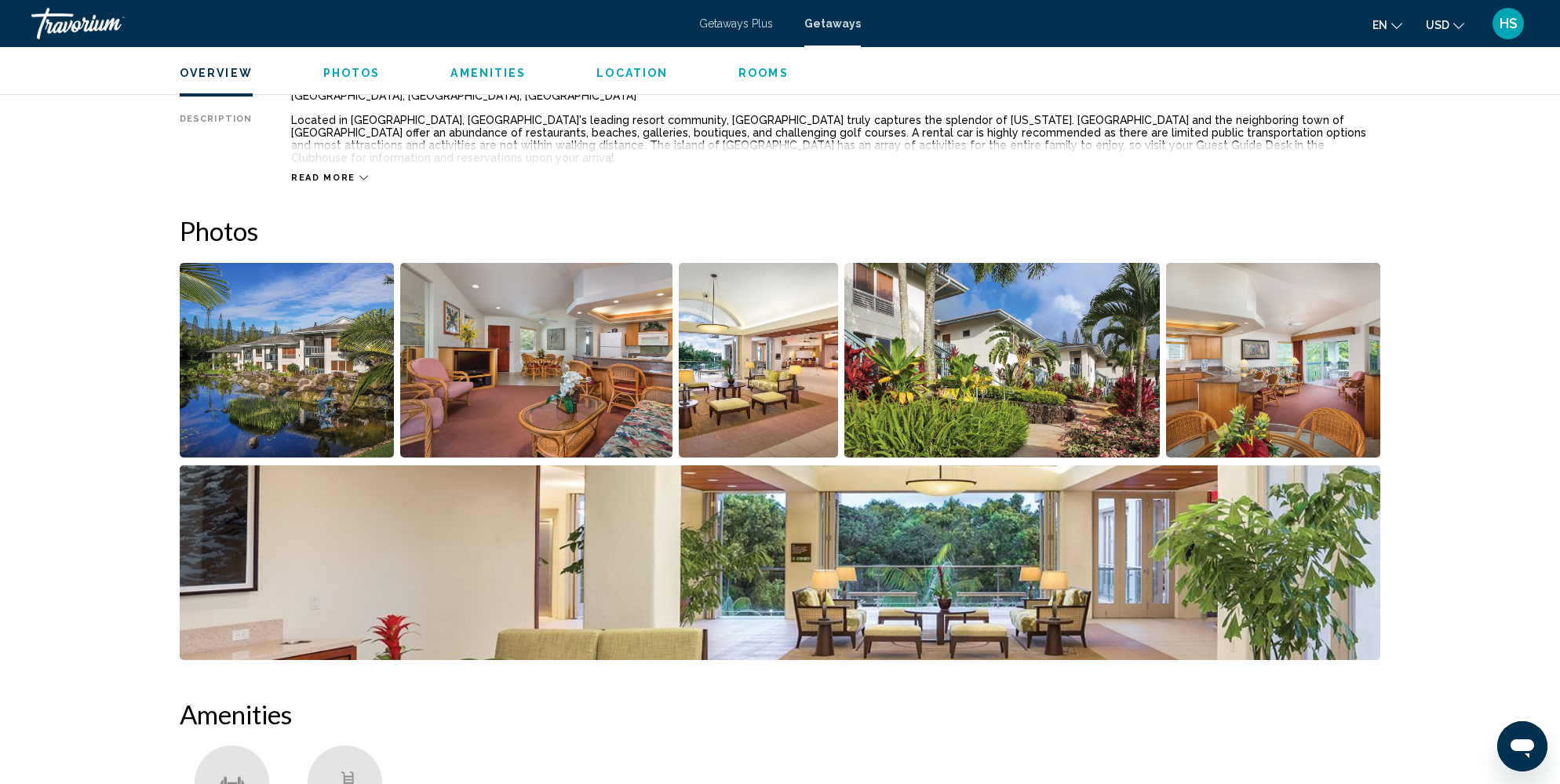
click at [288, 364] on img "Open full-screen image slider" at bounding box center [287, 359] width 215 height 194
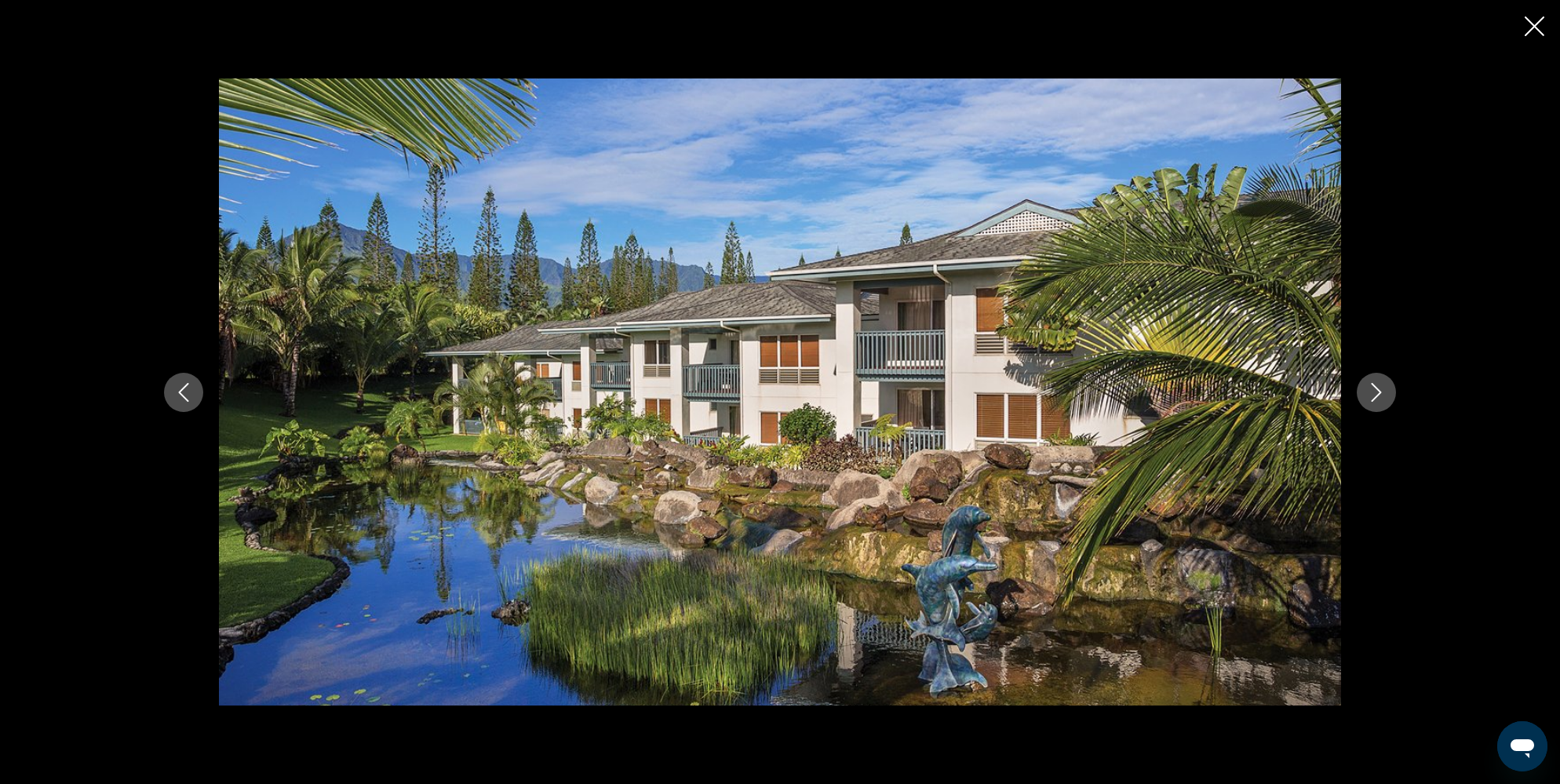
click at [1385, 402] on button "Next image" at bounding box center [1376, 392] width 39 height 39
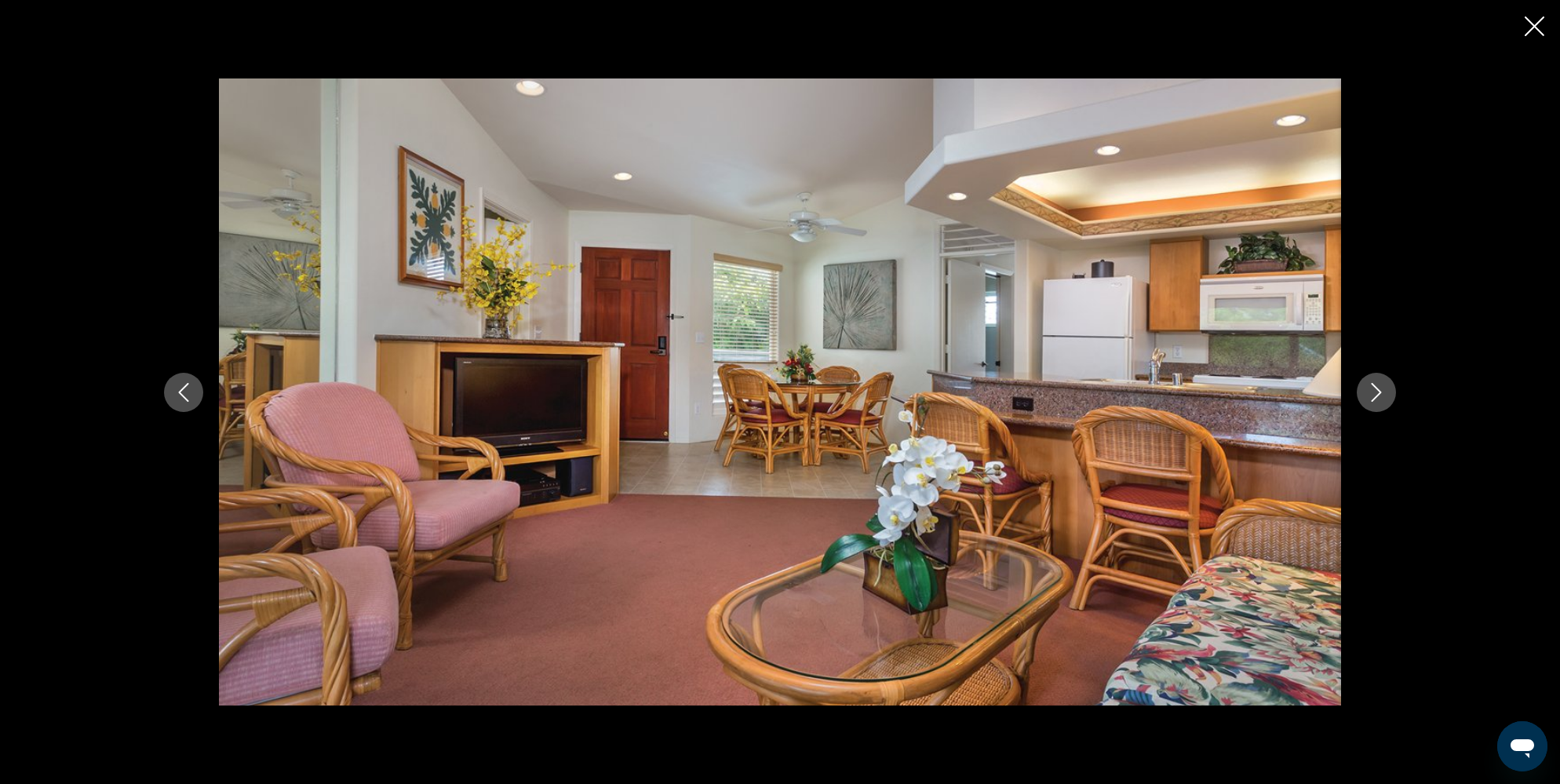
click at [1385, 402] on button "Next image" at bounding box center [1376, 392] width 39 height 39
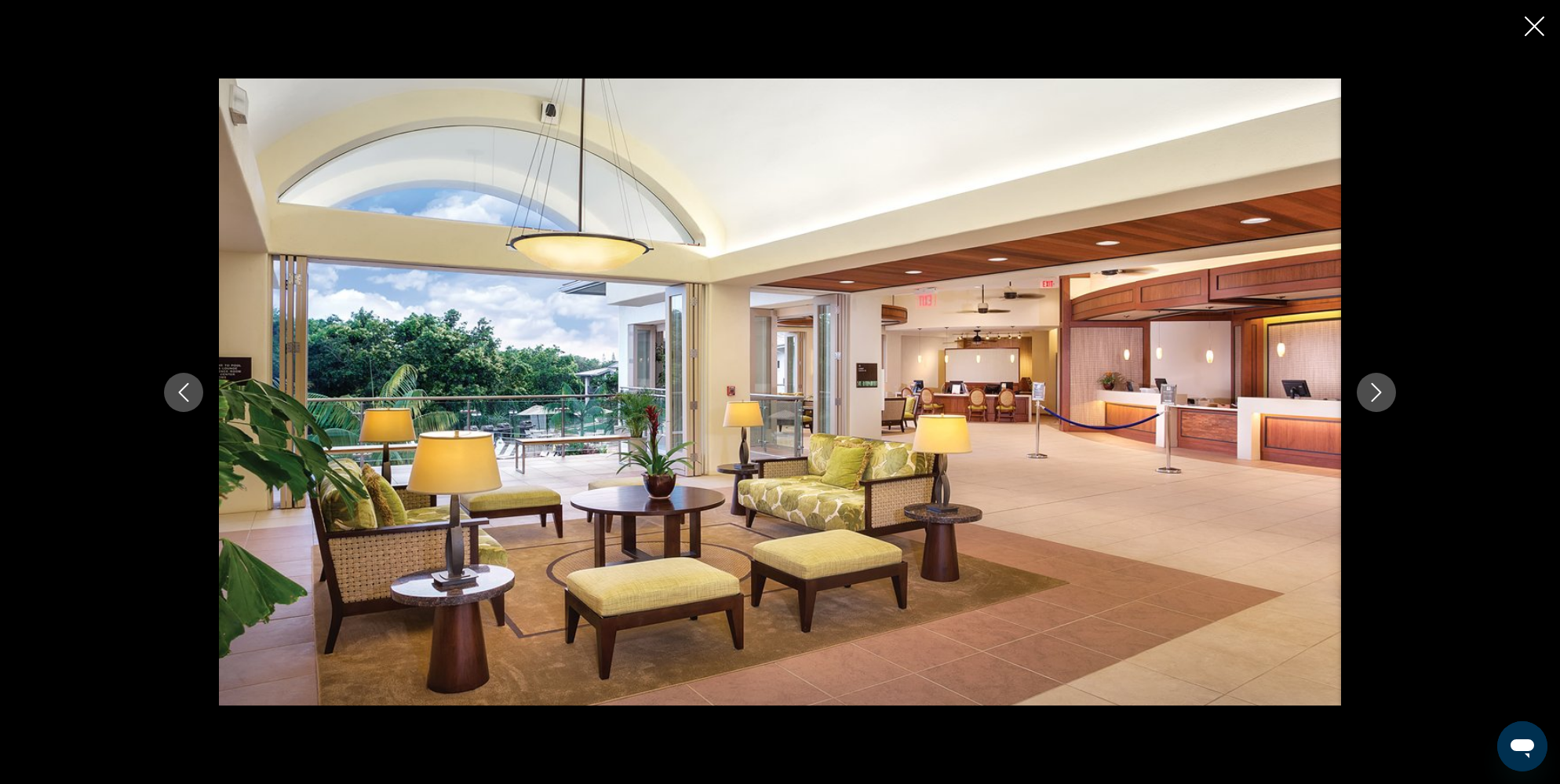
click at [1385, 402] on button "Next image" at bounding box center [1376, 392] width 39 height 39
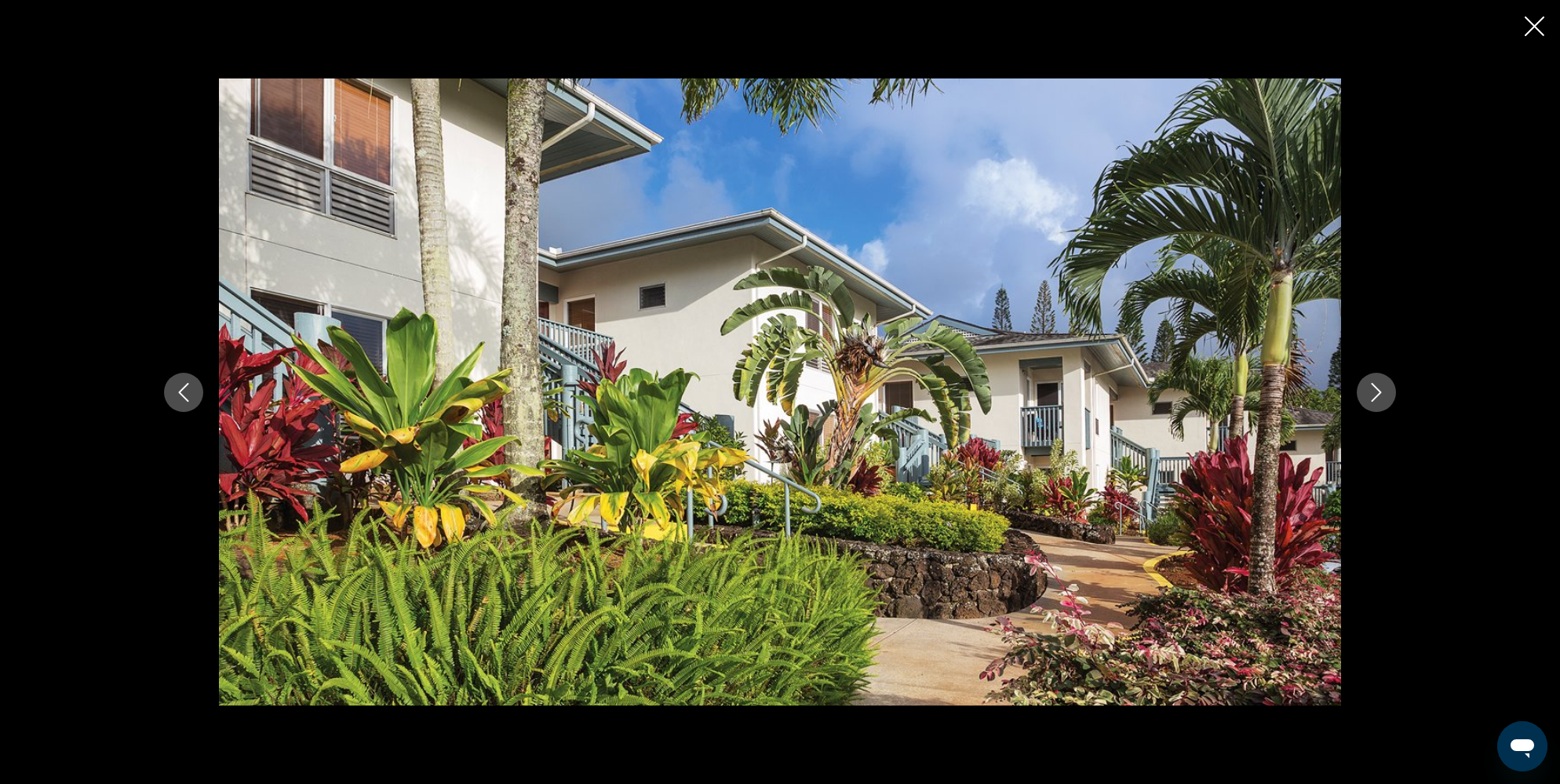
click at [1383, 400] on icon "Next image" at bounding box center [1377, 393] width 19 height 19
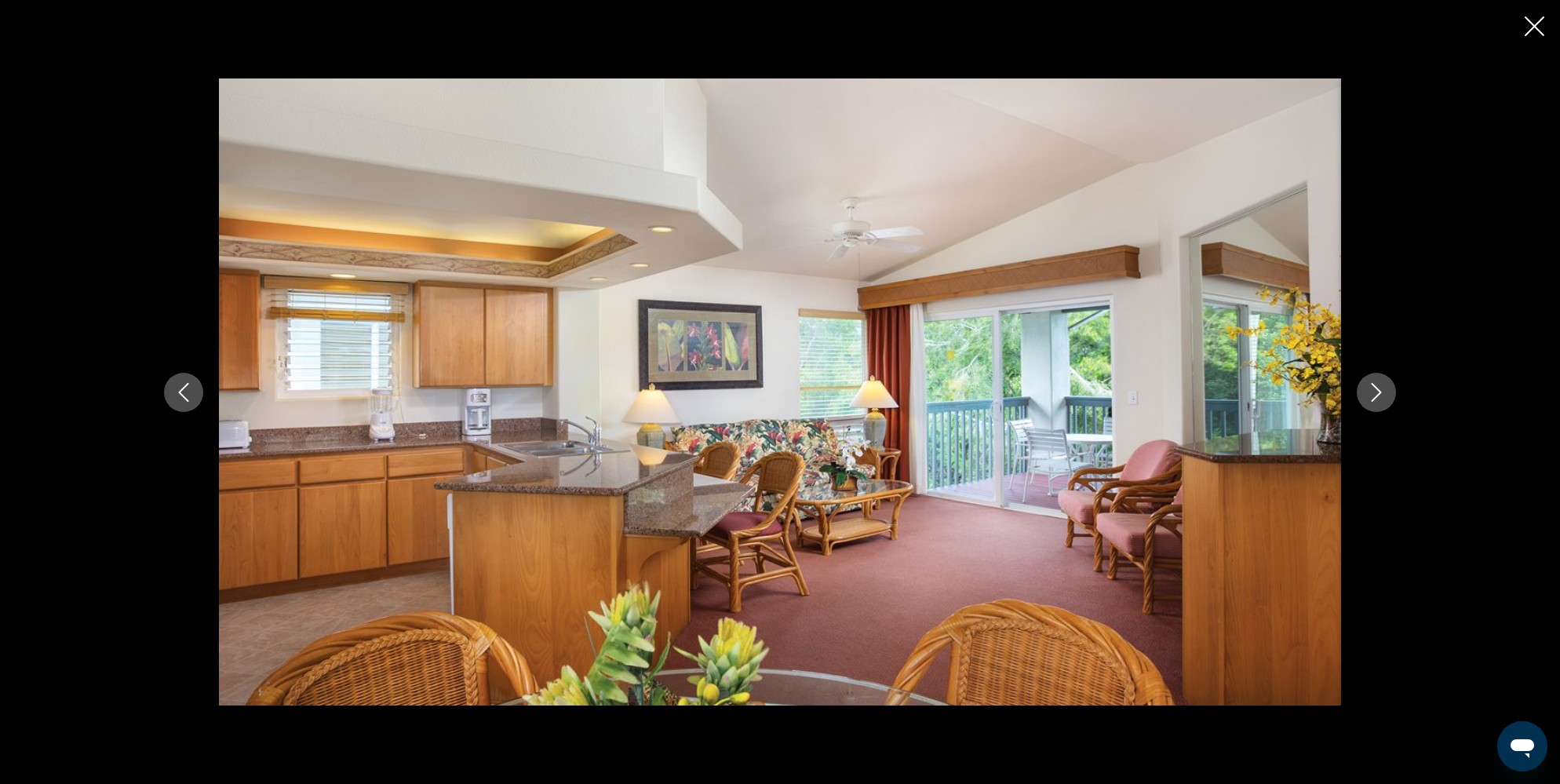
click at [1383, 399] on icon "Next image" at bounding box center [1377, 393] width 19 height 19
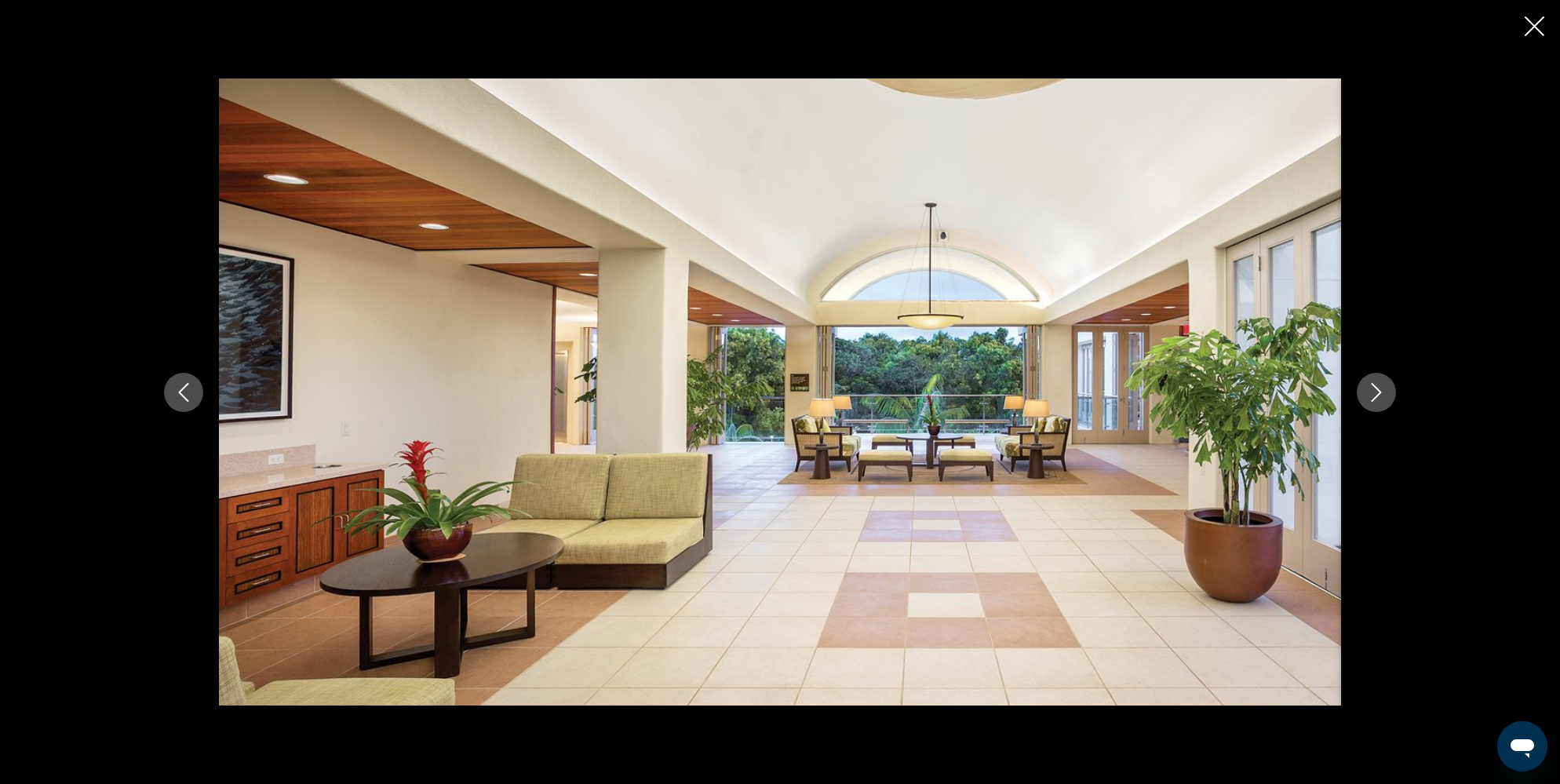
click at [1383, 399] on icon "Next image" at bounding box center [1377, 393] width 19 height 19
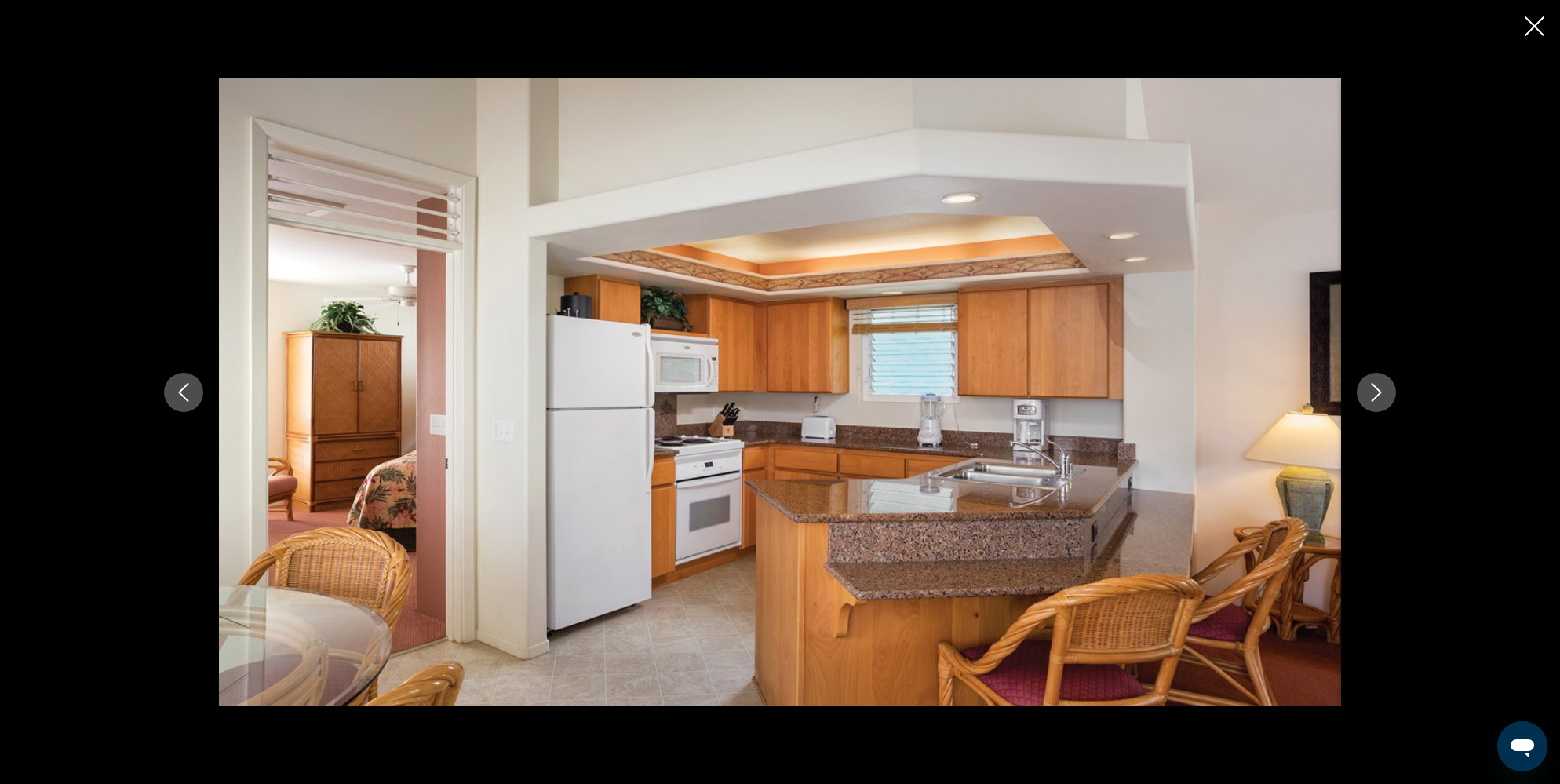
click at [1383, 399] on icon "Next image" at bounding box center [1377, 393] width 19 height 19
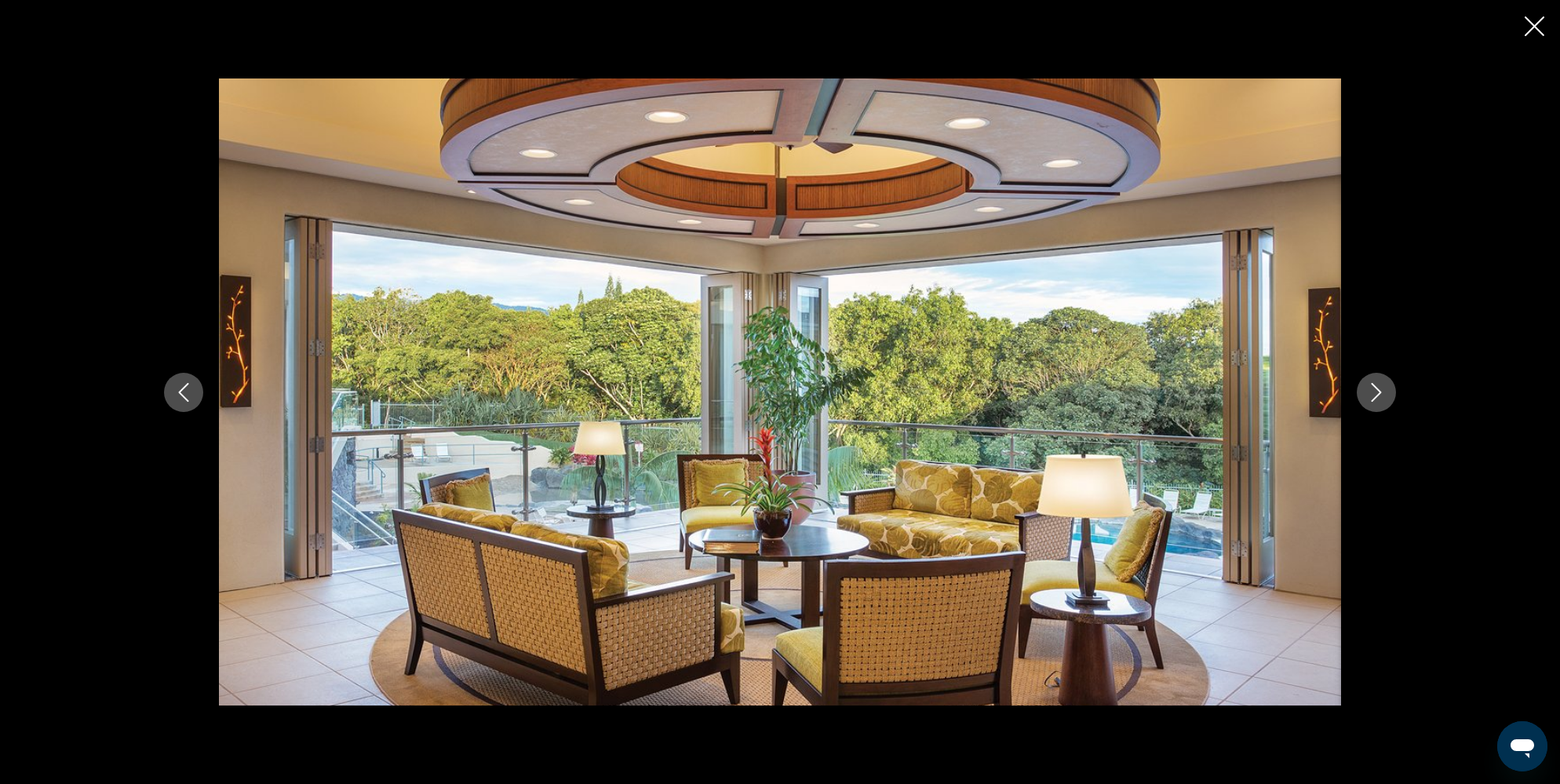
click at [1382, 399] on icon "Next image" at bounding box center [1377, 393] width 19 height 19
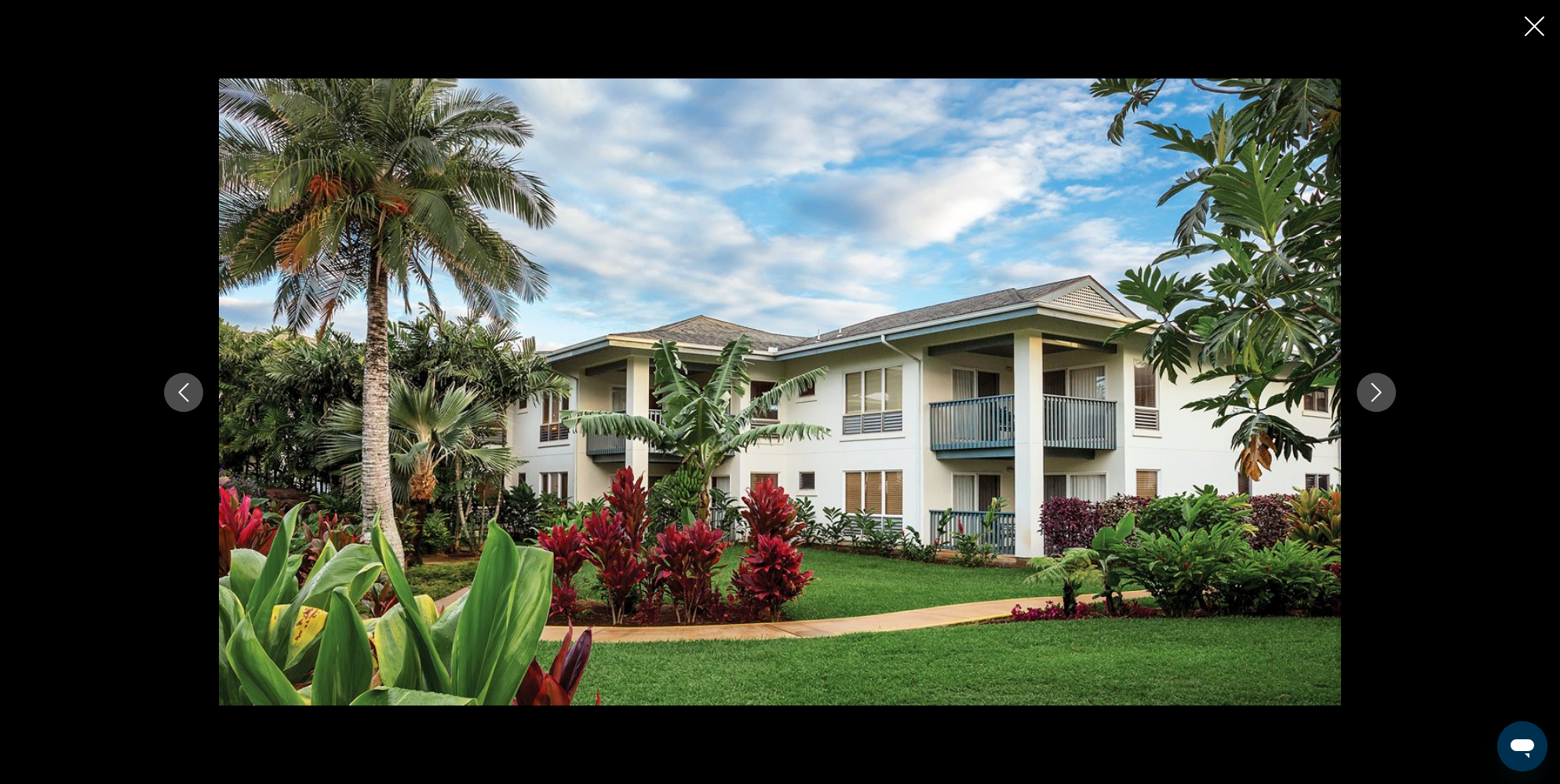
click at [1382, 399] on icon "Next image" at bounding box center [1377, 393] width 19 height 19
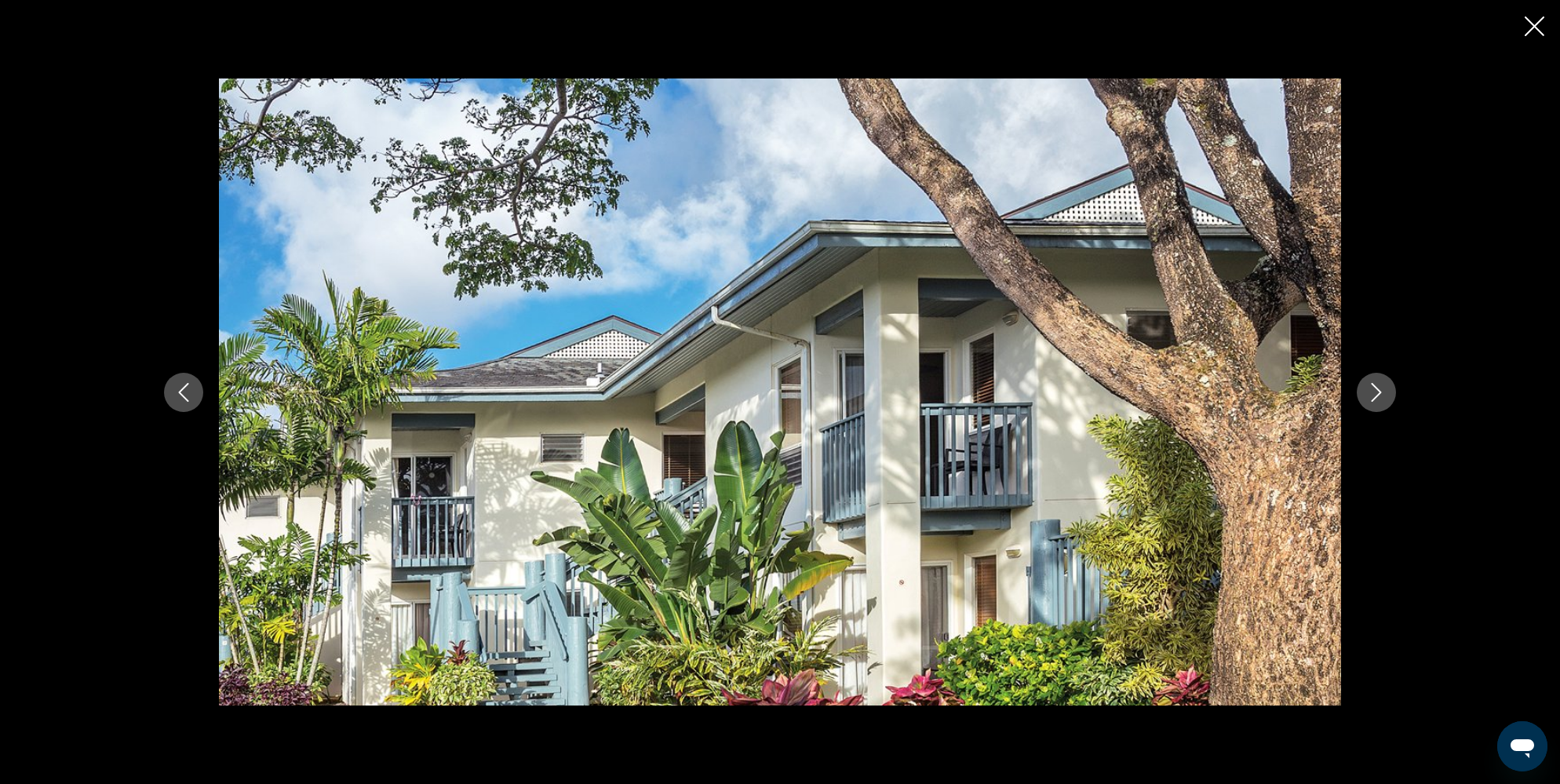
click at [1381, 401] on button "Next image" at bounding box center [1376, 392] width 39 height 39
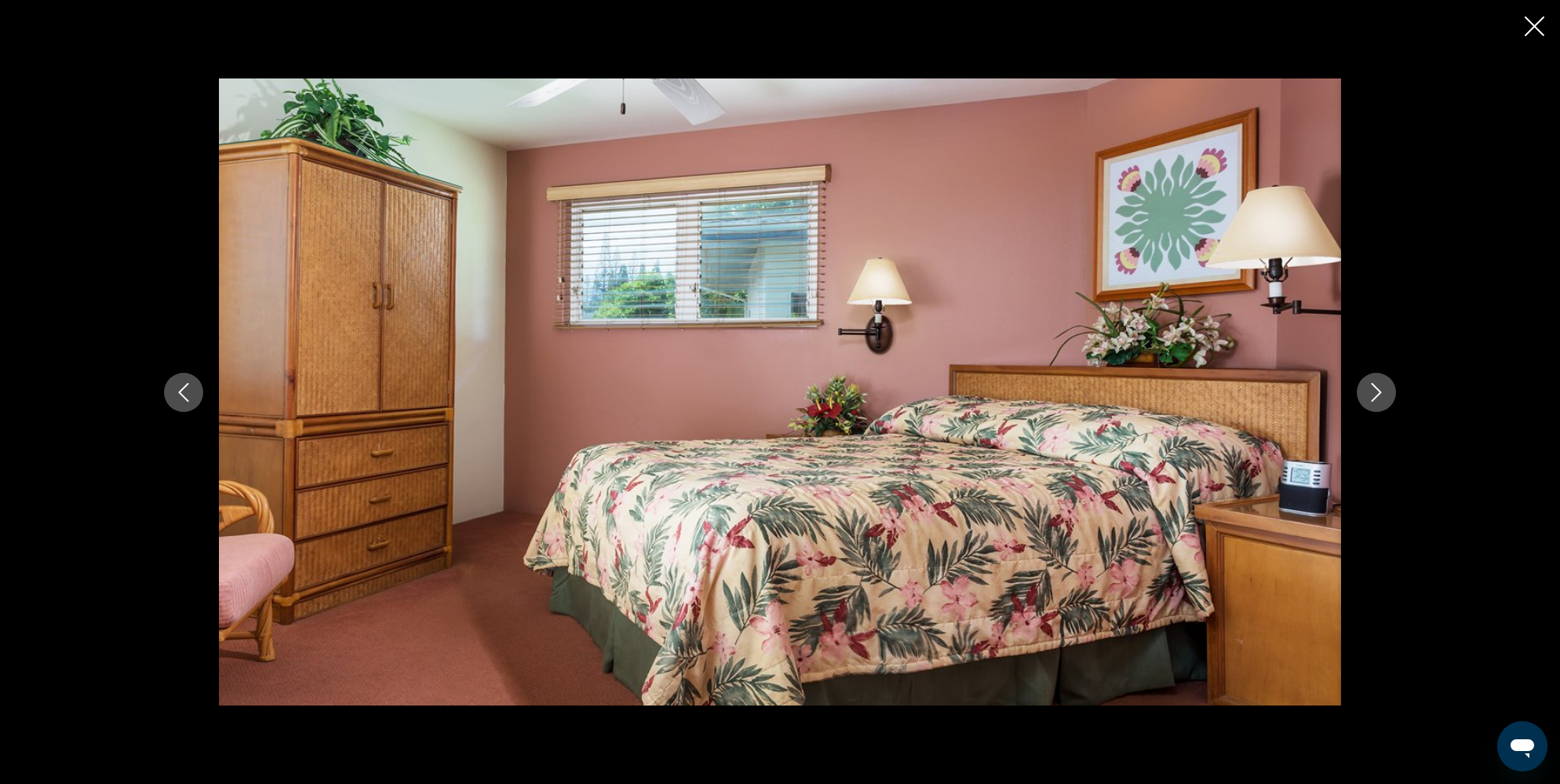
click at [1380, 401] on button "Next image" at bounding box center [1376, 392] width 39 height 39
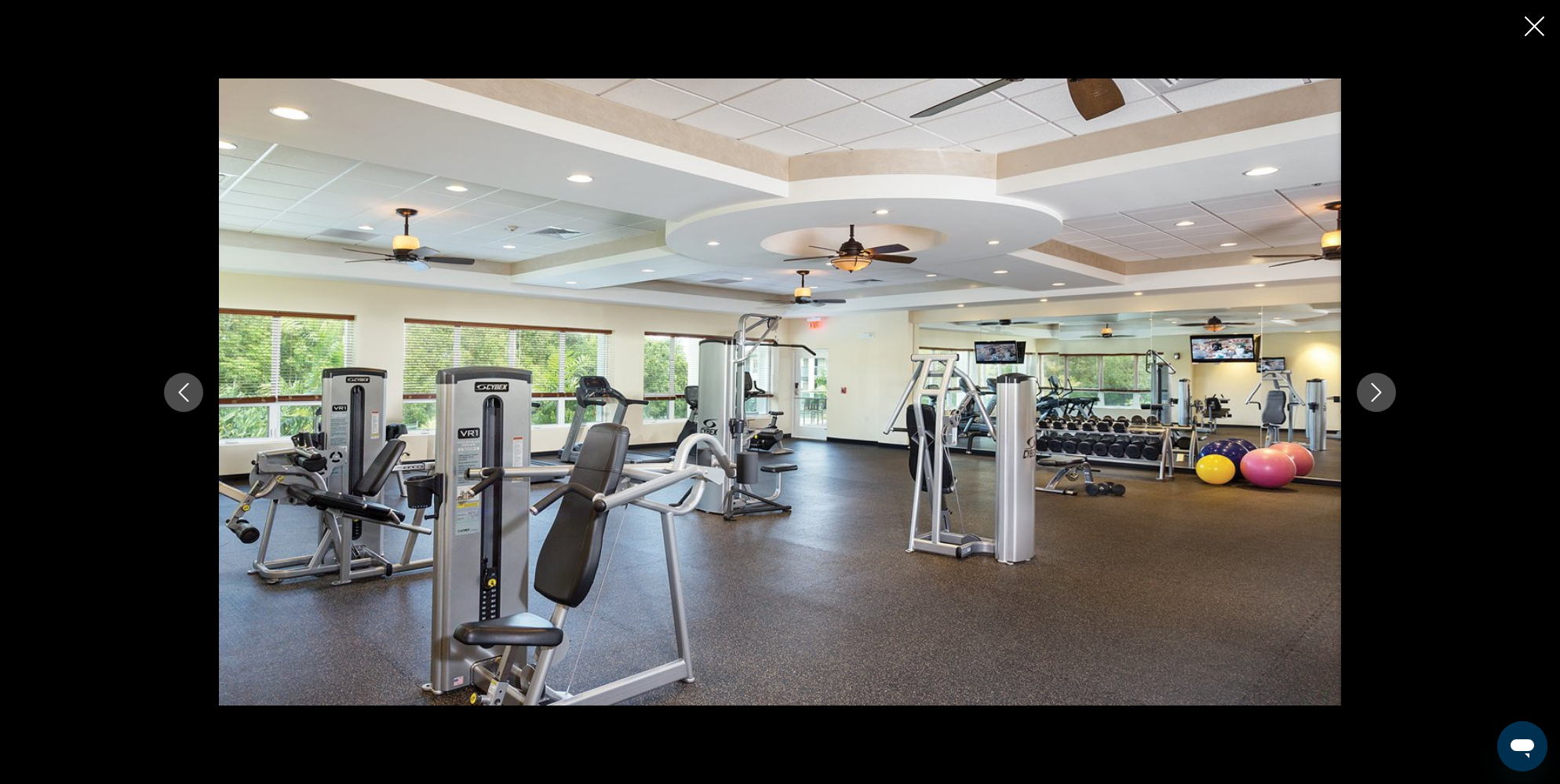
click at [1379, 402] on button "Next image" at bounding box center [1376, 392] width 39 height 39
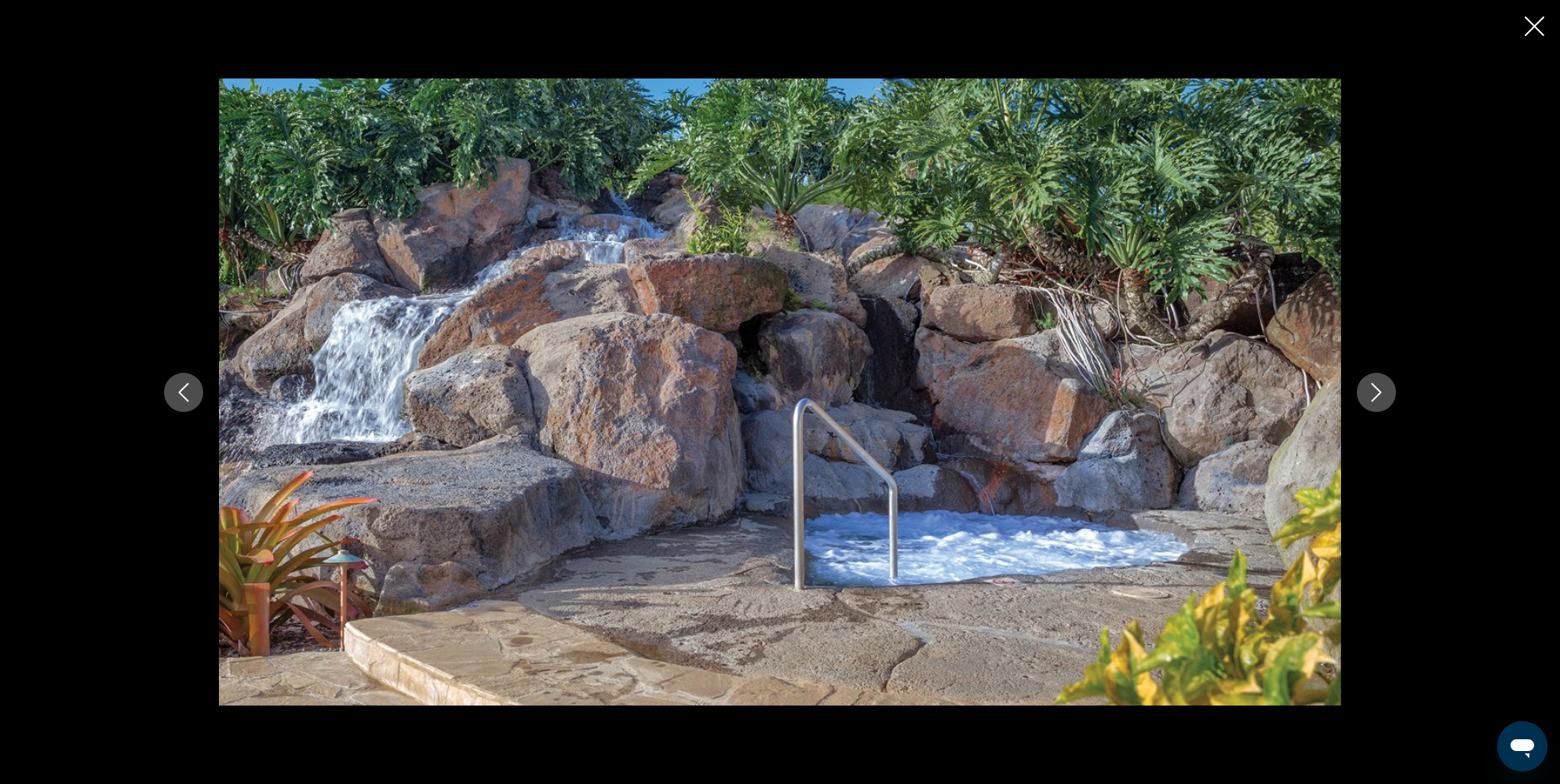
click at [1379, 402] on button "Next image" at bounding box center [1376, 392] width 39 height 39
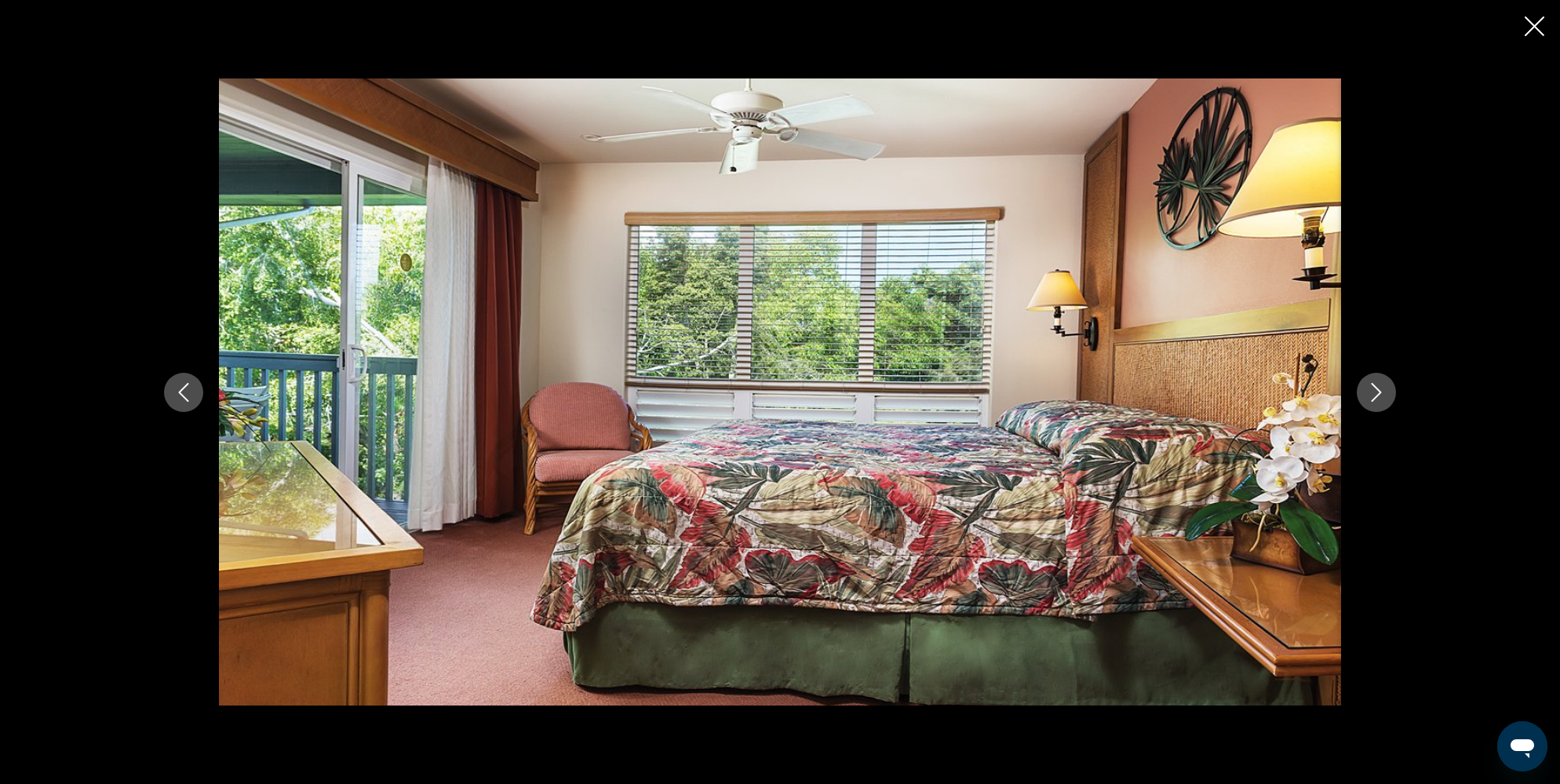
click at [1378, 403] on button "Next image" at bounding box center [1376, 392] width 39 height 39
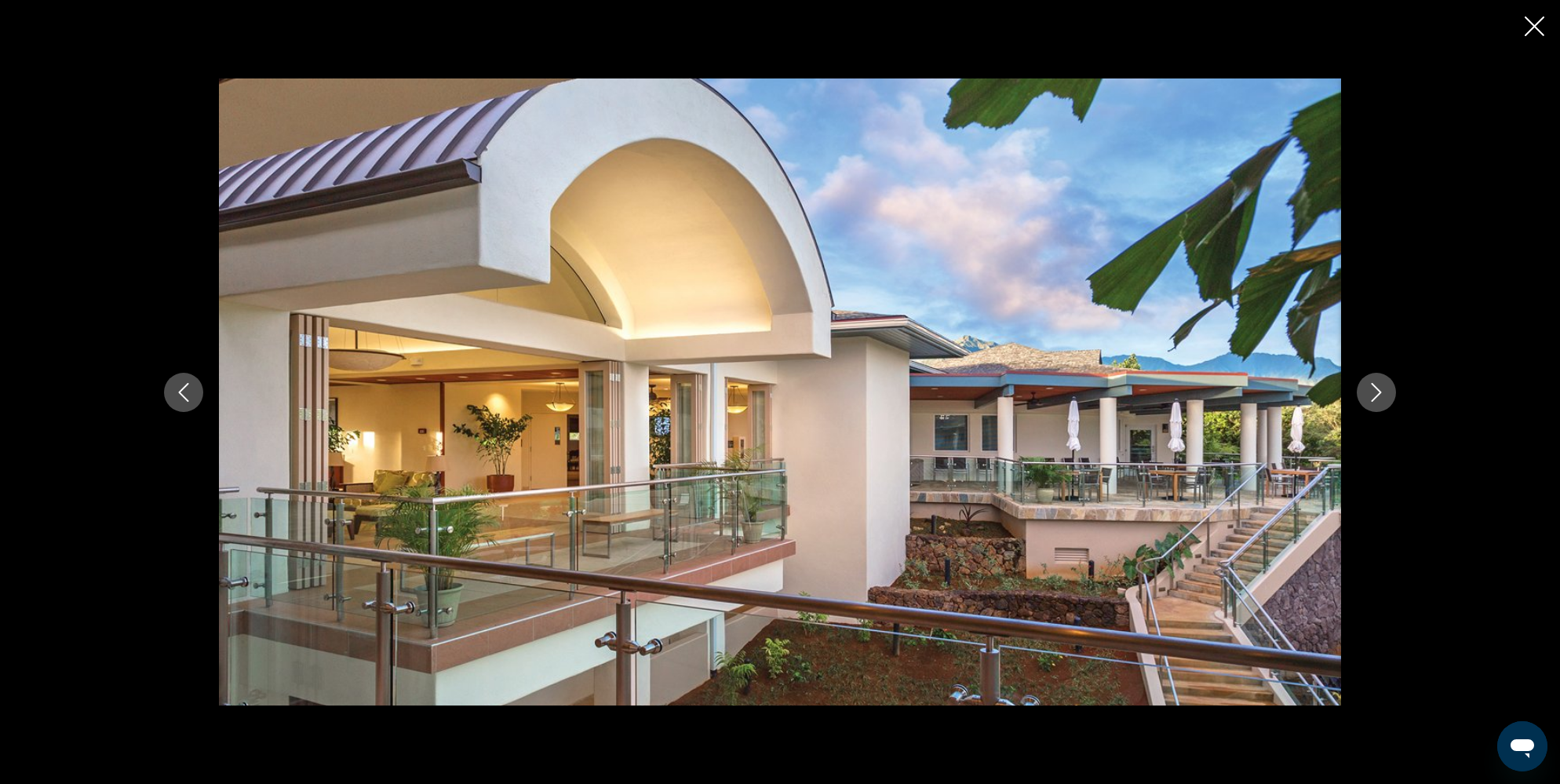
click at [1377, 405] on button "Next image" at bounding box center [1376, 392] width 39 height 39
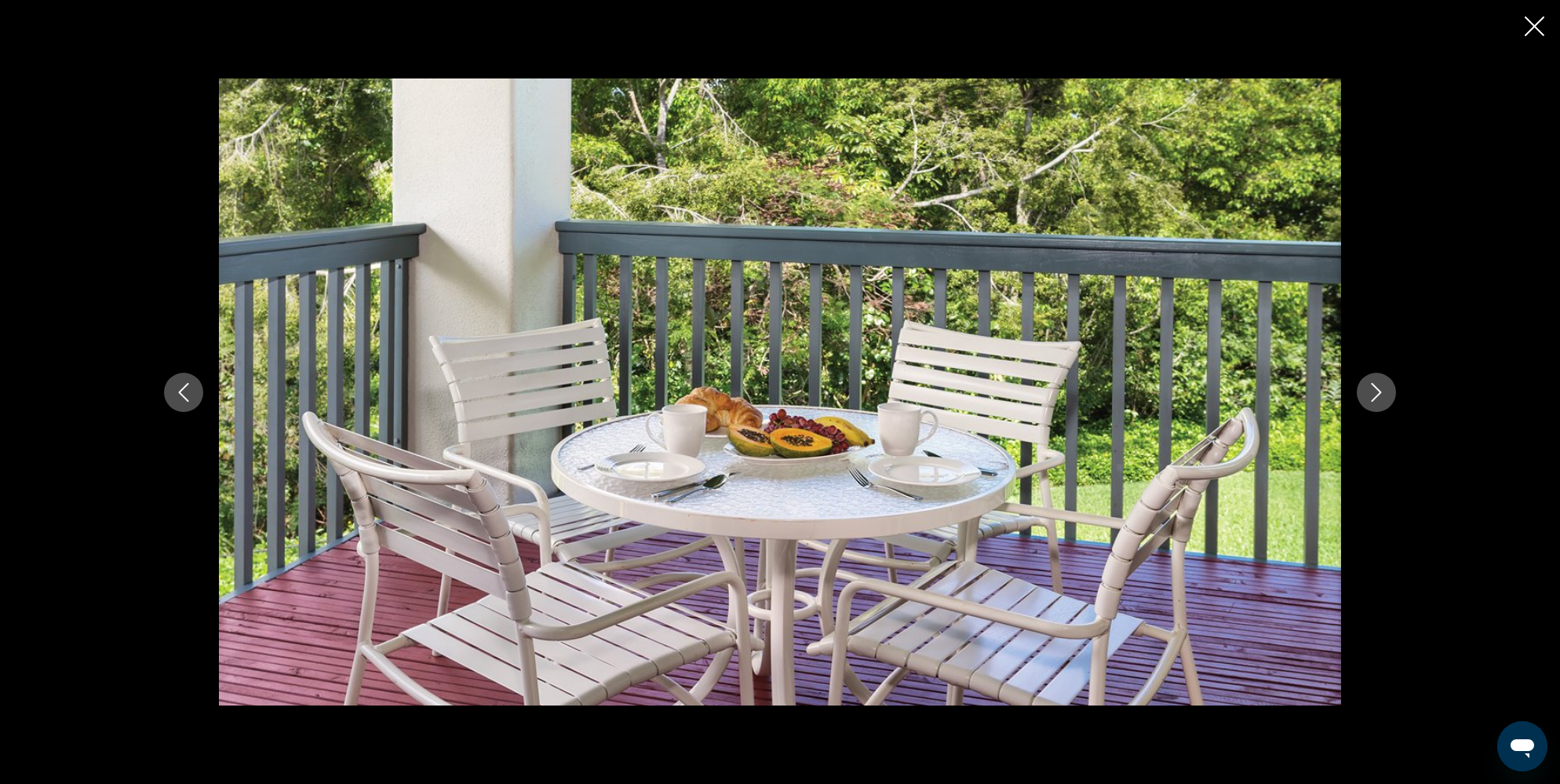
click at [1376, 405] on button "Next image" at bounding box center [1376, 392] width 39 height 39
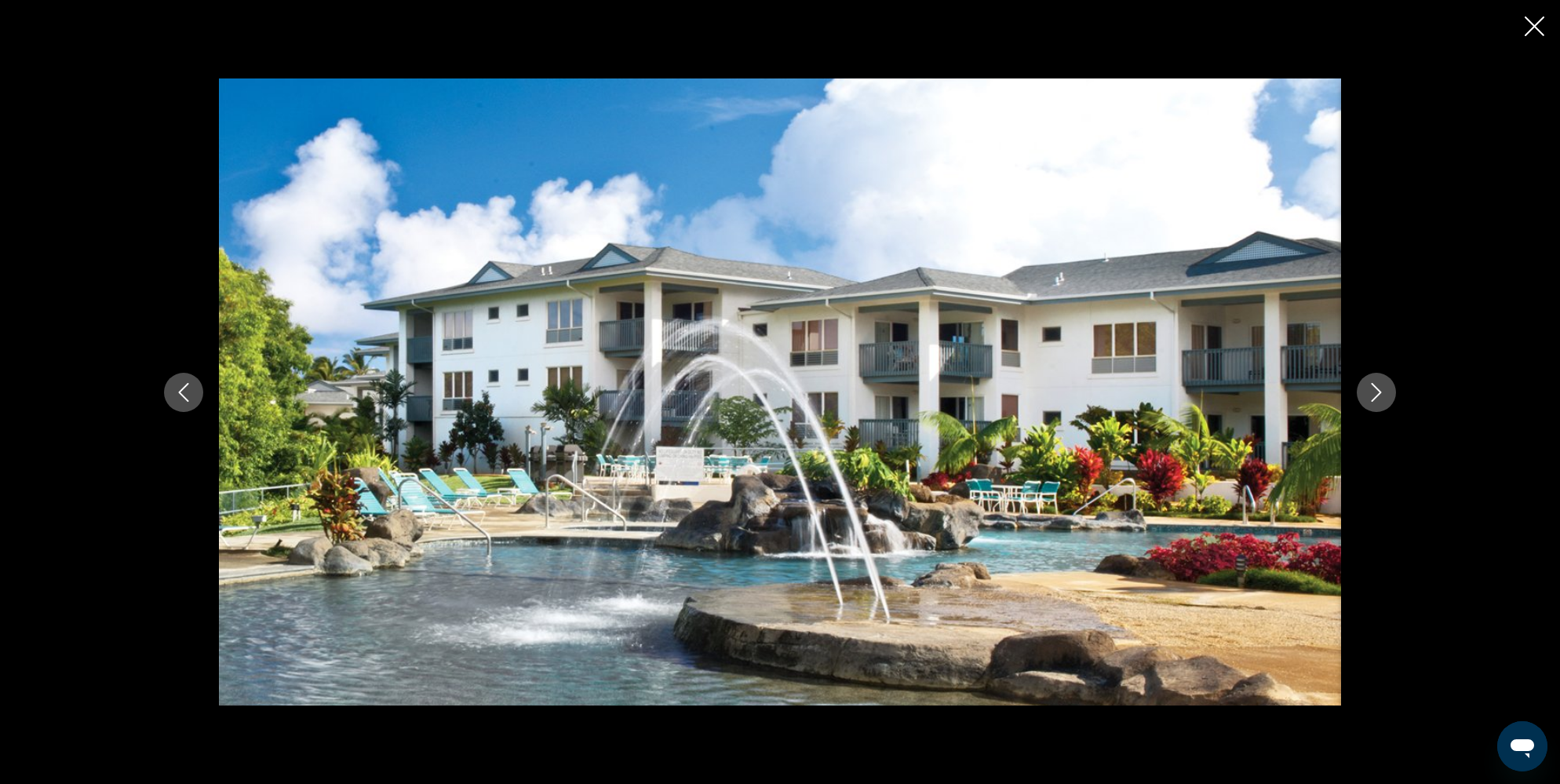
click at [1376, 406] on button "Next image" at bounding box center [1376, 392] width 39 height 39
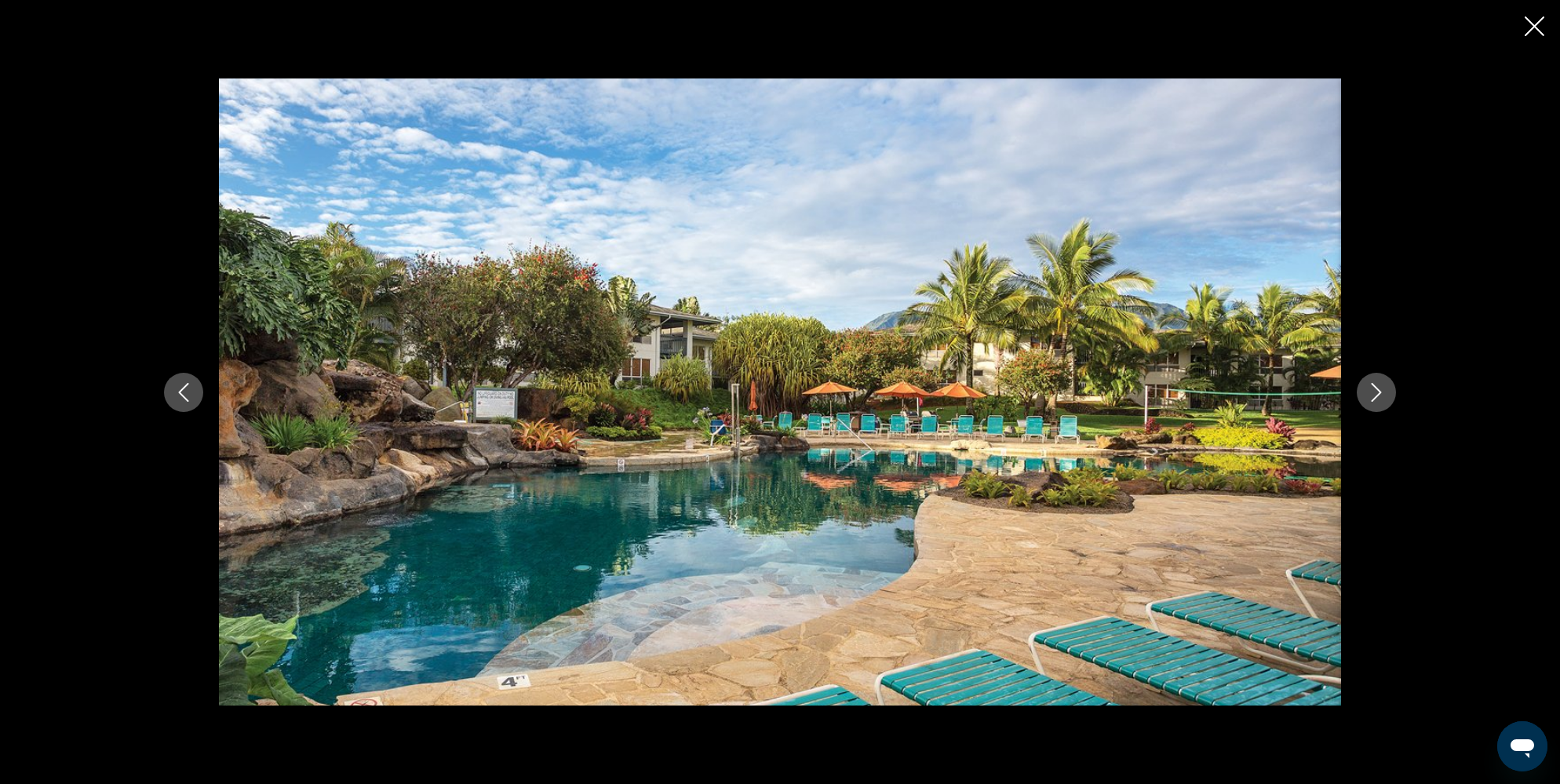
click at [1375, 406] on button "Next image" at bounding box center [1376, 392] width 39 height 39
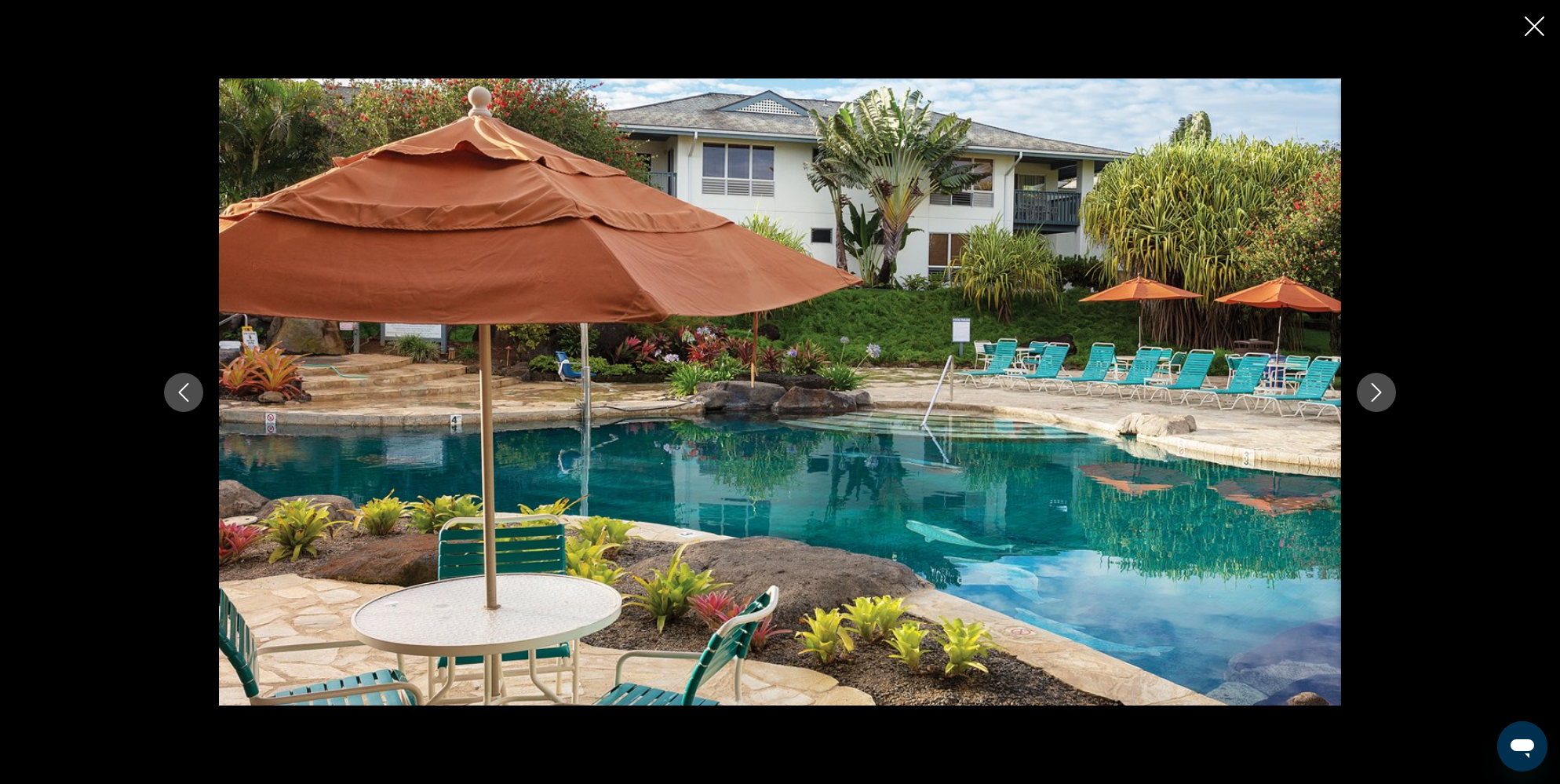
click at [1374, 407] on button "Next image" at bounding box center [1376, 392] width 39 height 39
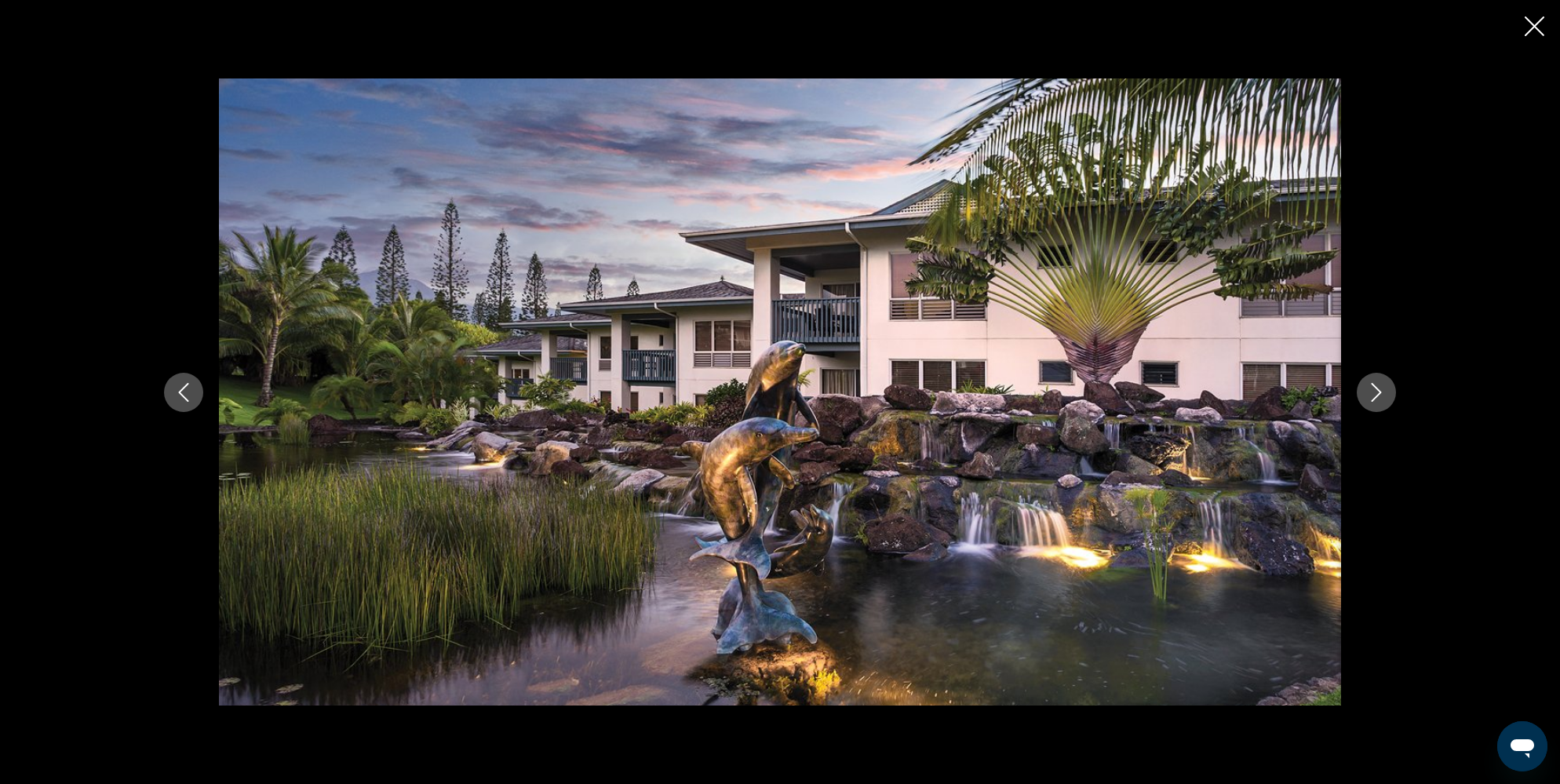
click at [1374, 408] on button "Next image" at bounding box center [1376, 392] width 39 height 39
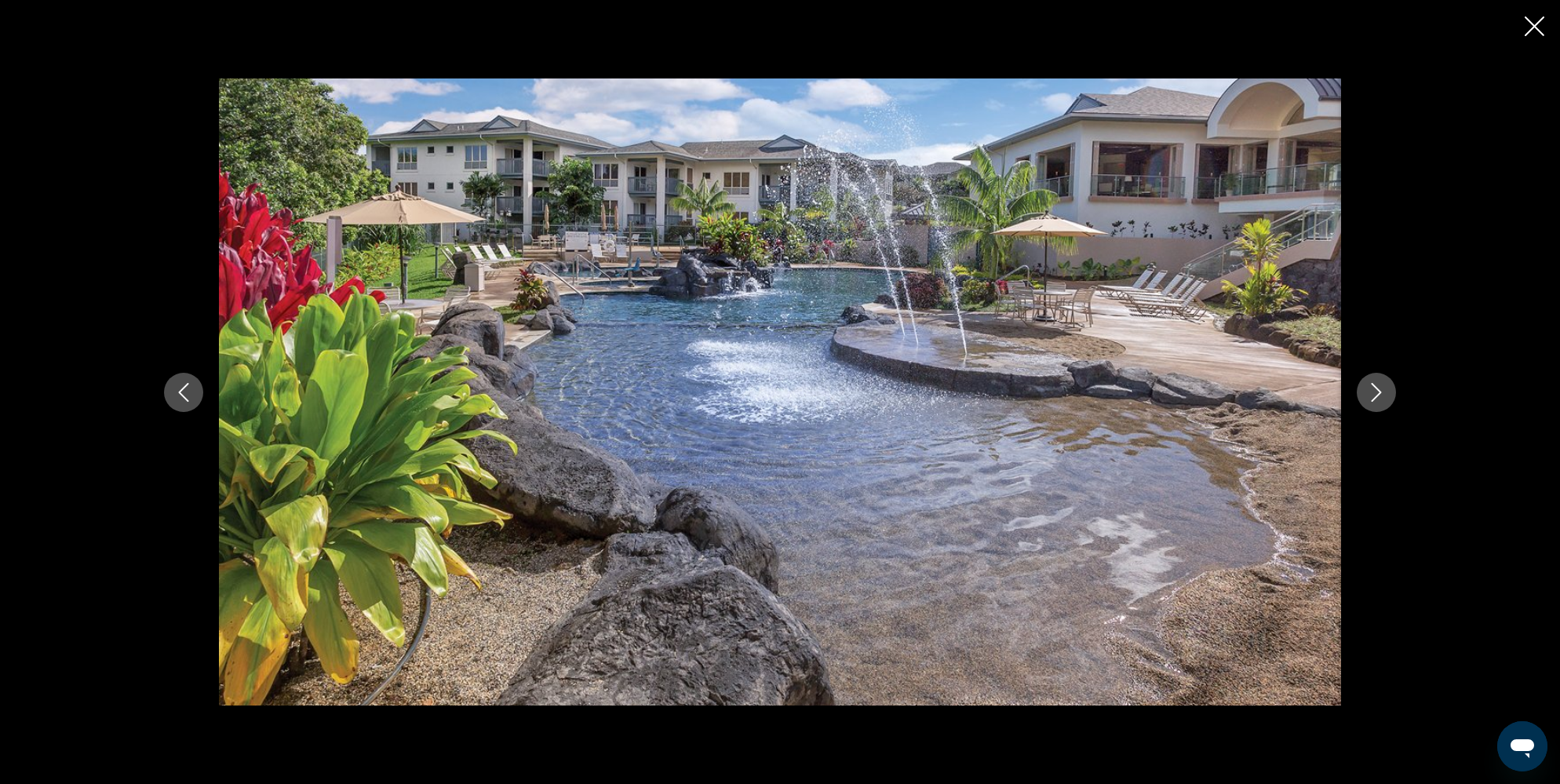
click at [1373, 410] on button "Next image" at bounding box center [1376, 392] width 39 height 39
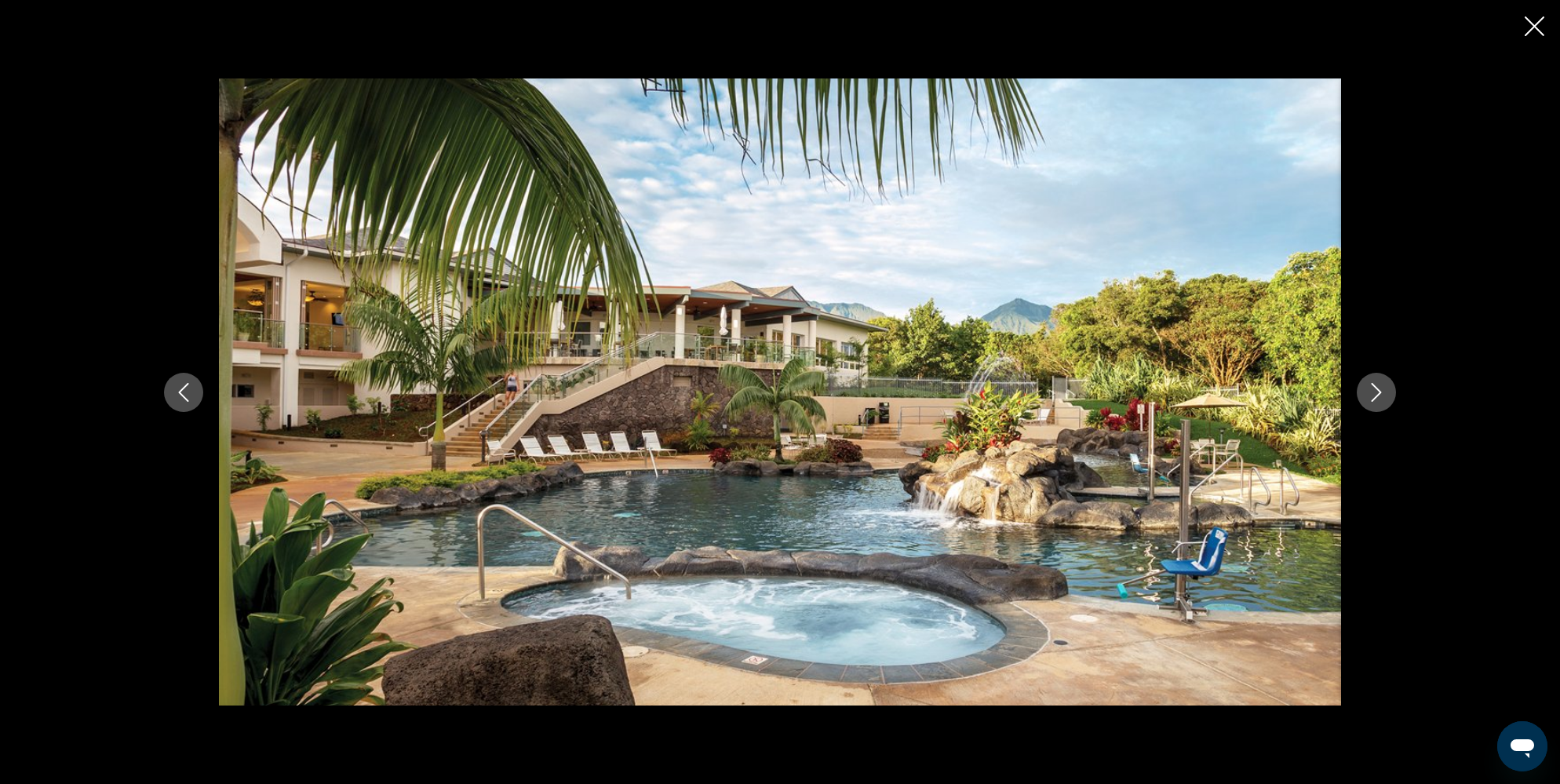
click at [1372, 410] on button "Next image" at bounding box center [1376, 392] width 39 height 39
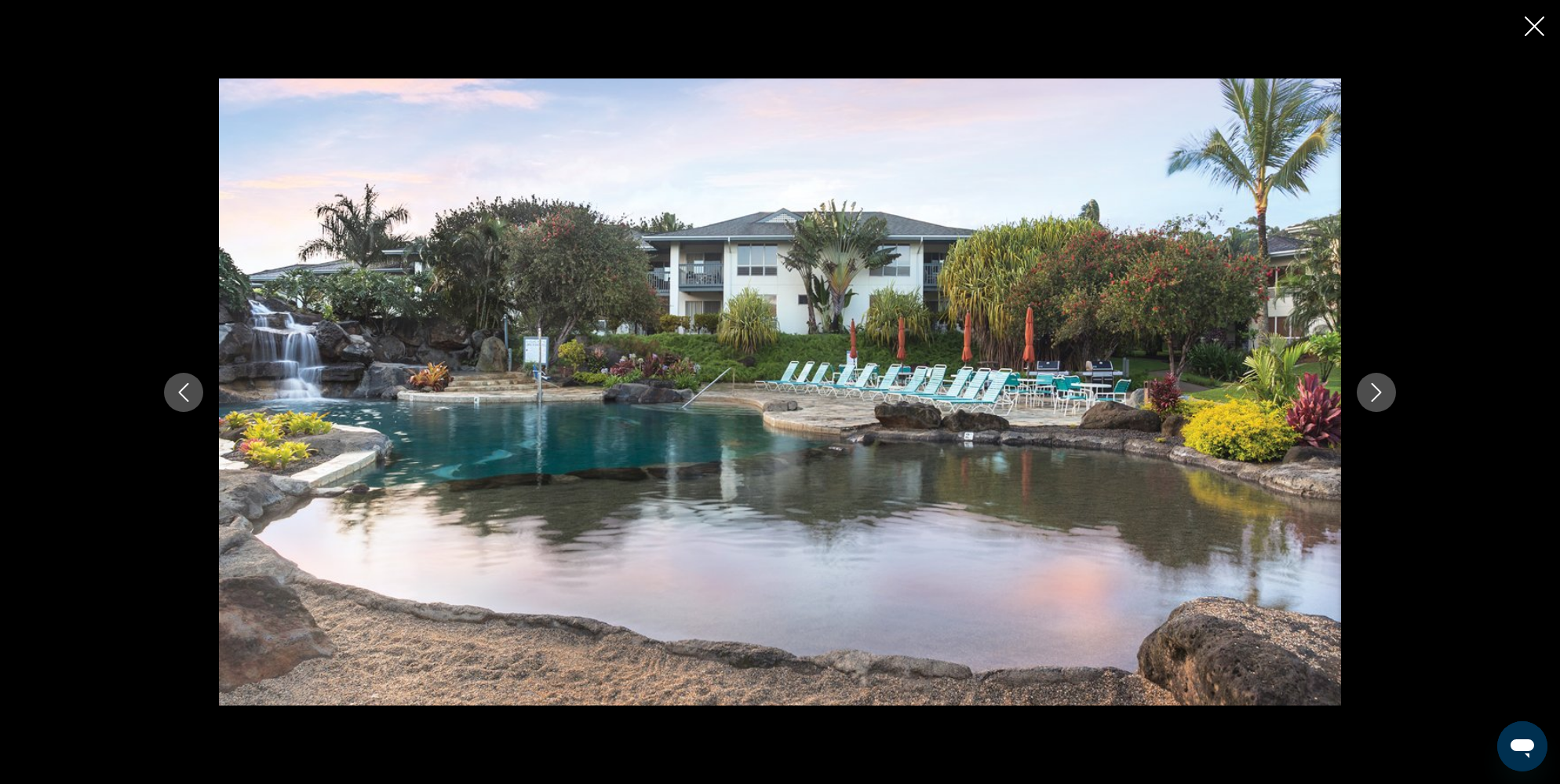
click at [1377, 385] on icon "Next image" at bounding box center [1377, 393] width 19 height 19
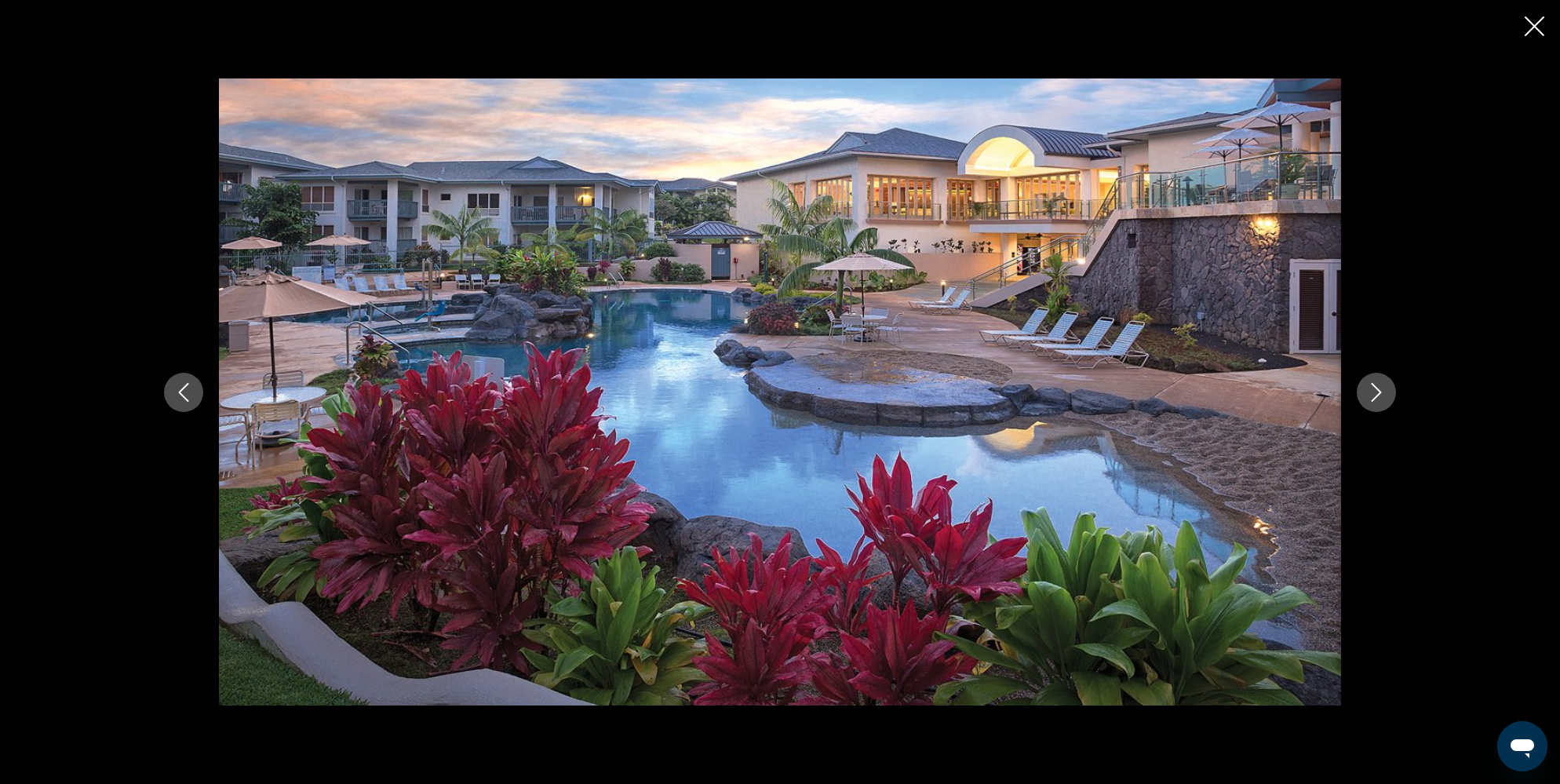
click at [1386, 383] on button "Next image" at bounding box center [1376, 392] width 39 height 39
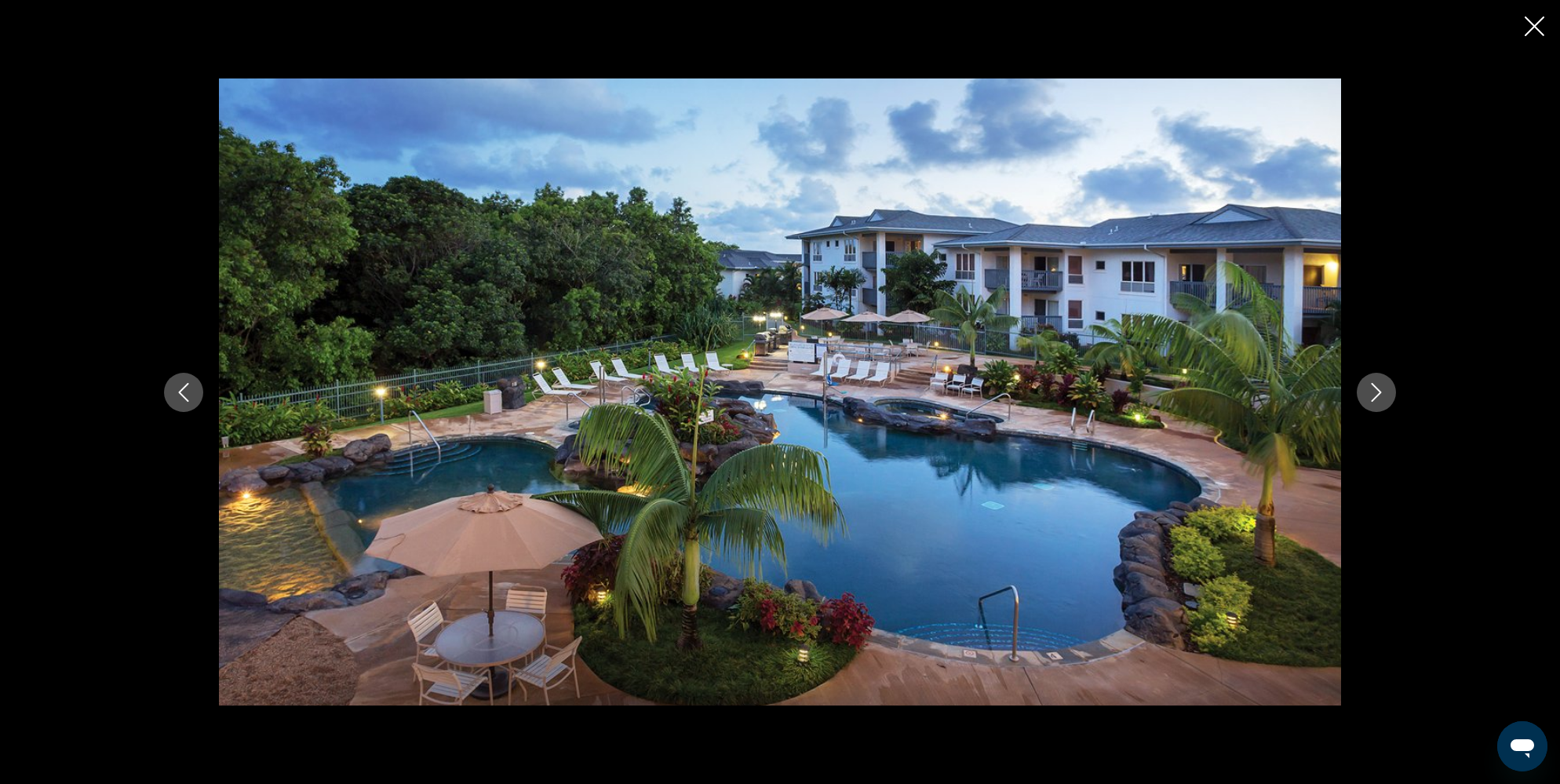
click at [1386, 383] on button "Next image" at bounding box center [1376, 392] width 39 height 39
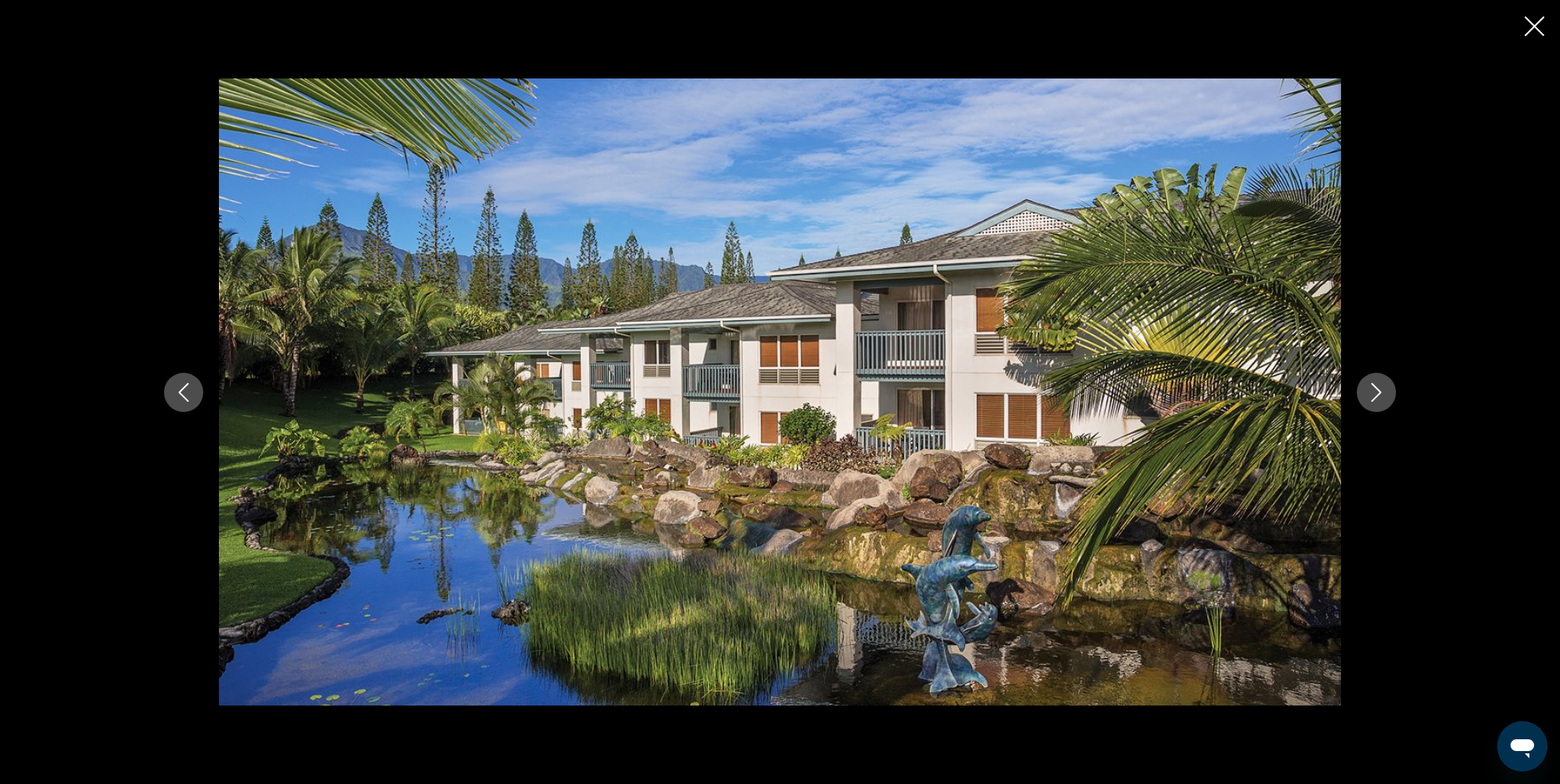
click at [1539, 16] on button "Close slideshow" at bounding box center [1534, 28] width 20 height 24
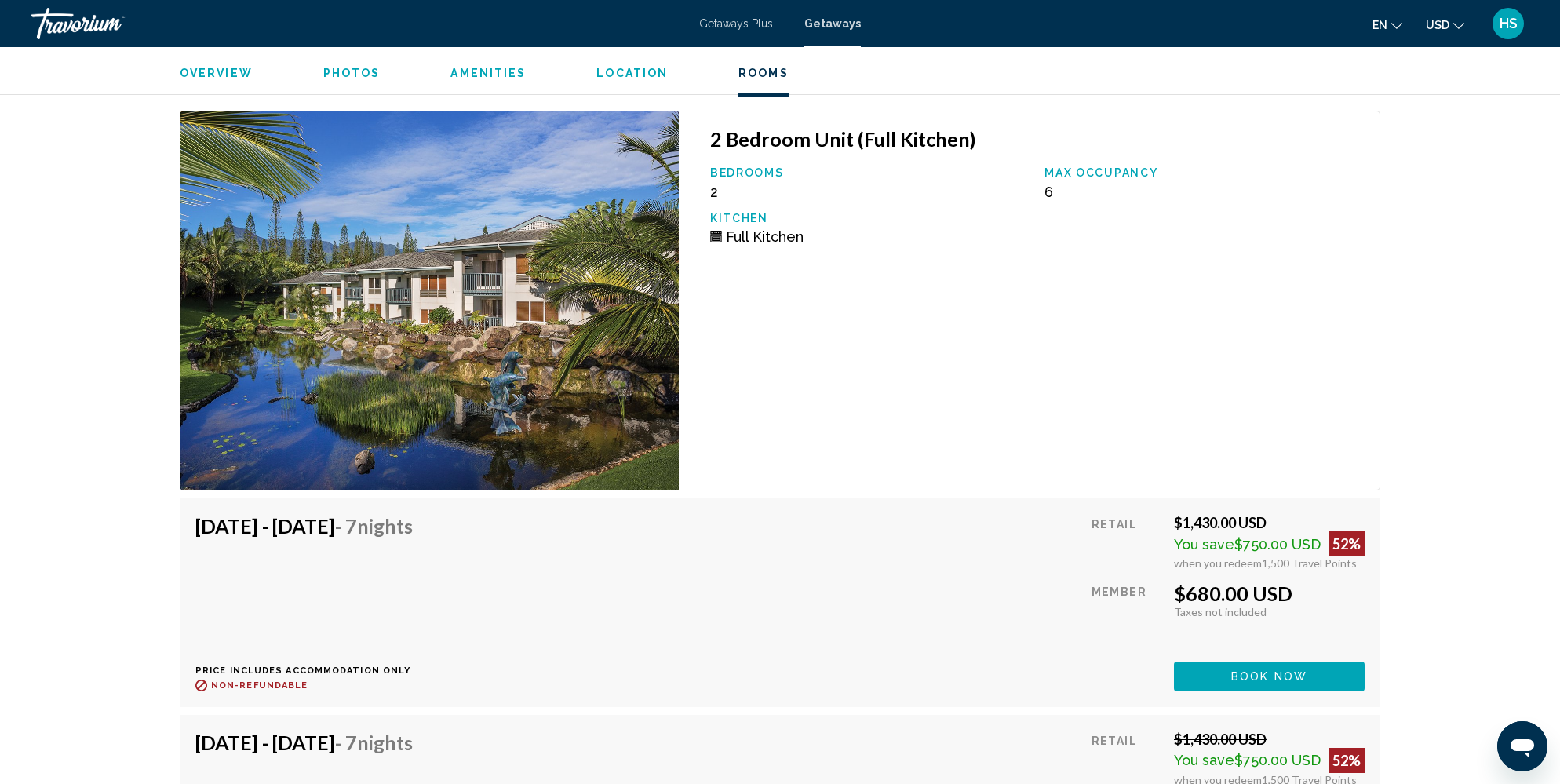
scroll to position [4334, 0]
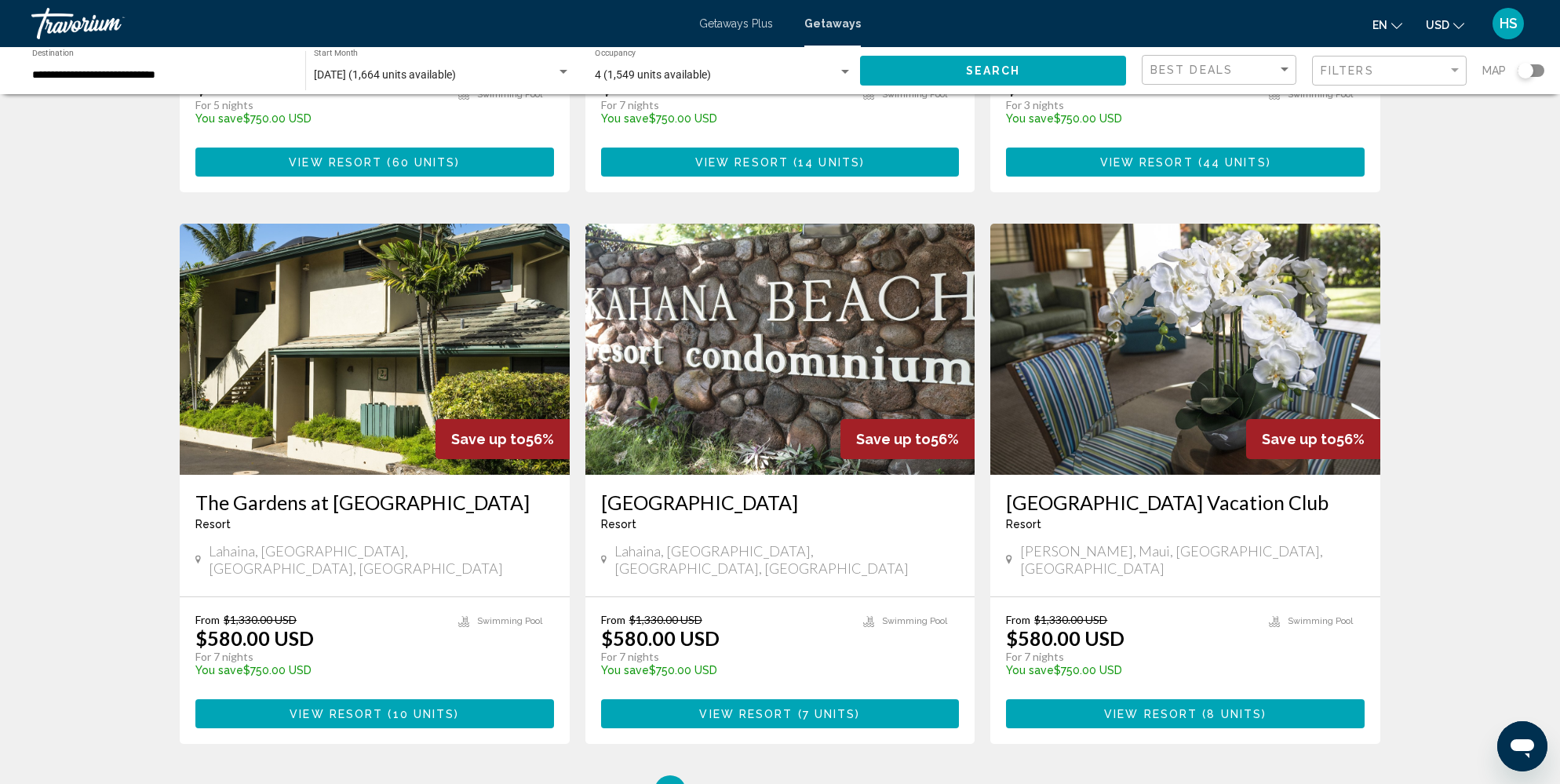
scroll to position [1719, 0]
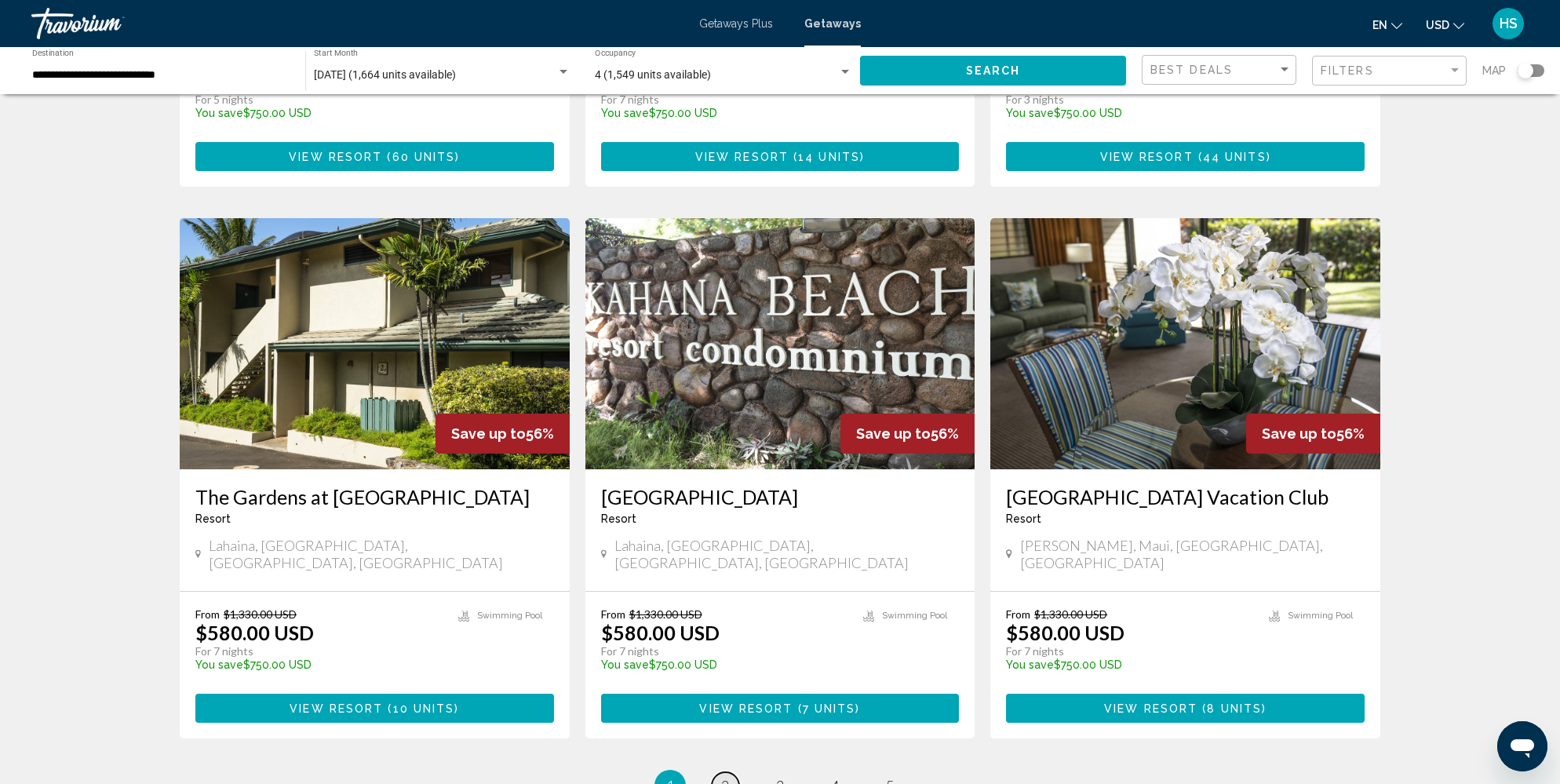
click at [730, 772] on link "page 2" at bounding box center [725, 786] width 27 height 27
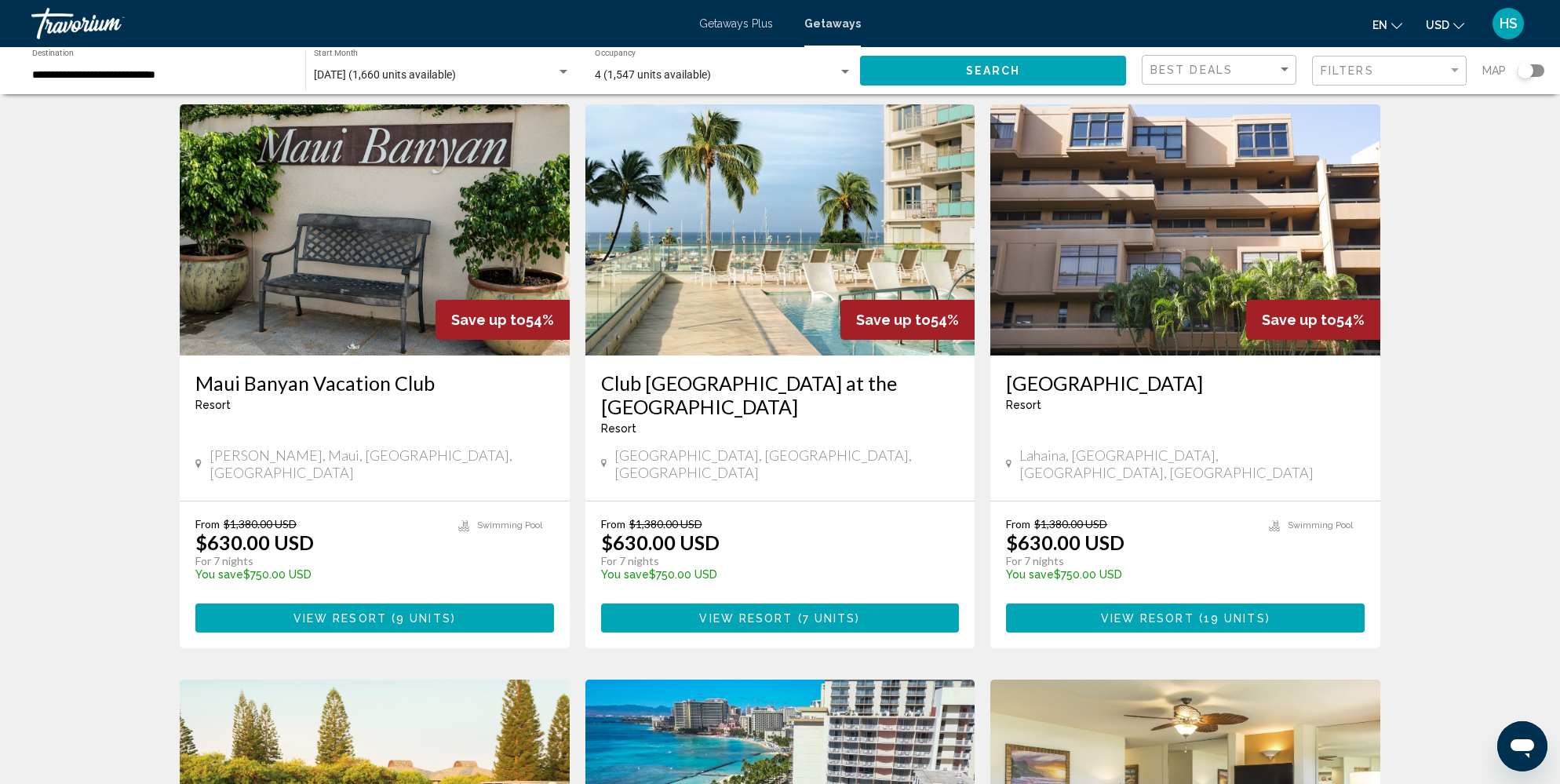
scroll to position [63, 0]
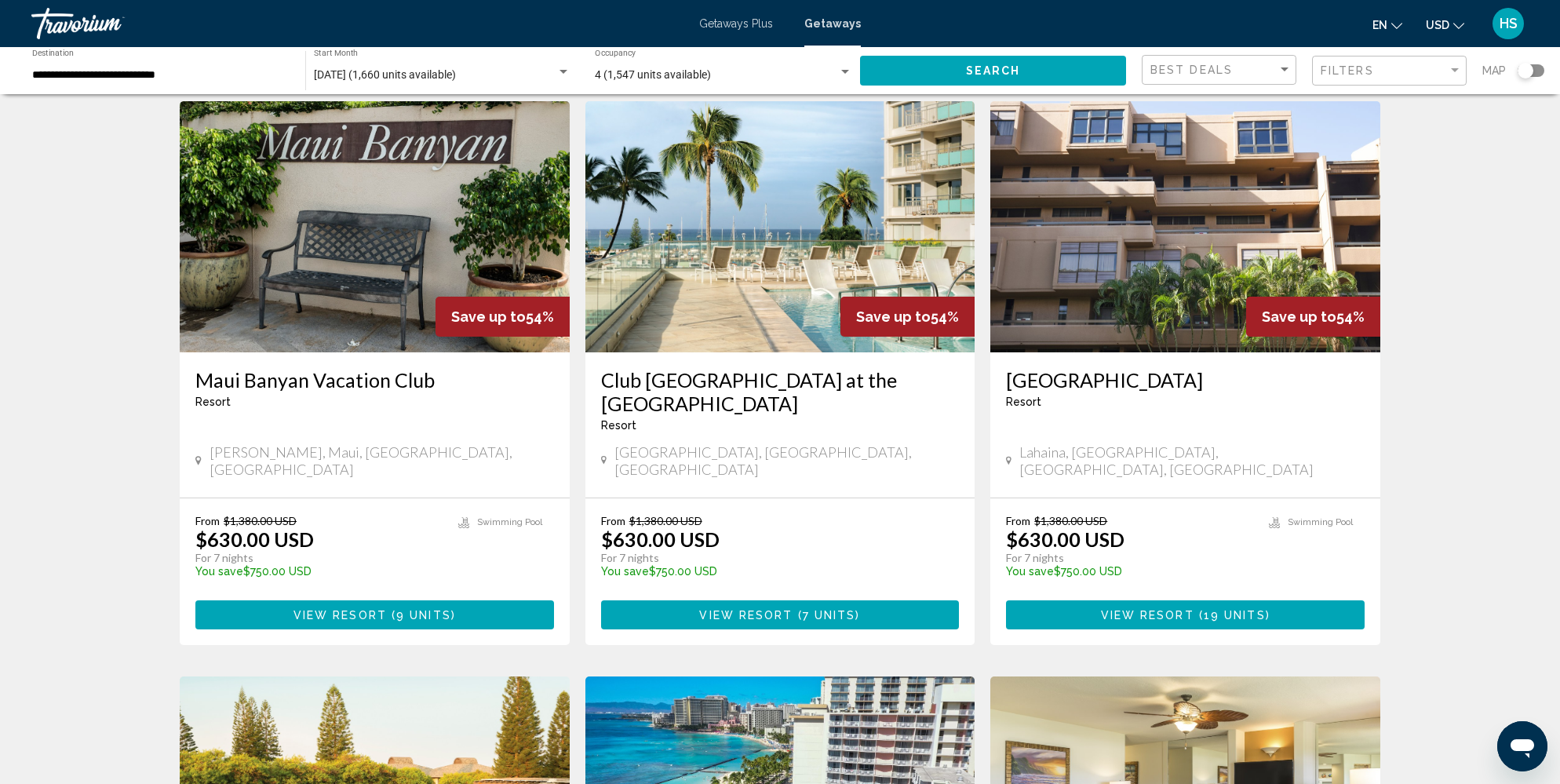
click at [870, 253] on img "Main content" at bounding box center [780, 226] width 390 height 251
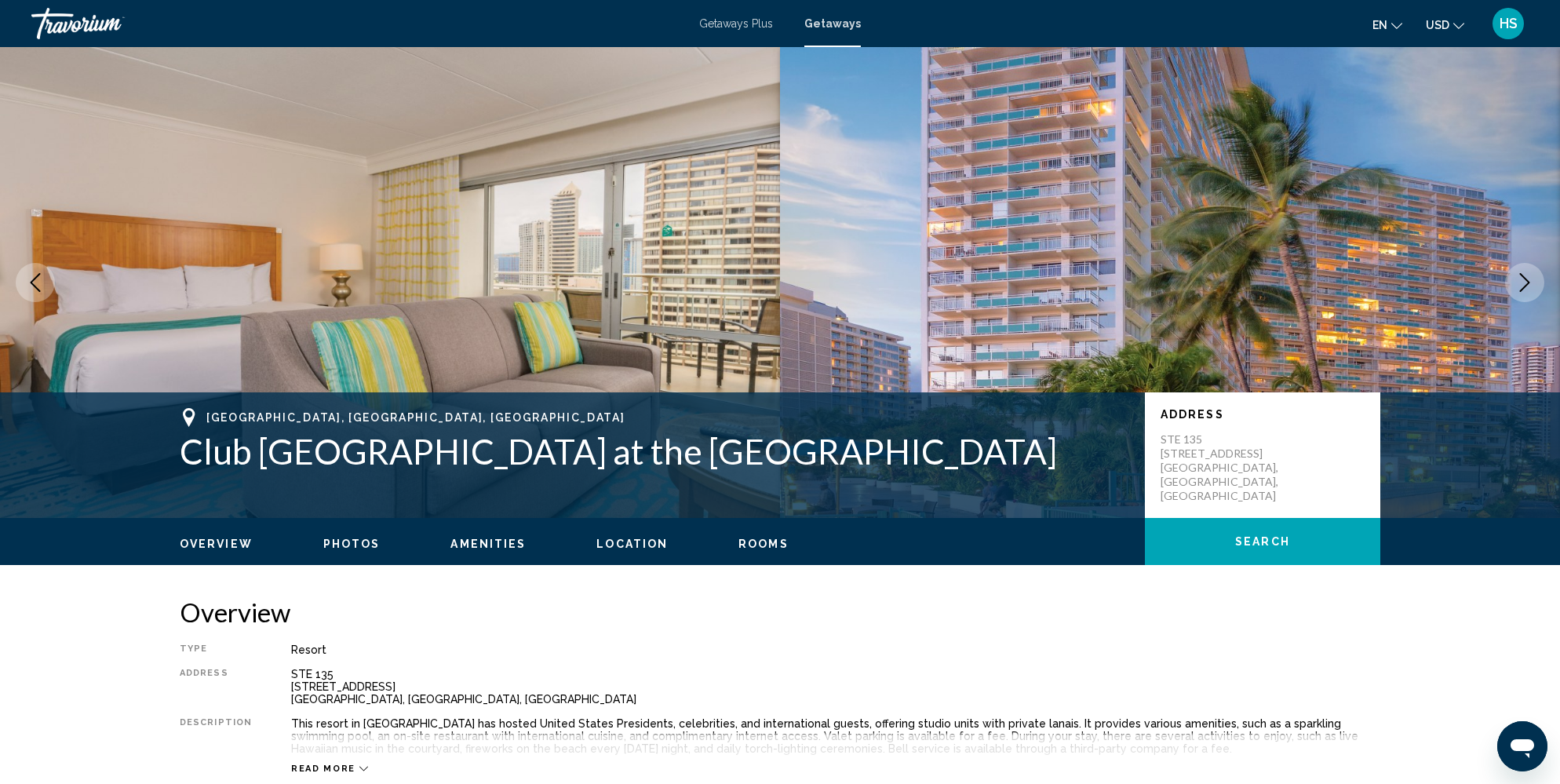
click at [1528, 282] on icon "Next image" at bounding box center [1525, 282] width 10 height 19
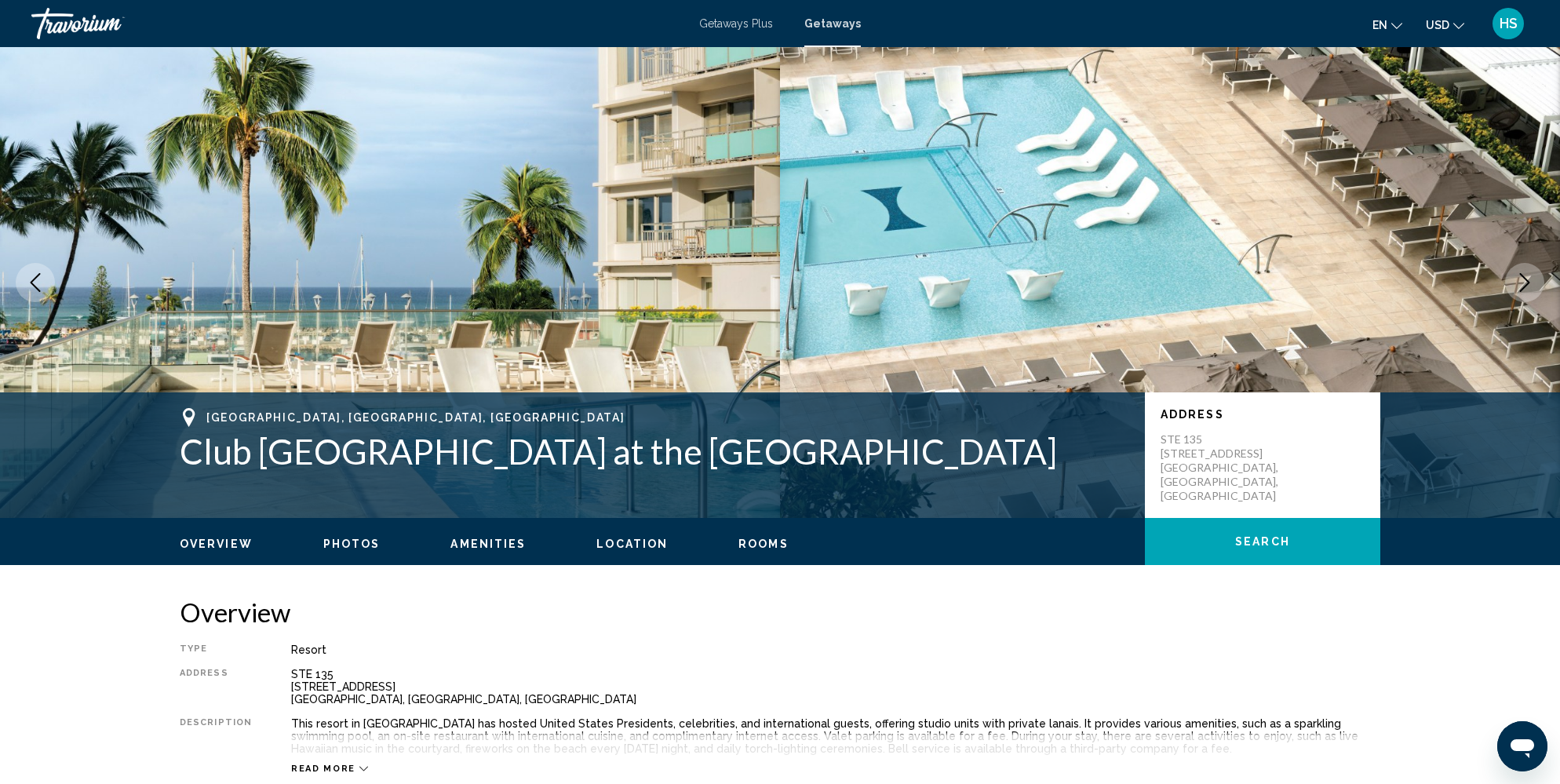
click at [1528, 282] on icon "Next image" at bounding box center [1525, 282] width 10 height 19
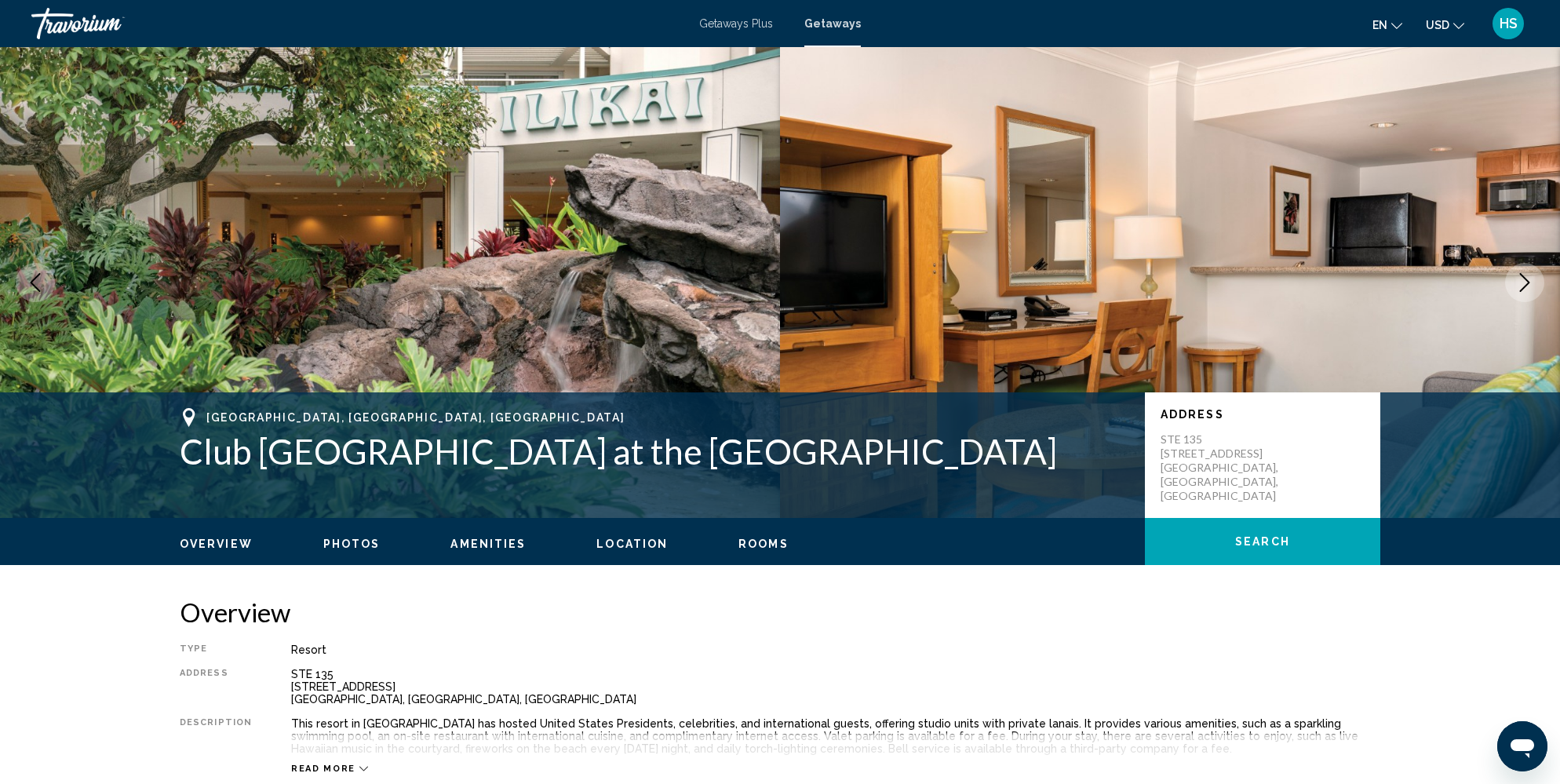
click at [1528, 282] on icon "Next image" at bounding box center [1525, 282] width 10 height 19
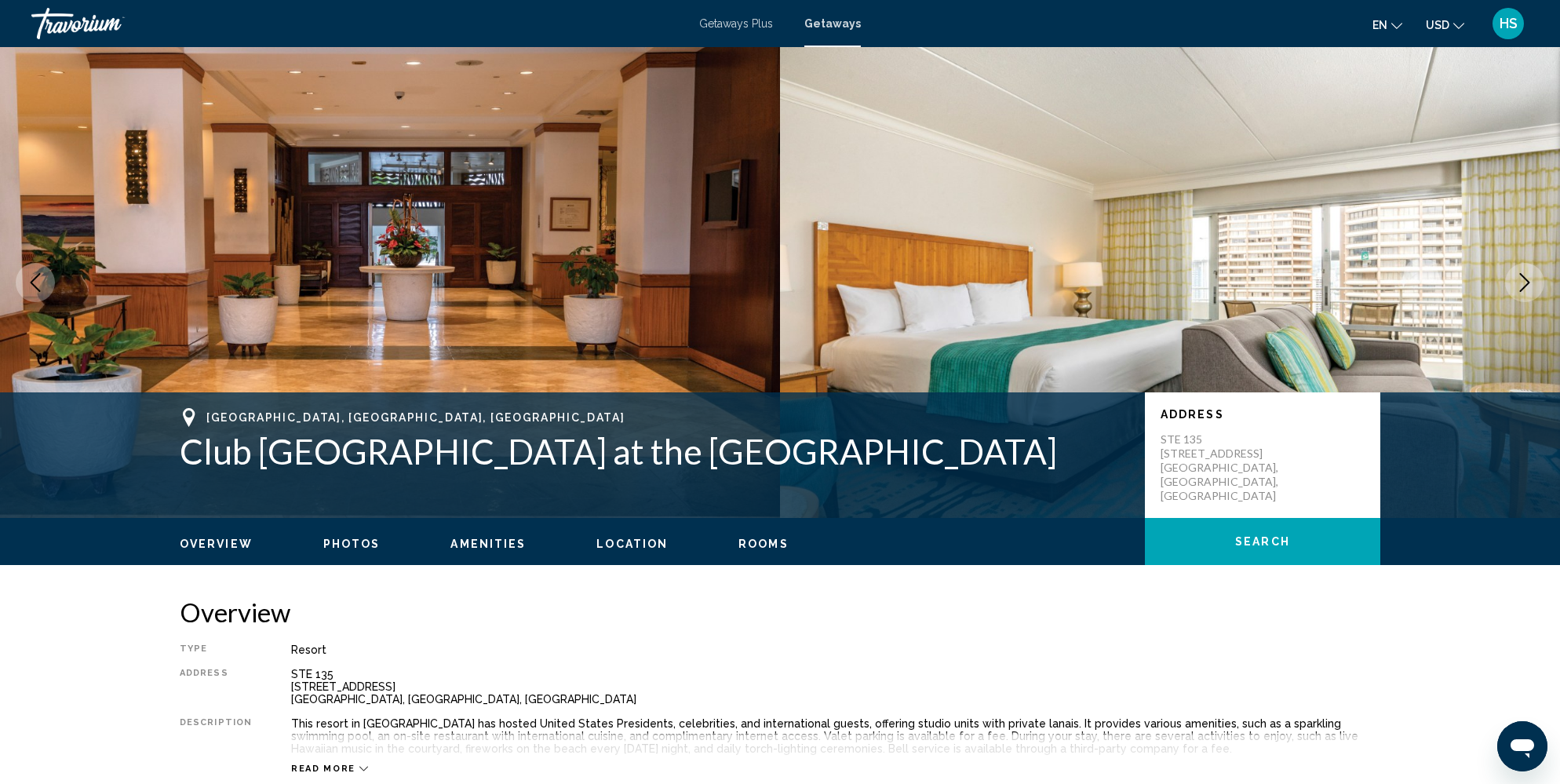
click at [1528, 282] on icon "Next image" at bounding box center [1525, 282] width 10 height 19
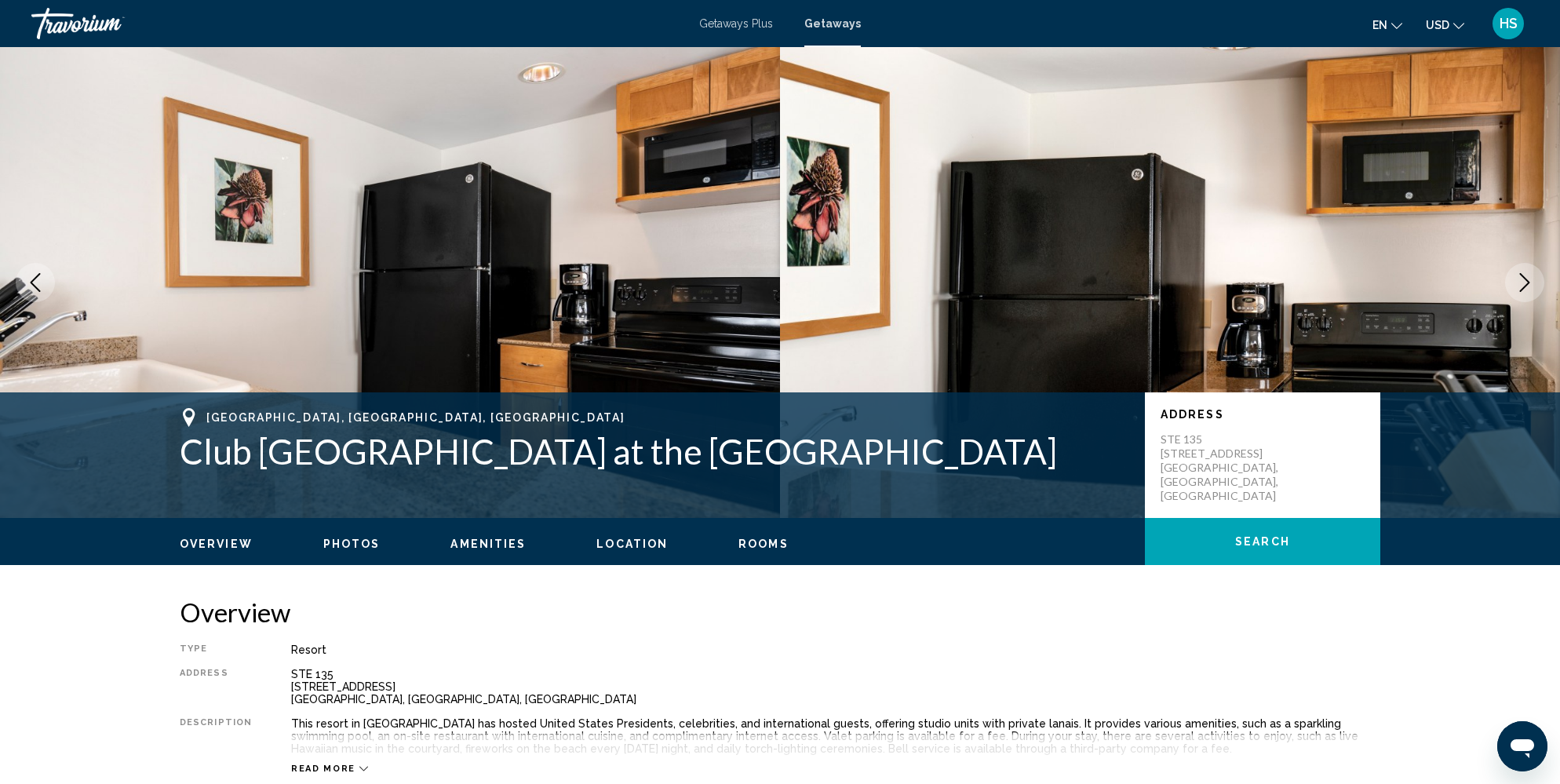
click at [1528, 282] on icon "Next image" at bounding box center [1525, 282] width 10 height 19
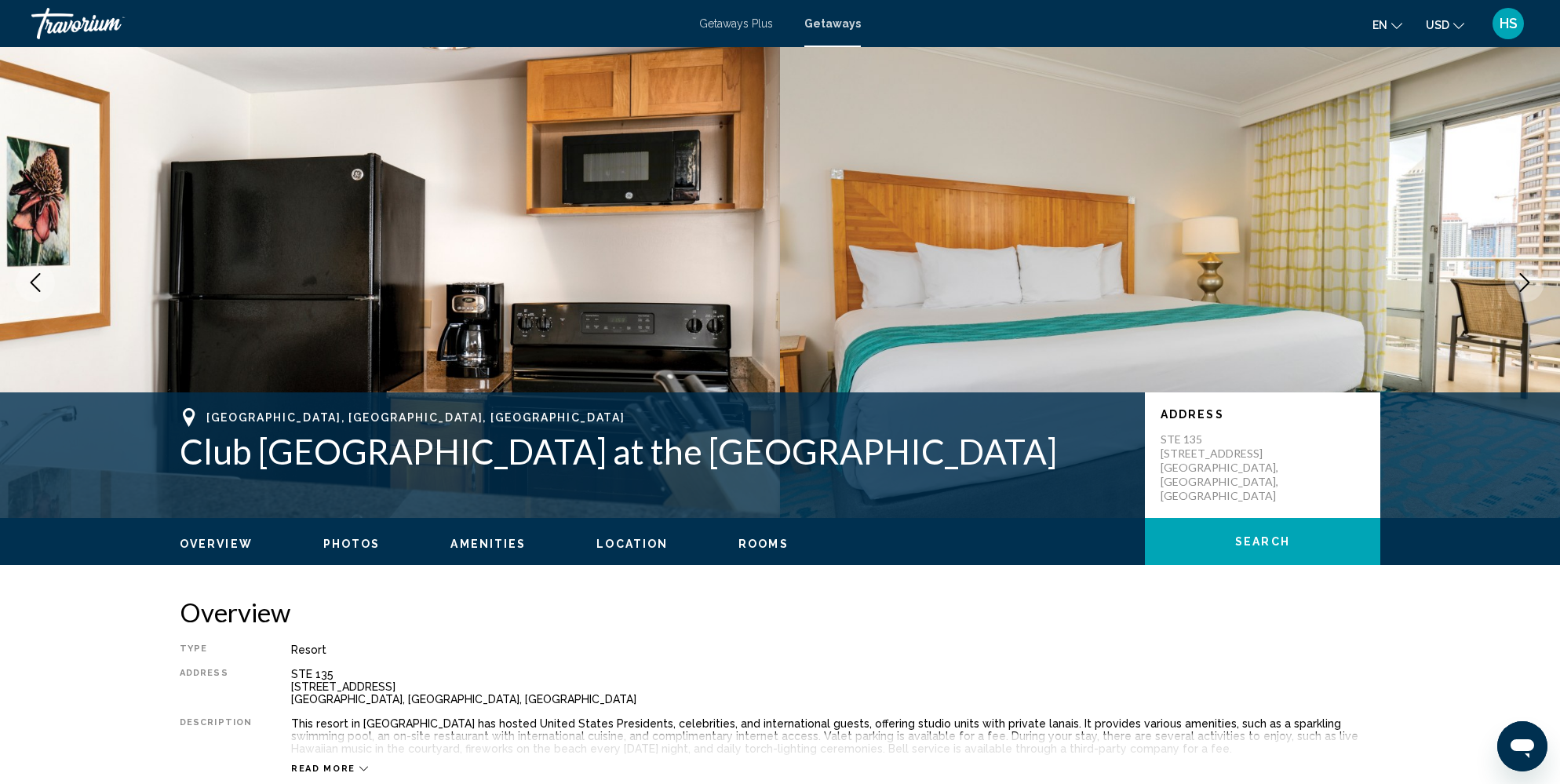
click at [1528, 282] on icon "Next image" at bounding box center [1525, 282] width 10 height 19
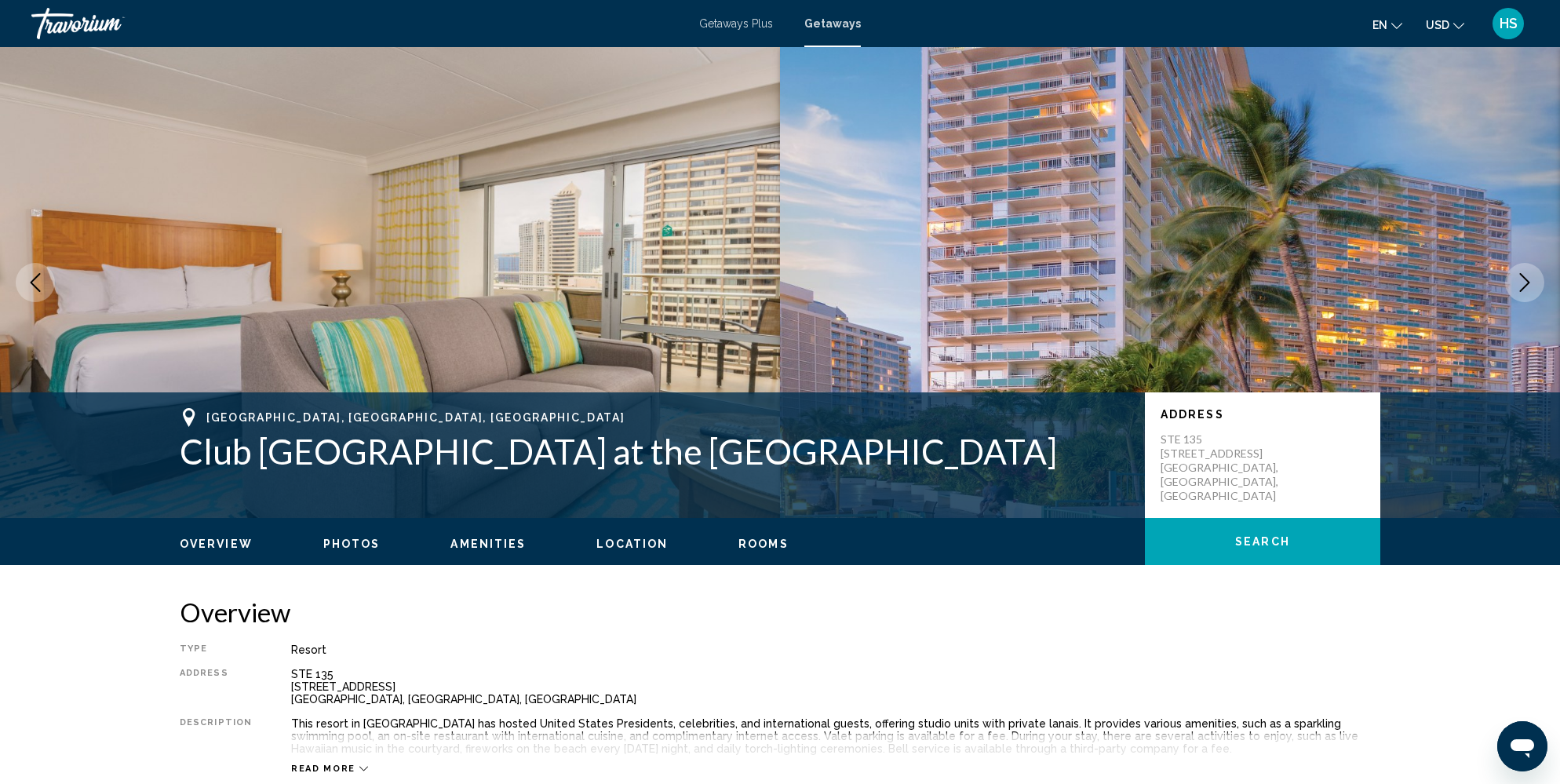
click at [1524, 284] on icon "Next image" at bounding box center [1525, 282] width 19 height 19
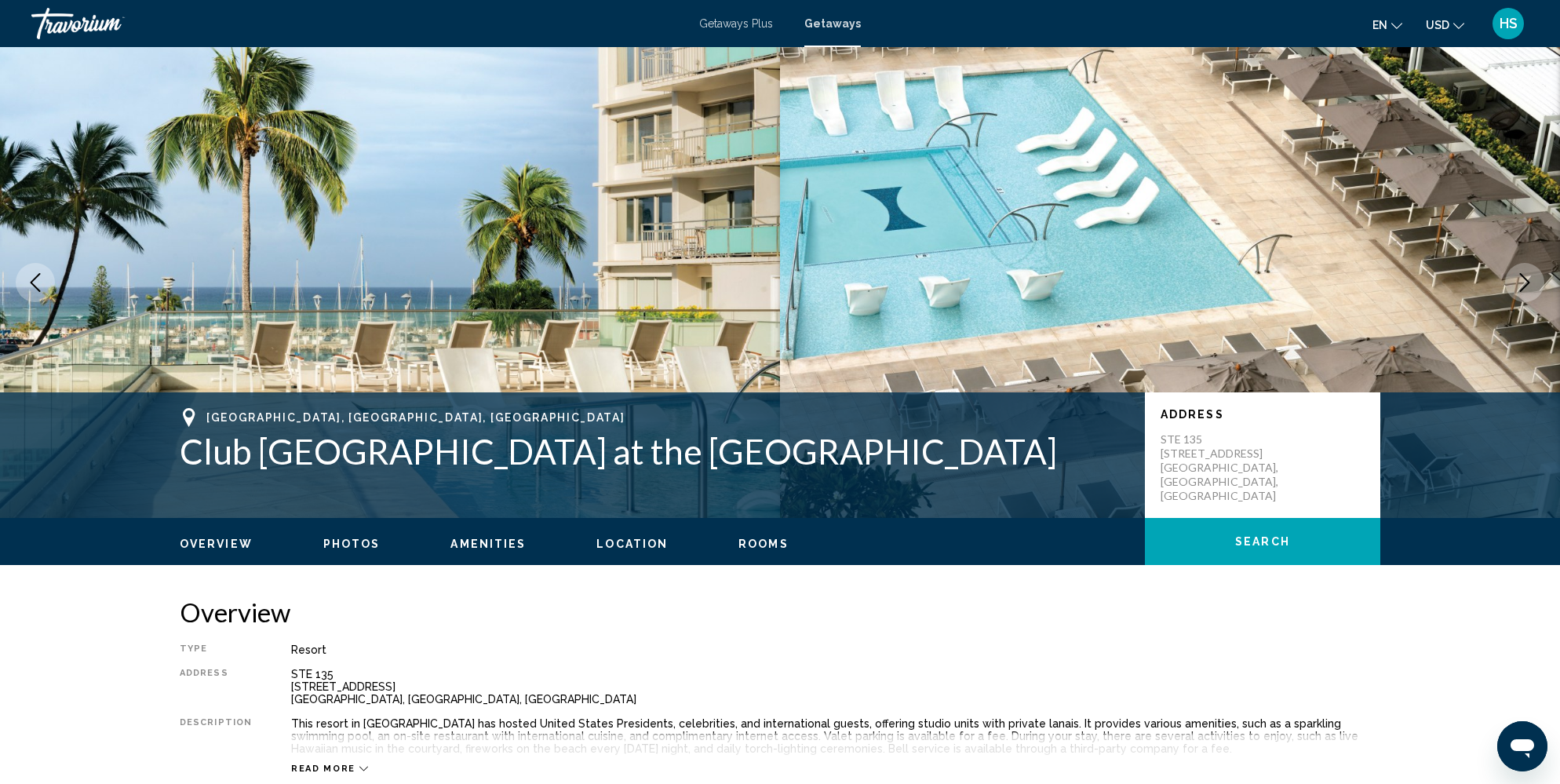
click at [1524, 284] on icon "Next image" at bounding box center [1525, 282] width 19 height 19
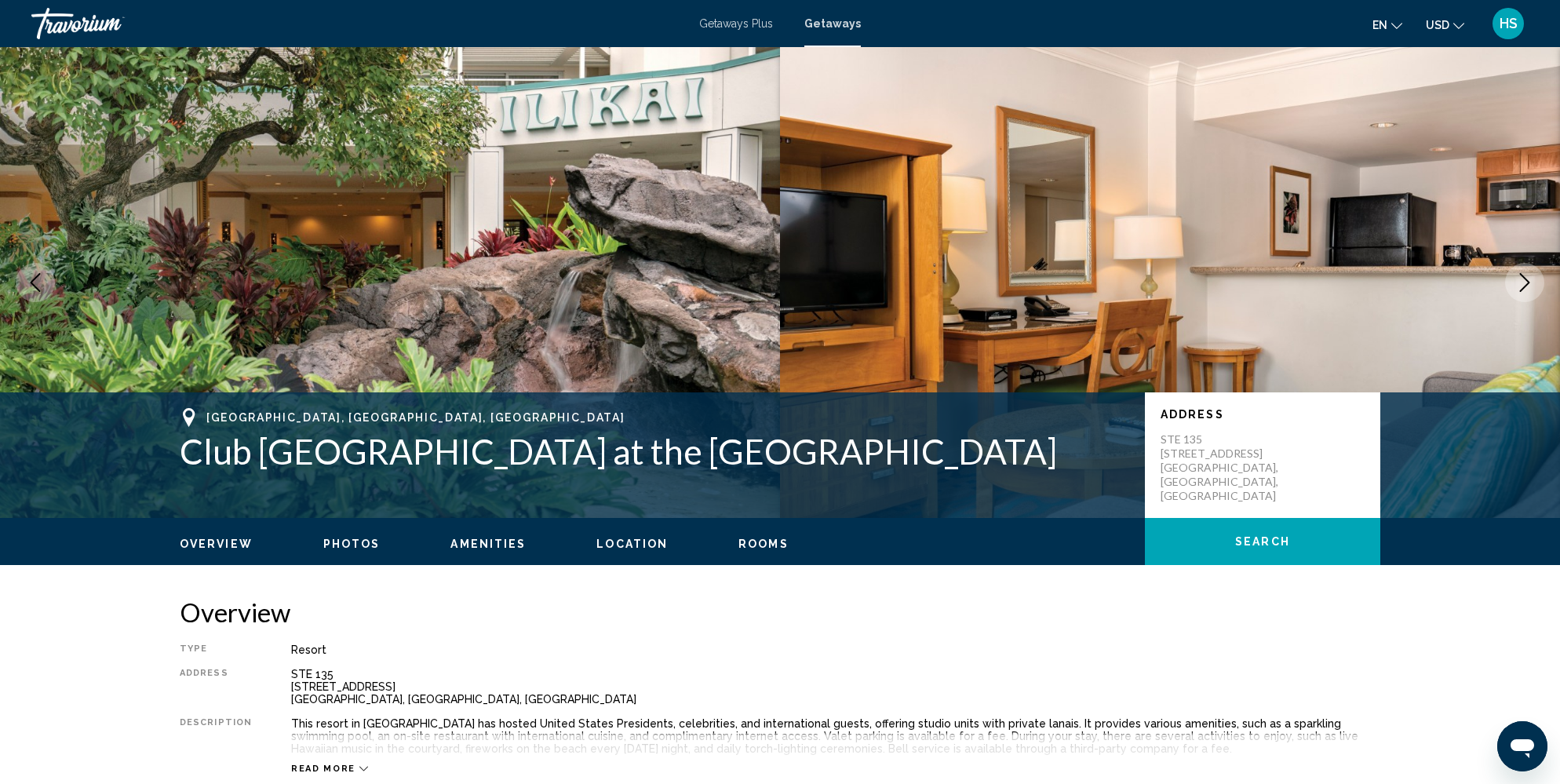
click at [1524, 283] on icon "Next image" at bounding box center [1525, 282] width 19 height 19
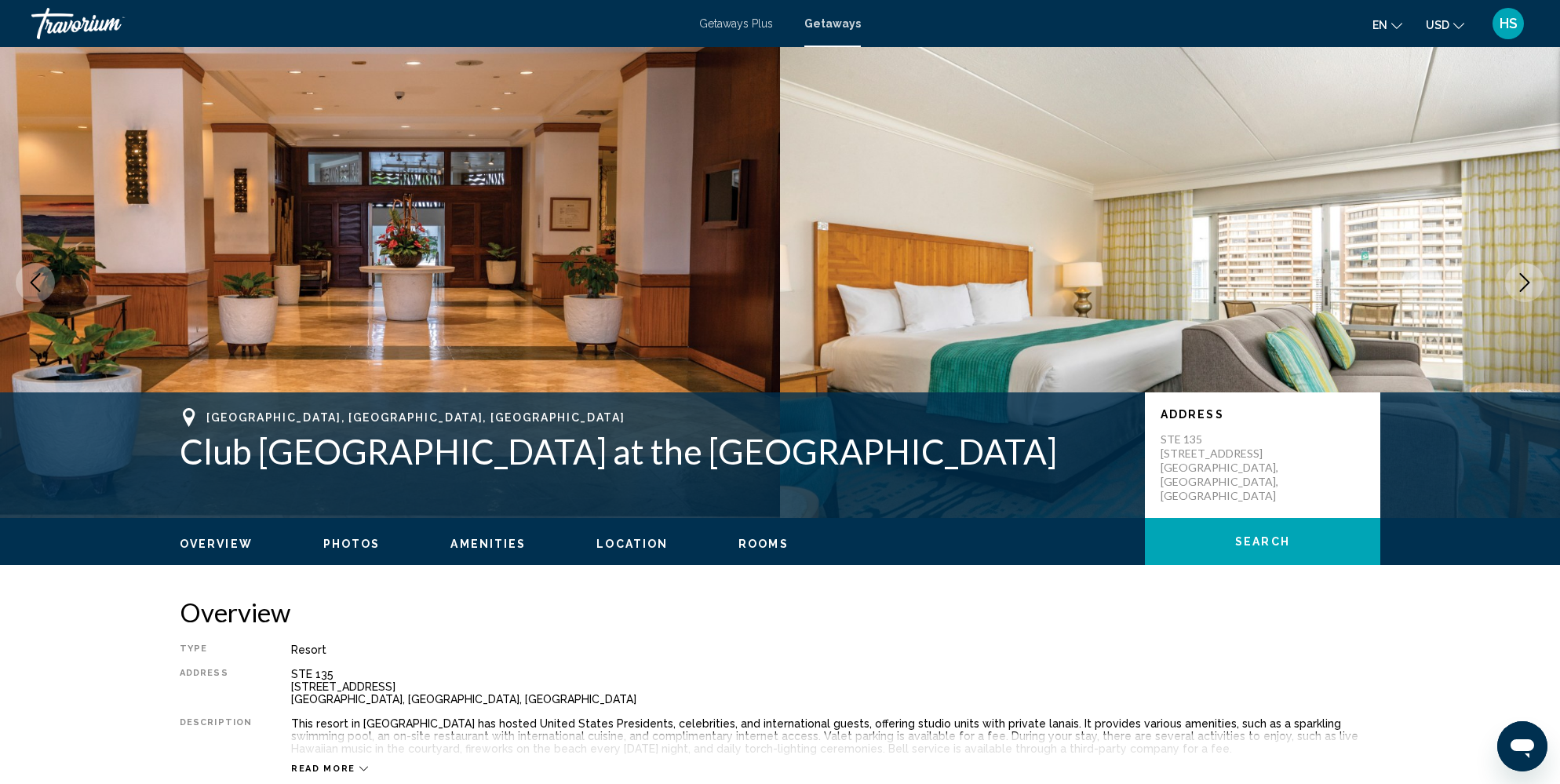
click at [1524, 283] on icon "Next image" at bounding box center [1525, 282] width 19 height 19
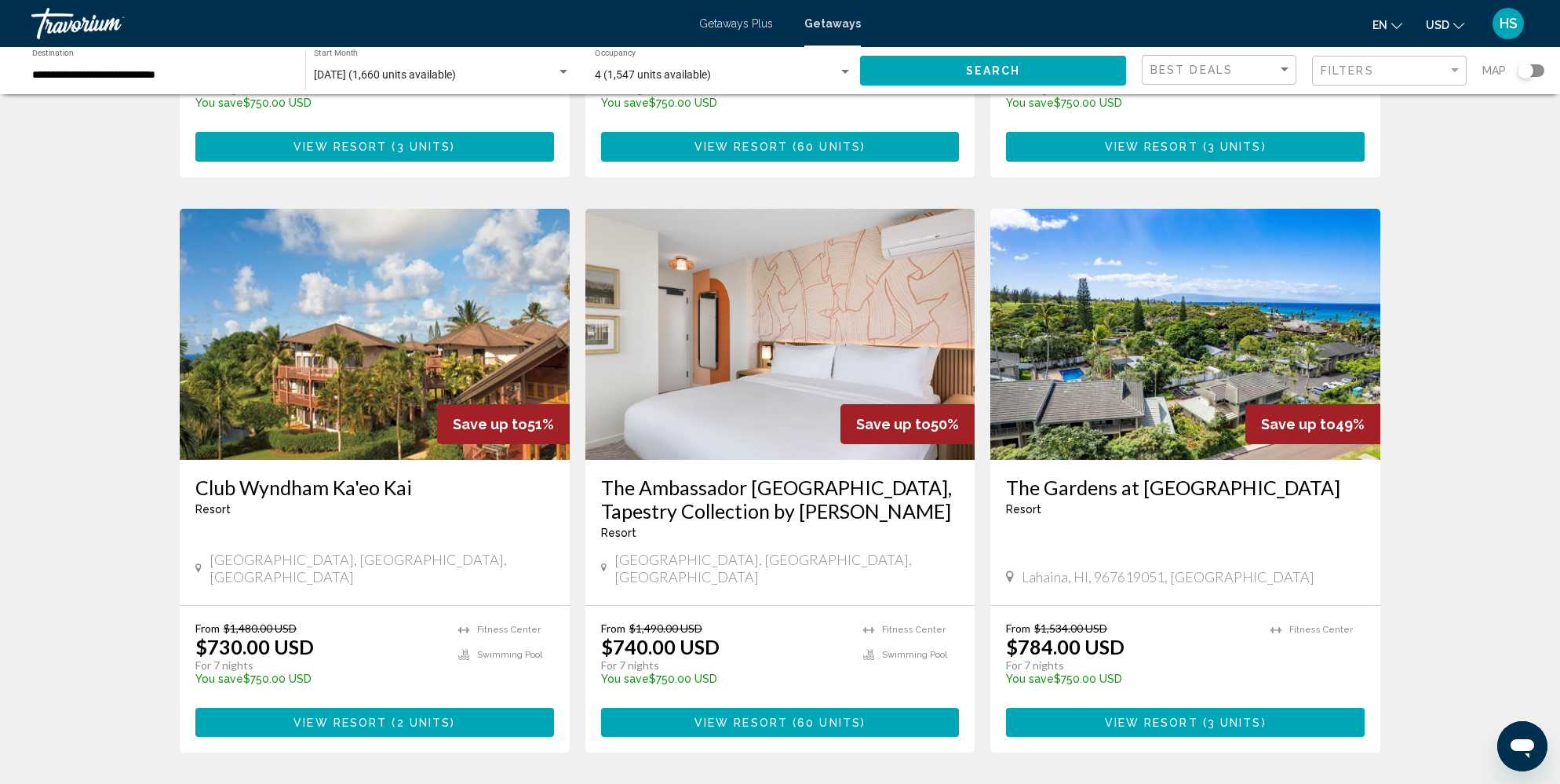
scroll to position [1092, 0]
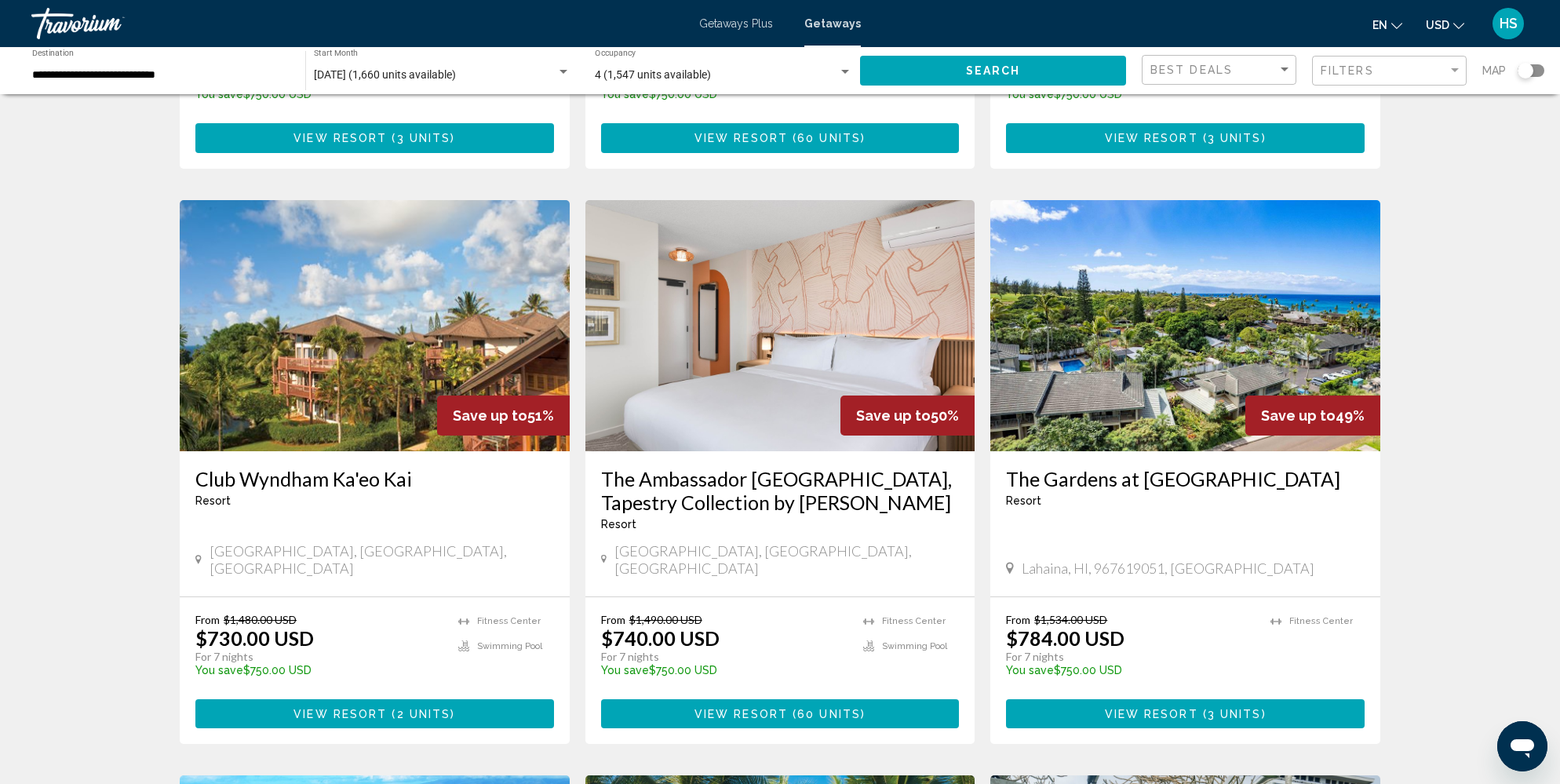
click at [1181, 301] on img "Main content" at bounding box center [1185, 326] width 390 height 251
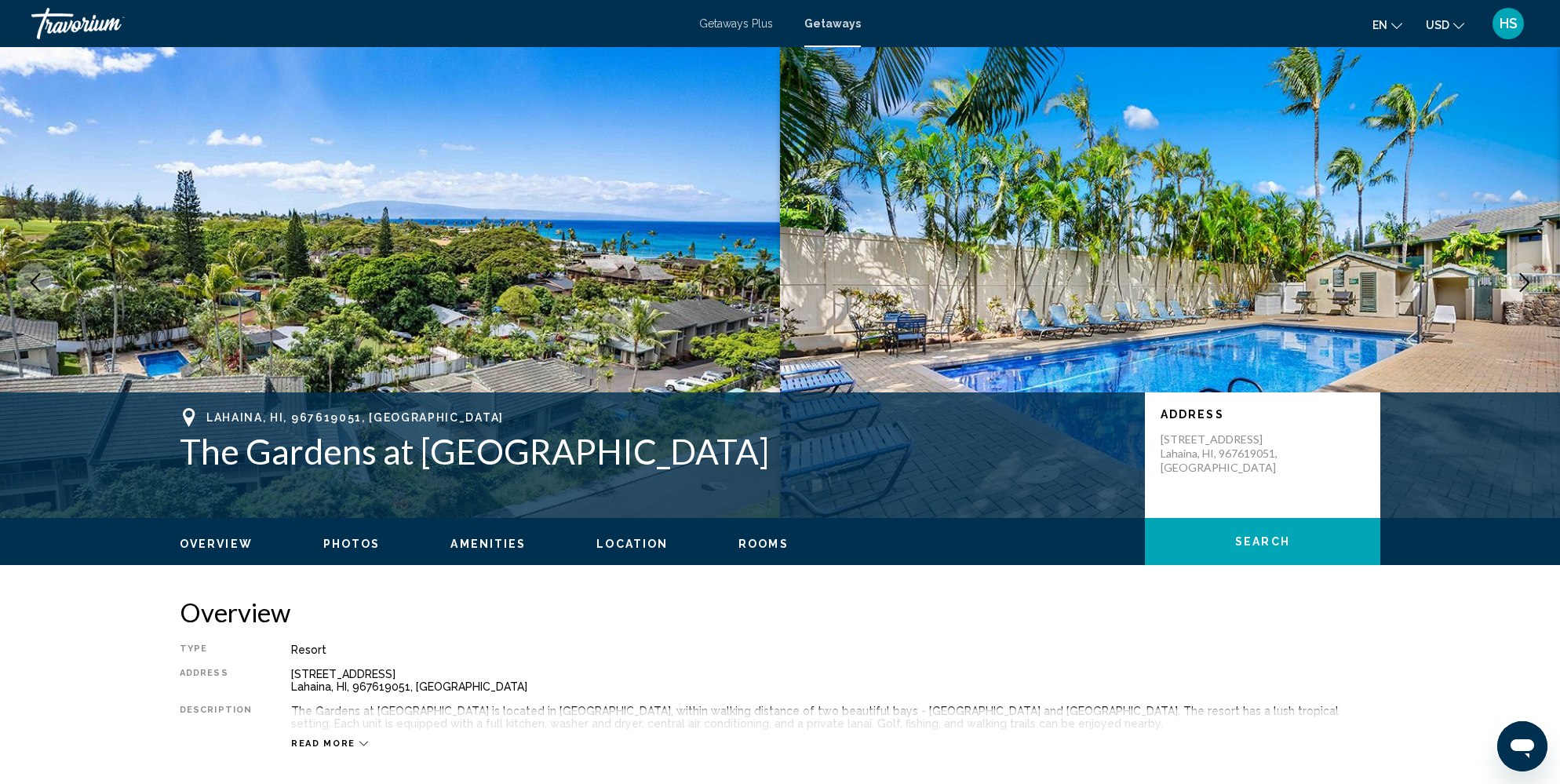
click at [1522, 290] on icon "Next image" at bounding box center [1525, 282] width 19 height 19
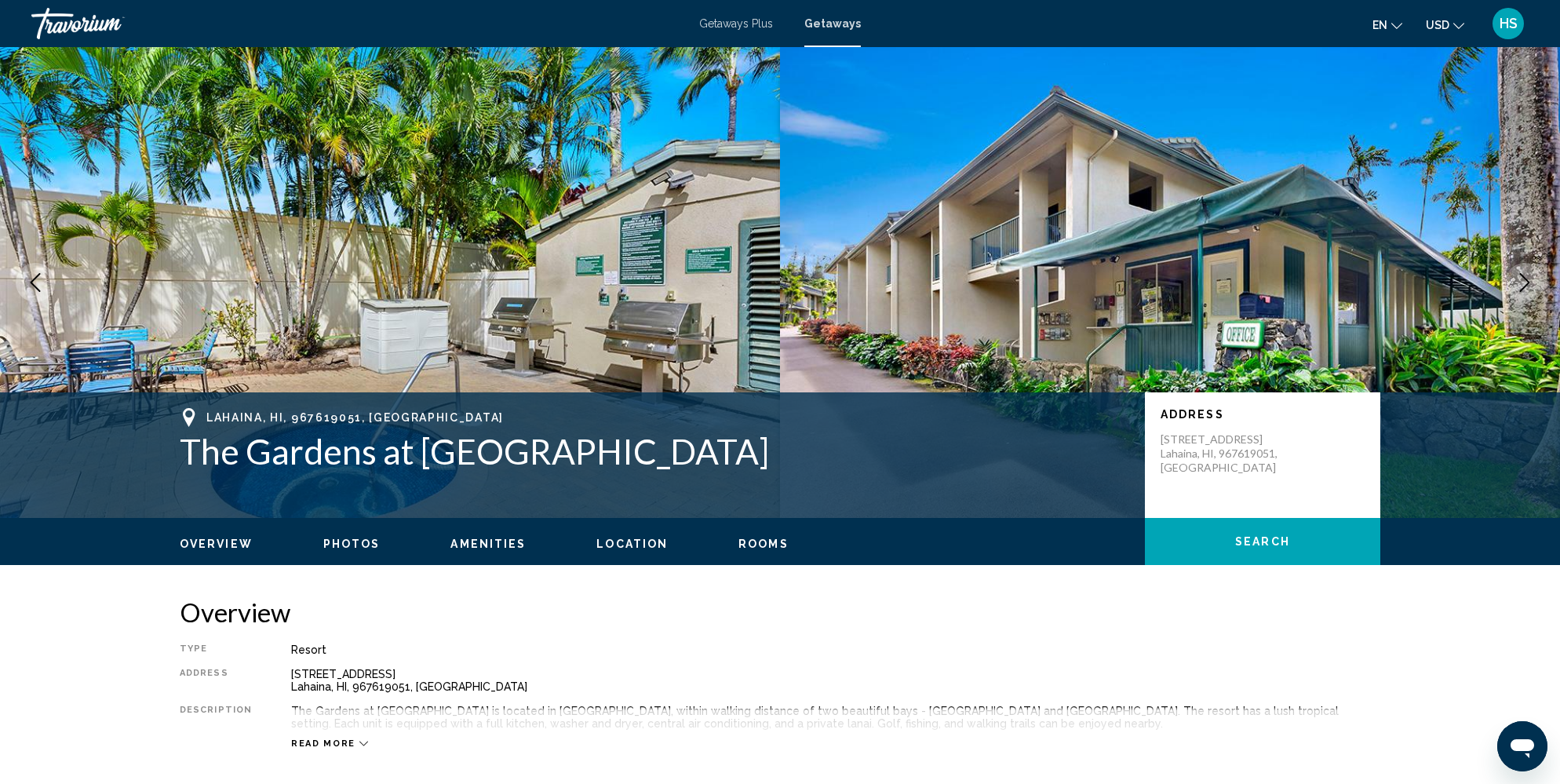
click at [1522, 290] on icon "Next image" at bounding box center [1525, 282] width 19 height 19
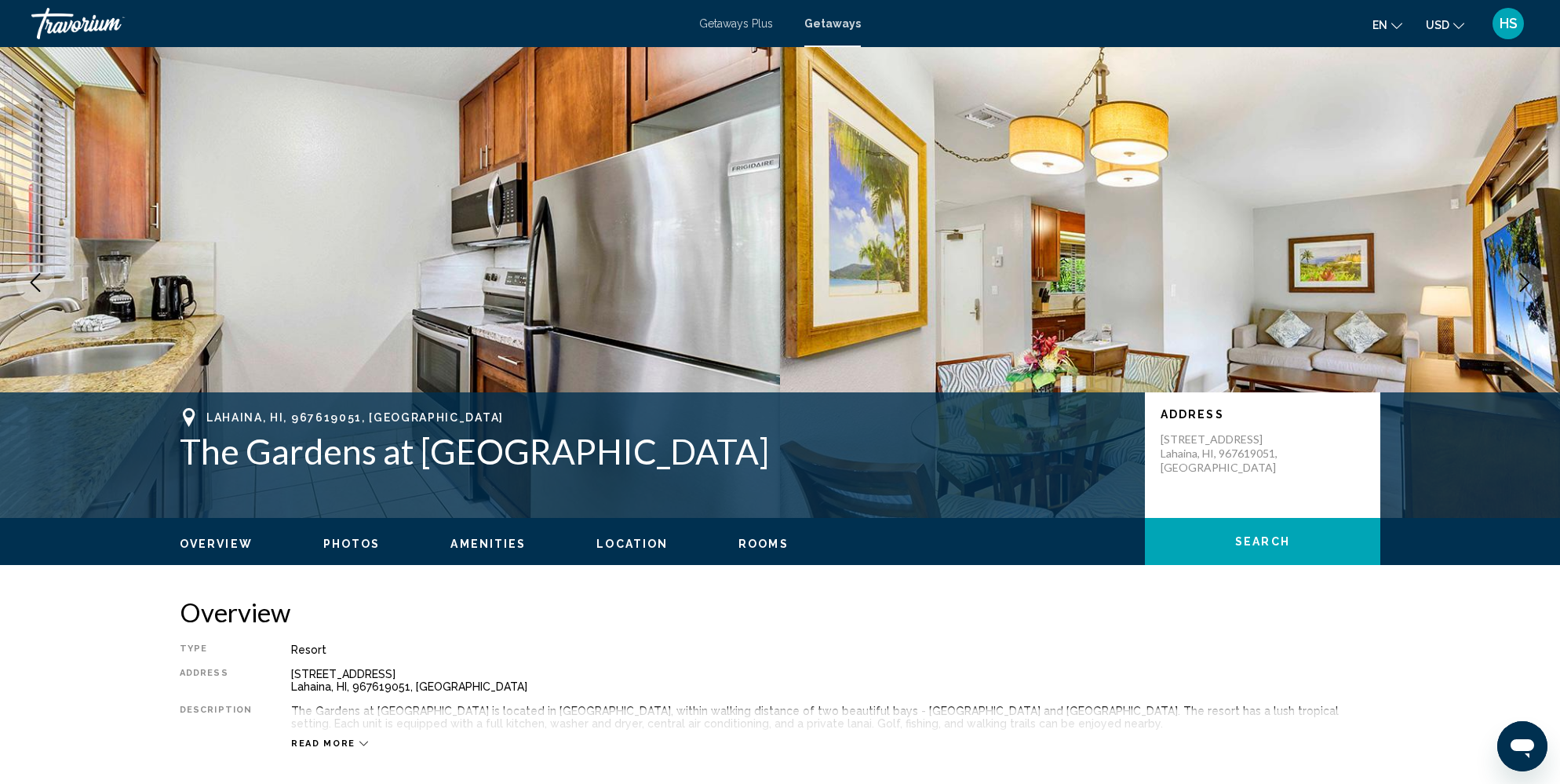
click at [1522, 290] on icon "Next image" at bounding box center [1525, 282] width 19 height 19
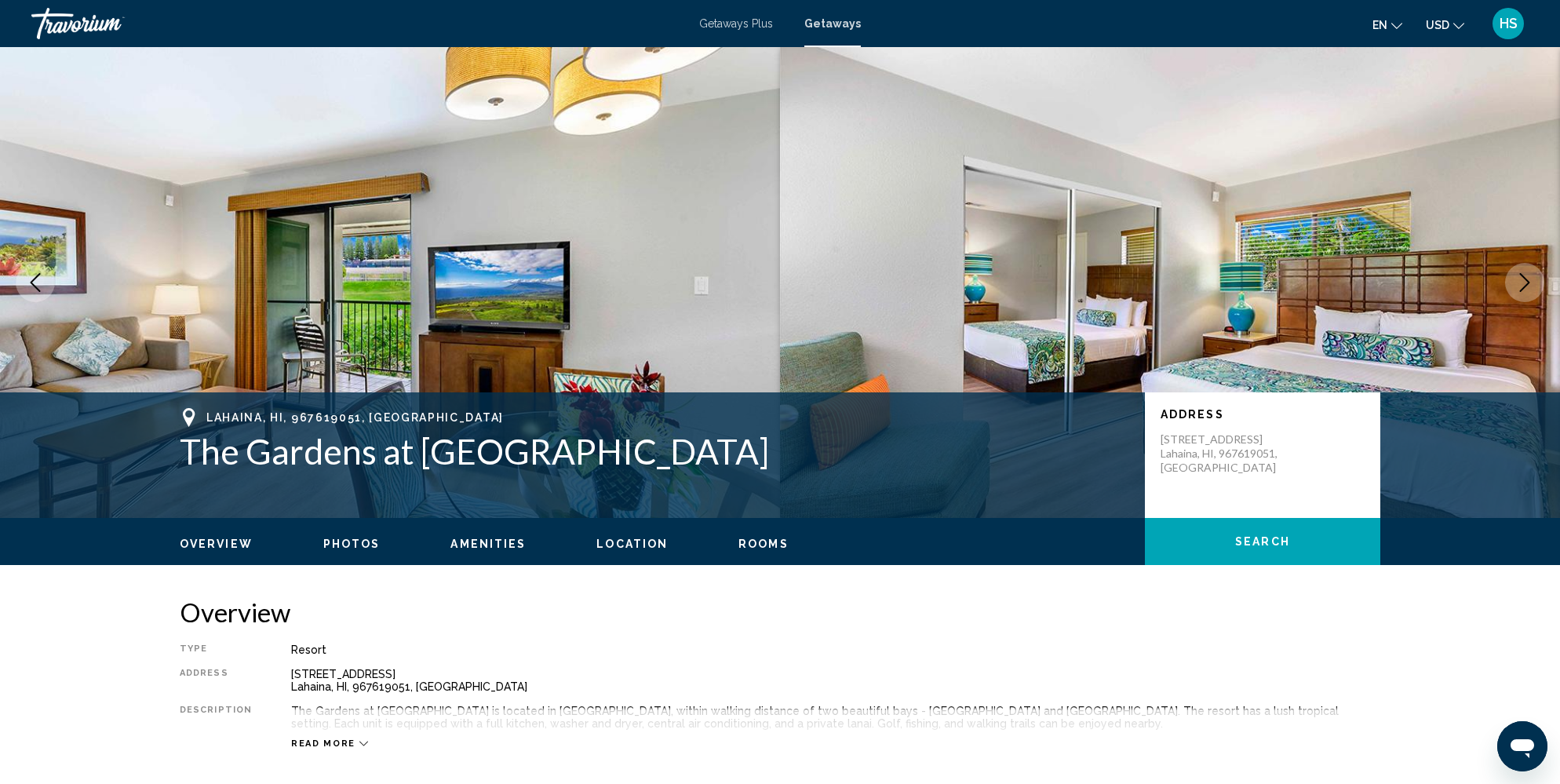
click at [1522, 290] on icon "Next image" at bounding box center [1525, 282] width 19 height 19
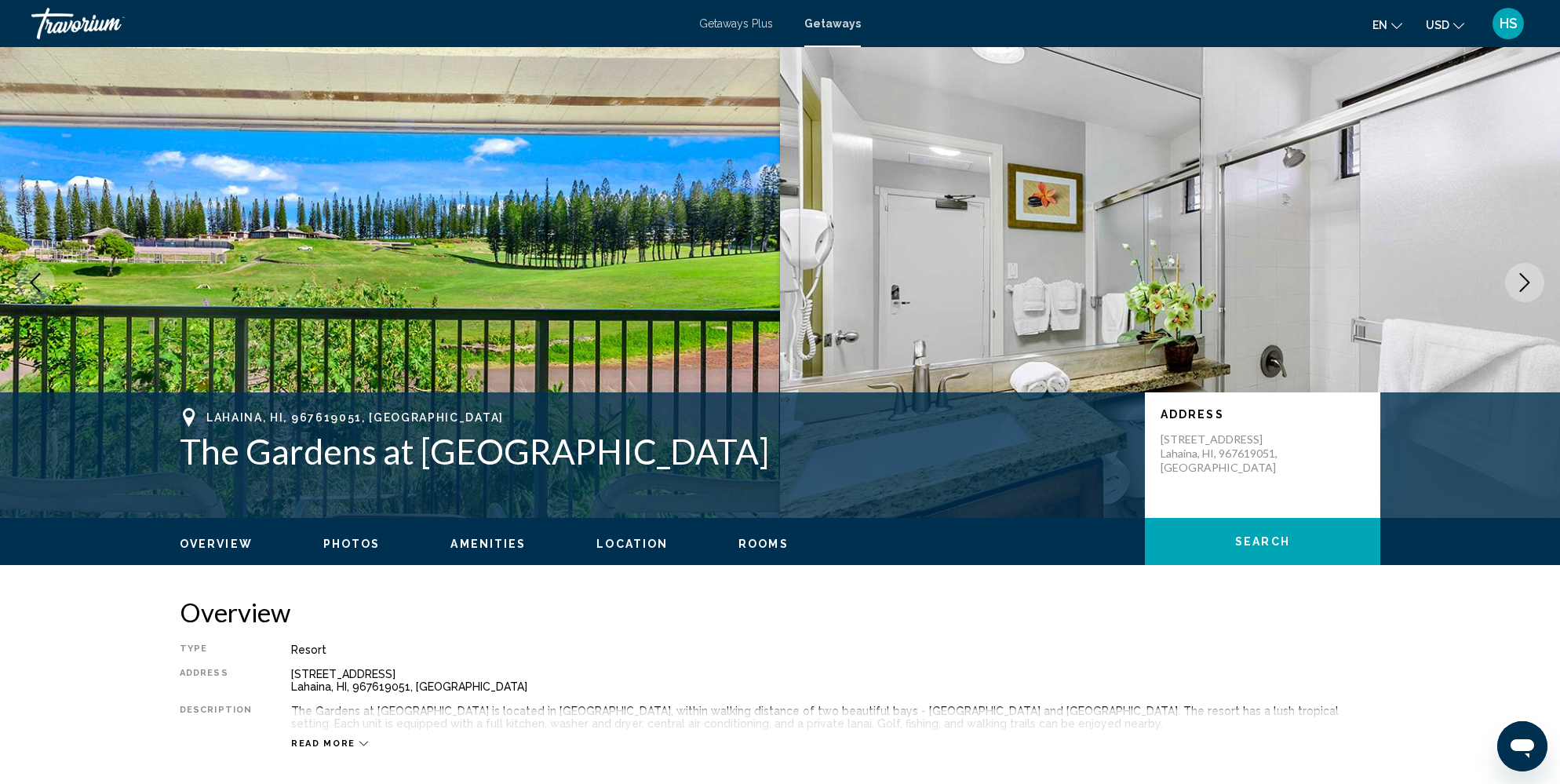
click at [1522, 290] on icon "Next image" at bounding box center [1525, 282] width 19 height 19
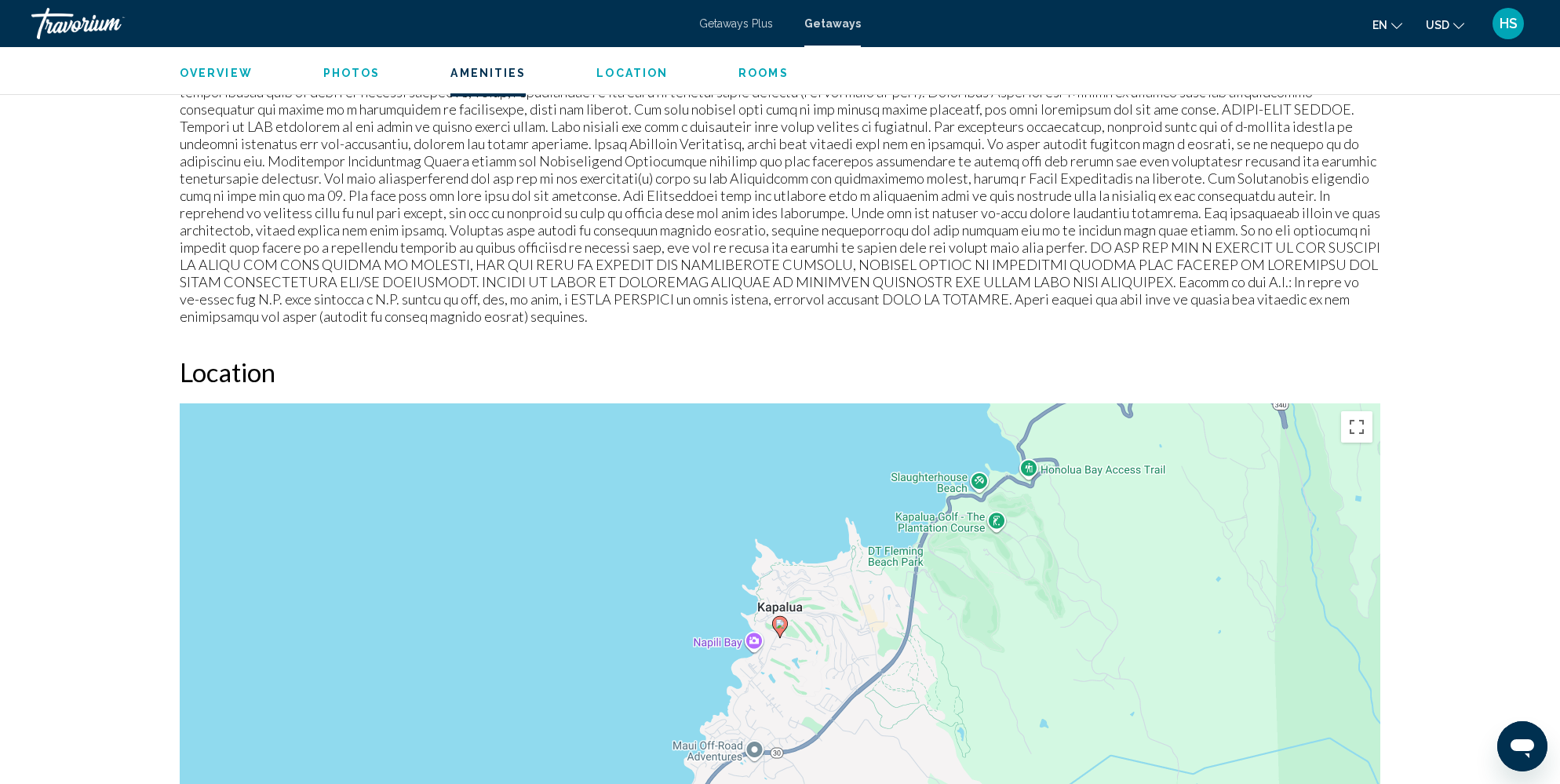
scroll to position [1301, 0]
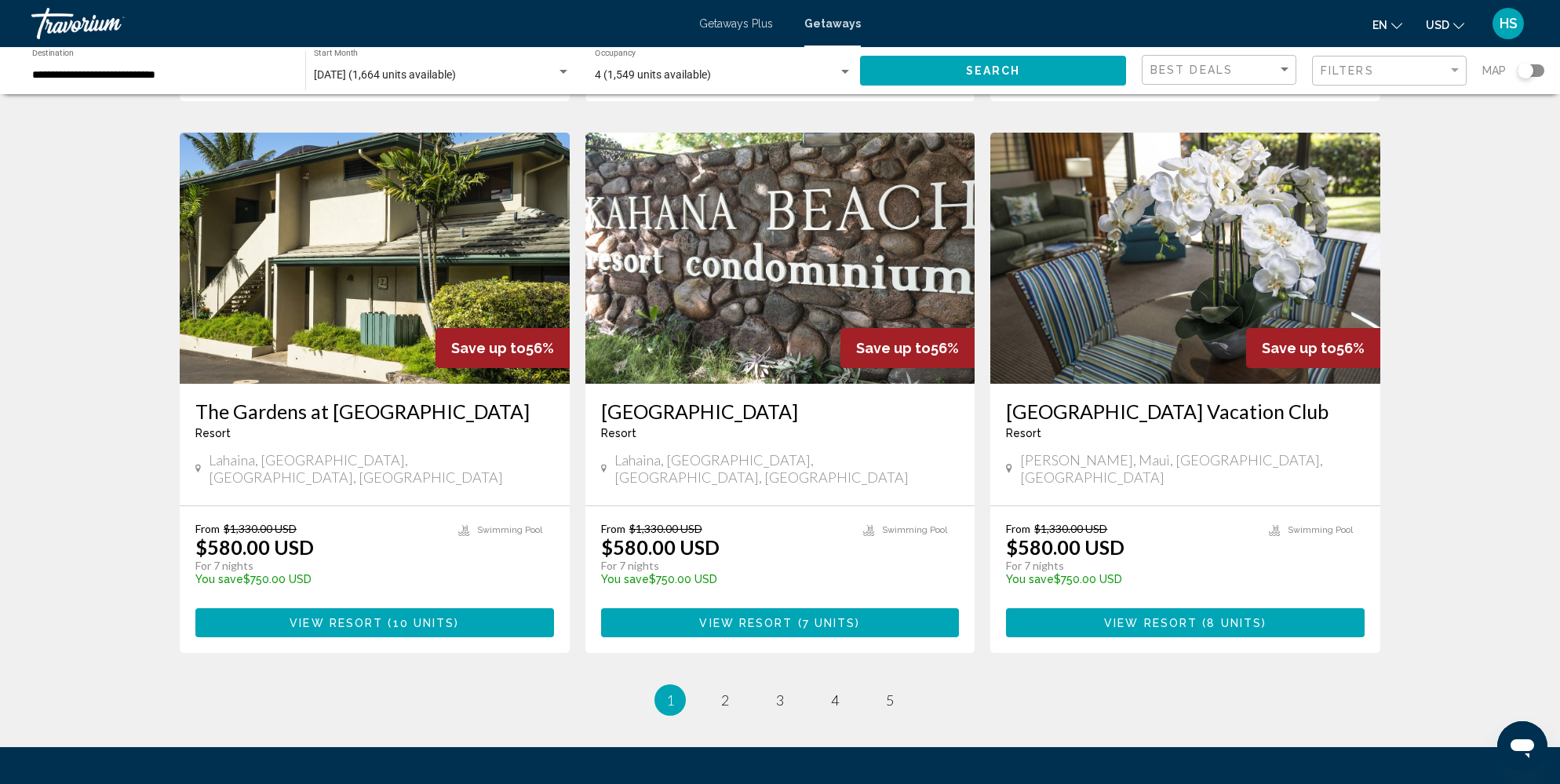
scroll to position [1807, 0]
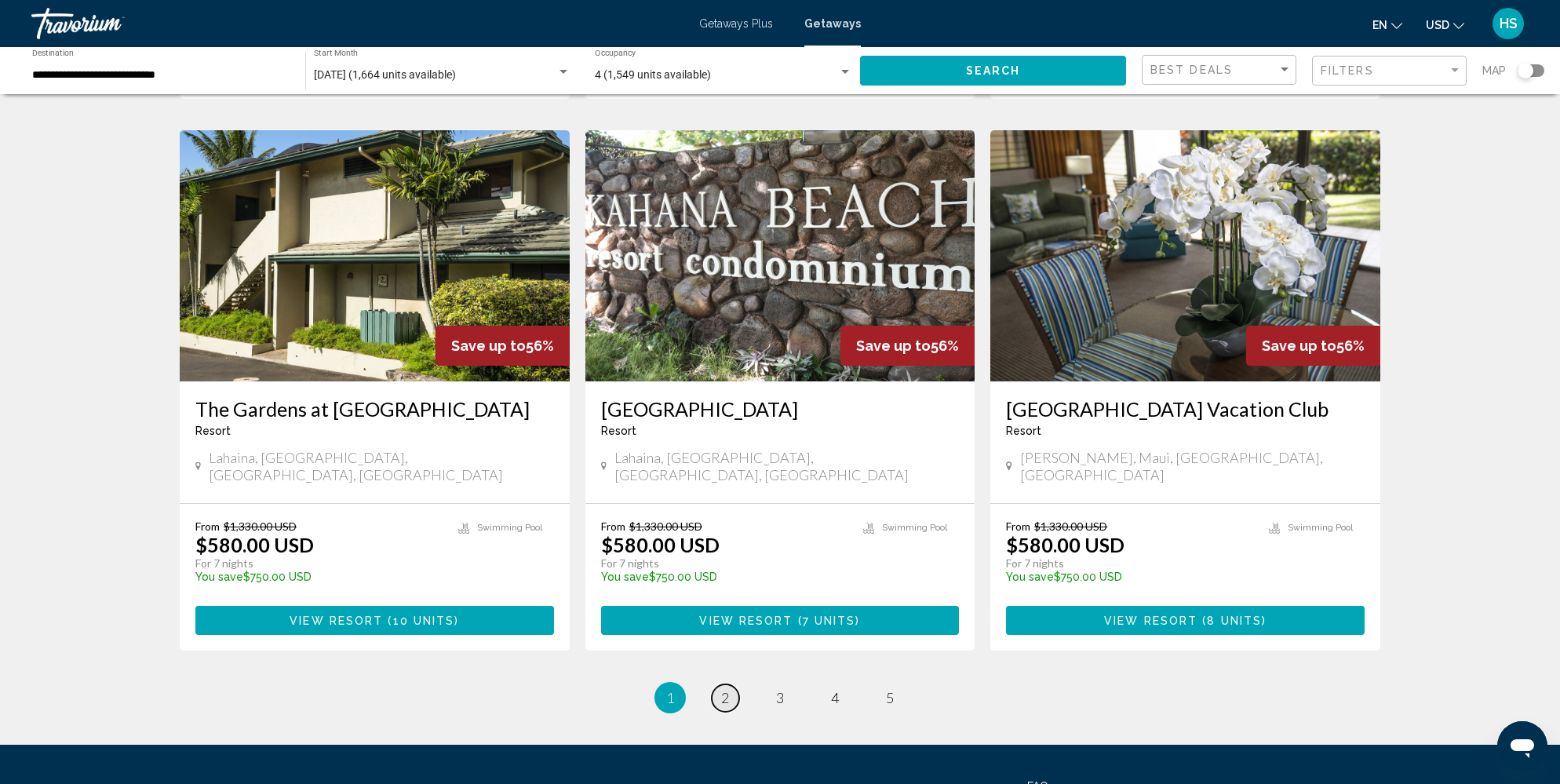
click at [728, 689] on span "2" at bounding box center [725, 698] width 8 height 18
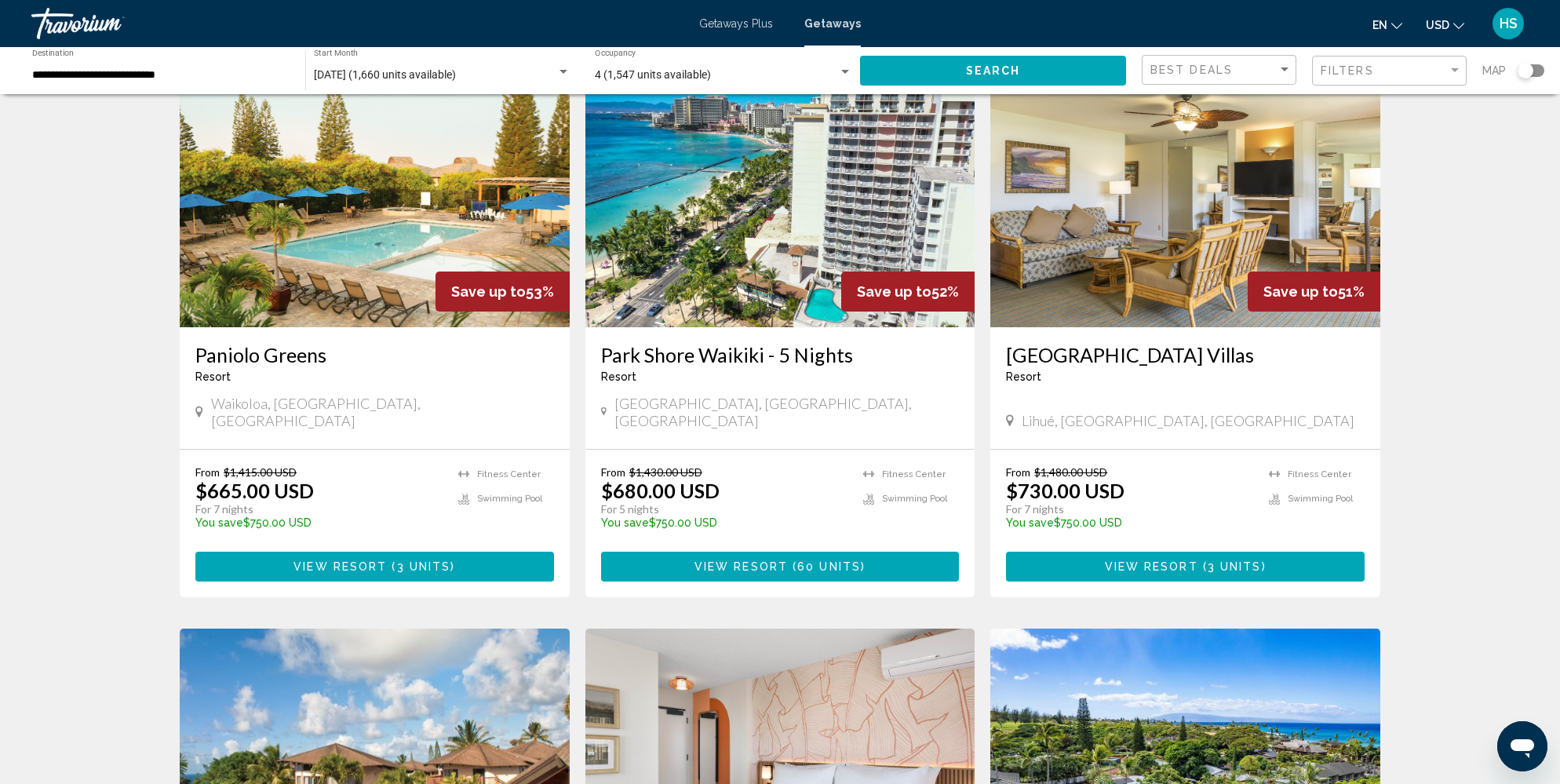
scroll to position [642, 0]
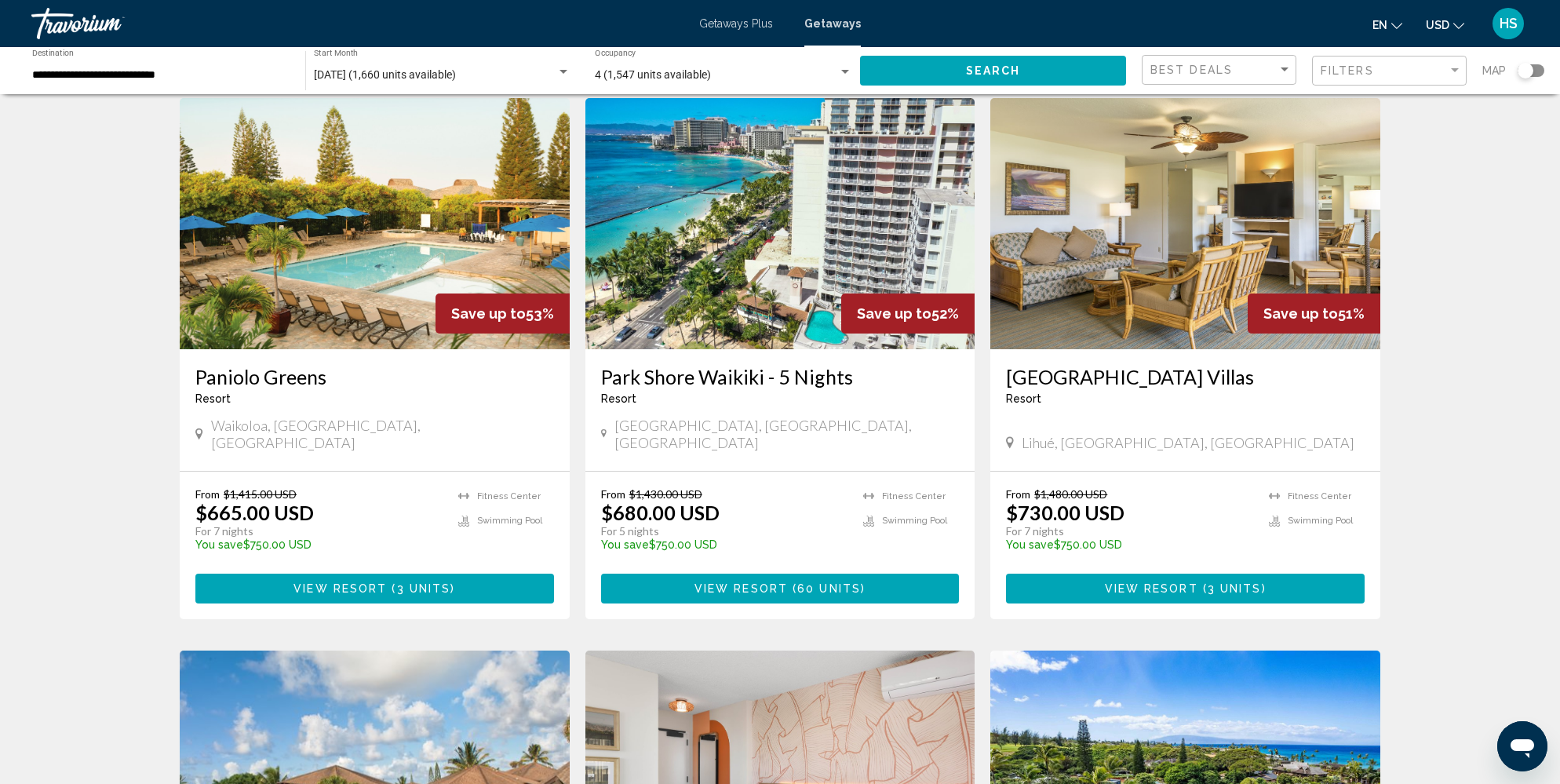
click at [1239, 193] on img "Main content" at bounding box center [1185, 224] width 390 height 251
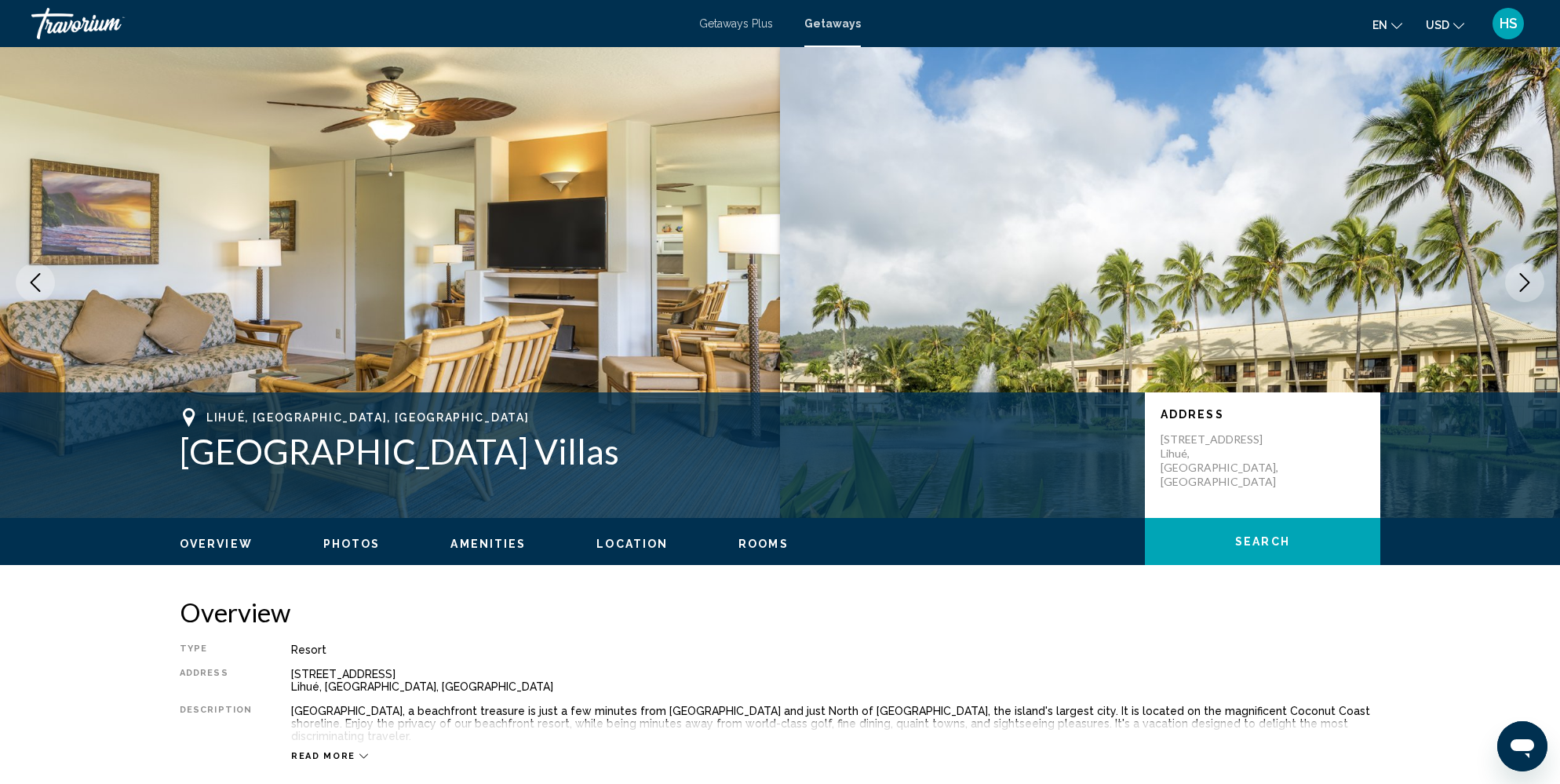
click at [1525, 292] on button "Next image" at bounding box center [1525, 282] width 39 height 39
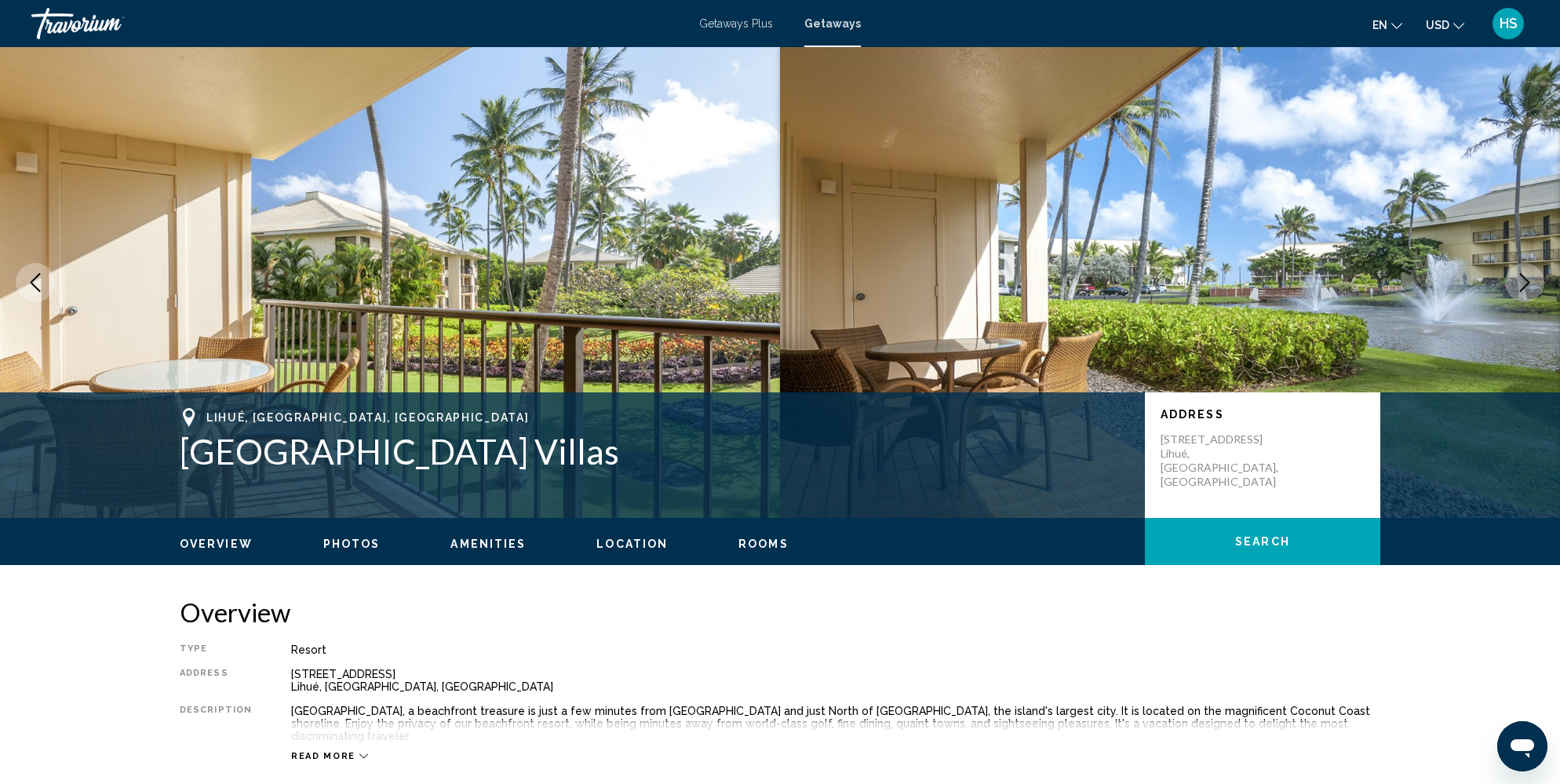
click at [1525, 292] on button "Next image" at bounding box center [1525, 282] width 39 height 39
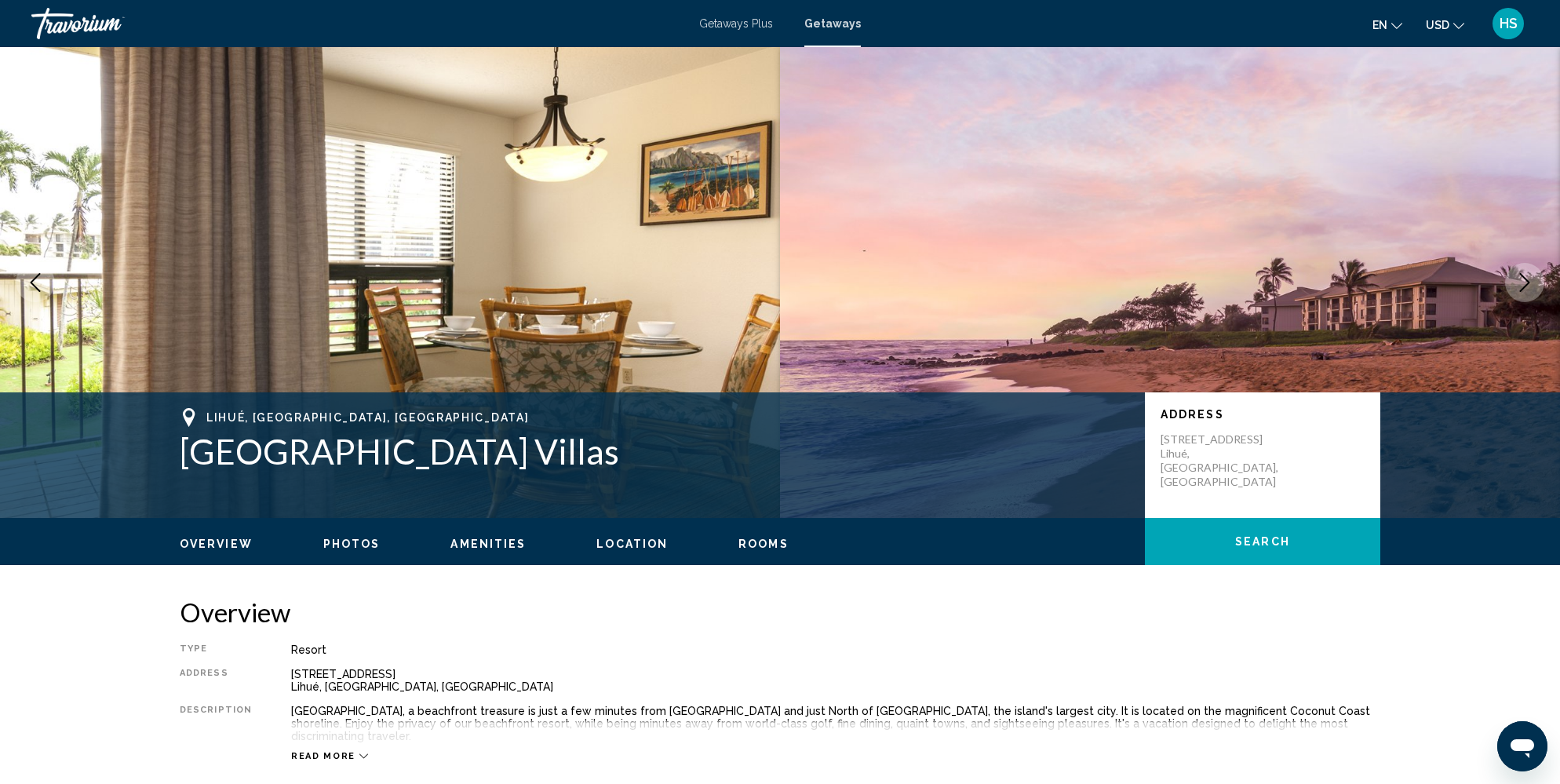
click at [1525, 292] on button "Next image" at bounding box center [1525, 282] width 39 height 39
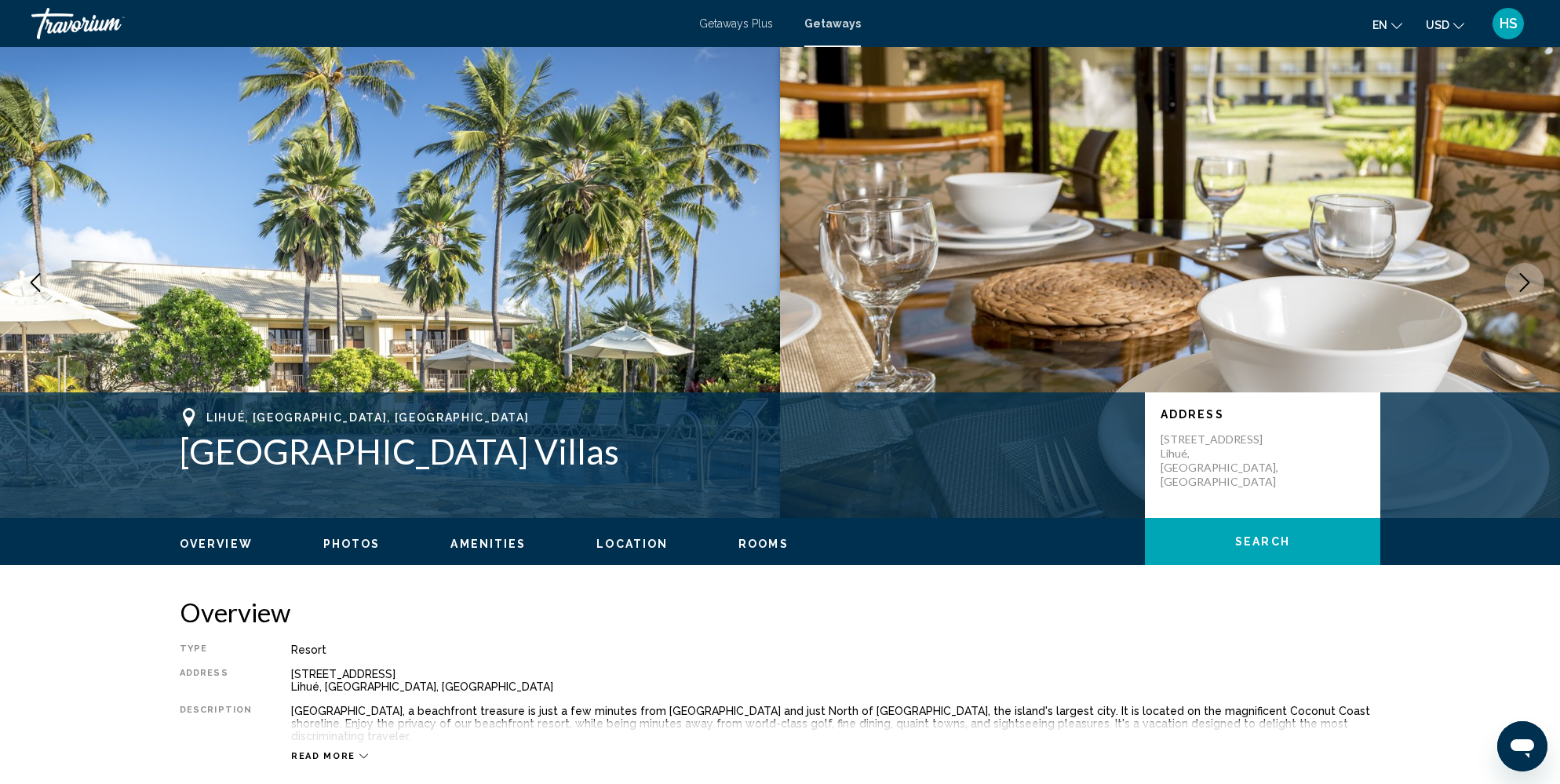
click at [1525, 292] on button "Next image" at bounding box center [1525, 282] width 39 height 39
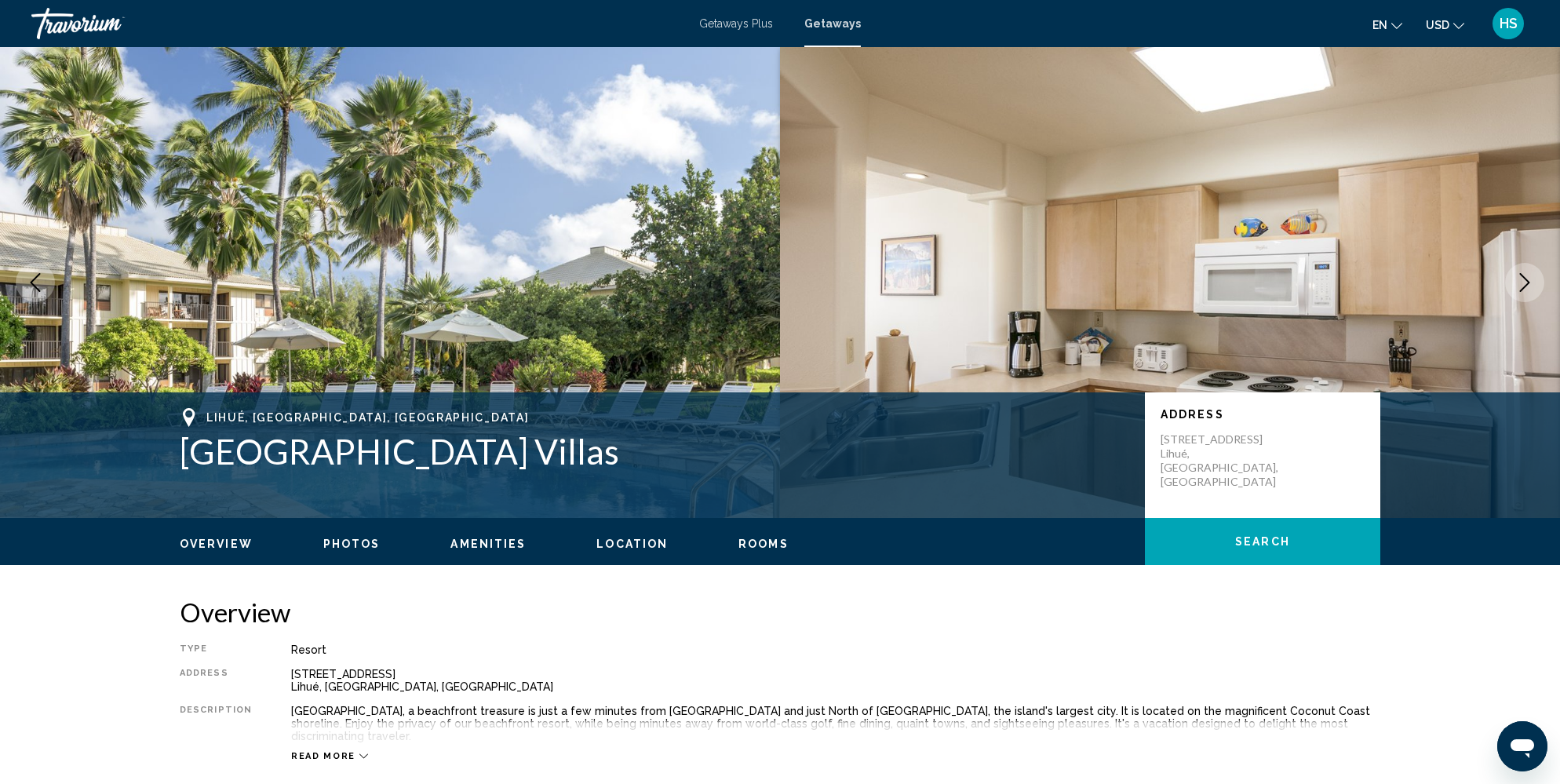
click at [1525, 292] on button "Next image" at bounding box center [1525, 282] width 39 height 39
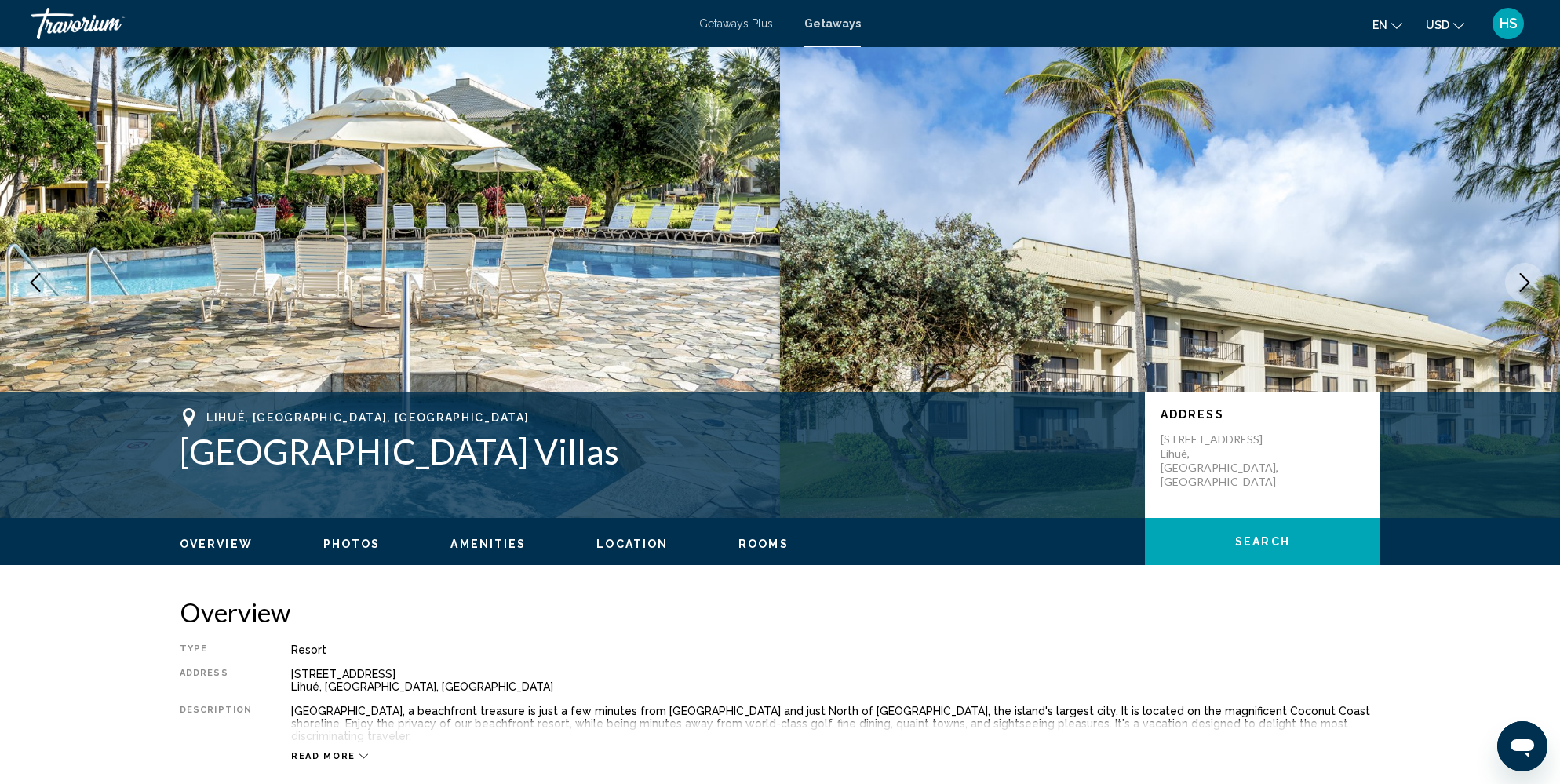
click at [1525, 292] on button "Next image" at bounding box center [1525, 282] width 39 height 39
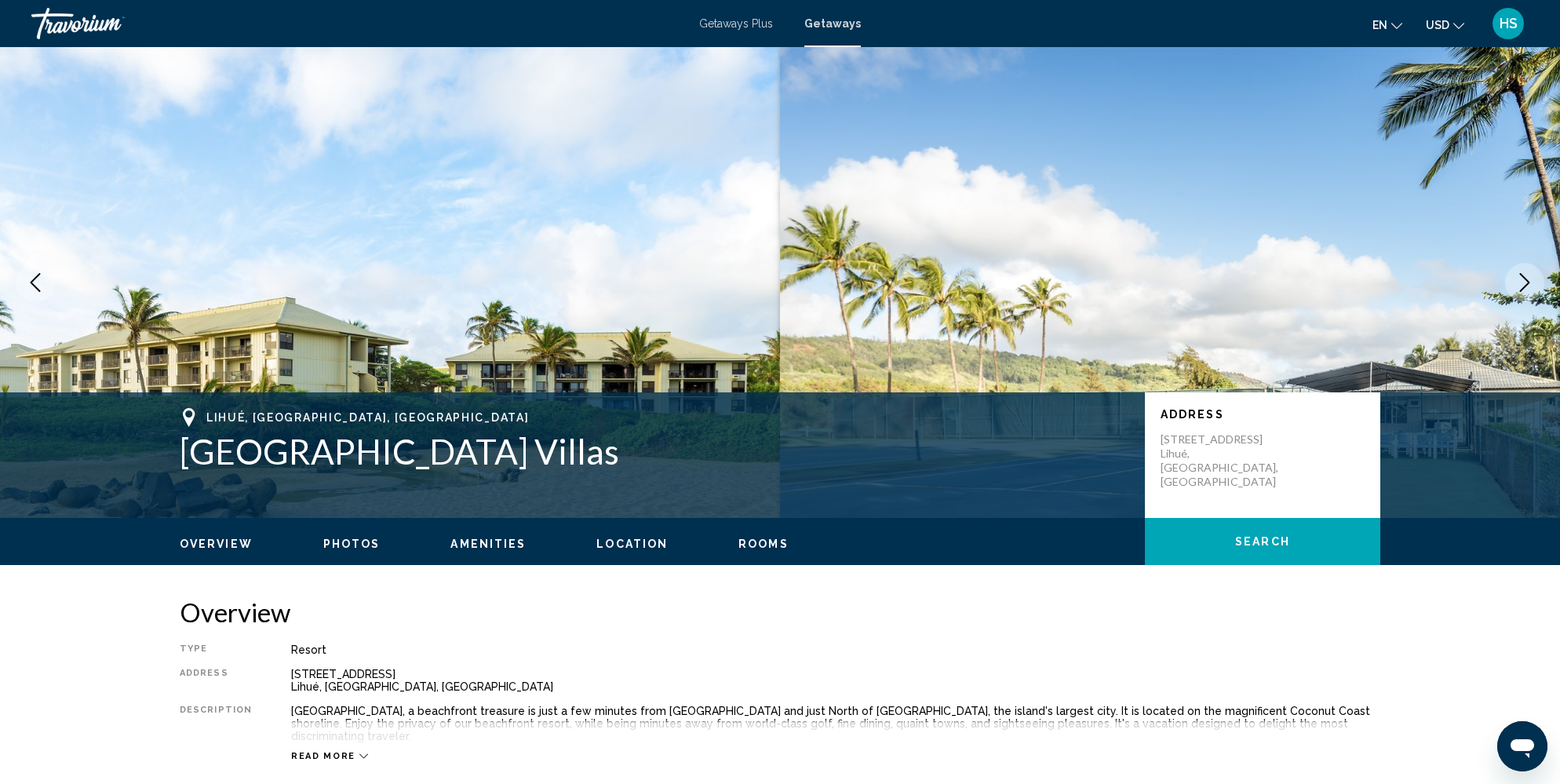
click at [1525, 292] on button "Next image" at bounding box center [1525, 282] width 39 height 39
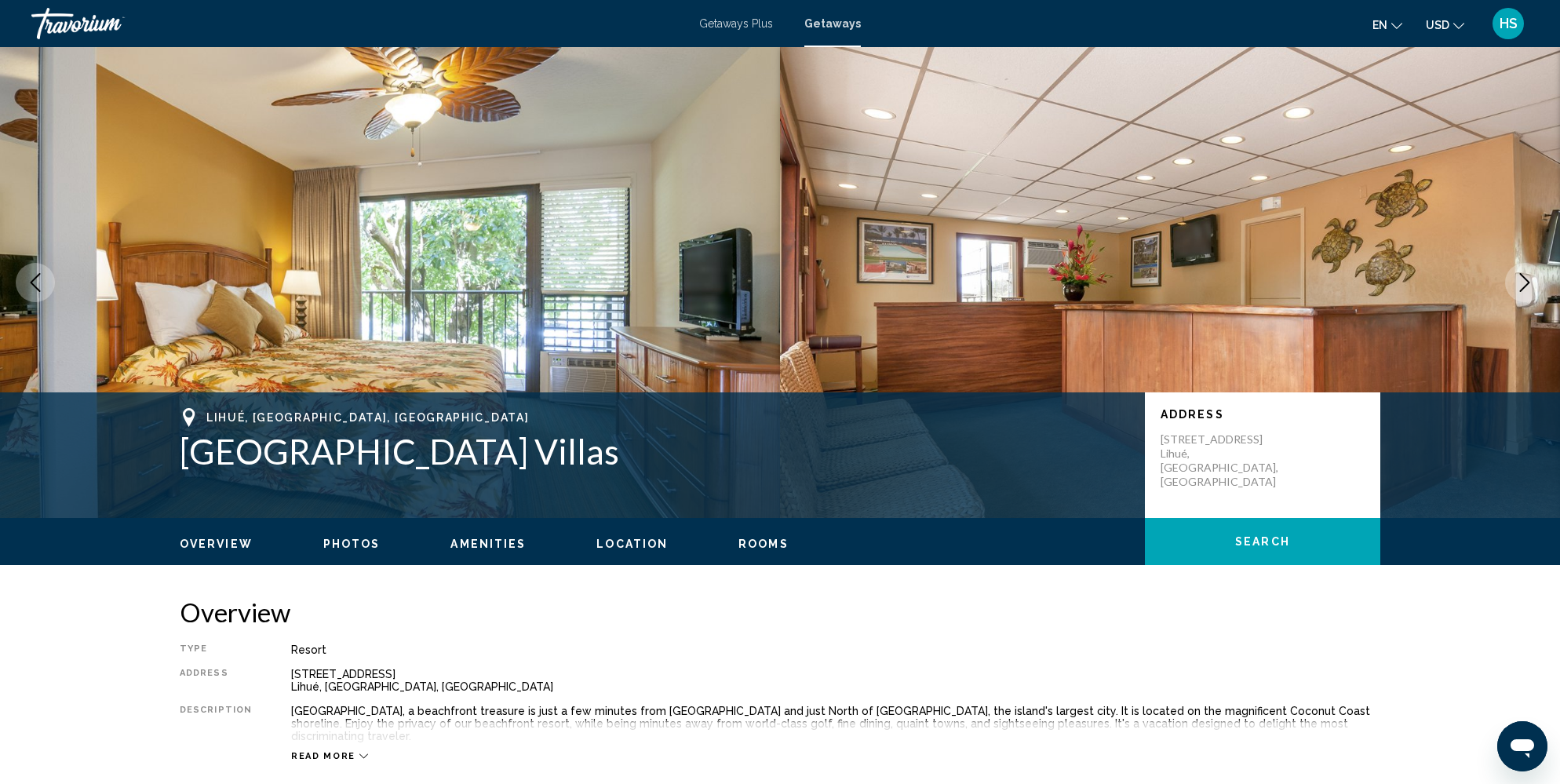
click at [1525, 292] on button "Next image" at bounding box center [1525, 282] width 39 height 39
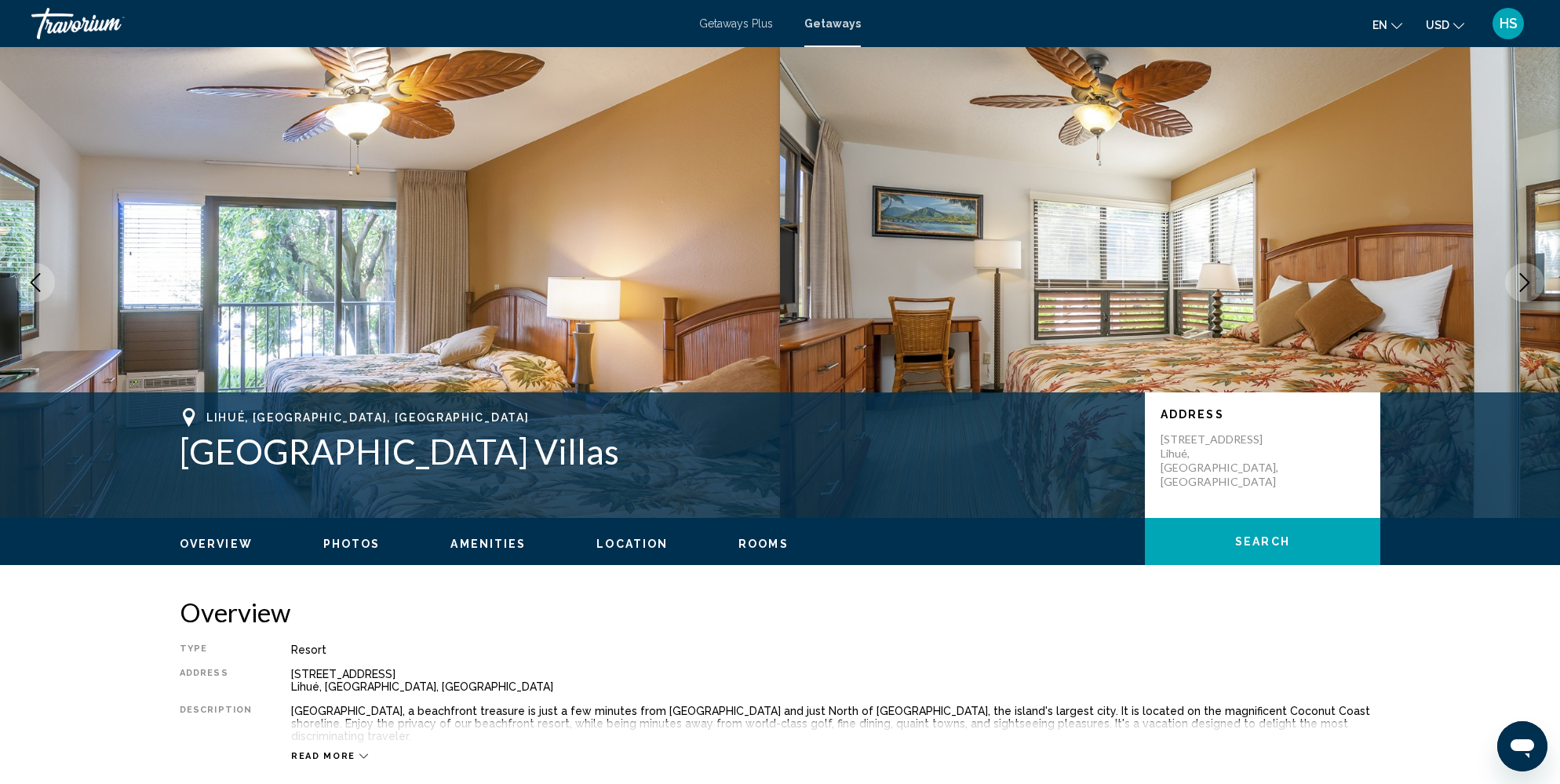
click at [1525, 291] on icon "Next image" at bounding box center [1525, 282] width 19 height 19
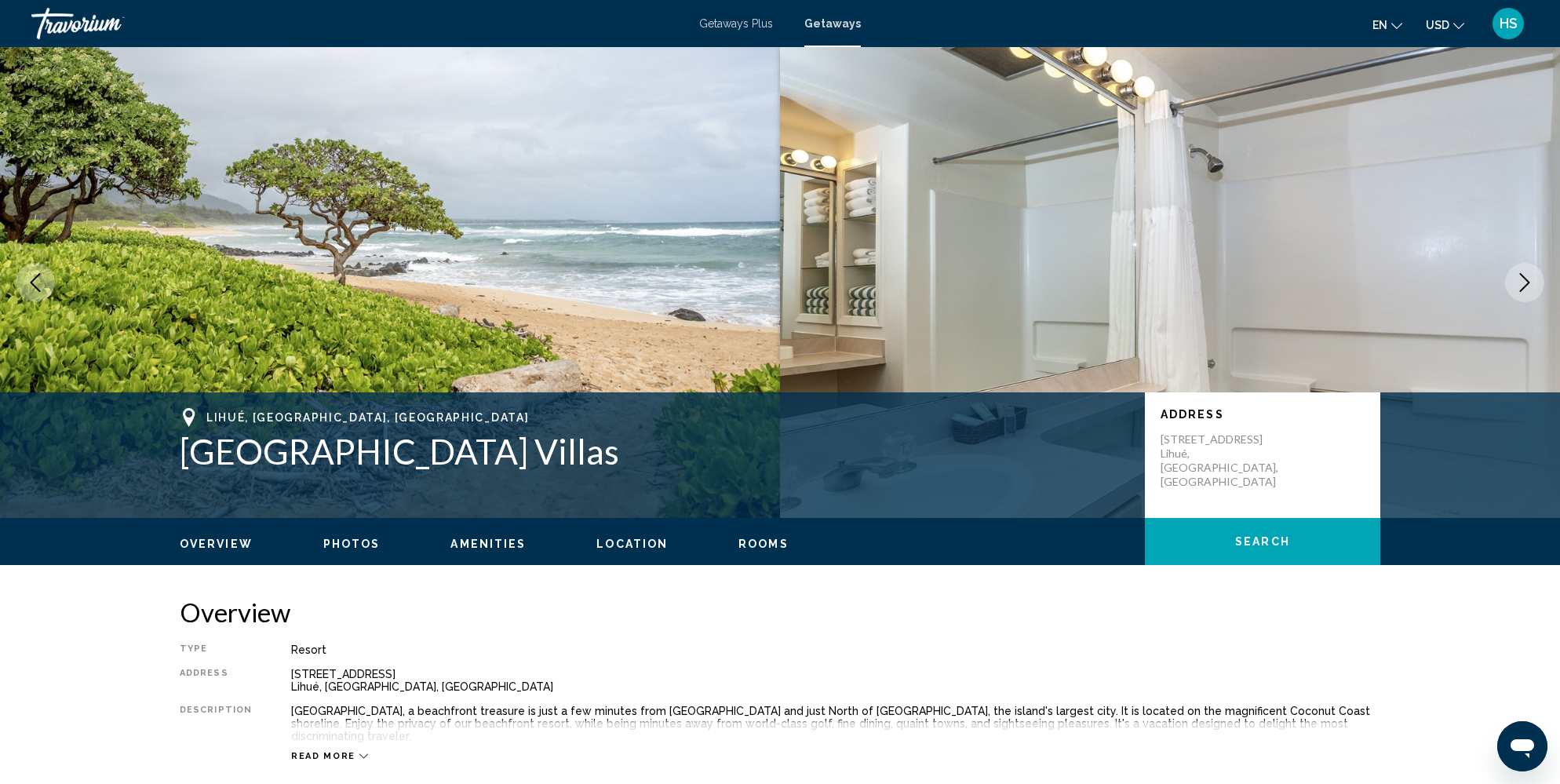
click at [1525, 291] on icon "Next image" at bounding box center [1525, 282] width 19 height 19
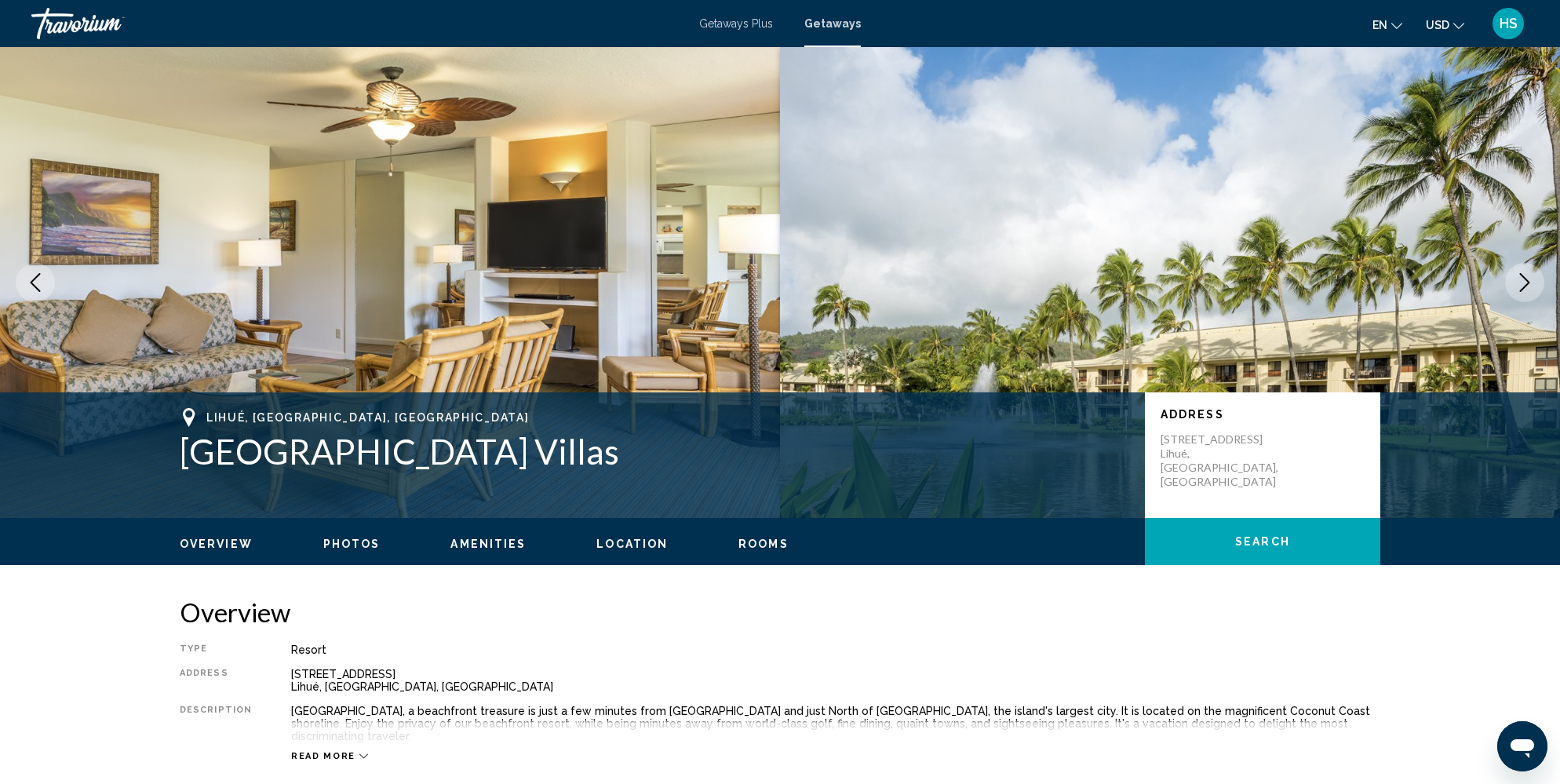
click at [1525, 282] on icon "Next image" at bounding box center [1525, 282] width 19 height 19
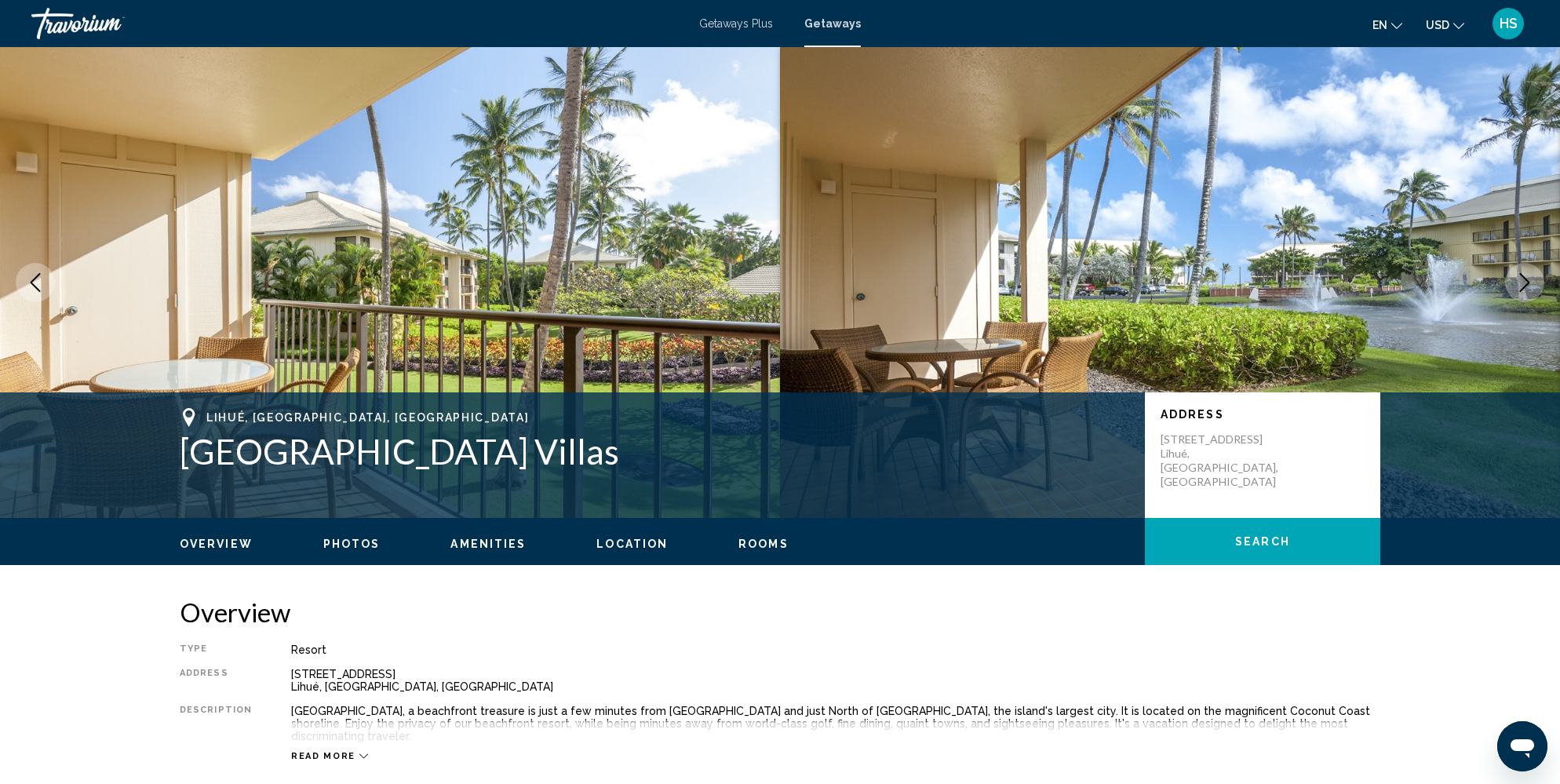
click at [1525, 282] on icon "Next image" at bounding box center [1525, 282] width 19 height 19
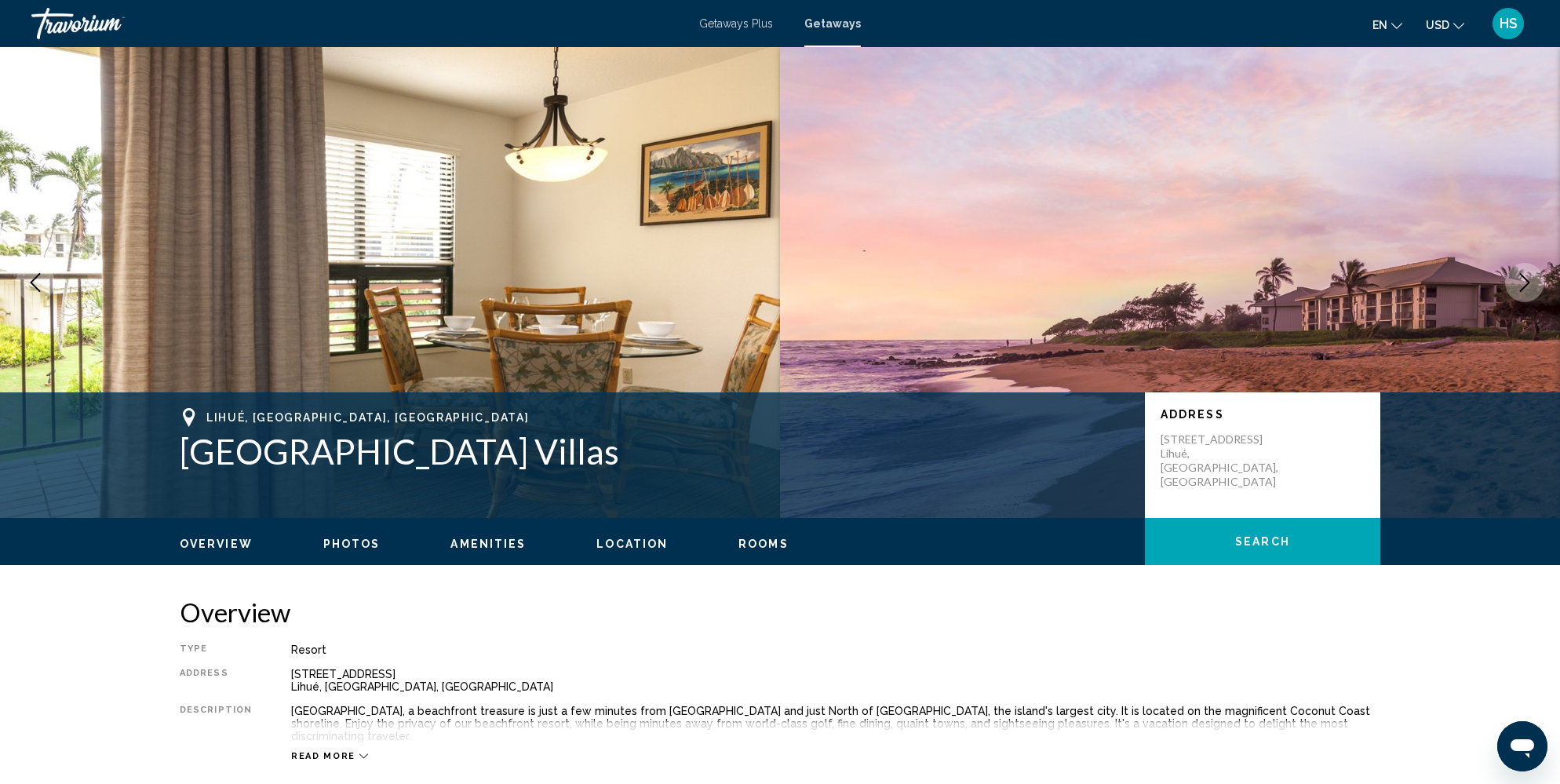
click at [1530, 292] on button "Next image" at bounding box center [1525, 282] width 39 height 39
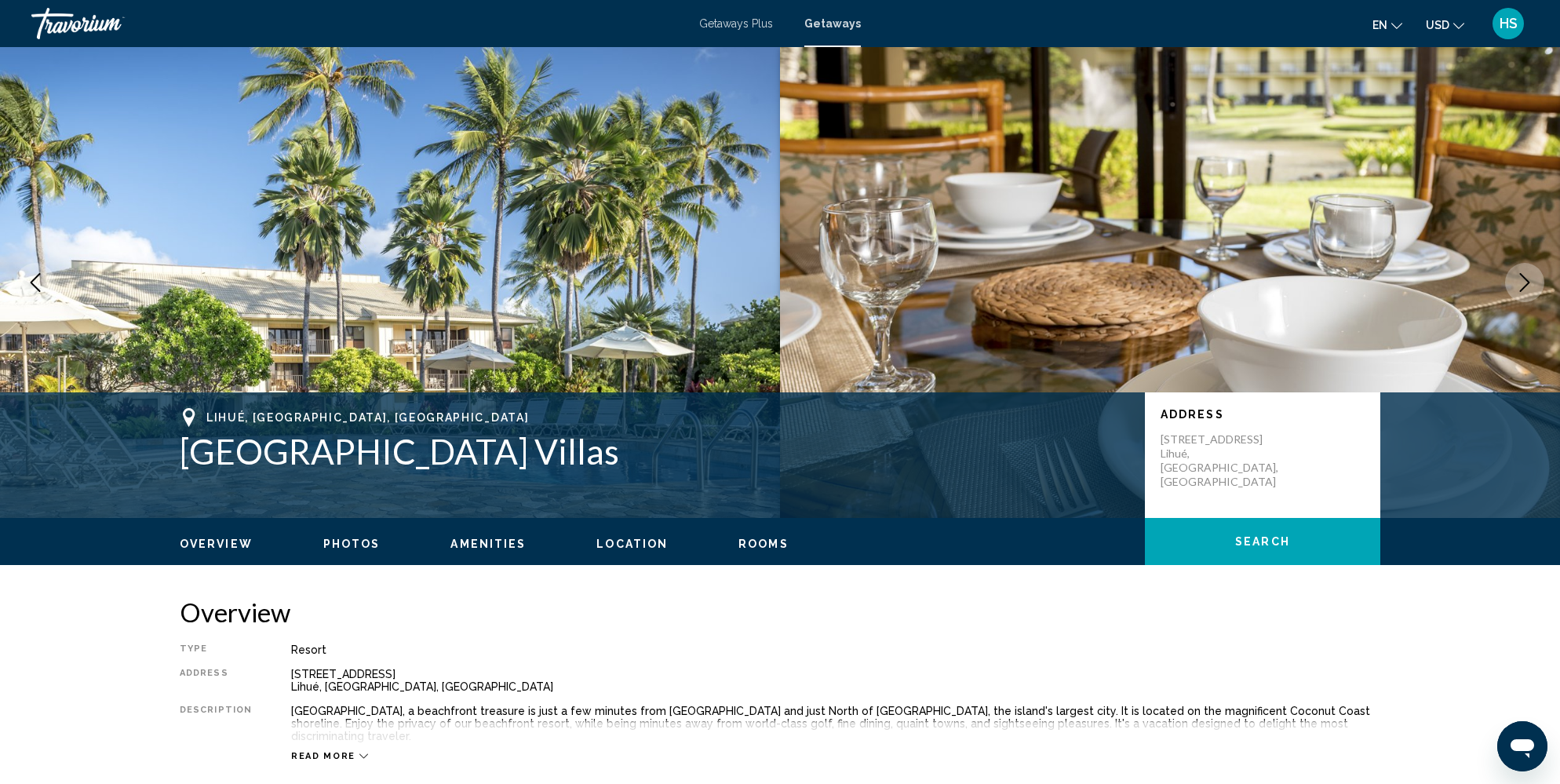
click at [1521, 286] on icon "Next image" at bounding box center [1525, 282] width 19 height 19
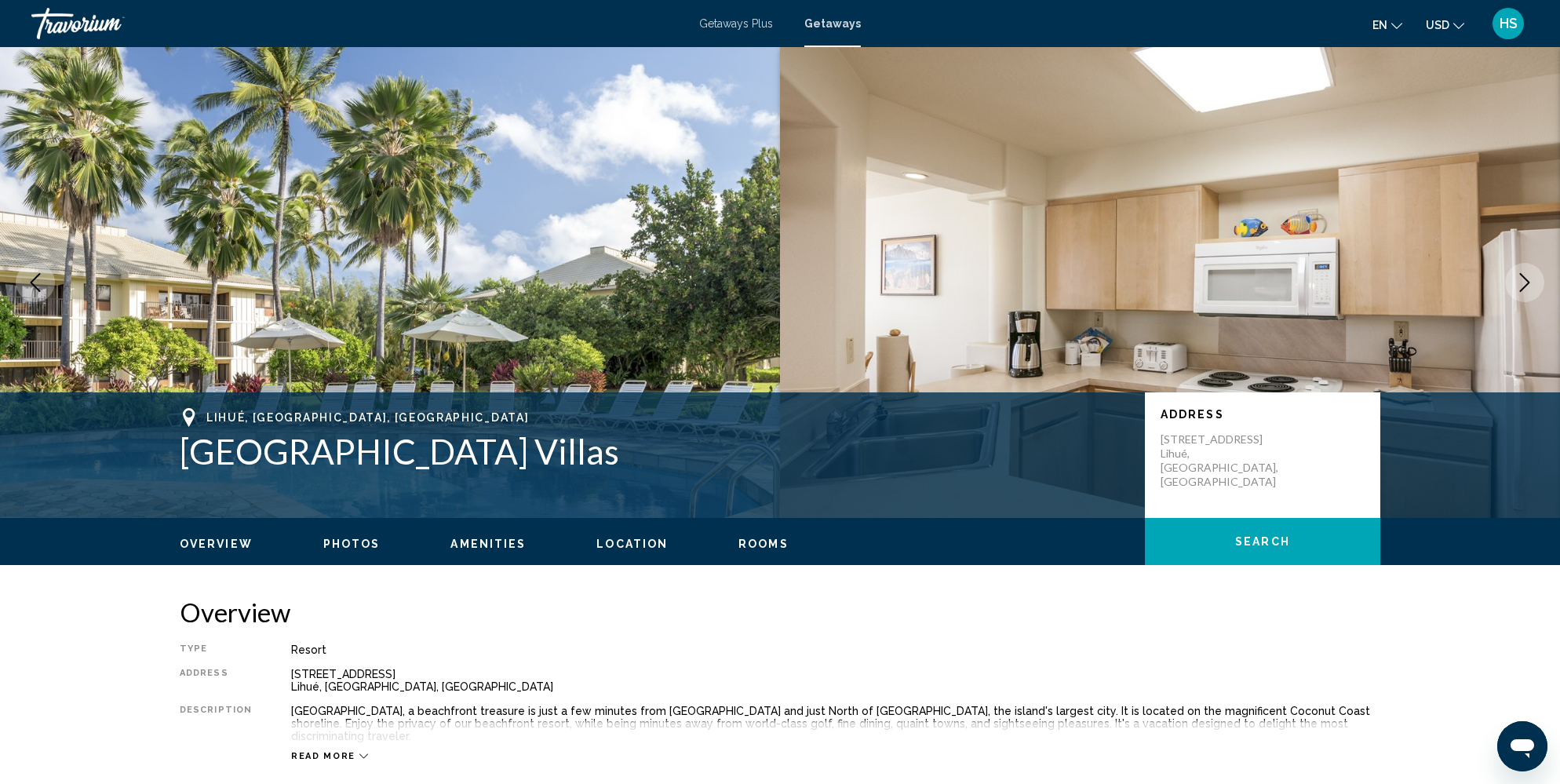
click at [1521, 286] on icon "Next image" at bounding box center [1525, 282] width 19 height 19
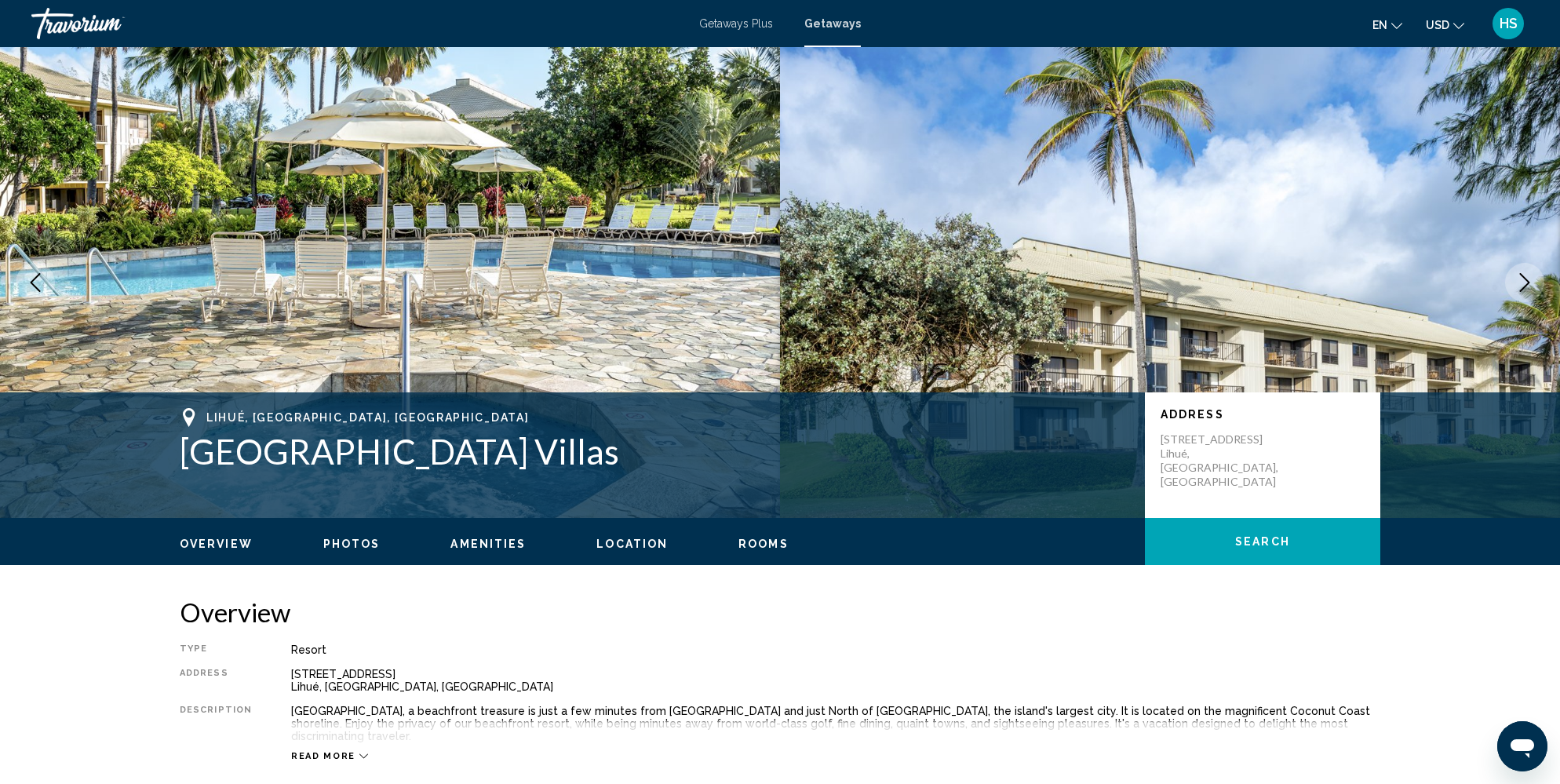
click at [1526, 286] on icon "Next image" at bounding box center [1525, 282] width 19 height 19
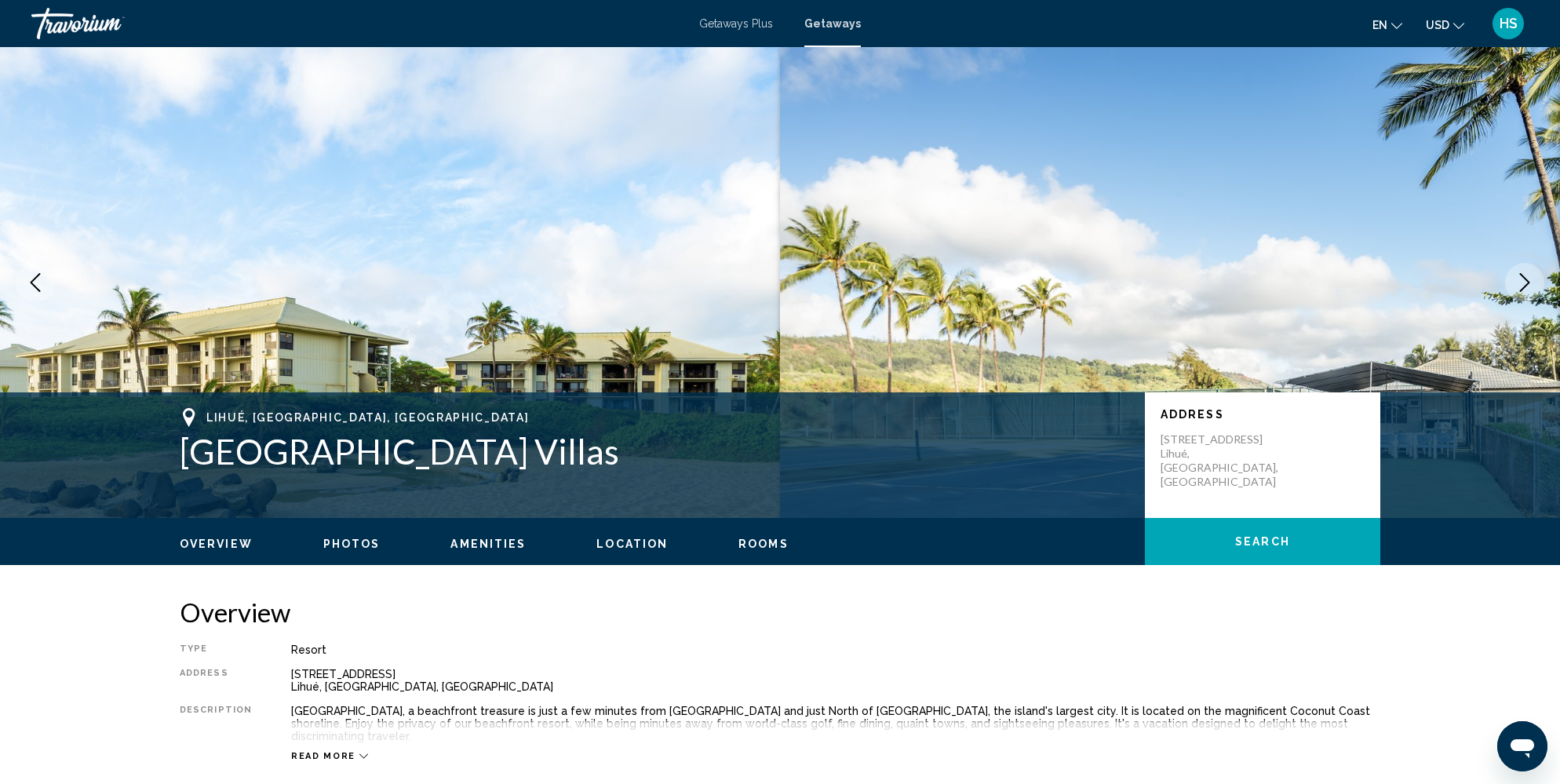
click at [1526, 286] on icon "Next image" at bounding box center [1525, 282] width 19 height 19
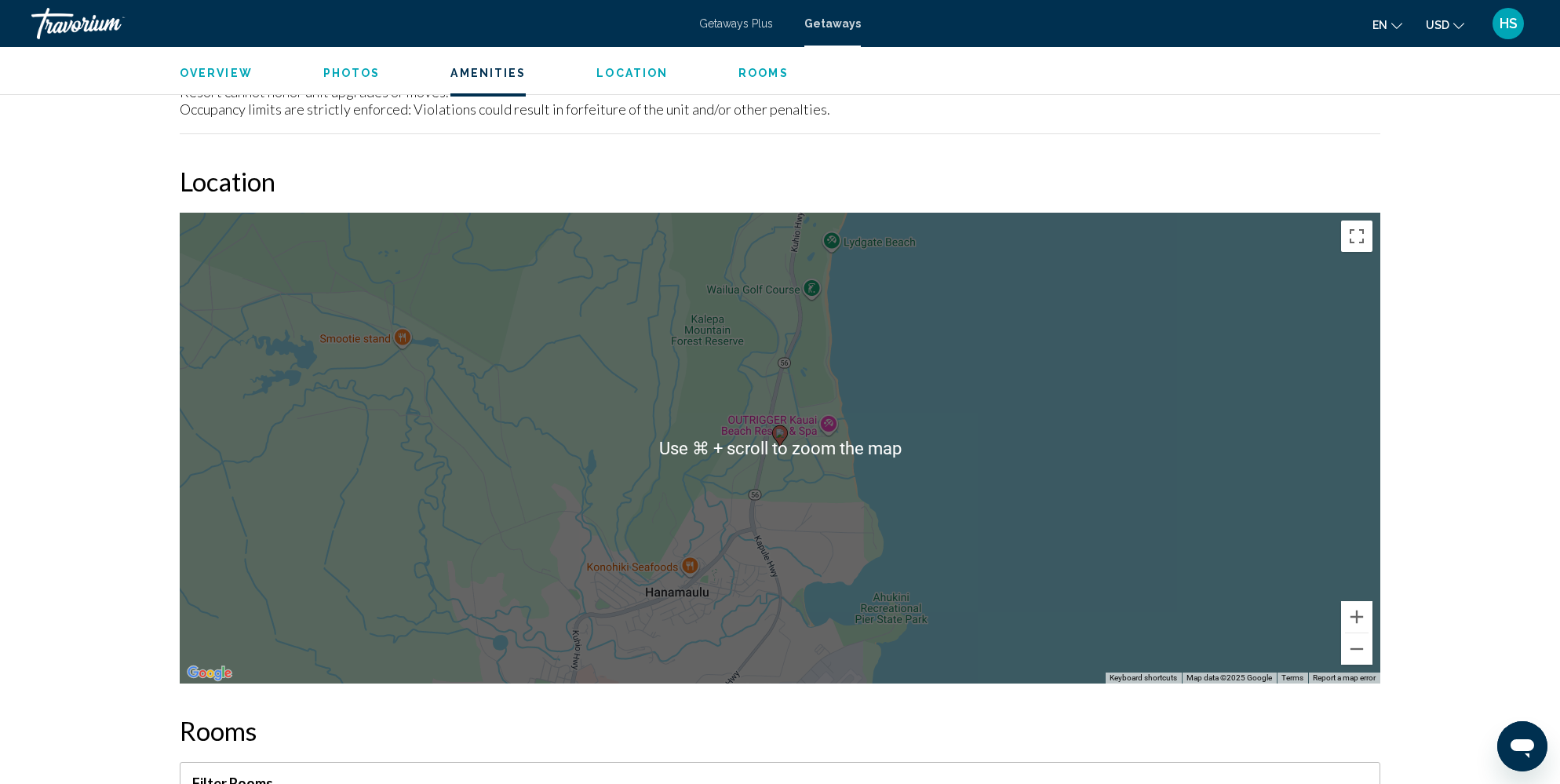
scroll to position [2474, 0]
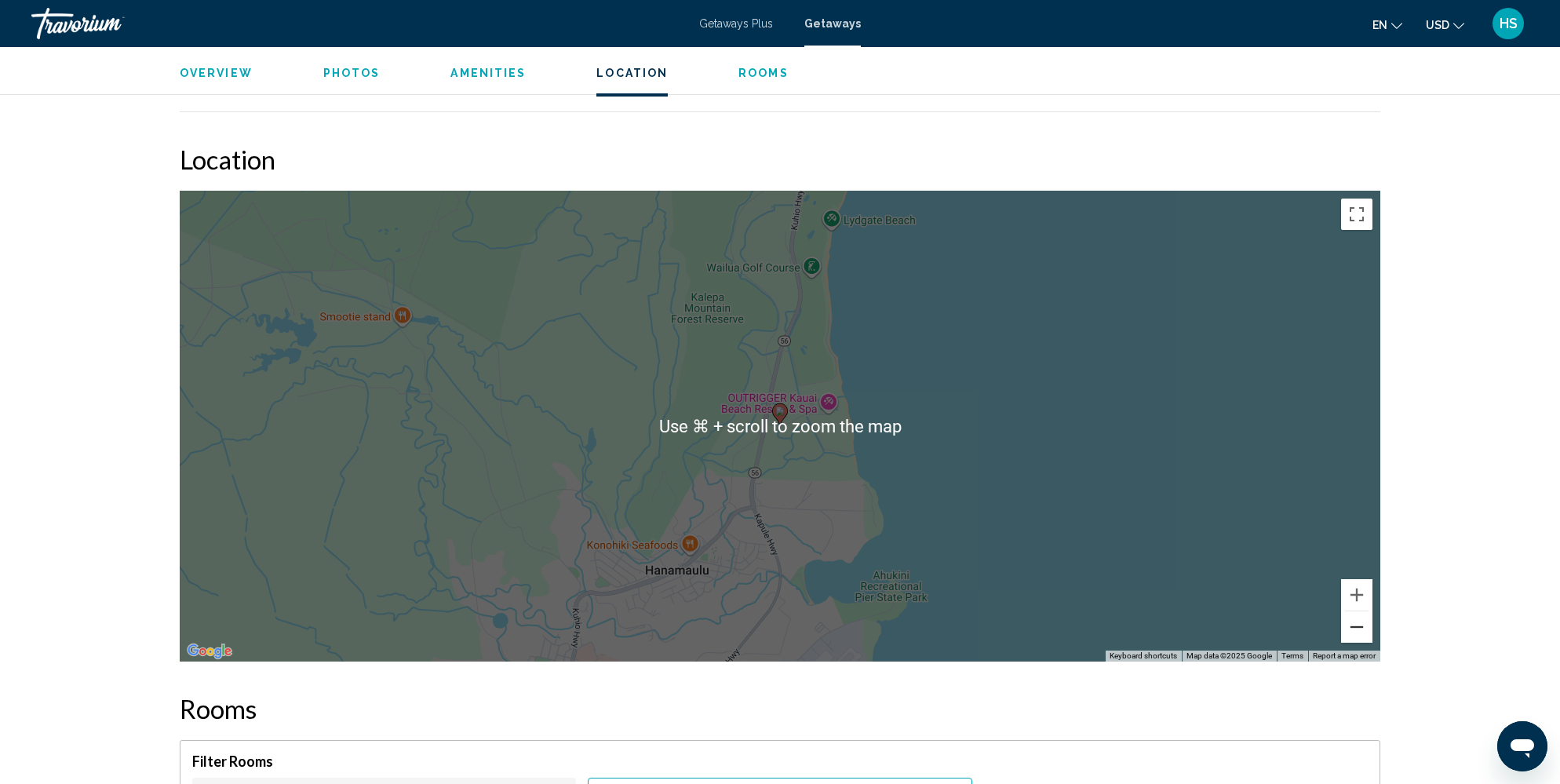
click at [1361, 611] on button "Zoom out" at bounding box center [1357, 626] width 31 height 31
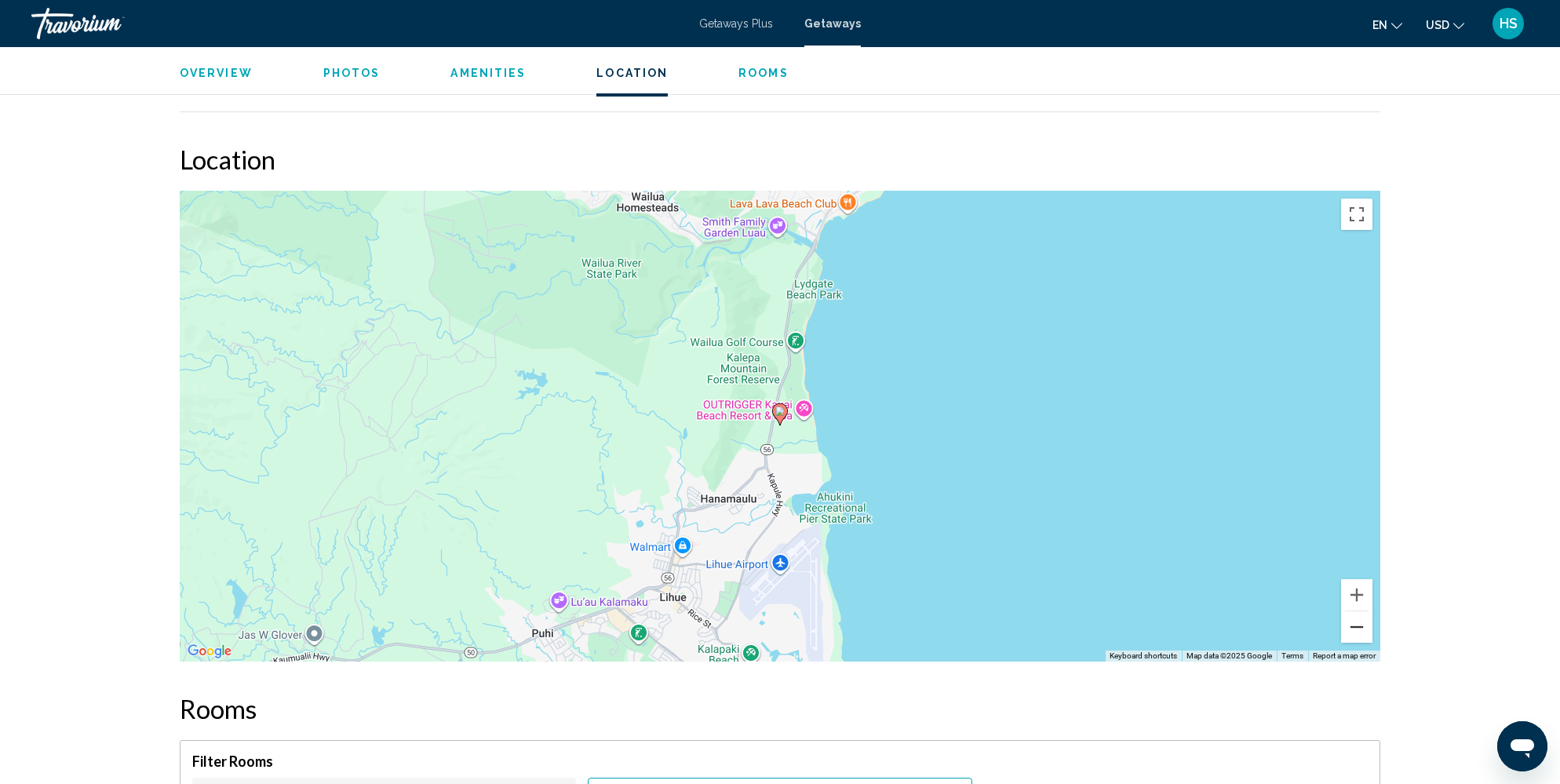
click at [1361, 611] on button "Zoom out" at bounding box center [1357, 626] width 31 height 31
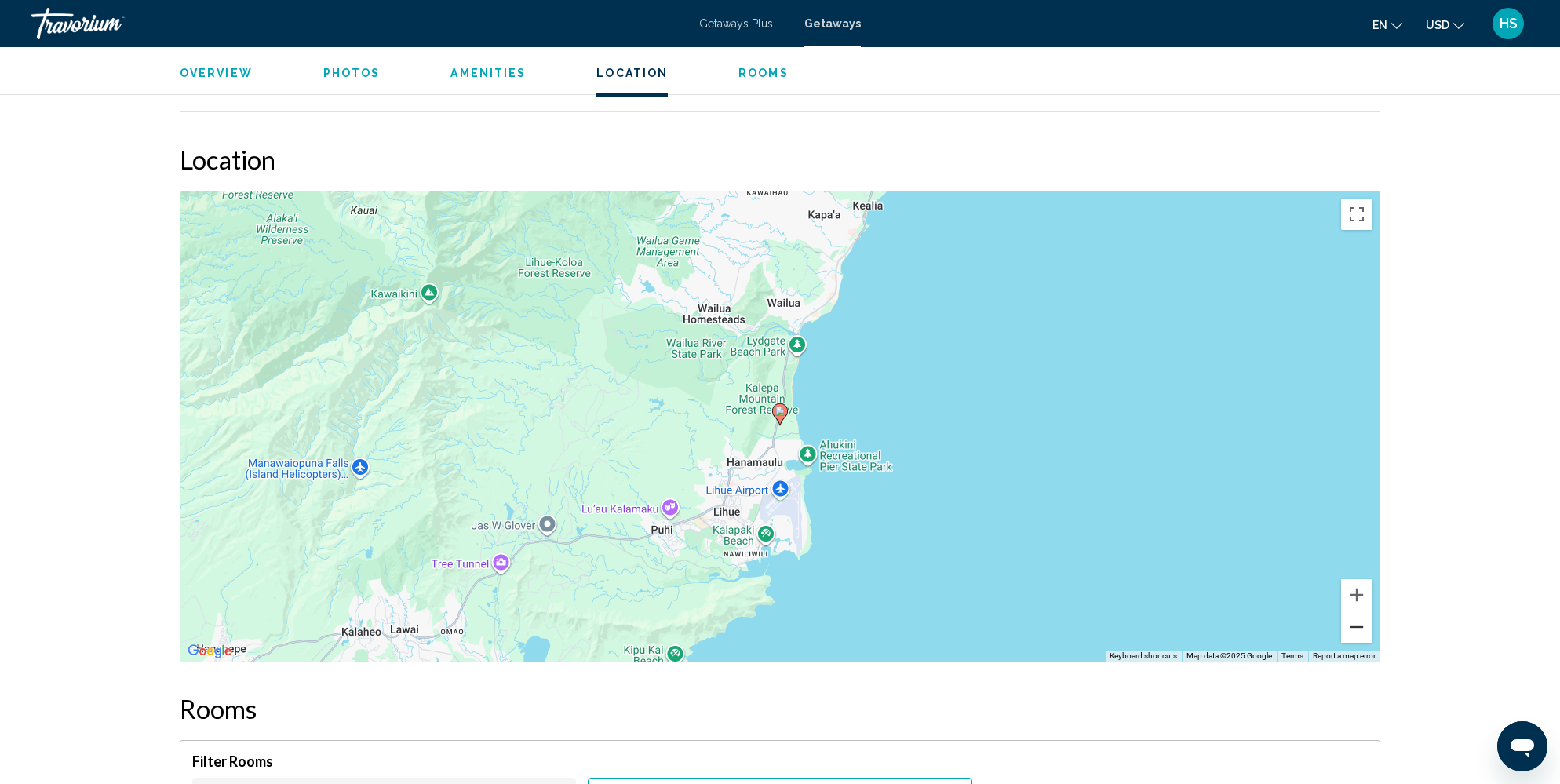
click at [1361, 611] on button "Zoom out" at bounding box center [1357, 626] width 31 height 31
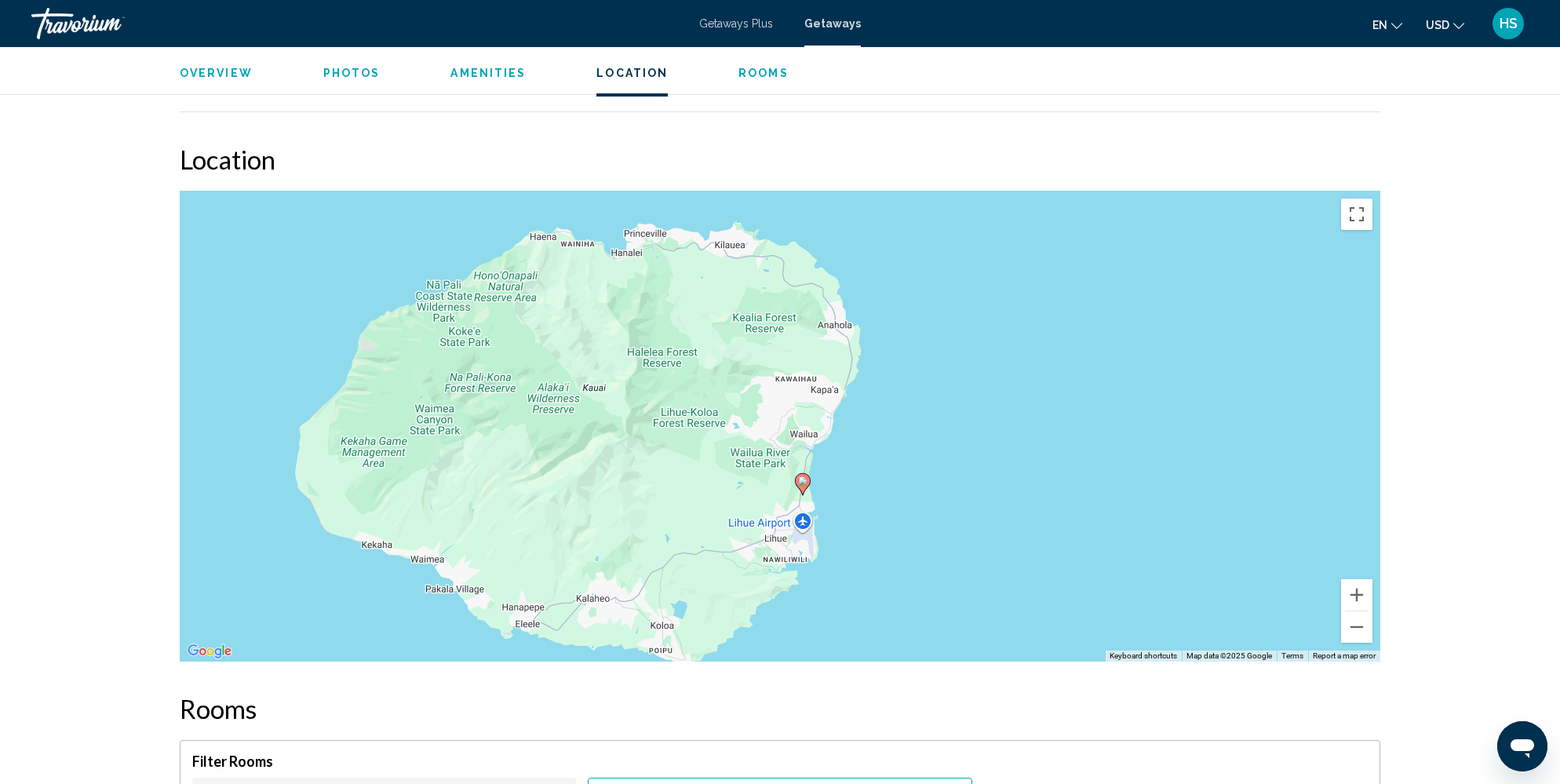
drag, startPoint x: 903, startPoint y: 345, endPoint x: 925, endPoint y: 419, distance: 77.2
click at [925, 419] on div "To activate drag with keyboard, press Alt + Enter. Once in keyboard drag state,…" at bounding box center [780, 426] width 1201 height 470
click at [1359, 579] on button "Zoom in" at bounding box center [1357, 594] width 31 height 31
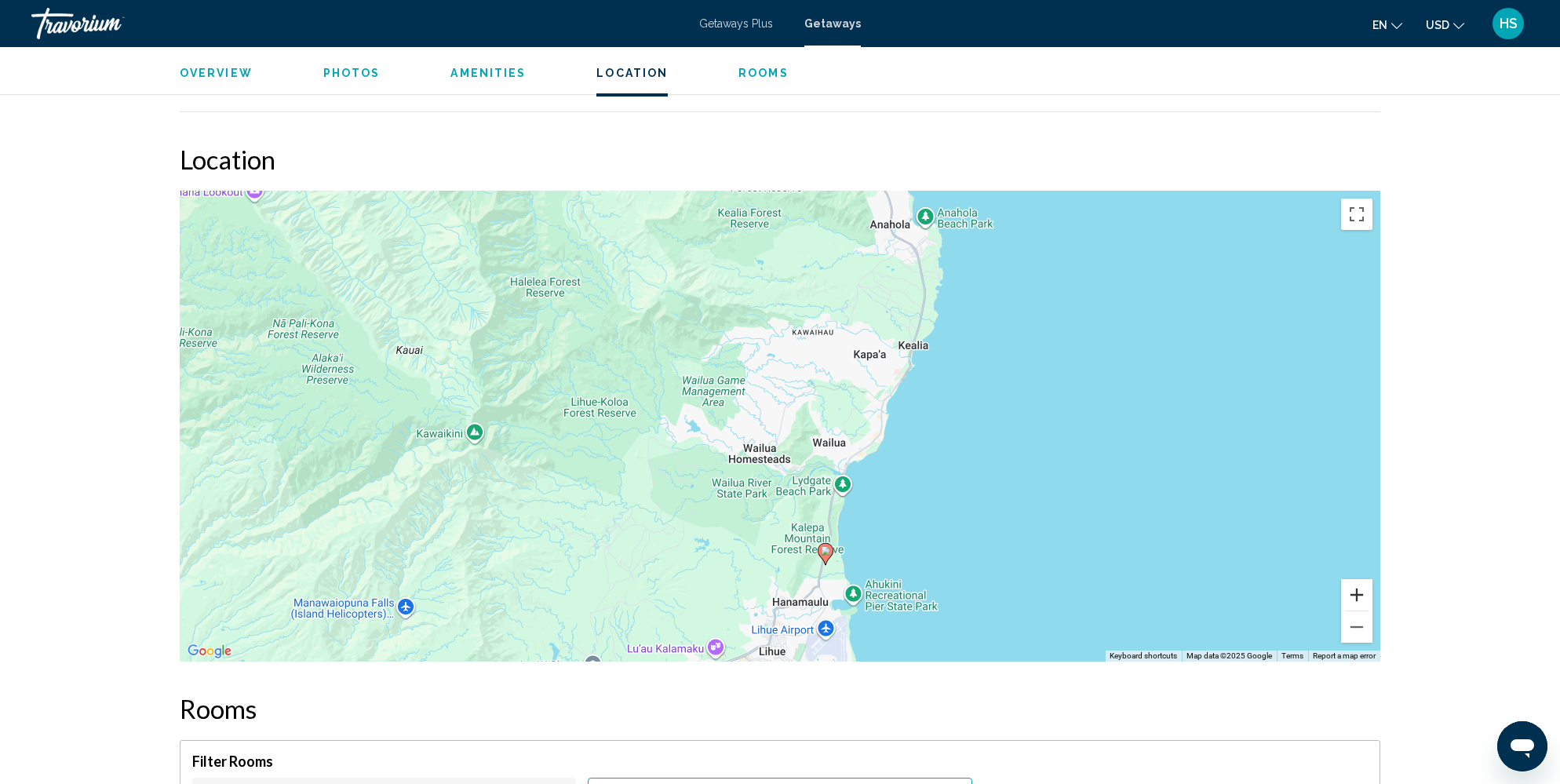
click at [1359, 579] on button "Zoom in" at bounding box center [1357, 594] width 31 height 31
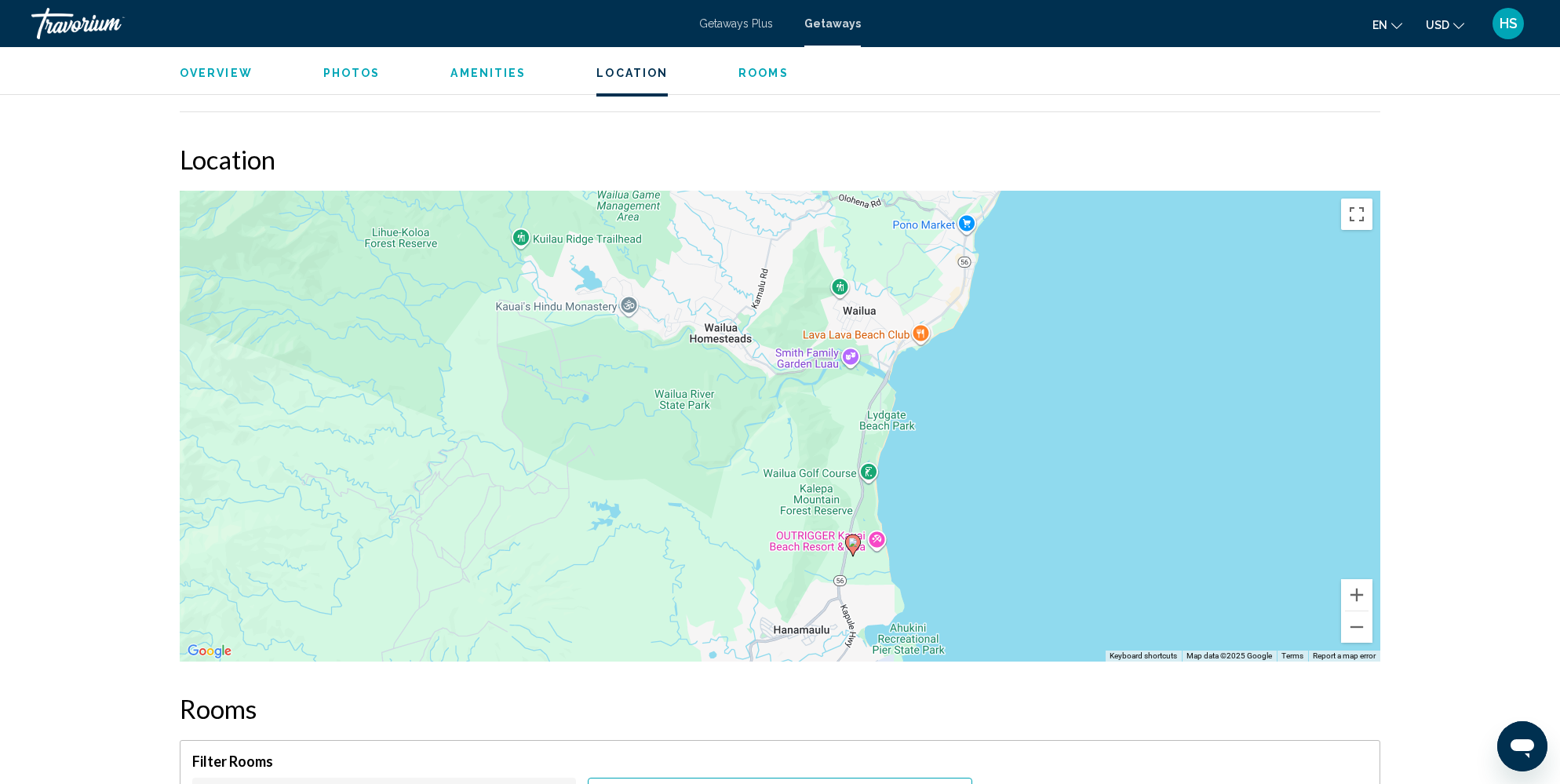
drag, startPoint x: 1081, startPoint y: 571, endPoint x: 1062, endPoint y: 421, distance: 151.2
click at [1062, 421] on div "To activate drag with keyboard, press Alt + Enter. Once in keyboard drag state,…" at bounding box center [780, 426] width 1201 height 470
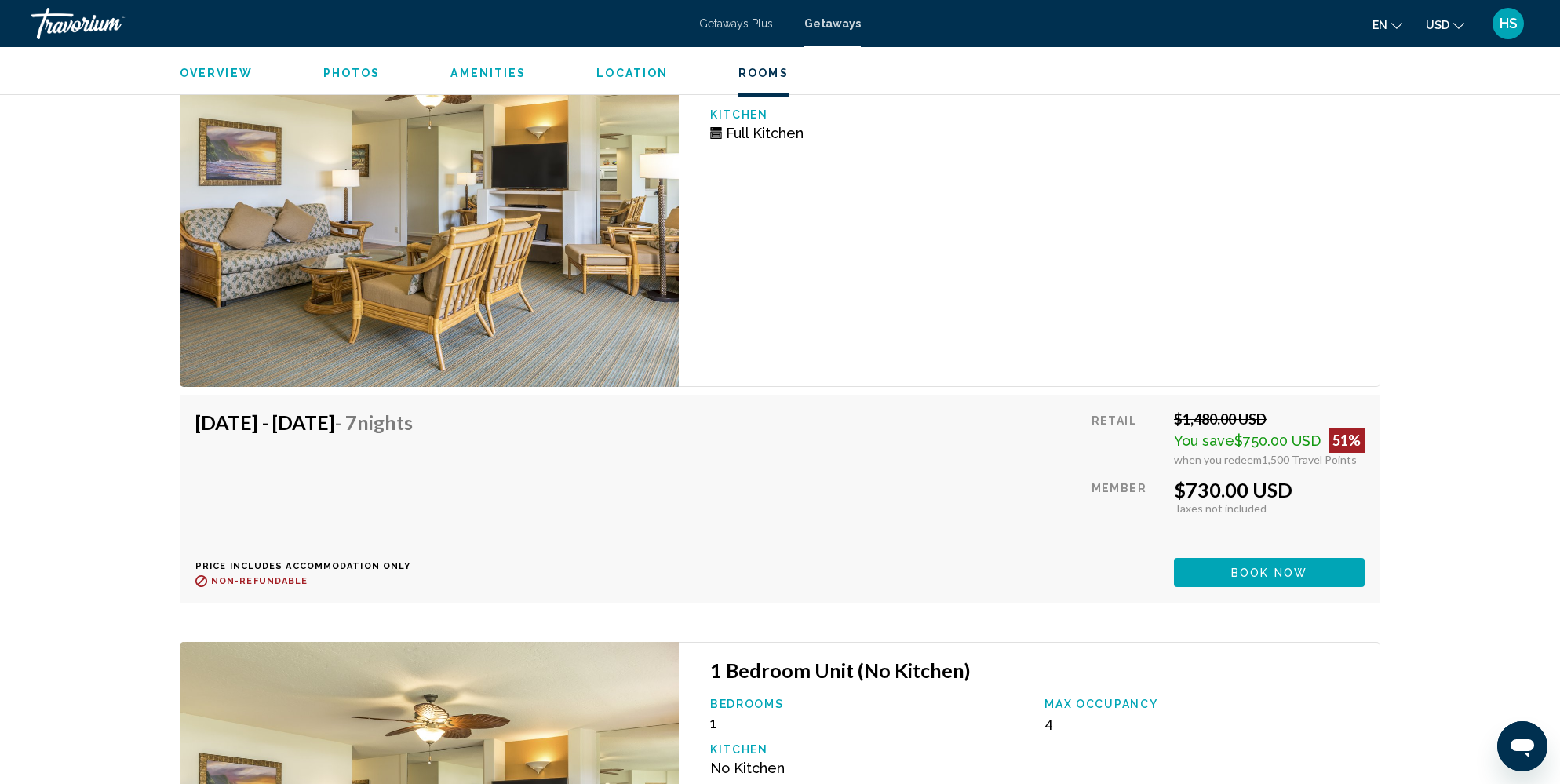
scroll to position [3327, 0]
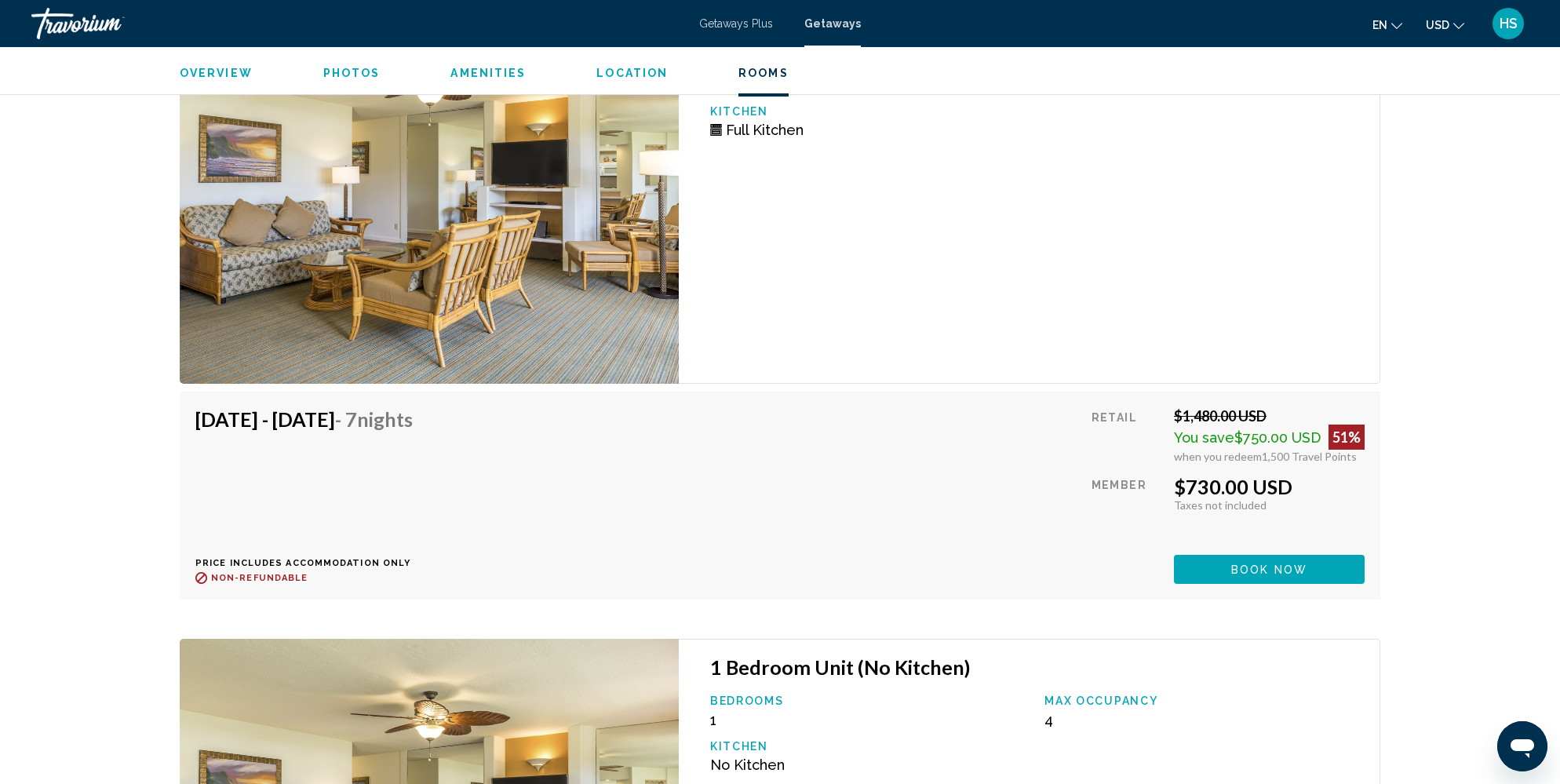
click at [1298, 554] on button "Book now" at bounding box center [1269, 569] width 190 height 29
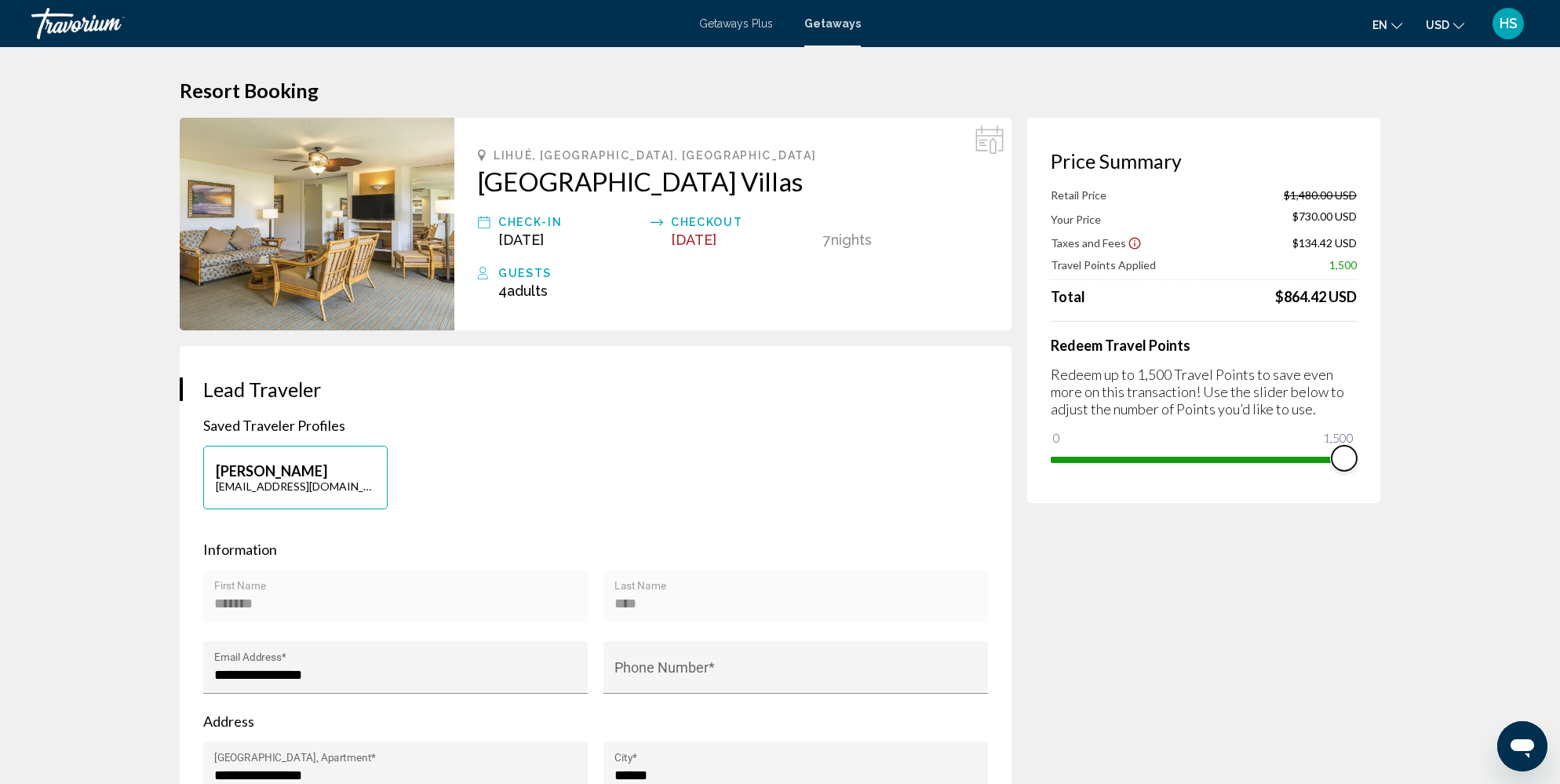
drag, startPoint x: 1346, startPoint y: 461, endPoint x: 1371, endPoint y: 458, distance: 25.2
click at [1371, 458] on div "Price Summary Retail Price $1,480.00 USD Your Price $730.00 USD Taxes and Fees …" at bounding box center [1204, 310] width 353 height 385
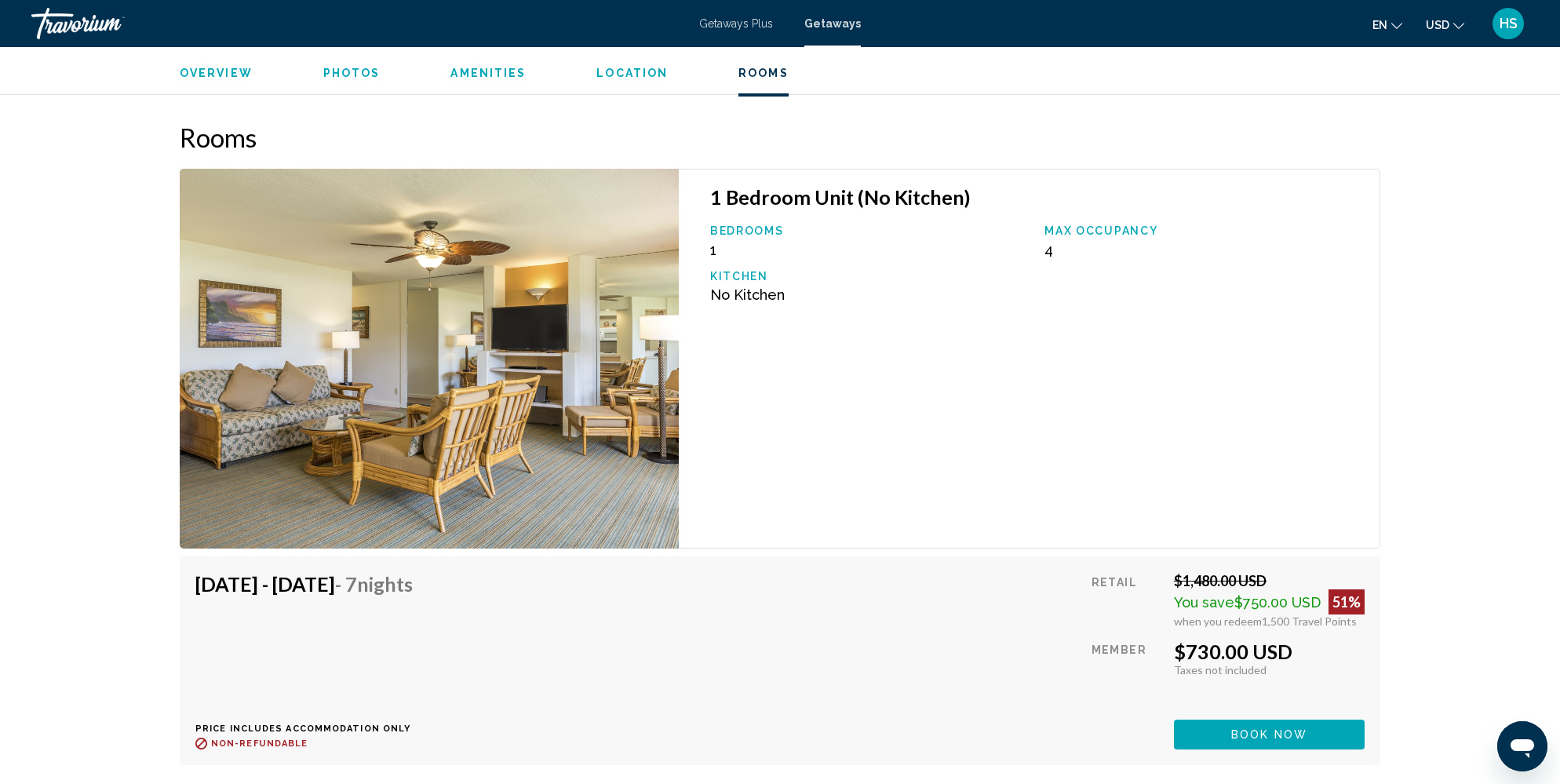
scroll to position [3045, 0]
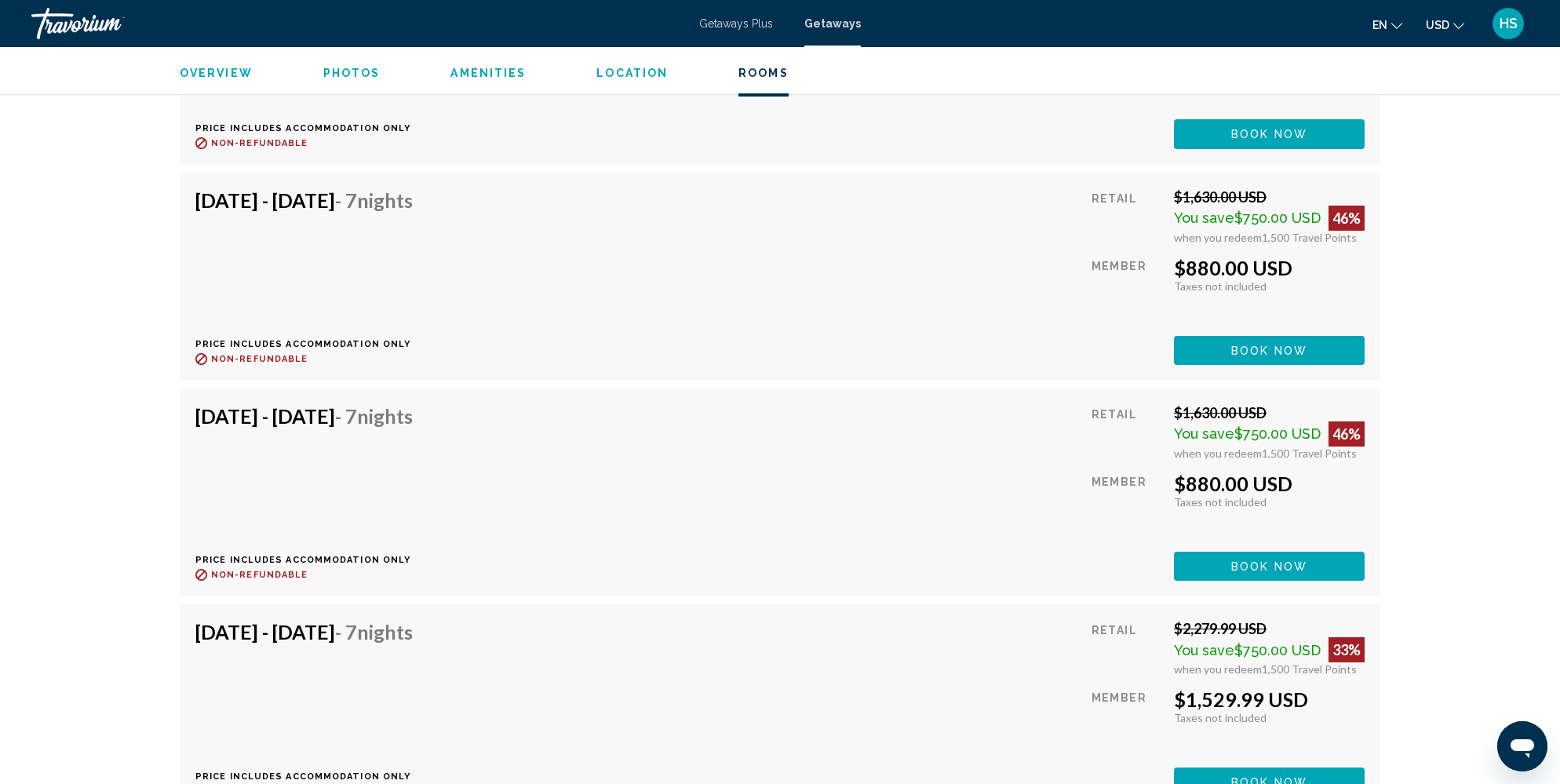
scroll to position [8600, 0]
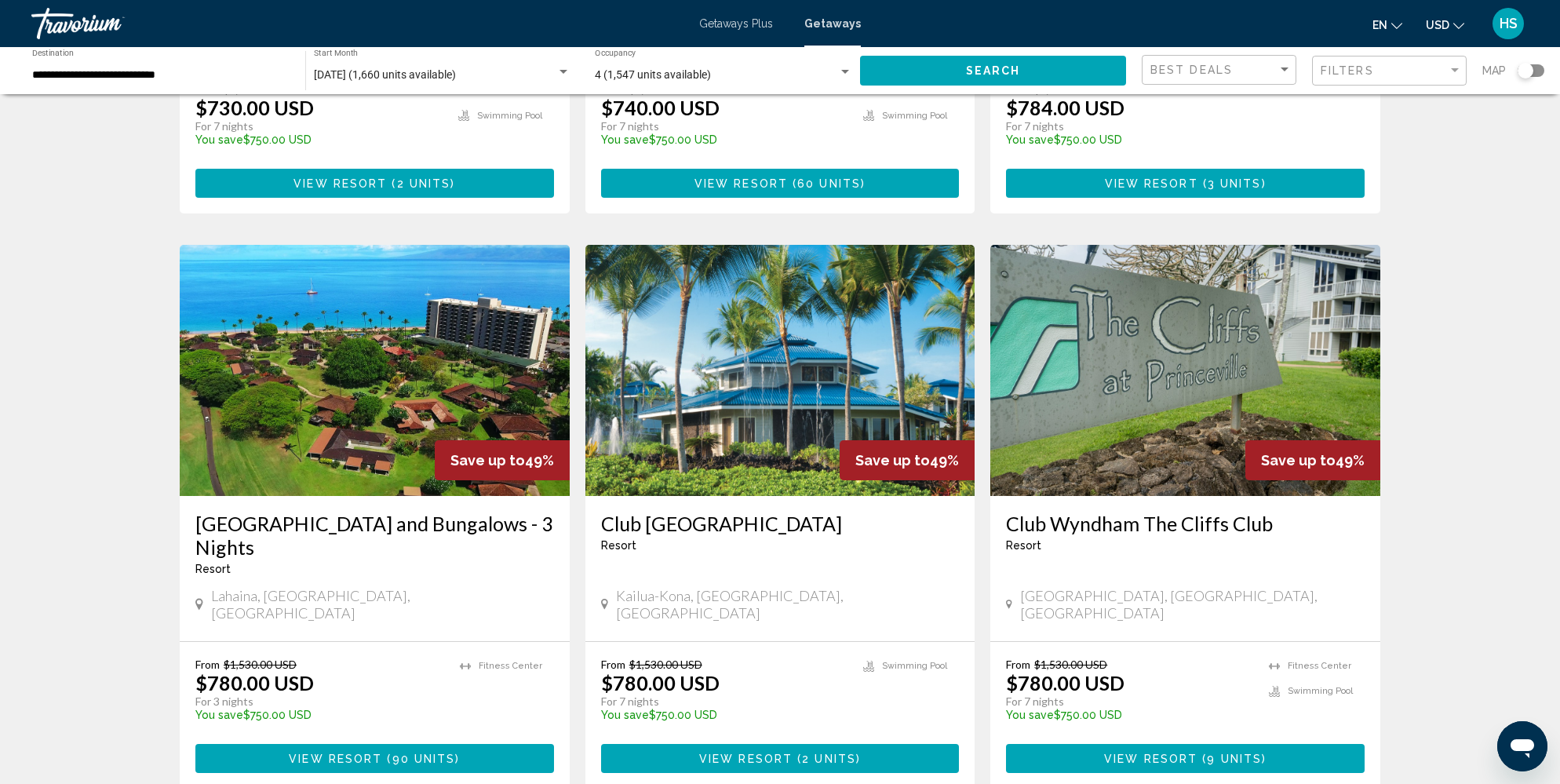
scroll to position [1596, 0]
